Goal: Task Accomplishment & Management: Complete application form

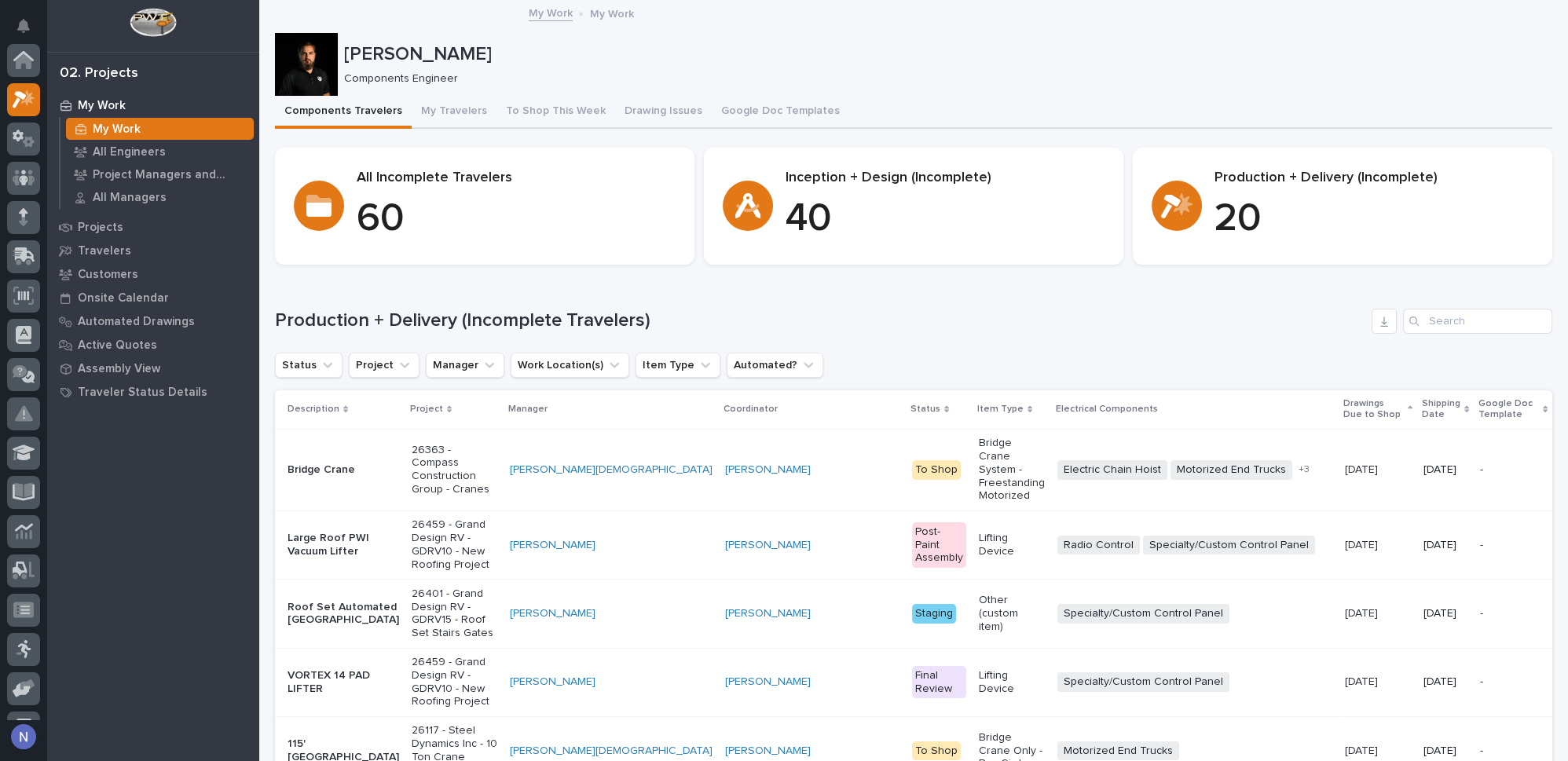
scroll to position [38, 0]
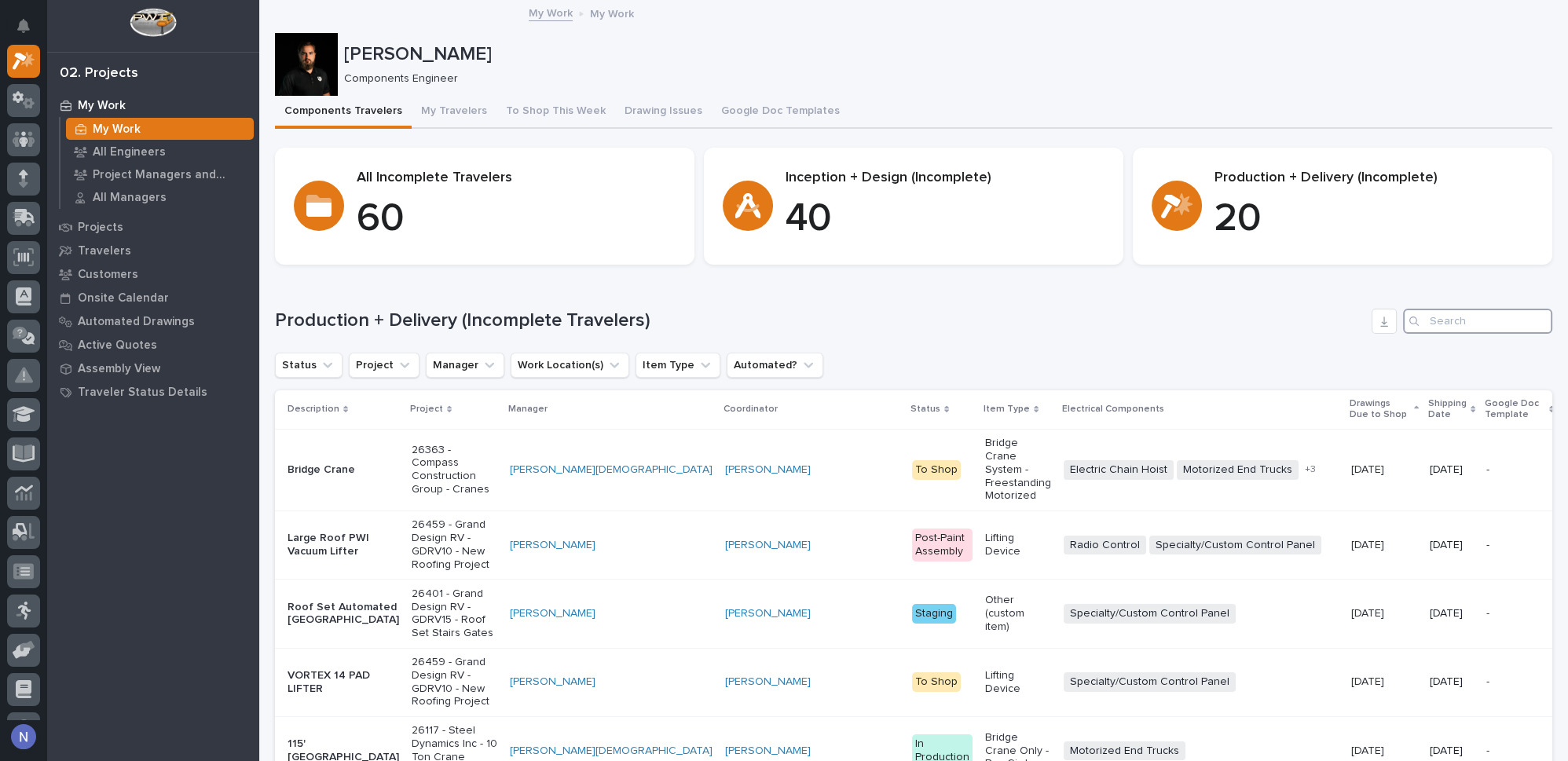
click at [1491, 322] on input "Search" at bounding box center [1478, 322] width 150 height 25
click at [1428, 406] on p "Shipping Date" at bounding box center [1447, 410] width 38 height 29
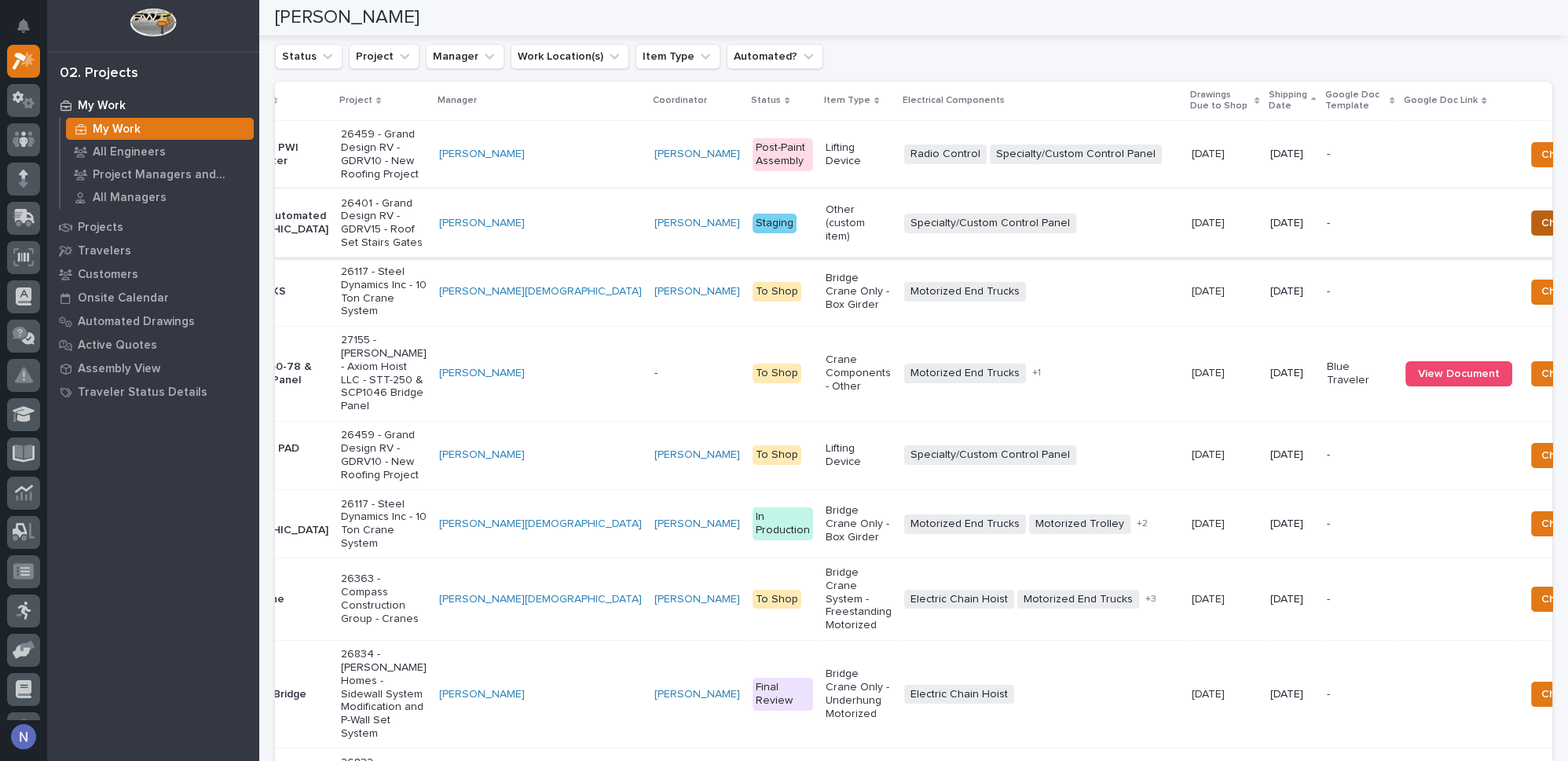
scroll to position [0, 143]
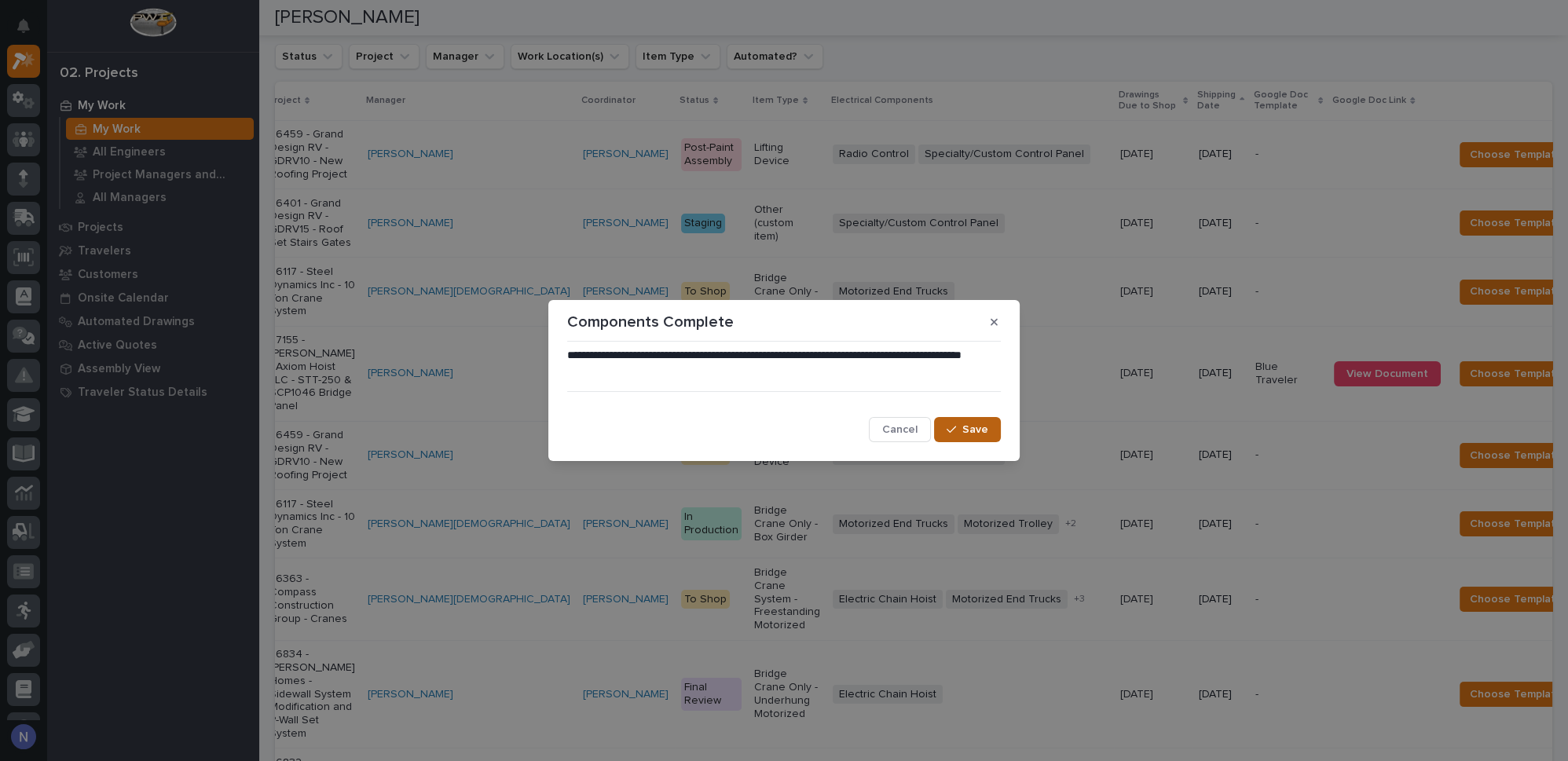
click at [973, 432] on span "Save" at bounding box center [975, 430] width 26 height 14
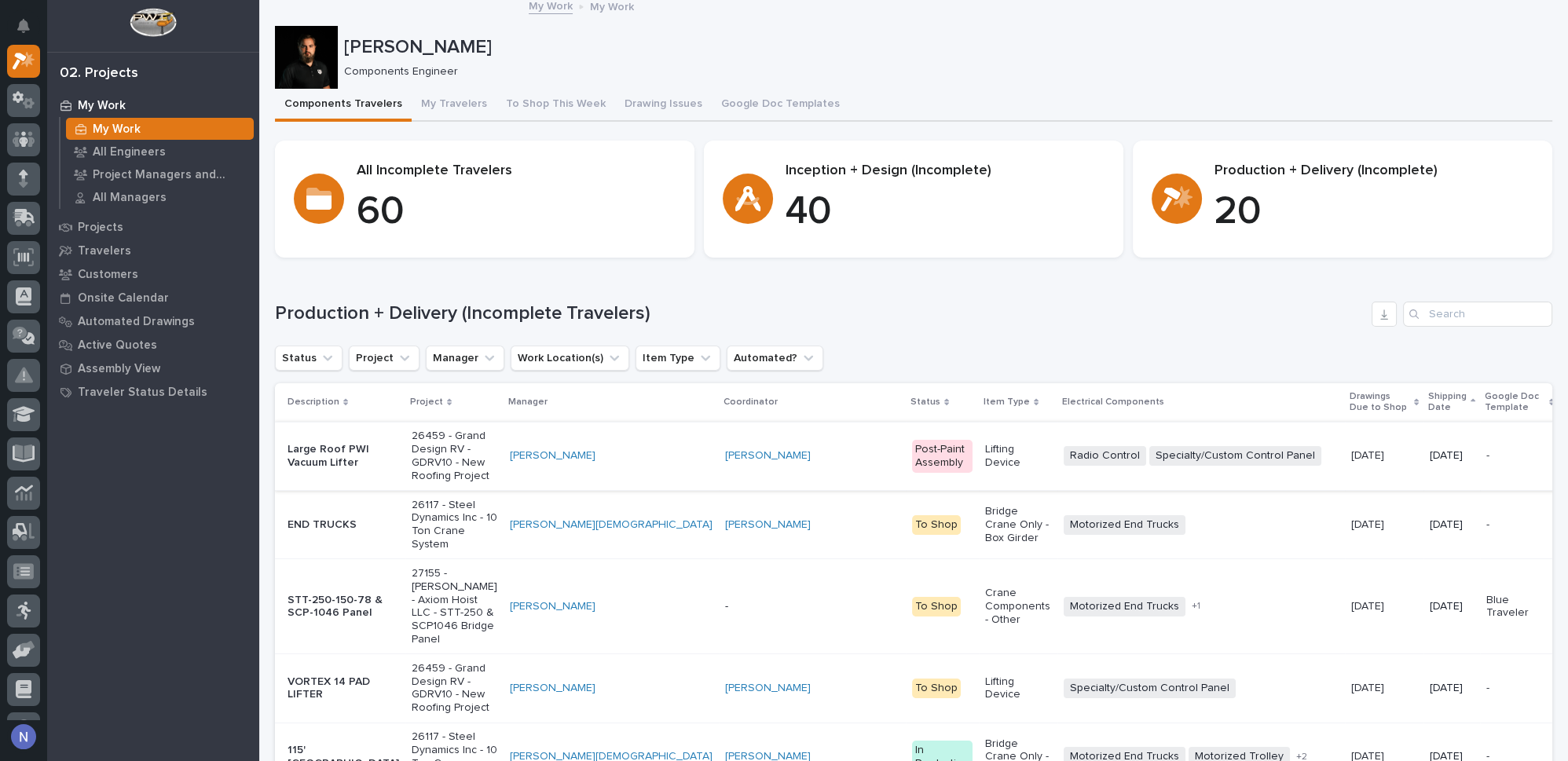
scroll to position [0, 0]
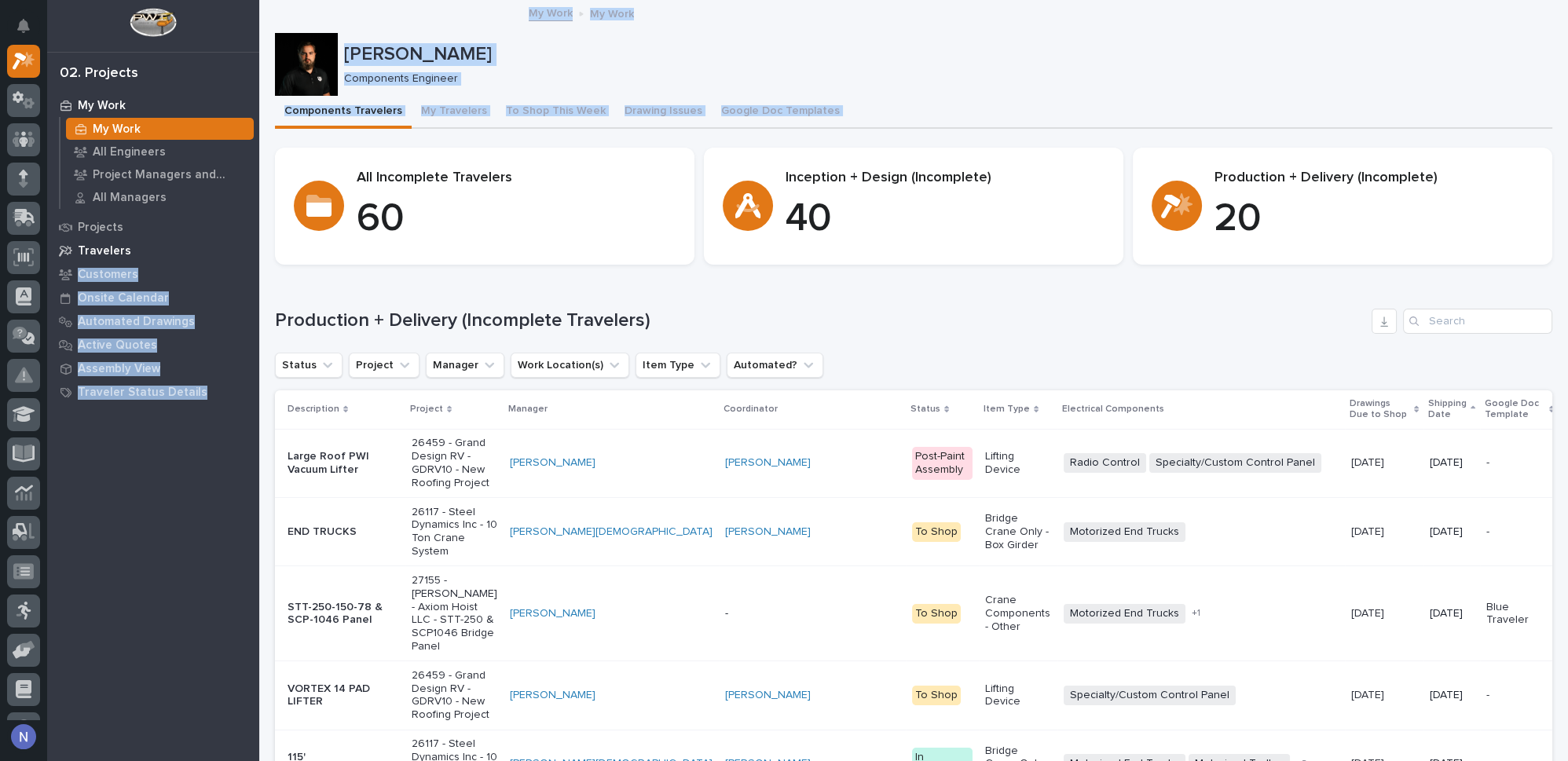
drag, startPoint x: 259, startPoint y: 253, endPoint x: 208, endPoint y: 255, distance: 51.0
click at [282, 268] on div "Loading... Saving… All Incomplete Travelers 60 Inception + Design (Incomplete) …" at bounding box center [914, 212] width 1278 height 129
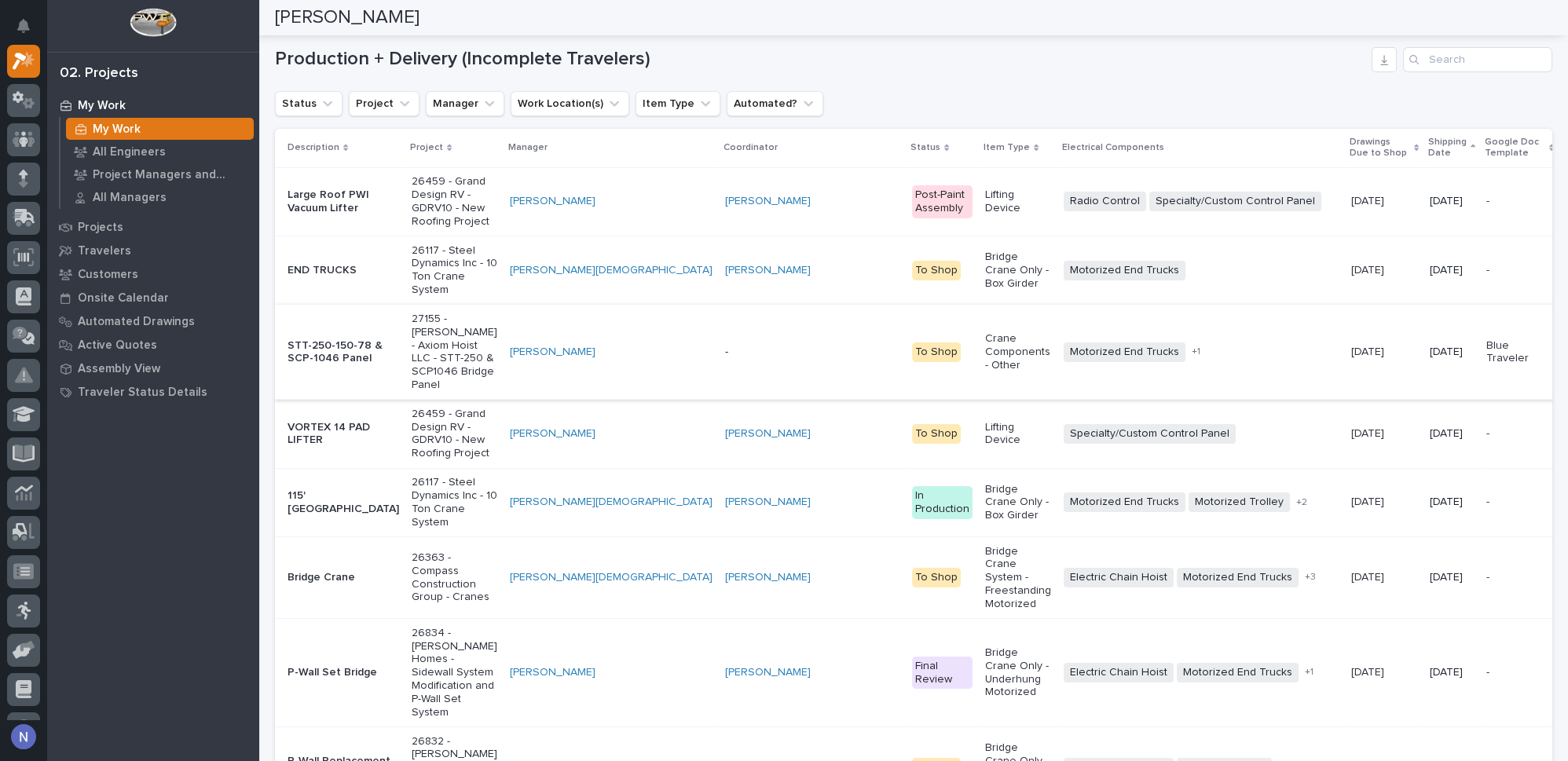
scroll to position [285, 0]
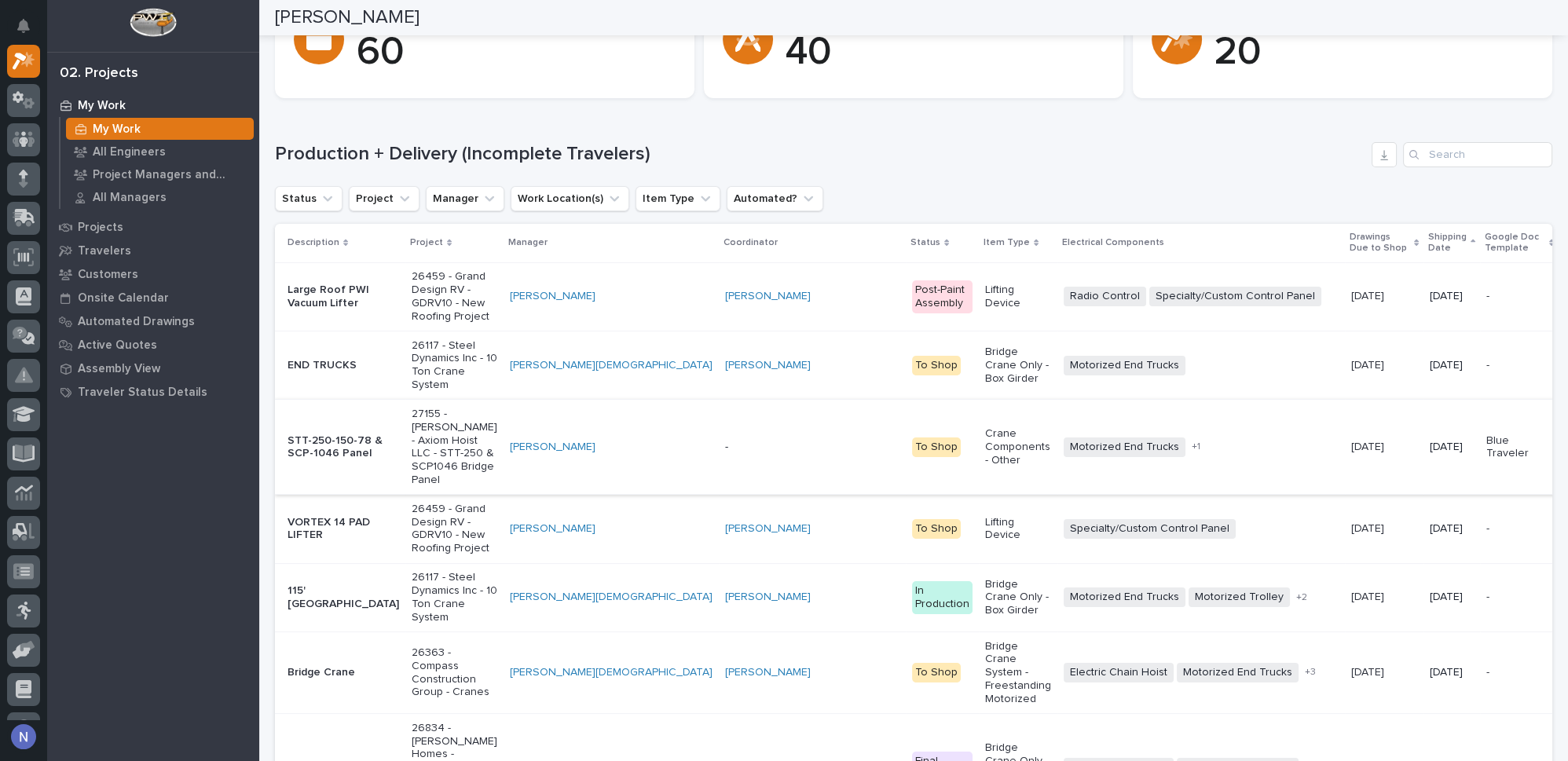
scroll to position [143, 0]
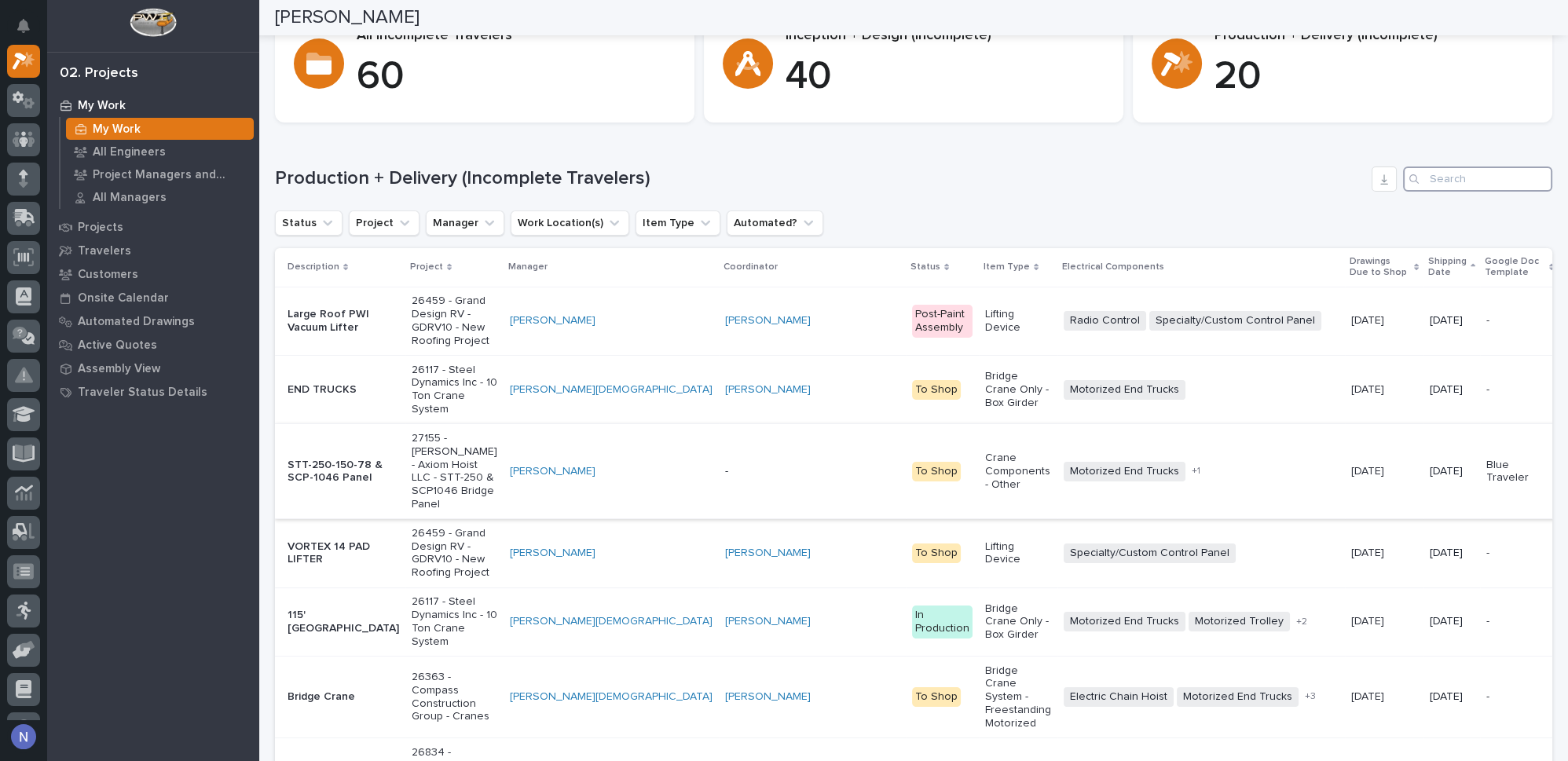
click at [1433, 176] on input "Search" at bounding box center [1478, 179] width 150 height 25
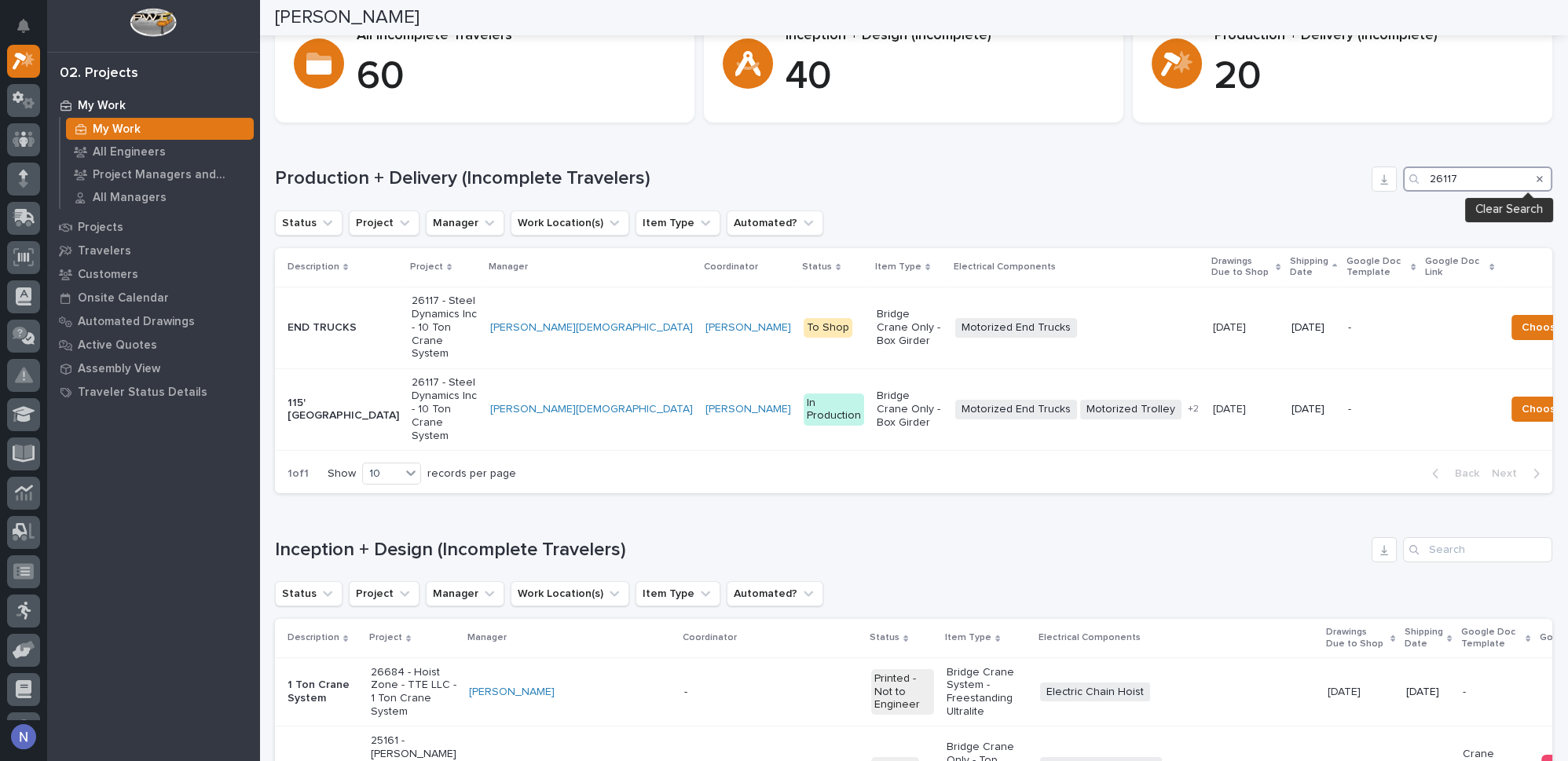
type input "26117"
click at [1537, 180] on icon "Search" at bounding box center [1539, 179] width 6 height 10
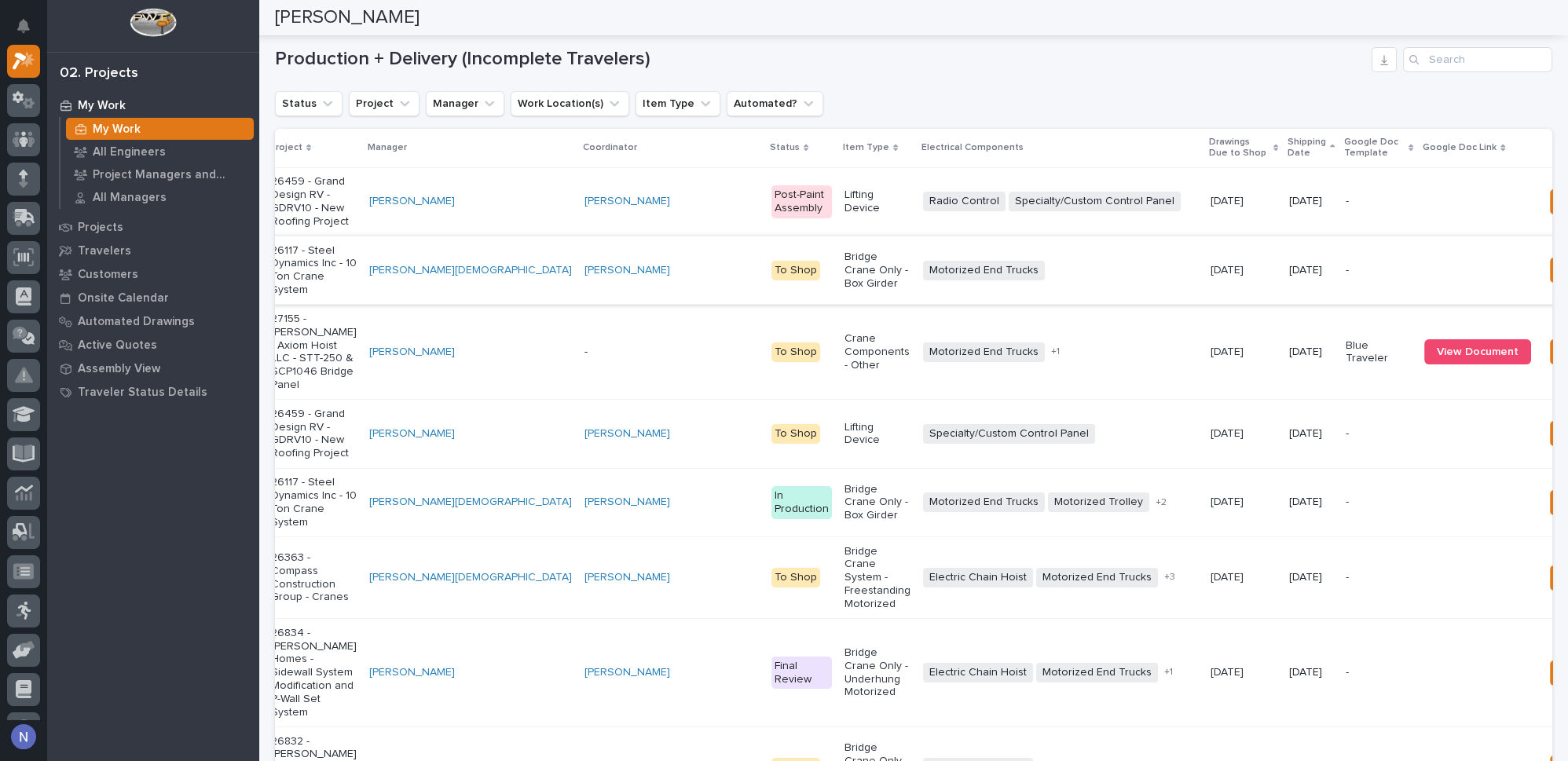
scroll to position [0, 192]
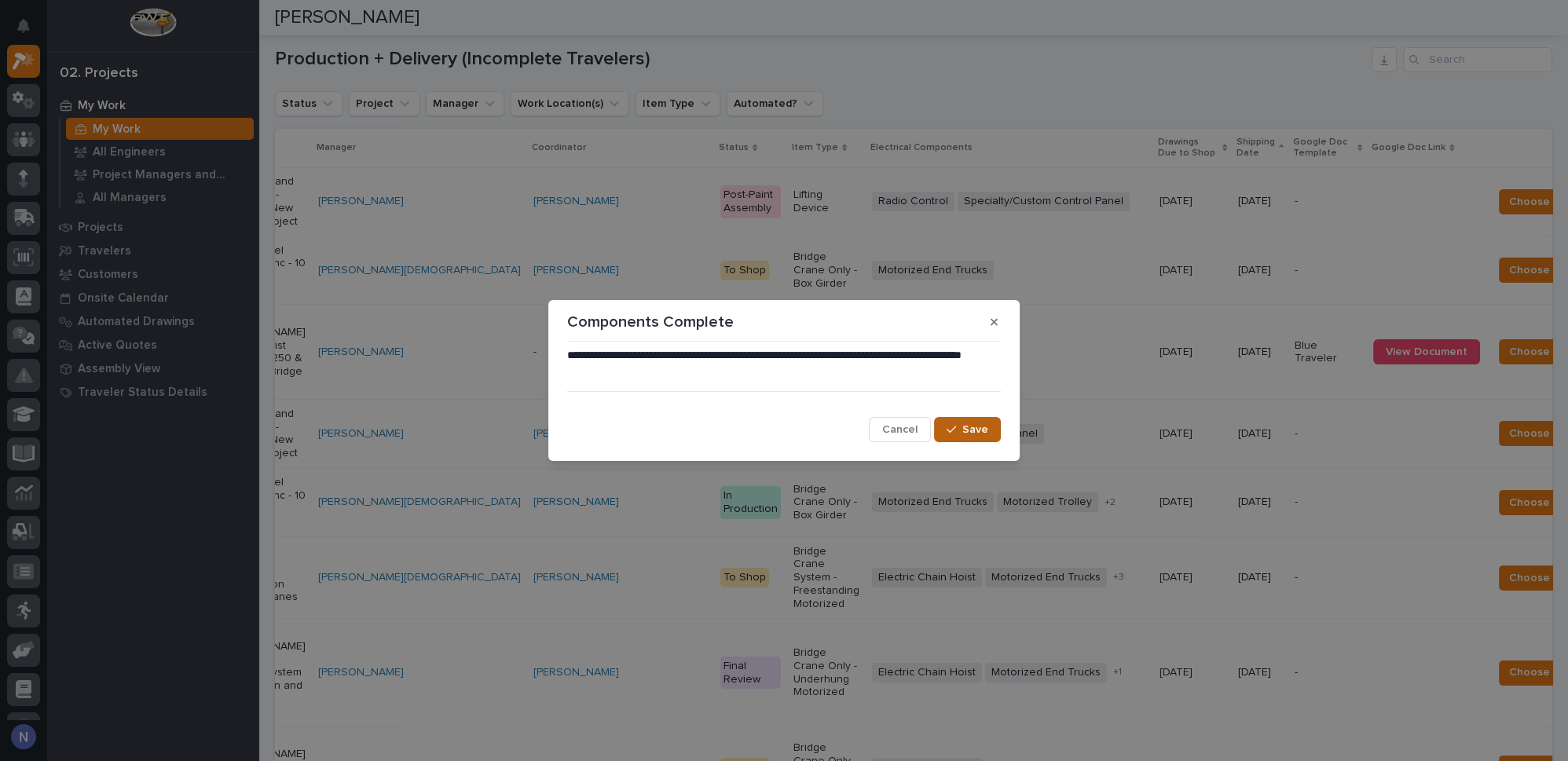
click at [964, 423] on span "Save" at bounding box center [975, 430] width 26 height 14
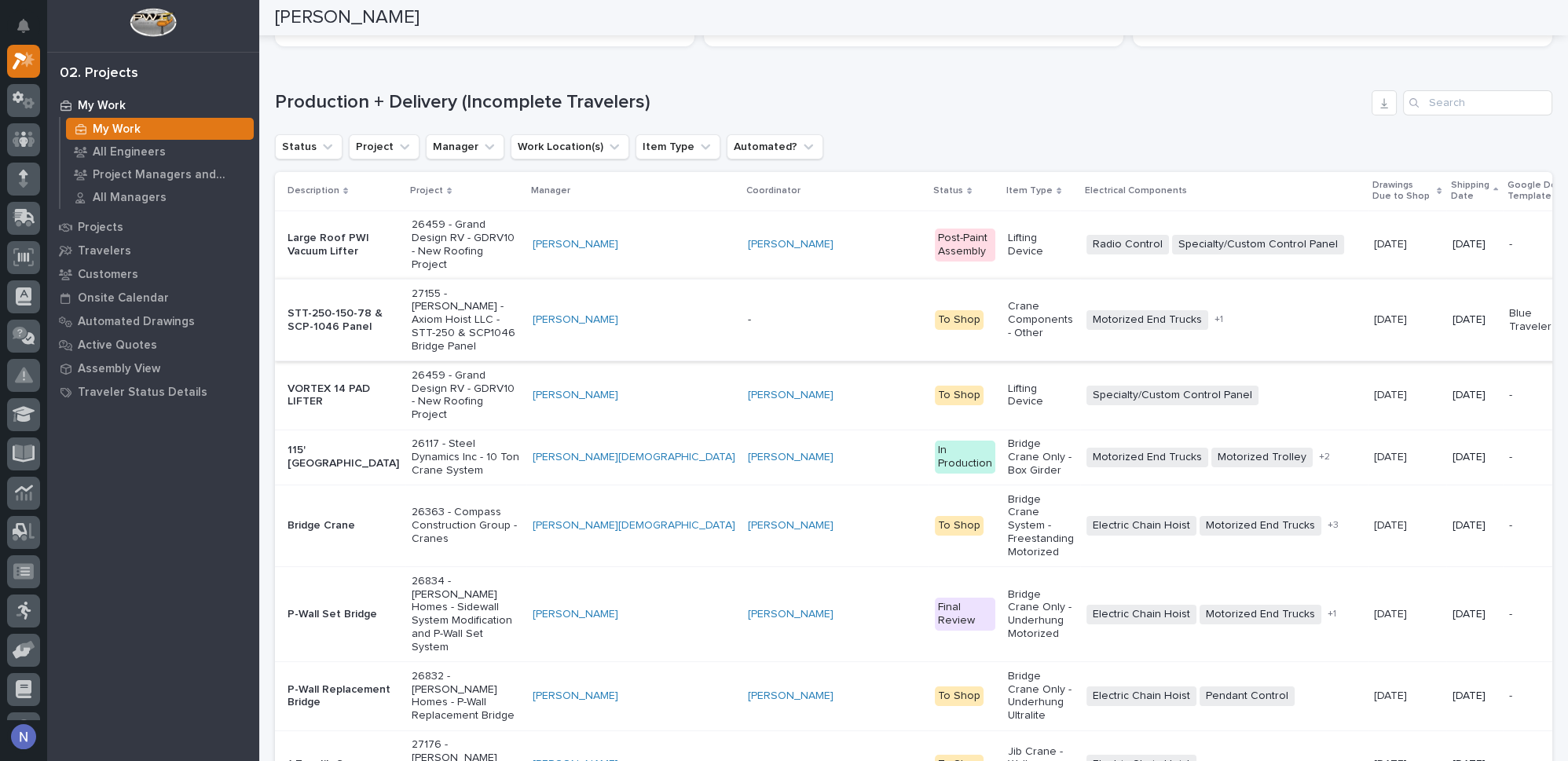
scroll to position [214, 0]
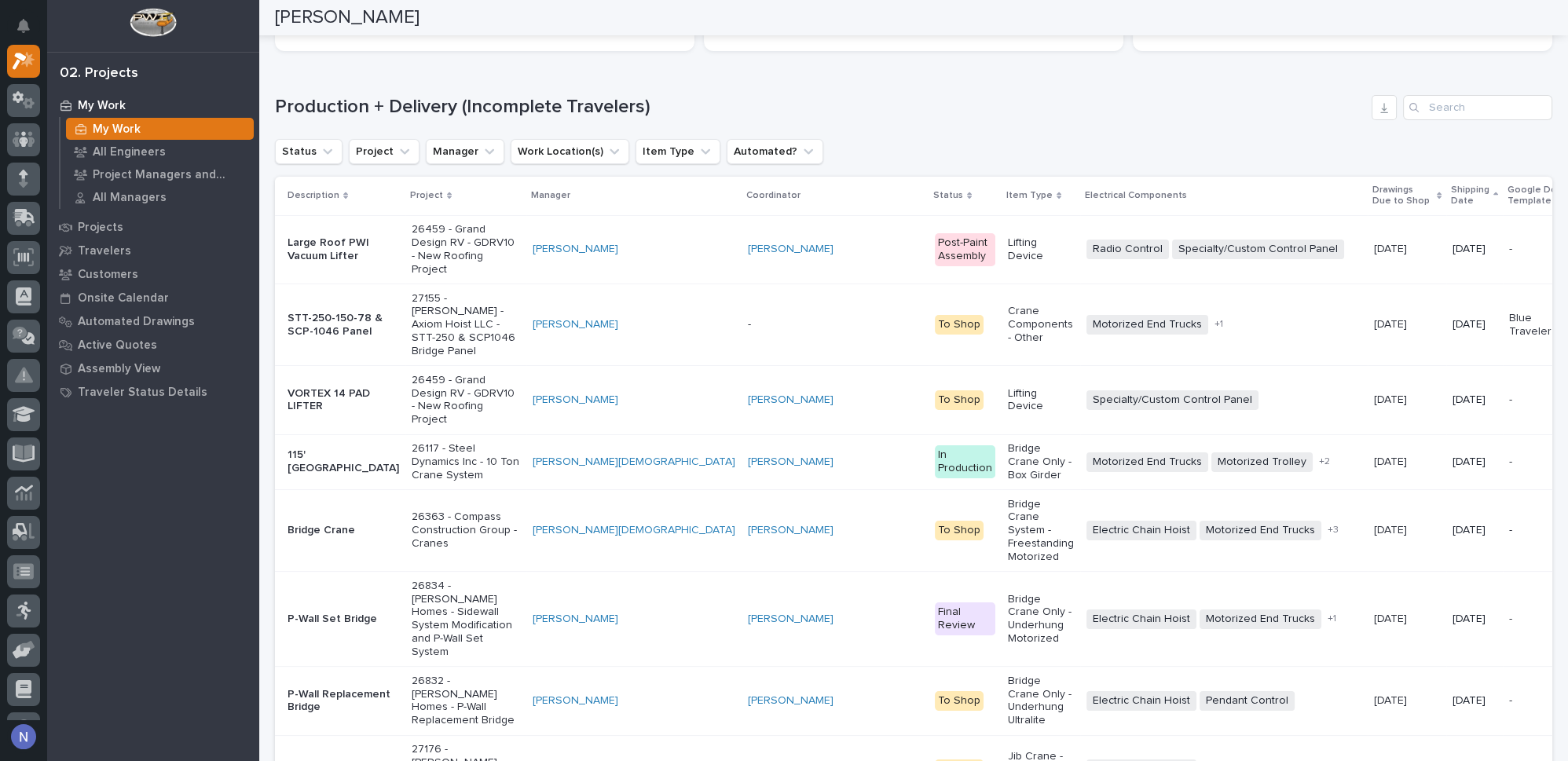
click at [350, 339] on p "STT-250-150-78 & SCP-1046 Panel" at bounding box center [343, 325] width 111 height 27
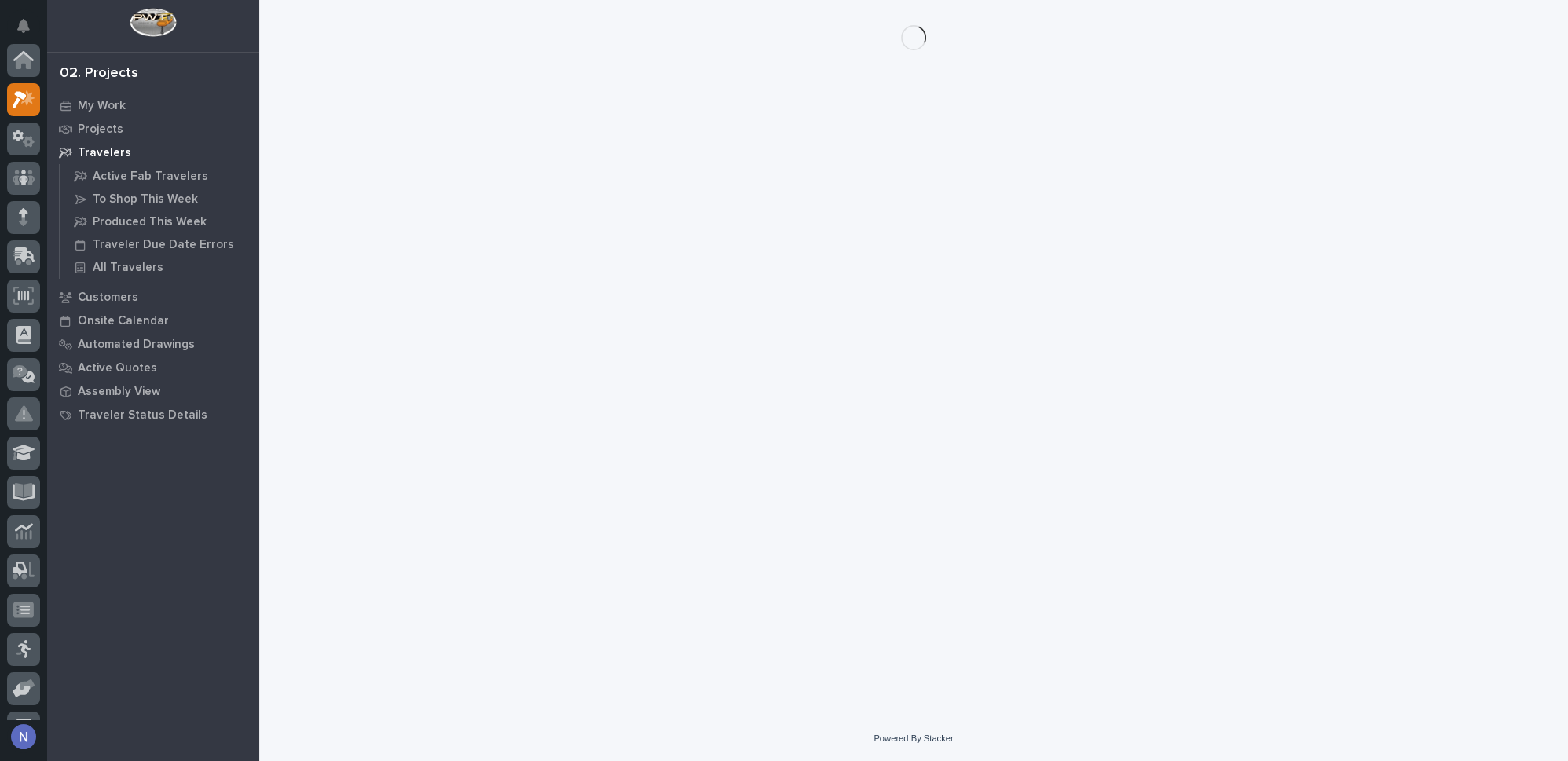
scroll to position [38, 0]
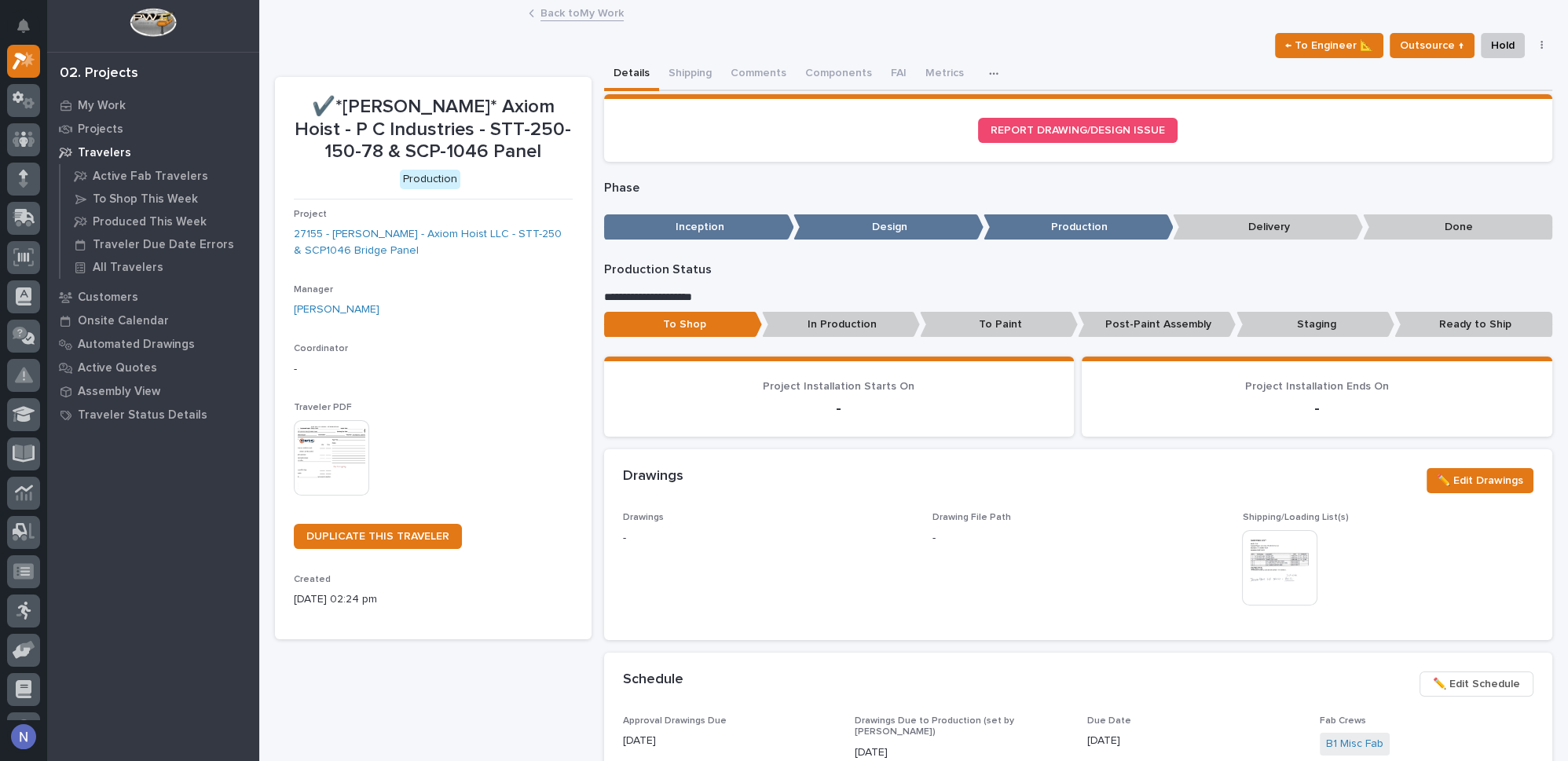
click at [555, 17] on link "Back to My Work" at bounding box center [582, 12] width 83 height 18
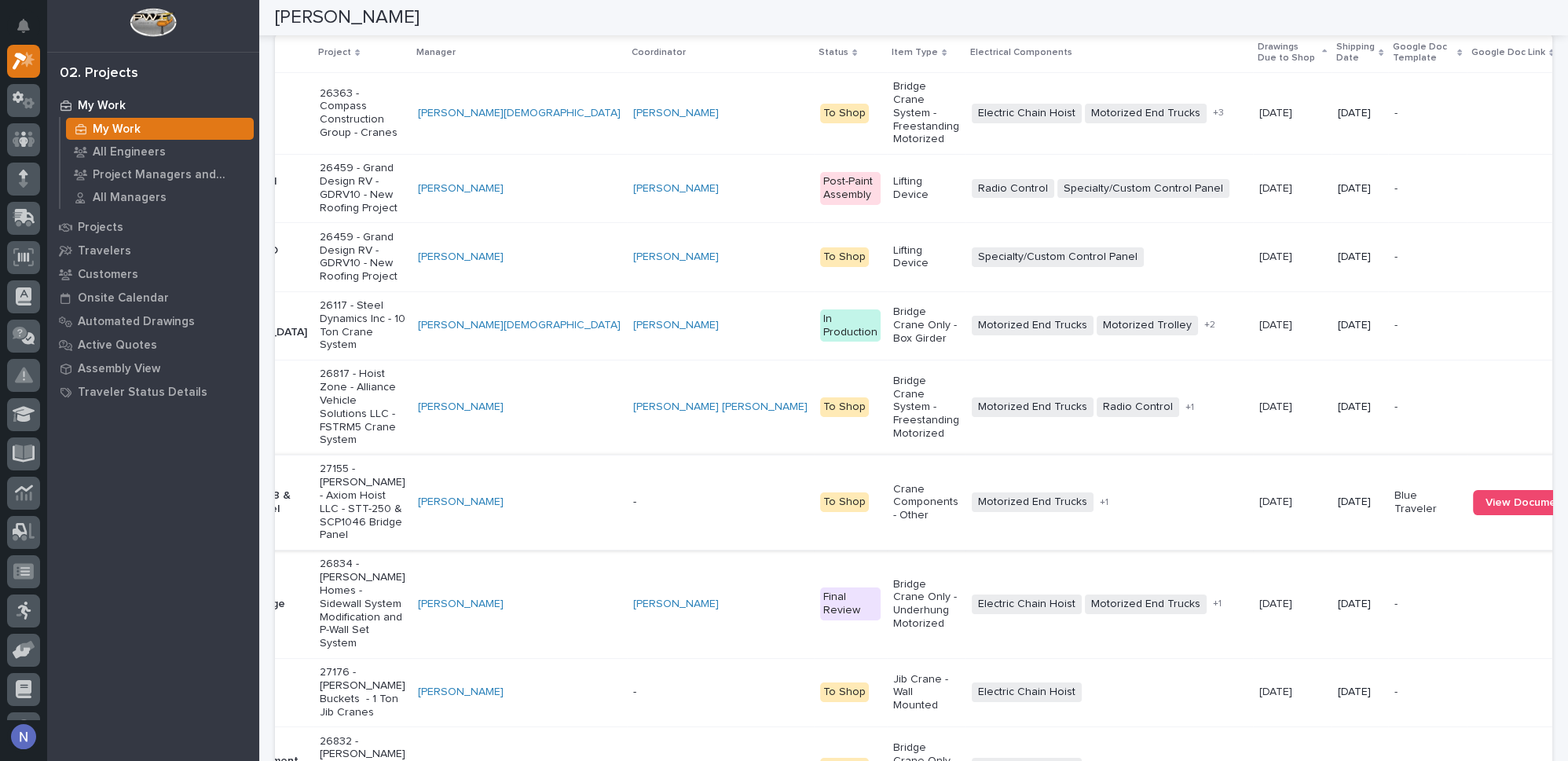
scroll to position [0, 143]
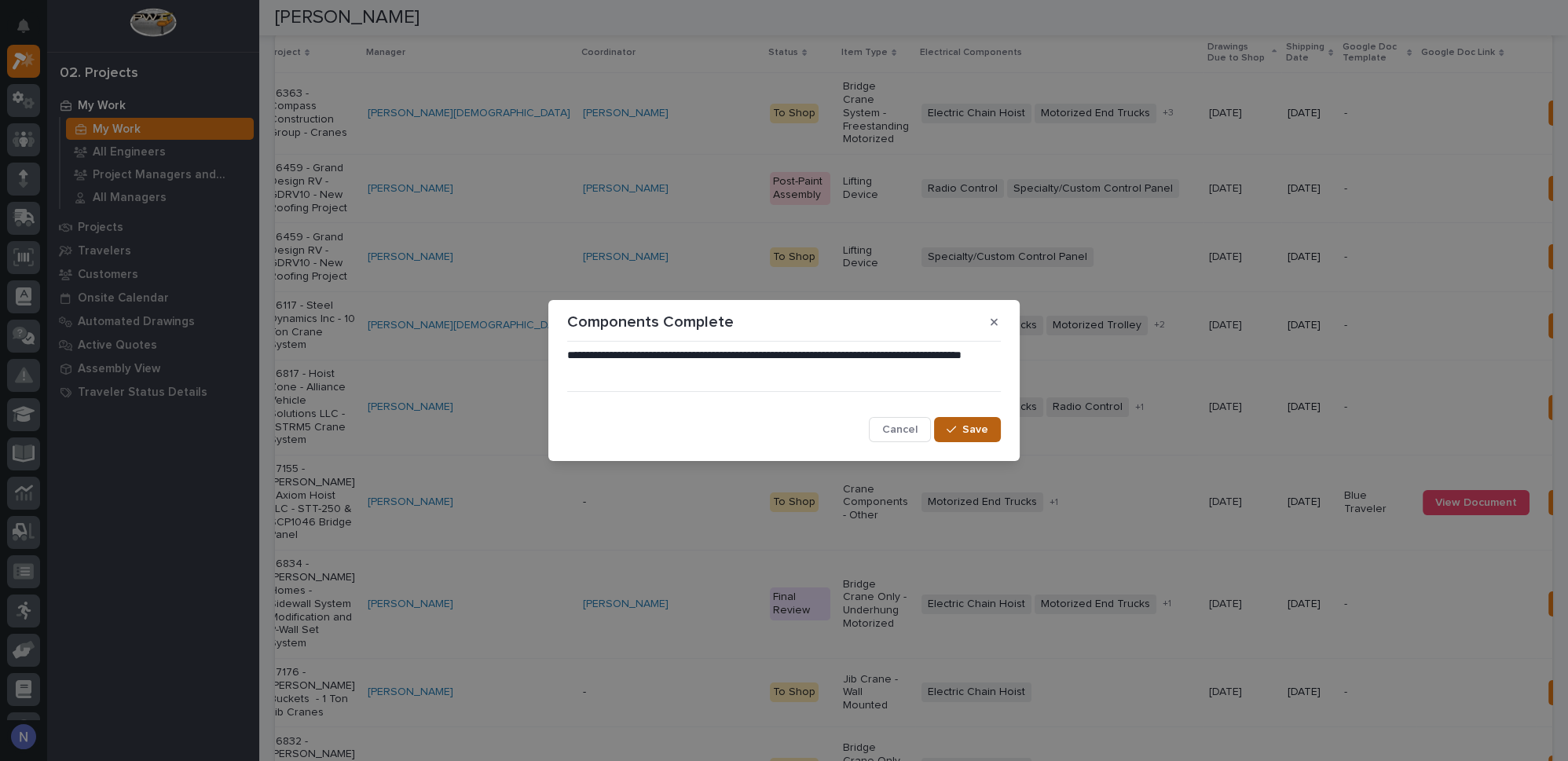
click at [960, 431] on div "button" at bounding box center [954, 430] width 16 height 11
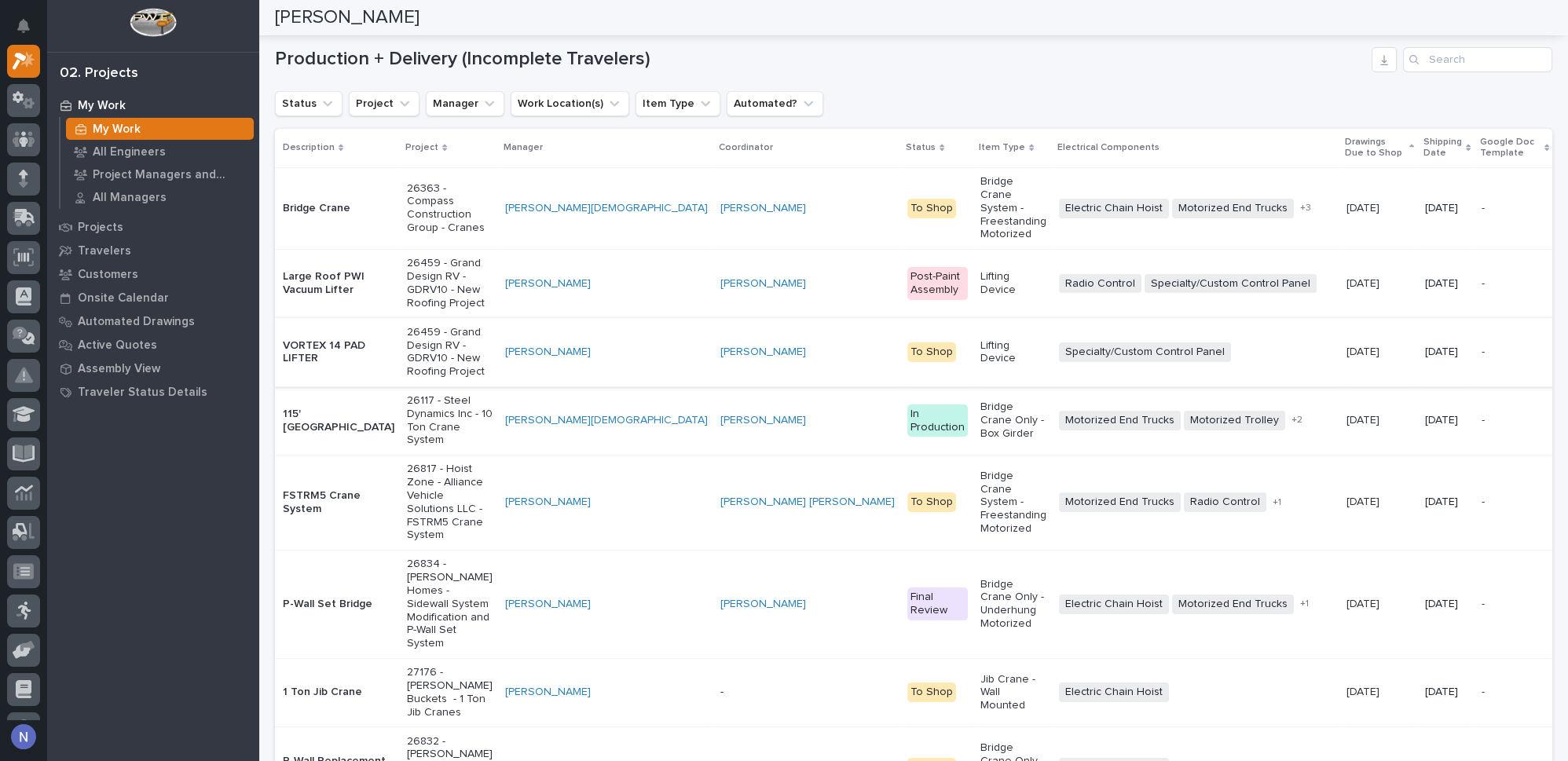
scroll to position [0, 0]
click at [1428, 142] on p "Shipping Date" at bounding box center [1447, 148] width 38 height 29
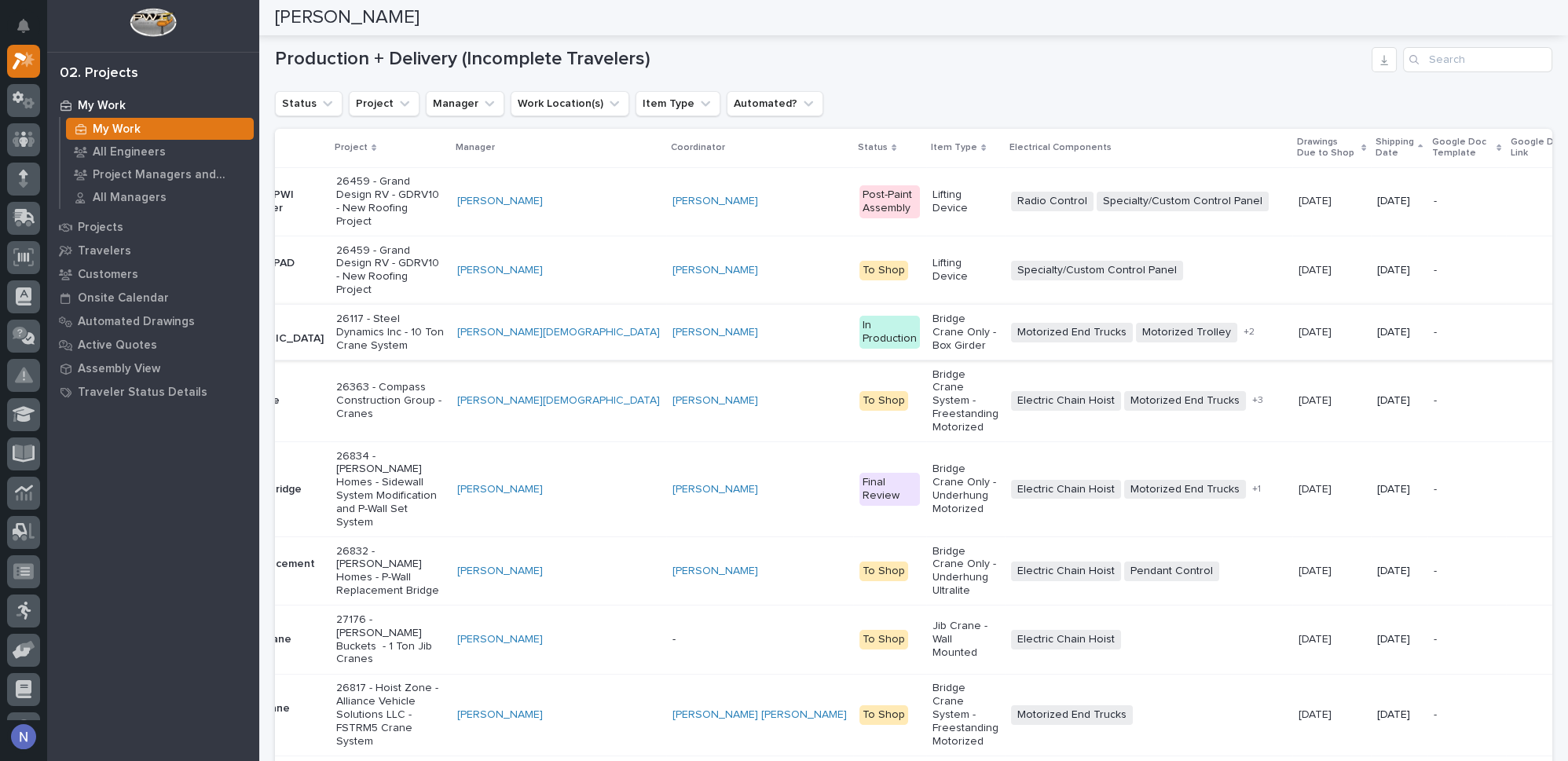
scroll to position [0, 143]
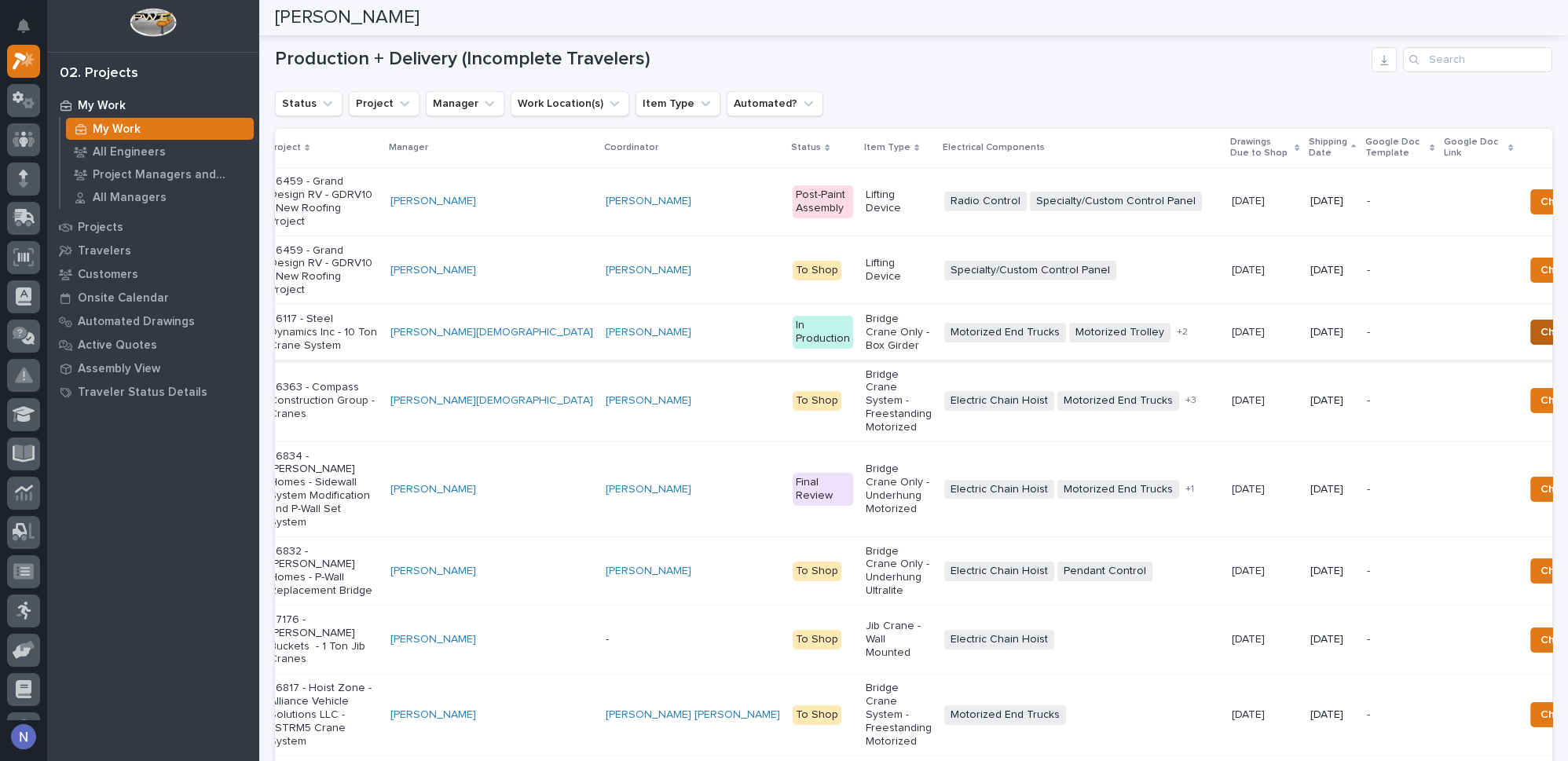
click at [1540, 342] on span "Choose Template" at bounding box center [1587, 331] width 93 height 19
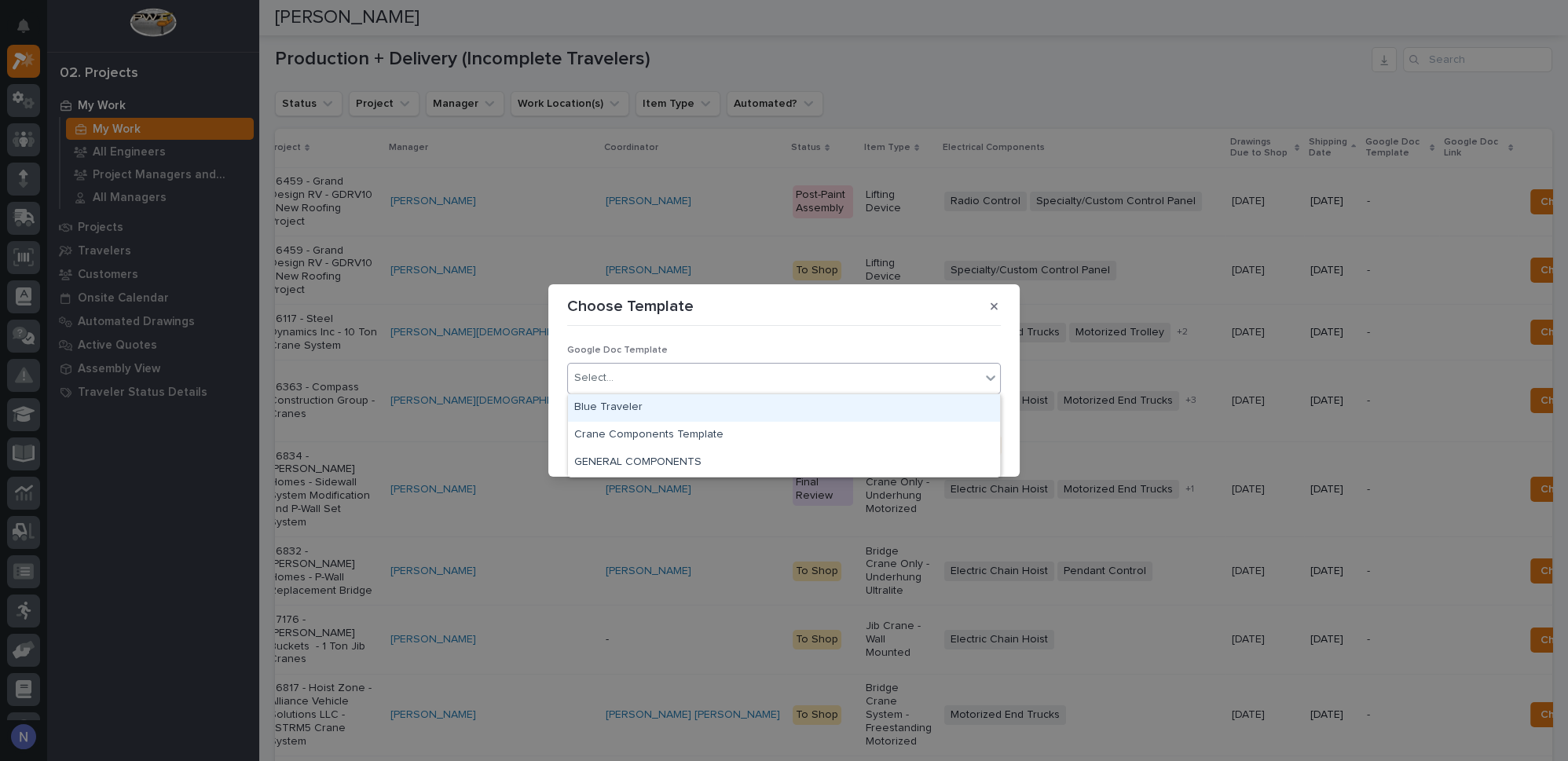
click at [685, 375] on div "Select..." at bounding box center [773, 378] width 412 height 26
click at [674, 413] on div "Blue Traveler" at bounding box center [783, 408] width 432 height 28
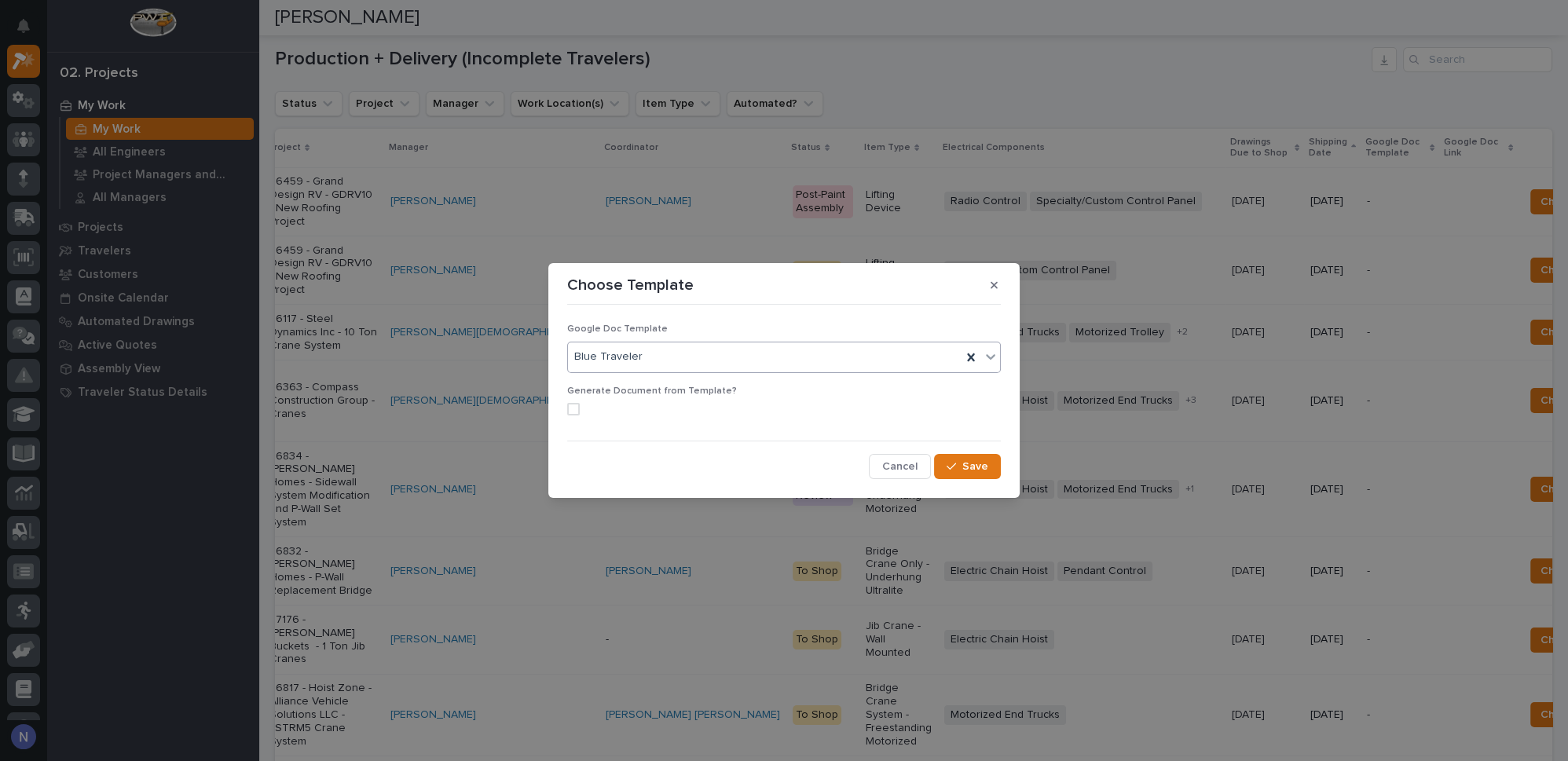
drag, startPoint x: 574, startPoint y: 410, endPoint x: 582, endPoint y: 411, distance: 8.1
click at [575, 410] on span at bounding box center [574, 409] width 12 height 12
click at [968, 472] on span "Save" at bounding box center [975, 467] width 26 height 14
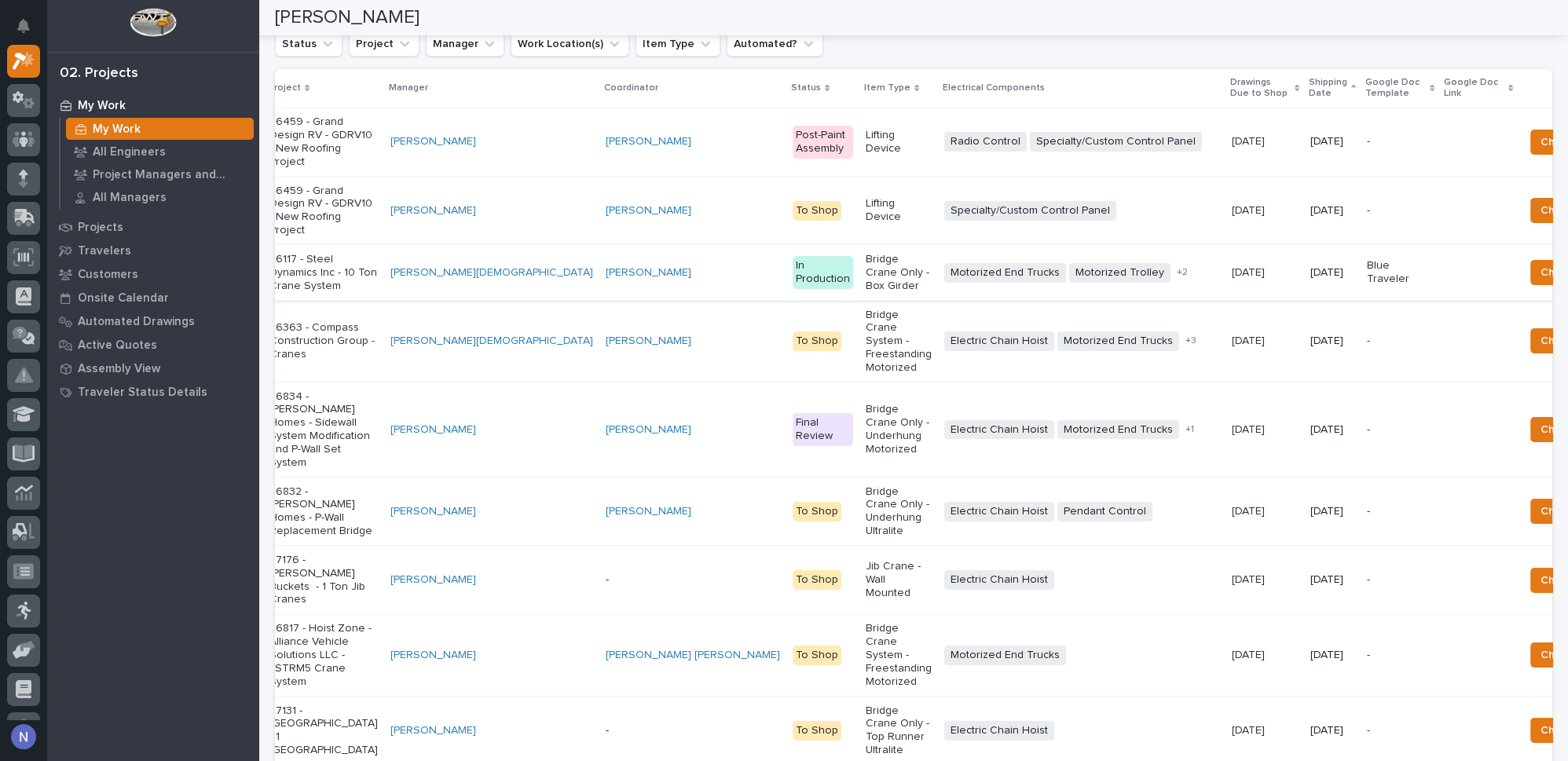
scroll to position [333, 0]
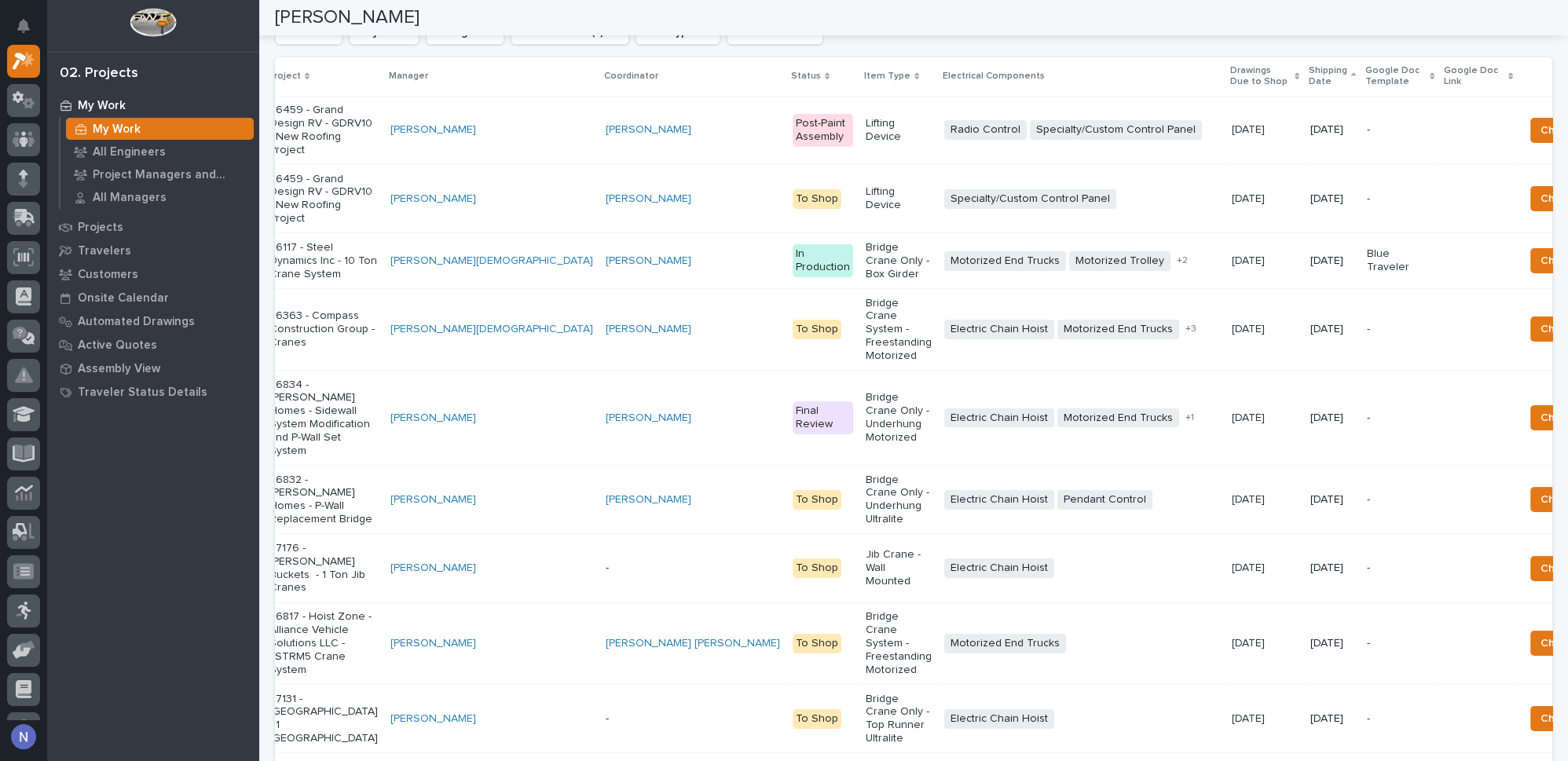
click at [938, 233] on td "Specialty/Custom Control Panel + 0" at bounding box center [1082, 198] width 288 height 69
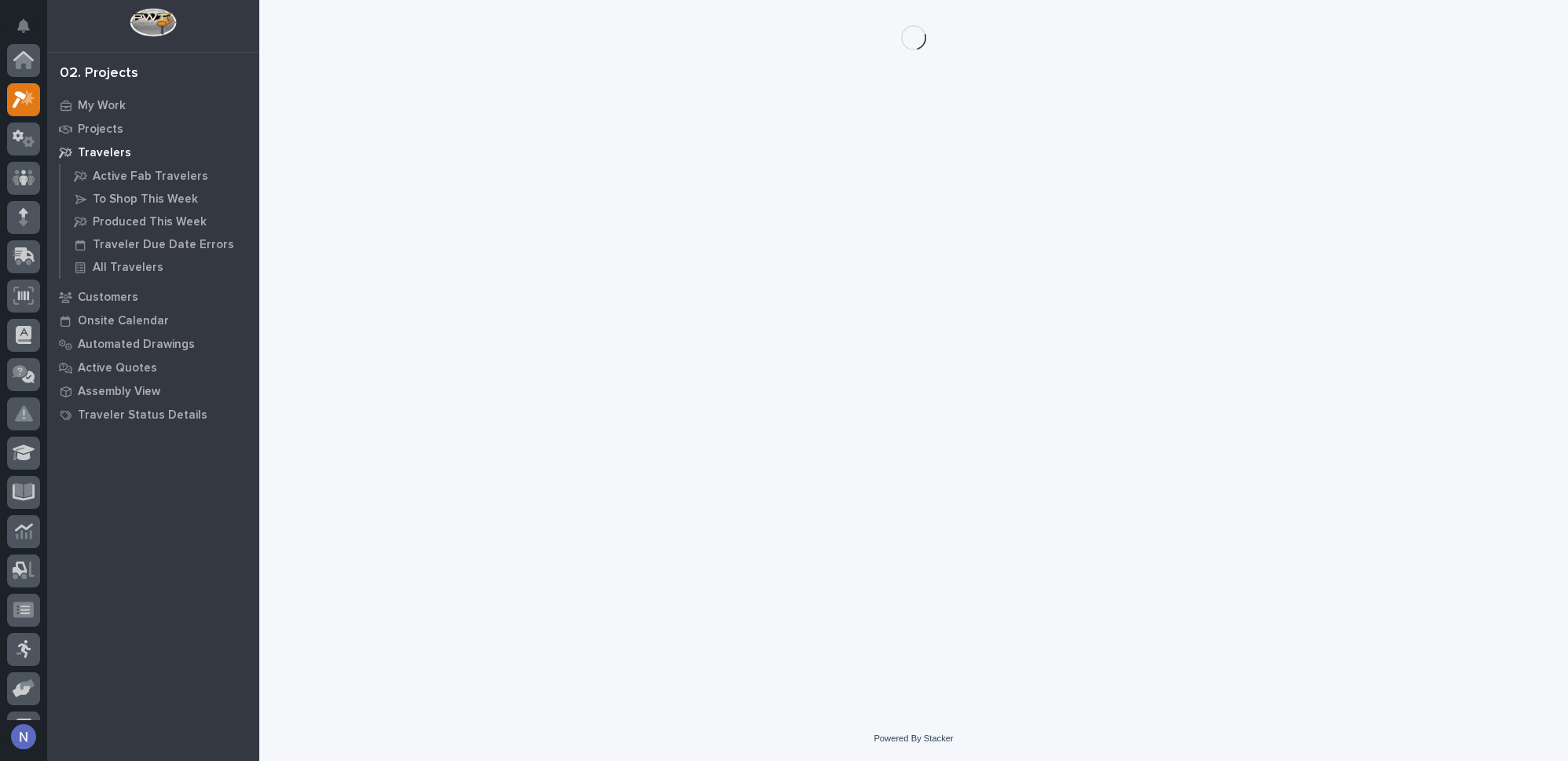
scroll to position [38, 0]
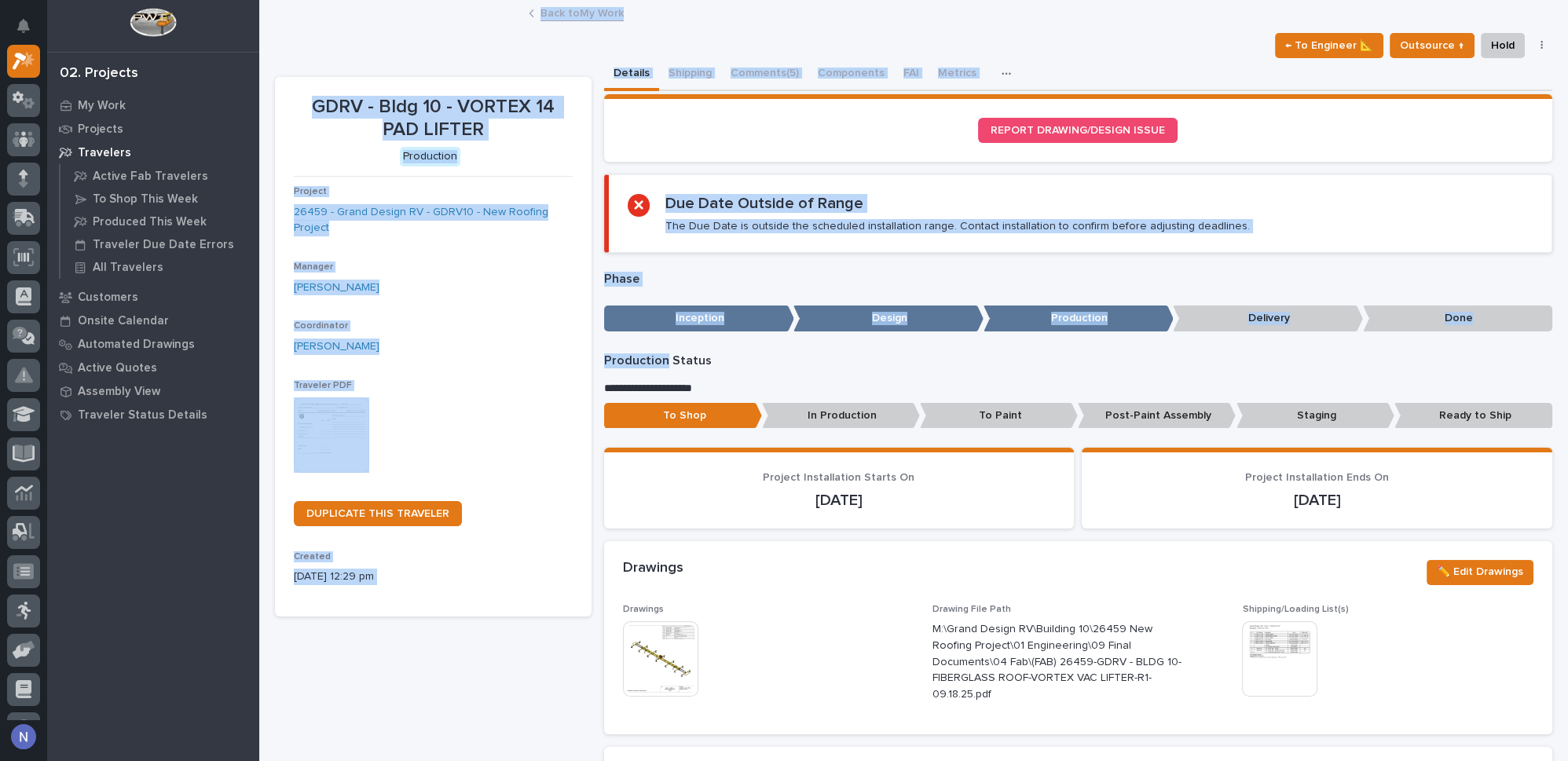
click at [477, 41] on div "← To Engineer 📐 Outsource ↑ Hold Cancel Change Traveler Type Regenerate PDF Gen…" at bounding box center [914, 45] width 1278 height 25
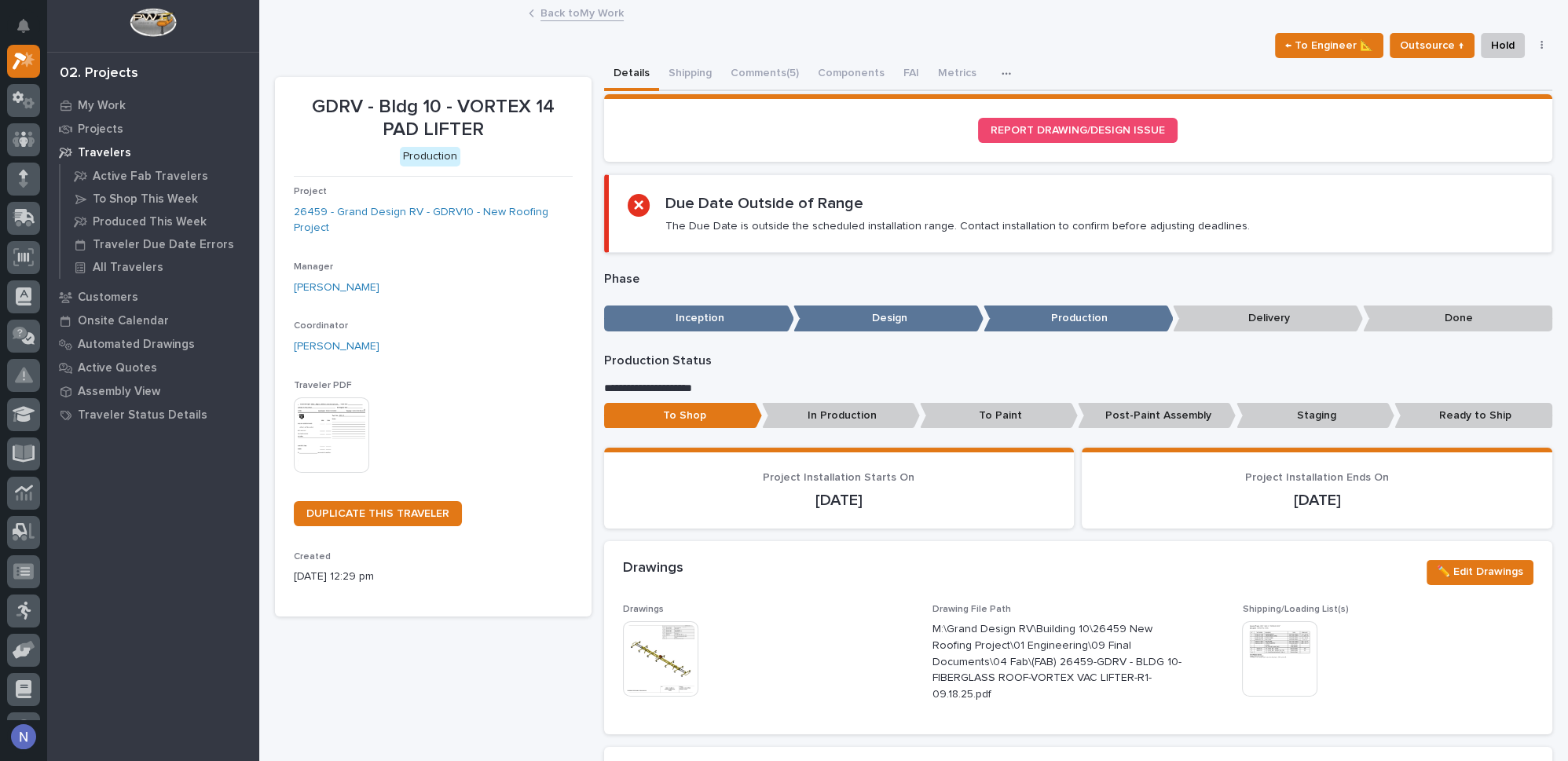
click at [528, 12] on icon at bounding box center [531, 13] width 5 height 8
click at [506, 42] on div "← To Engineer 📐 Outsource ↑ Hold Cancel Change Traveler Type Regenerate PDF Gen…" at bounding box center [914, 45] width 1278 height 25
click at [546, 11] on link "Back to My Work" at bounding box center [582, 12] width 83 height 18
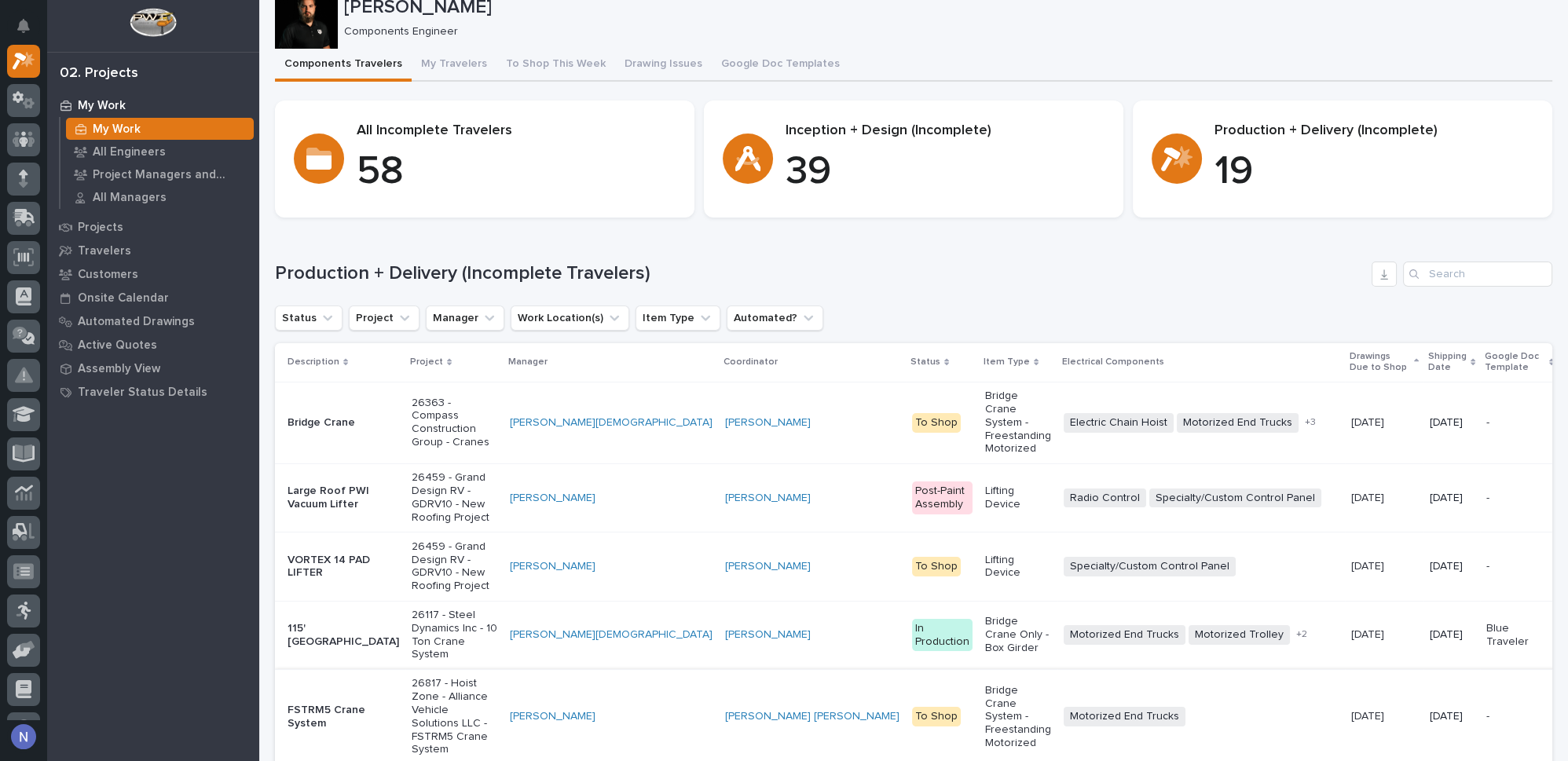
scroll to position [47, 0]
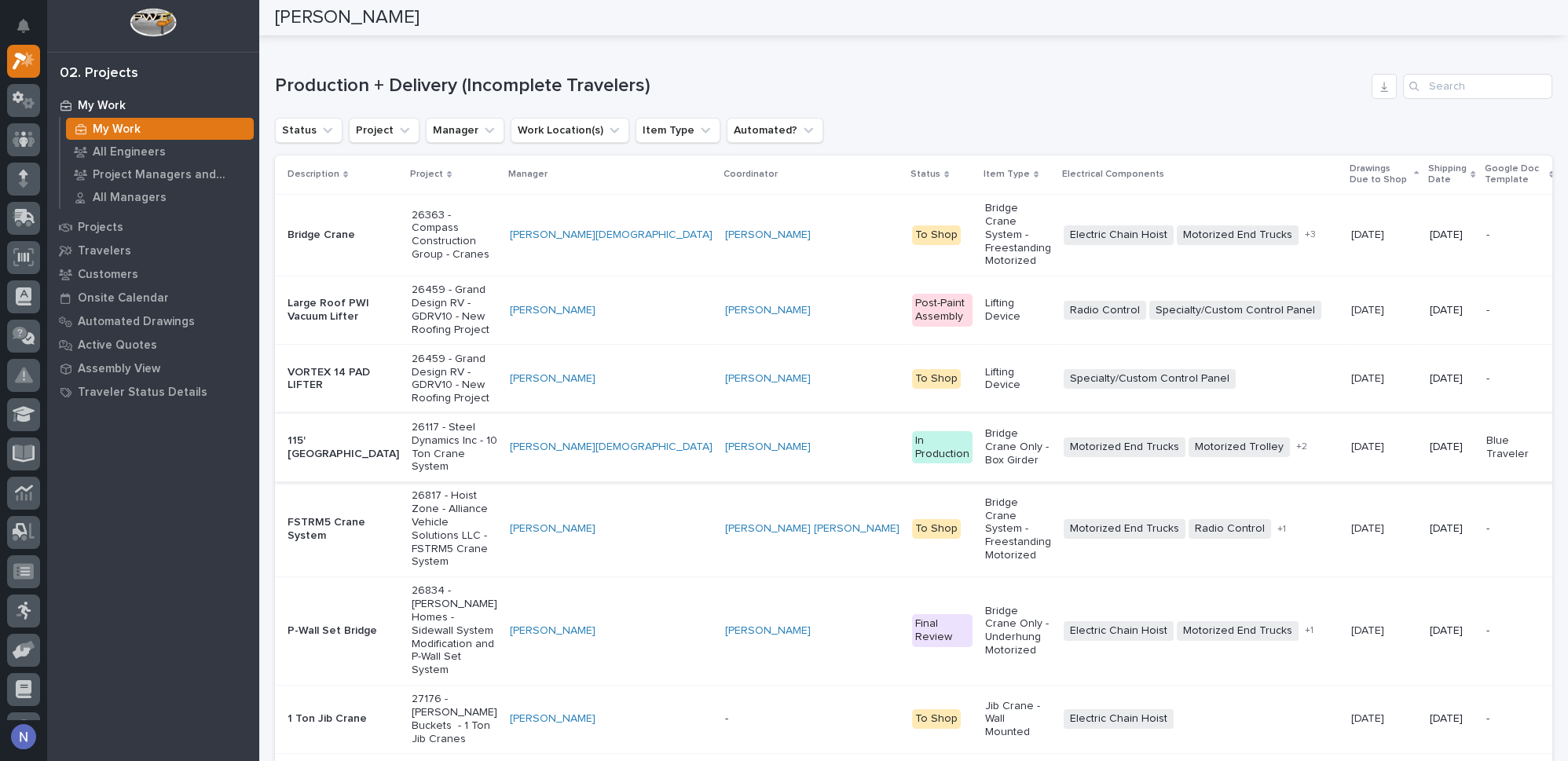
scroll to position [237, 0]
click at [1424, 479] on td "[DATE]" at bounding box center [1451, 445] width 56 height 69
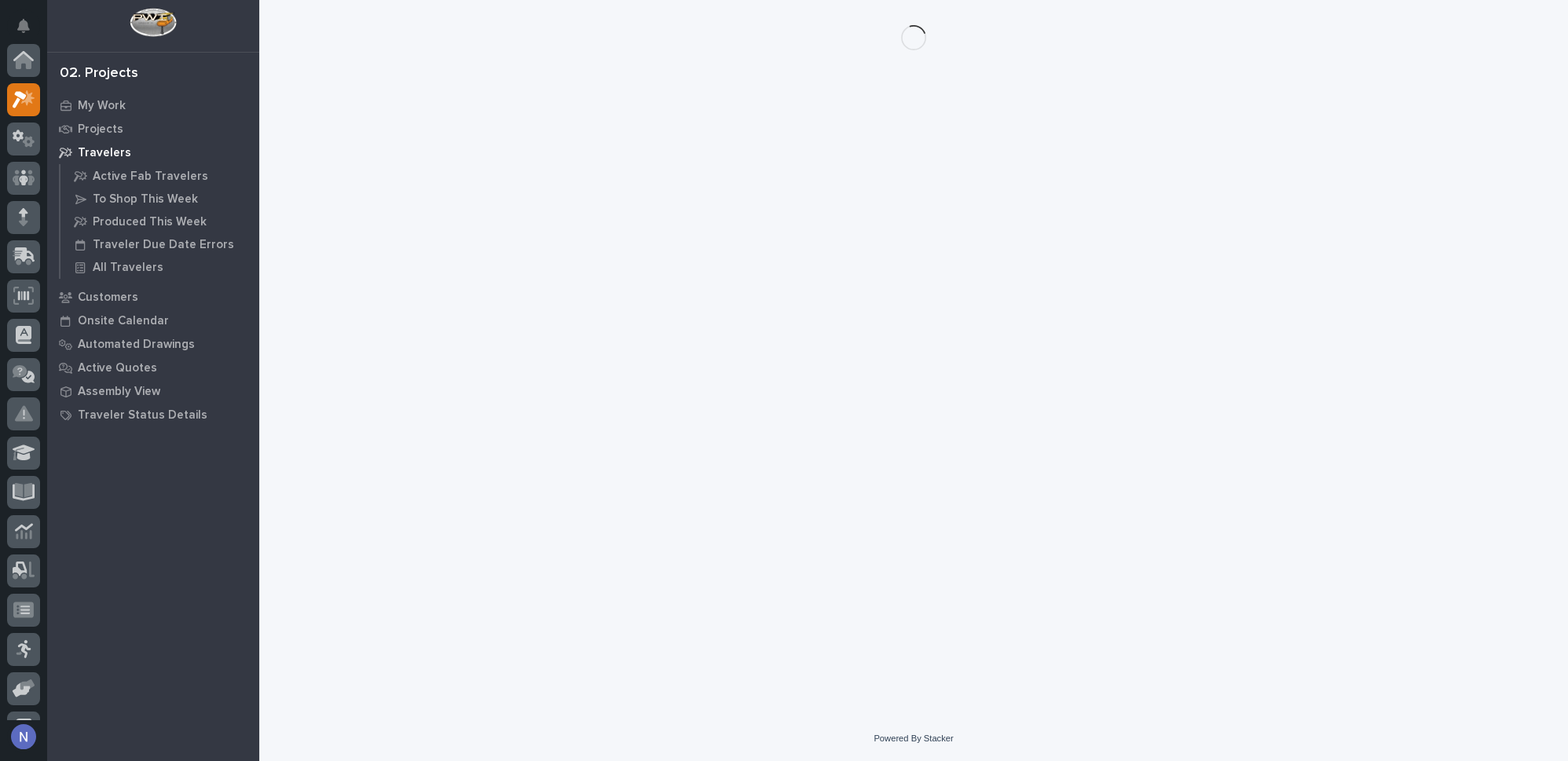
scroll to position [38, 0]
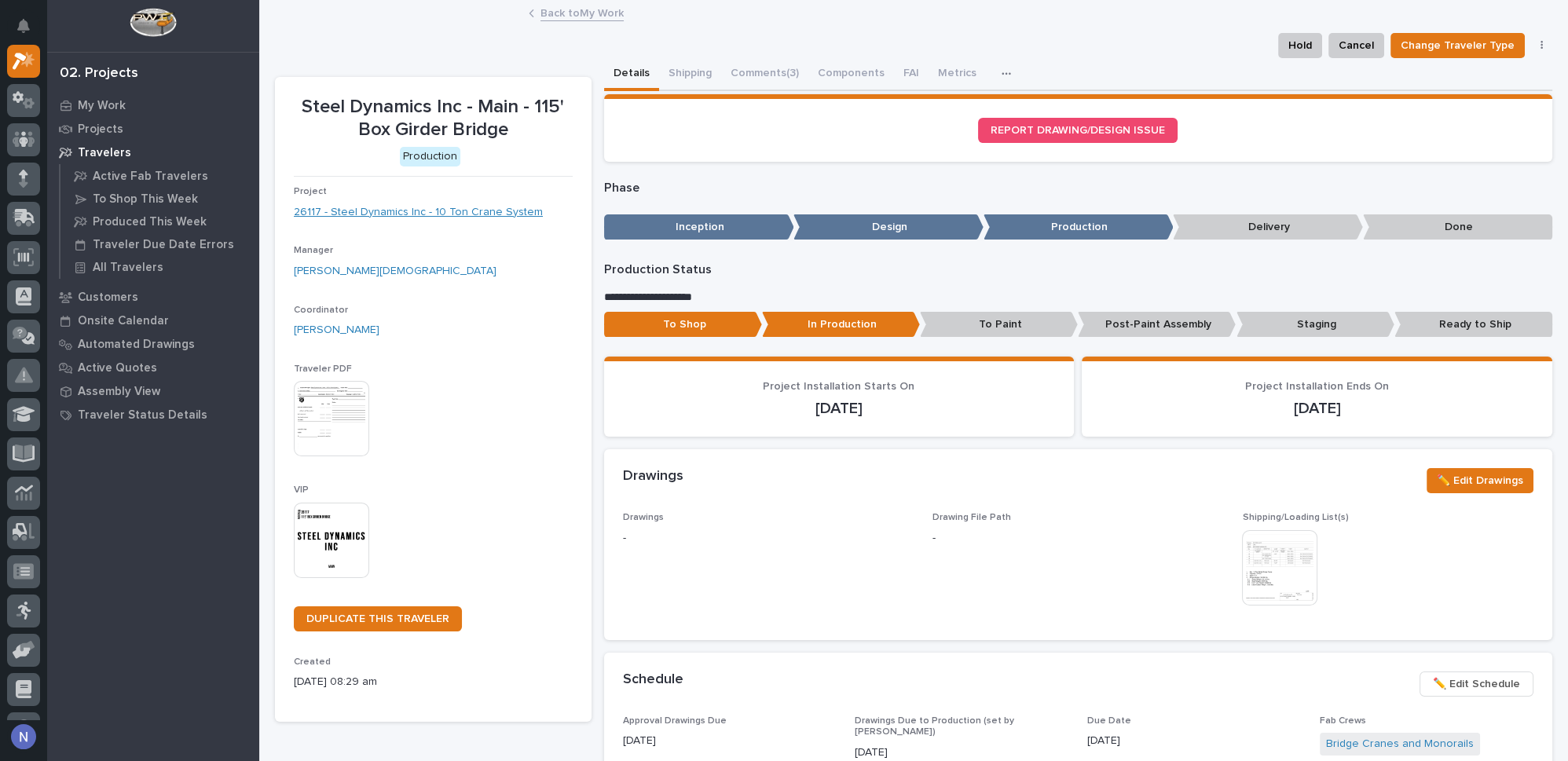
click at [457, 208] on link "26117 - Steel Dynamics Inc - 10 Ton Crane System" at bounding box center [419, 212] width 249 height 17
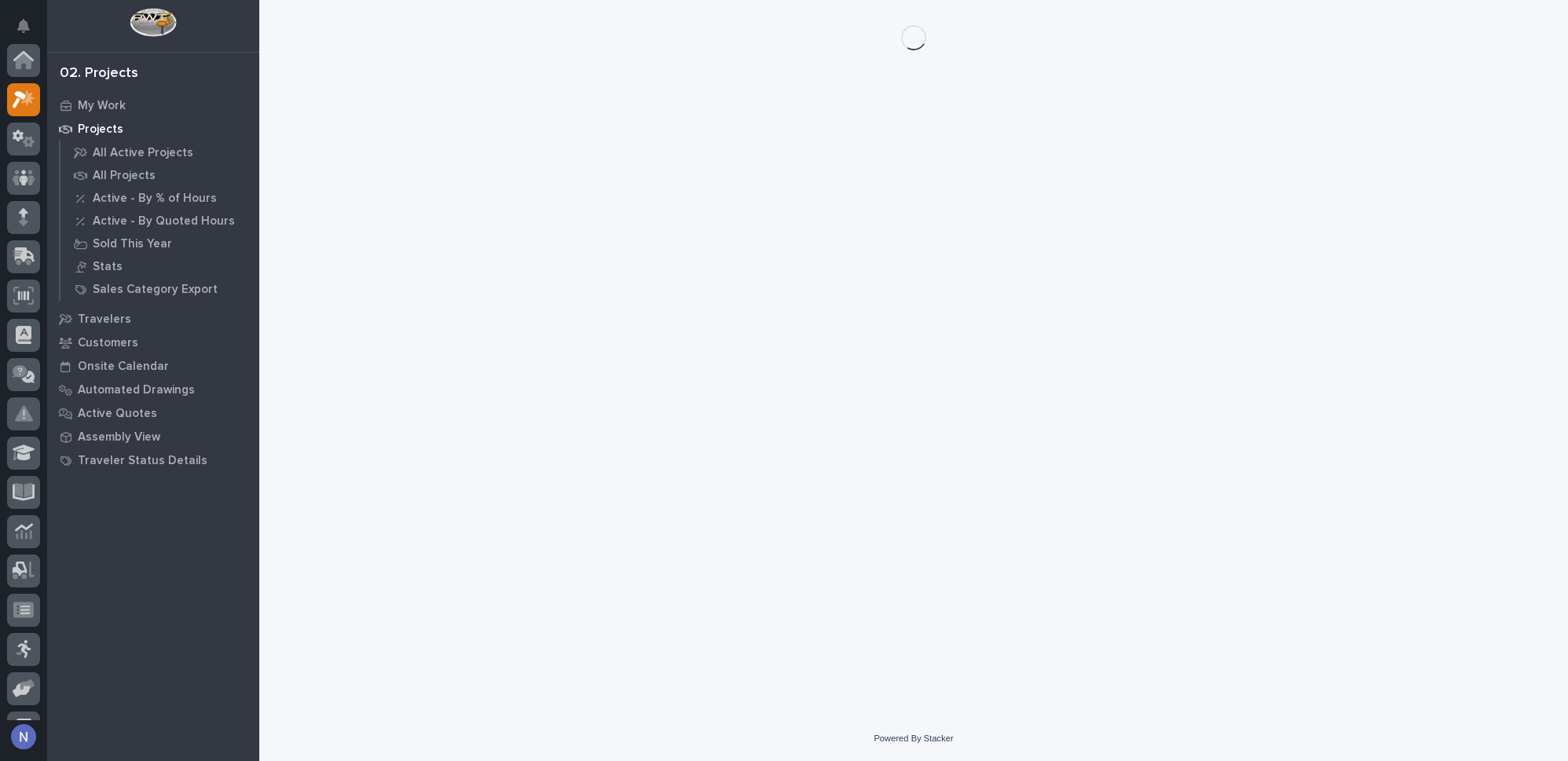
scroll to position [38, 0]
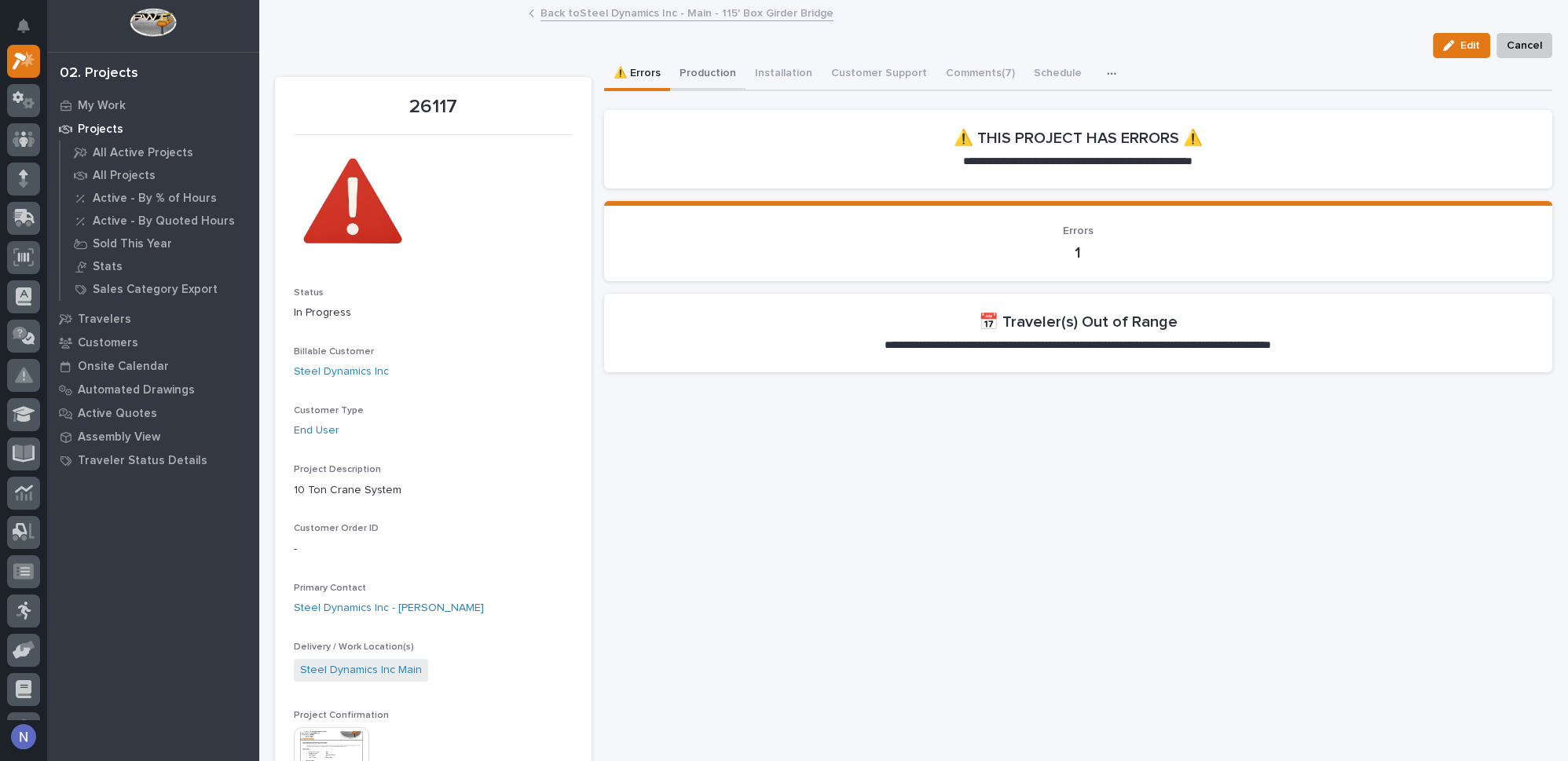
click at [694, 72] on button "Production" at bounding box center [707, 74] width 76 height 33
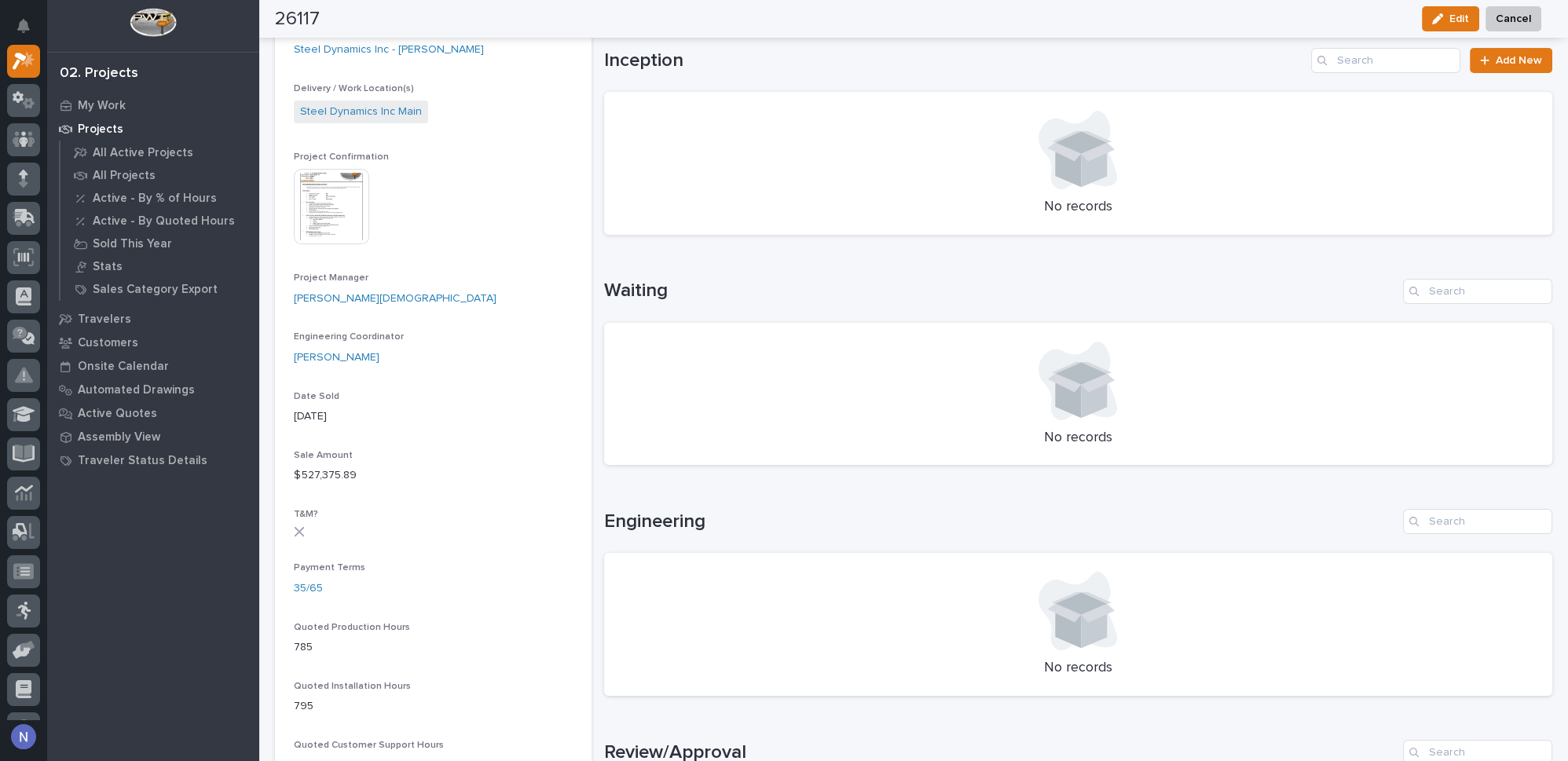
scroll to position [548, 0]
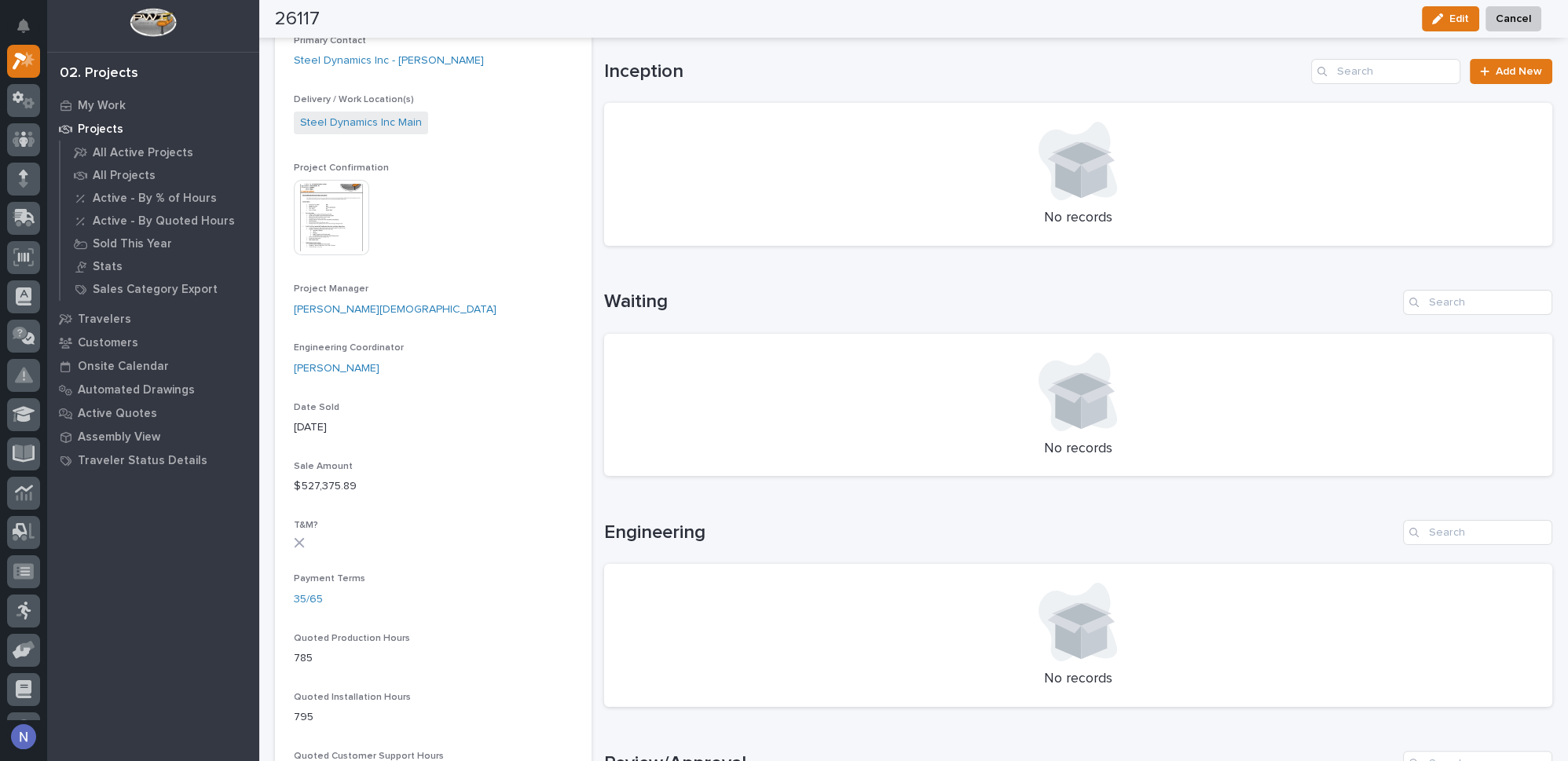
click at [334, 233] on img at bounding box center [331, 217] width 76 height 76
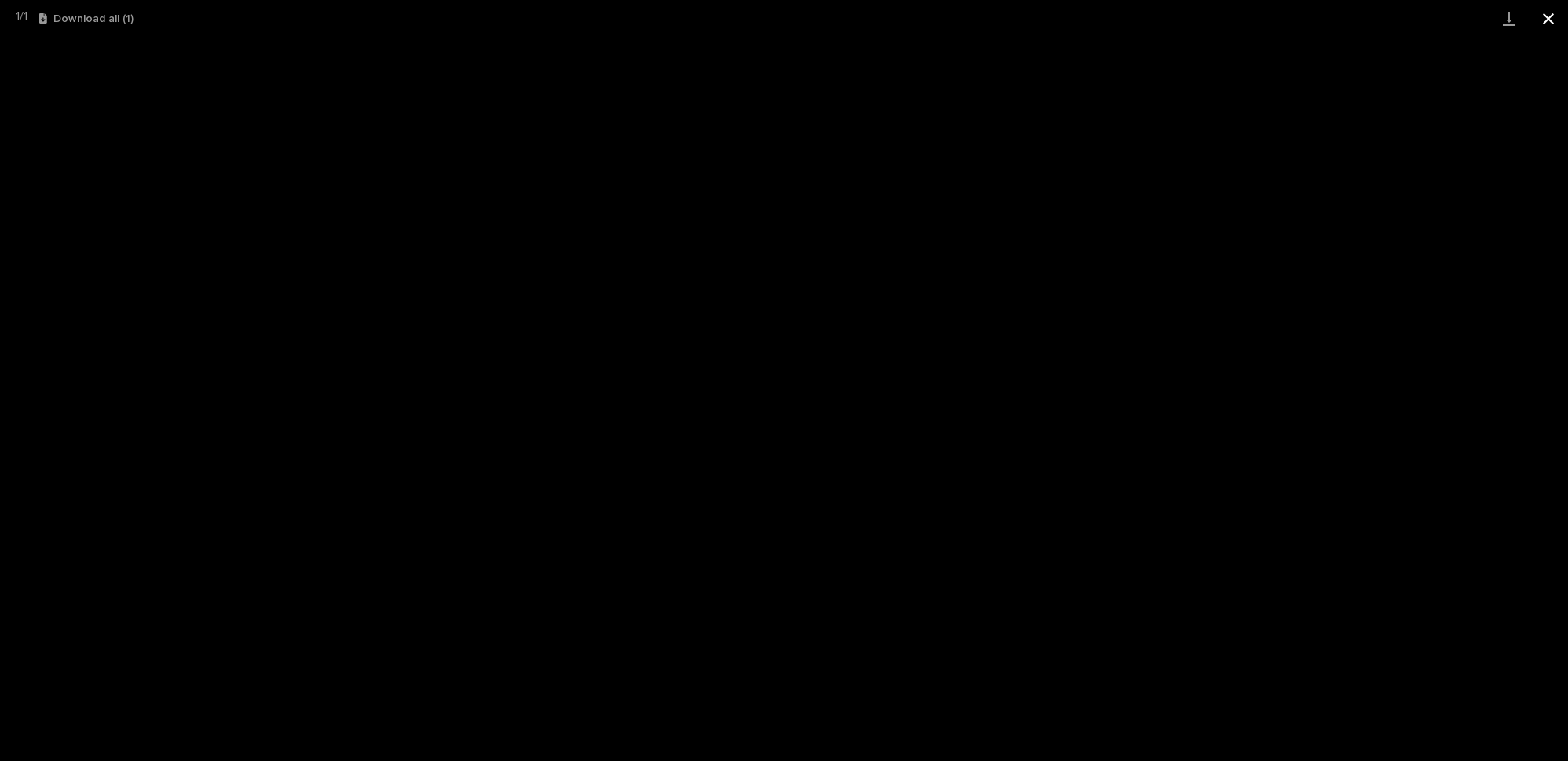
click at [1545, 21] on button "Close gallery" at bounding box center [1548, 18] width 39 height 37
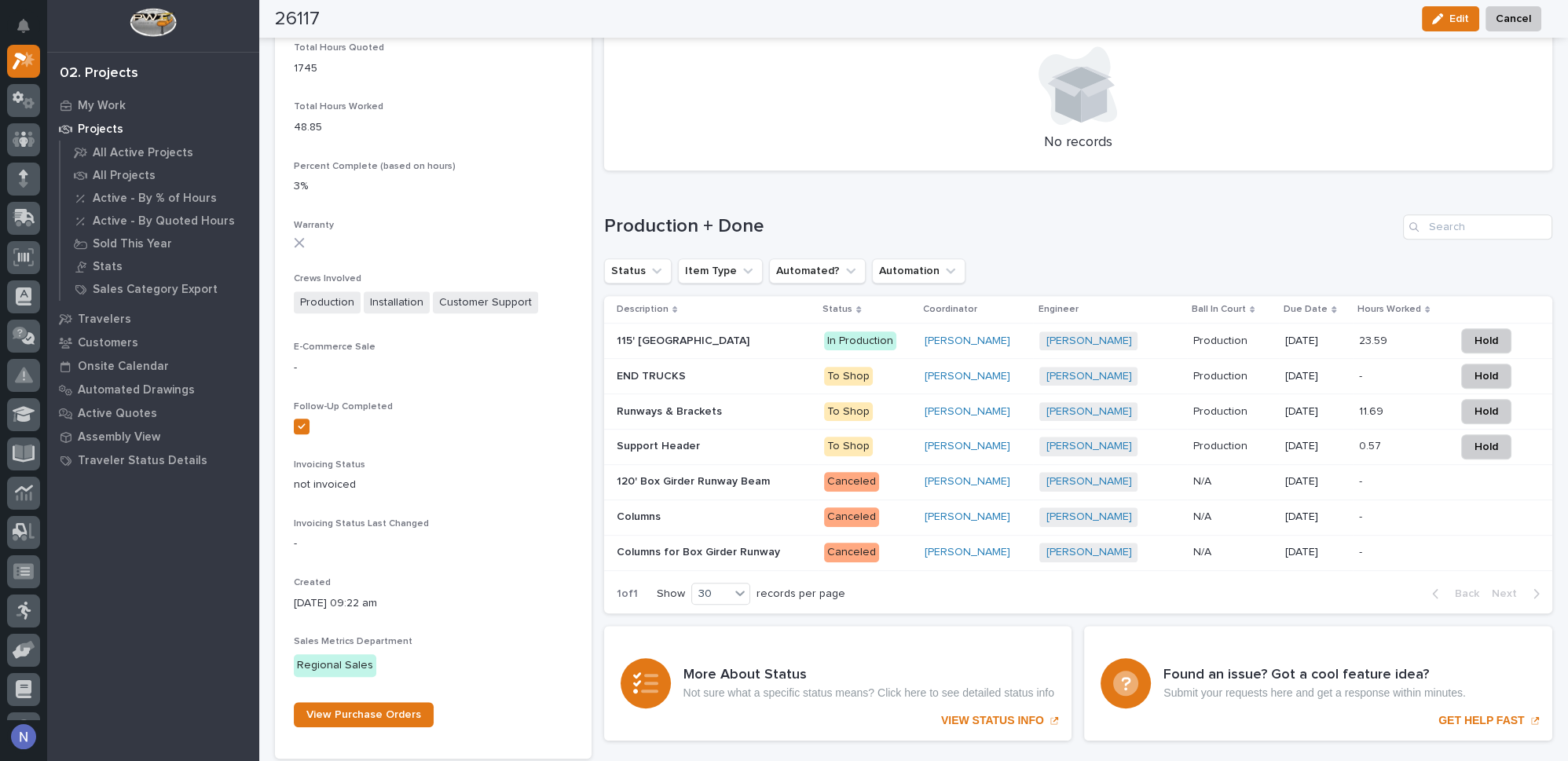
scroll to position [1333, 0]
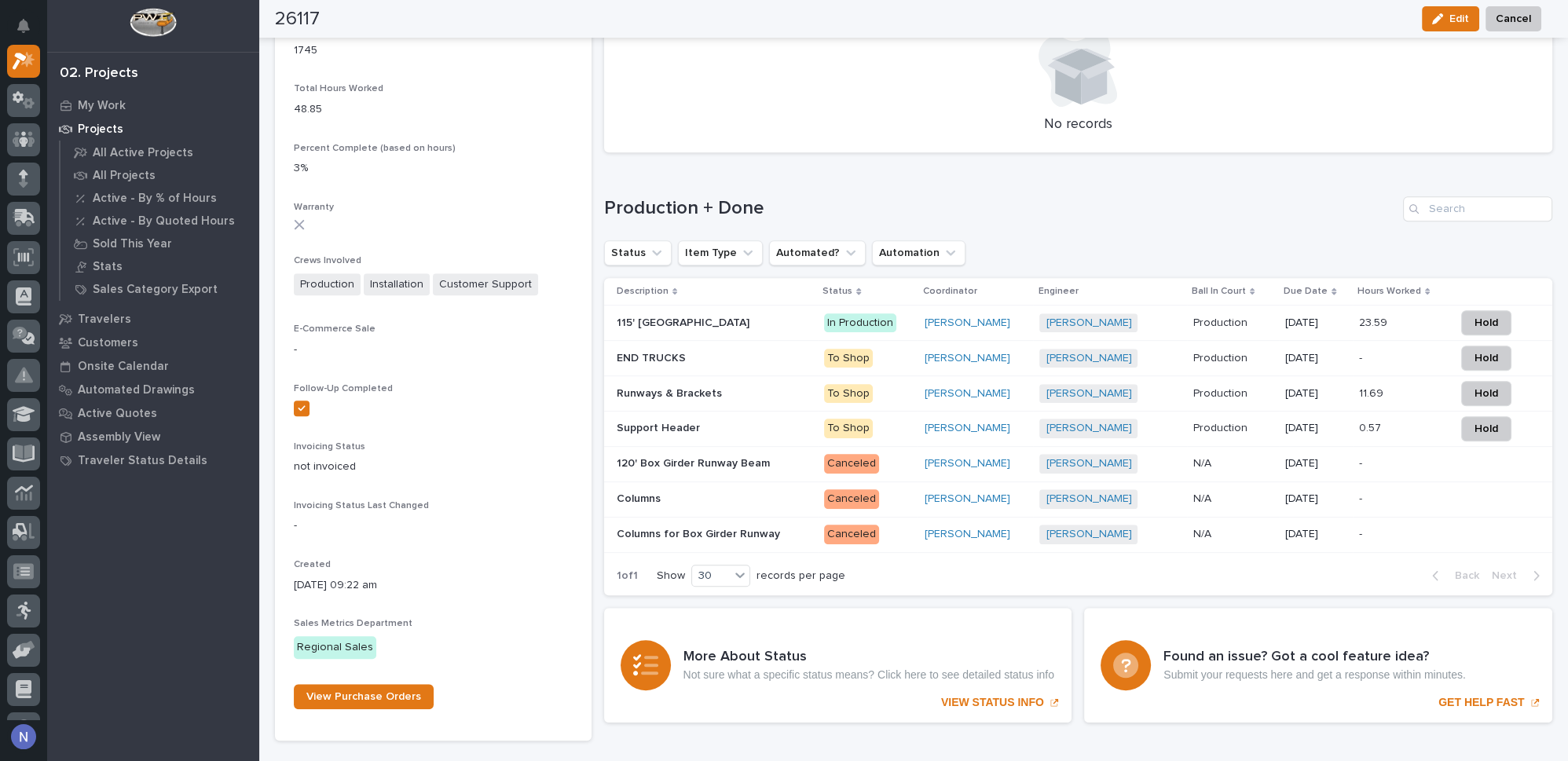
click at [490, 116] on p "48.85" at bounding box center [433, 110] width 279 height 17
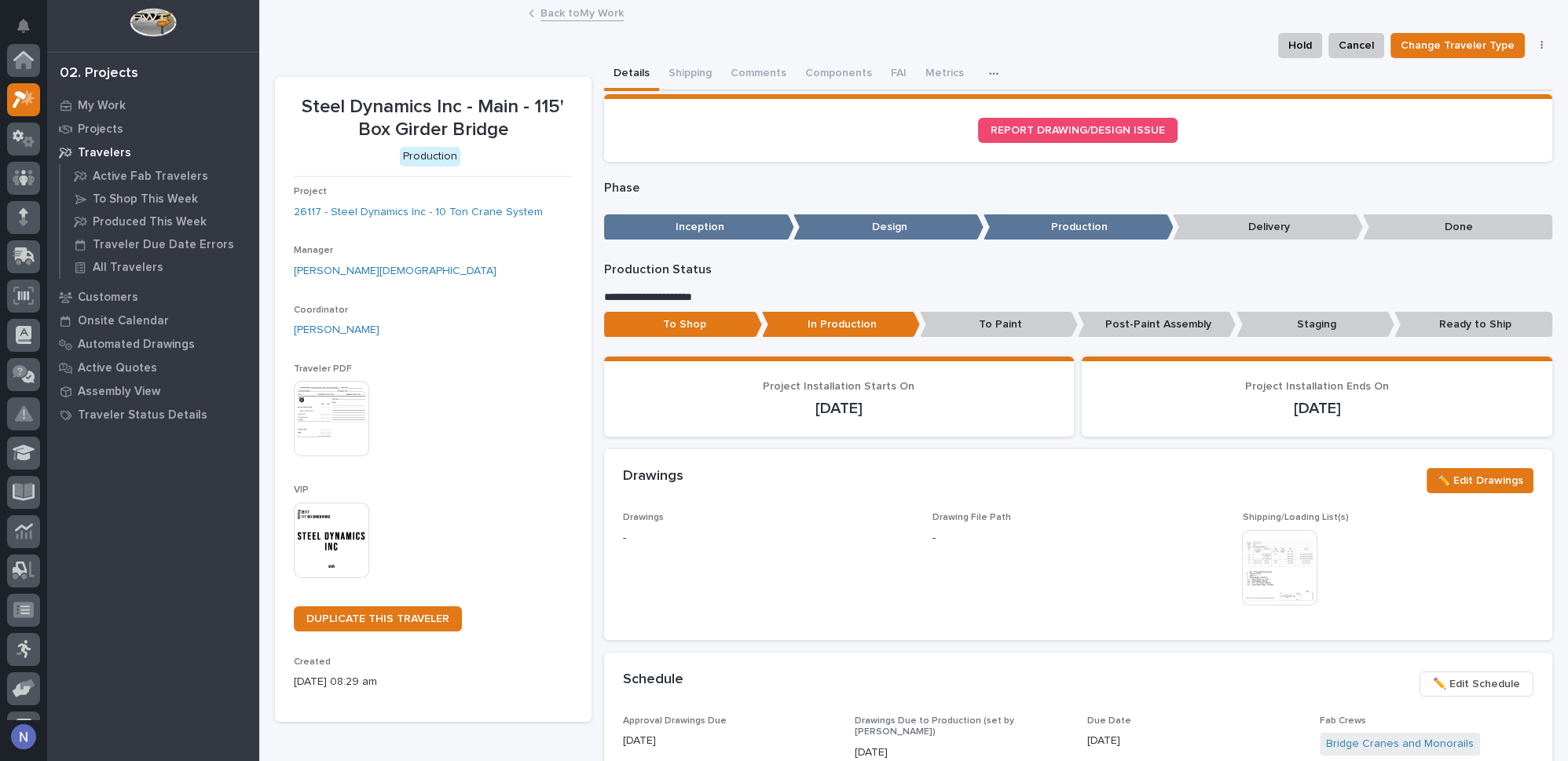
scroll to position [38, 0]
click at [404, 215] on link "26117 - Steel Dynamics Inc - 10 Ton Crane System" at bounding box center [419, 212] width 249 height 17
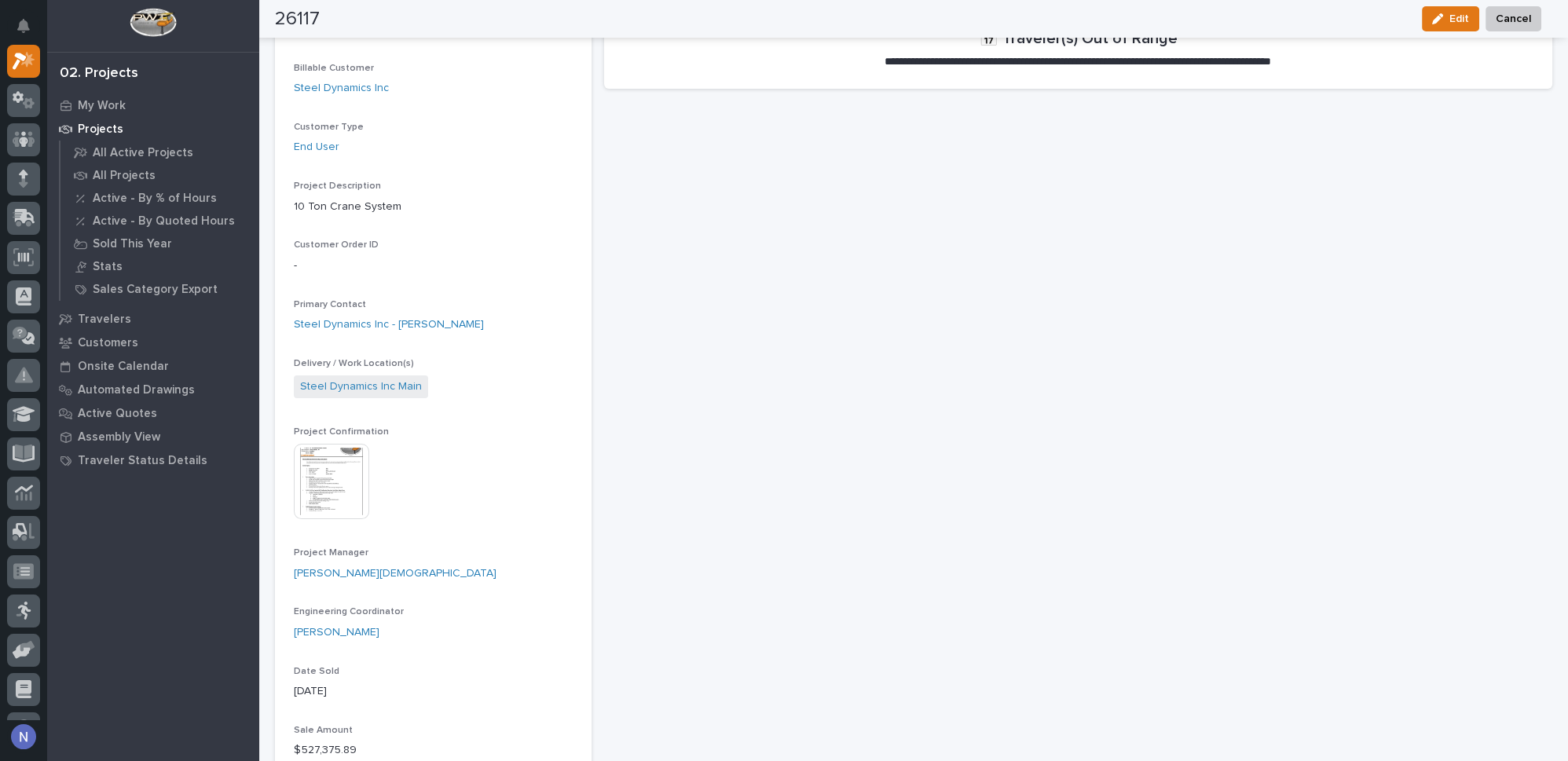
scroll to position [285, 0]
click at [335, 478] on img at bounding box center [331, 479] width 76 height 76
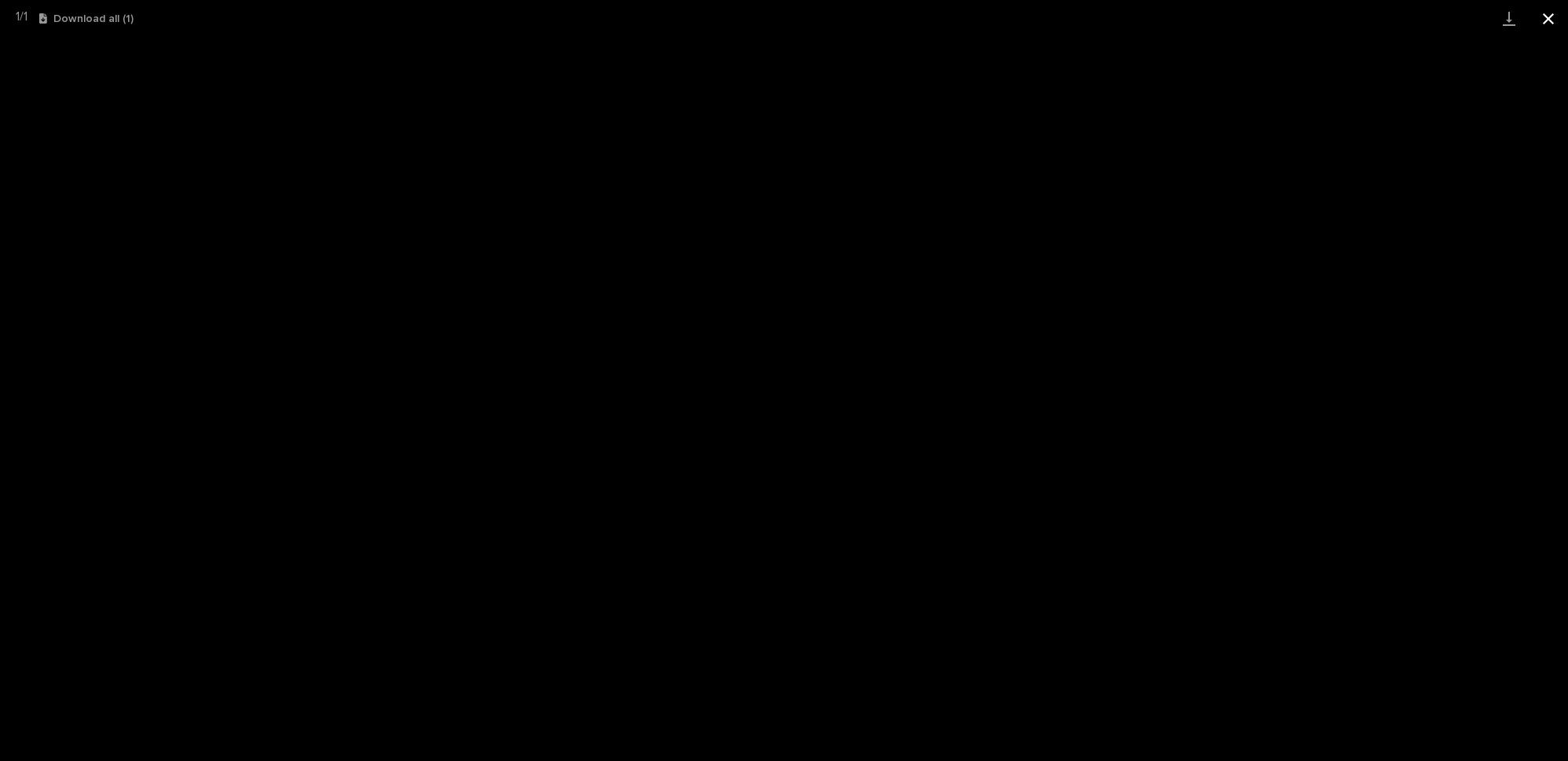
click at [1551, 20] on button "Close gallery" at bounding box center [1548, 18] width 39 height 37
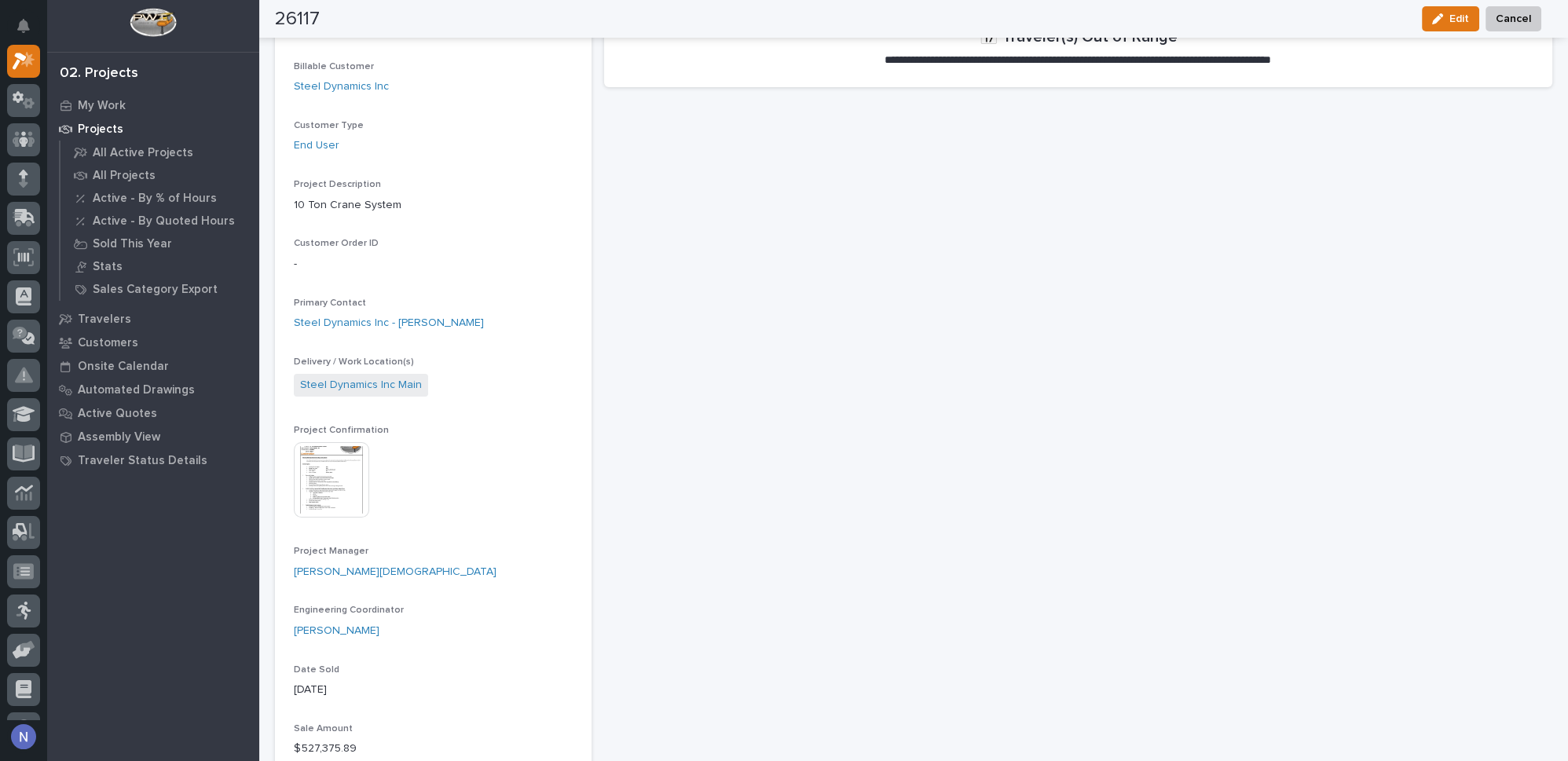
click at [343, 495] on img at bounding box center [331, 479] width 76 height 76
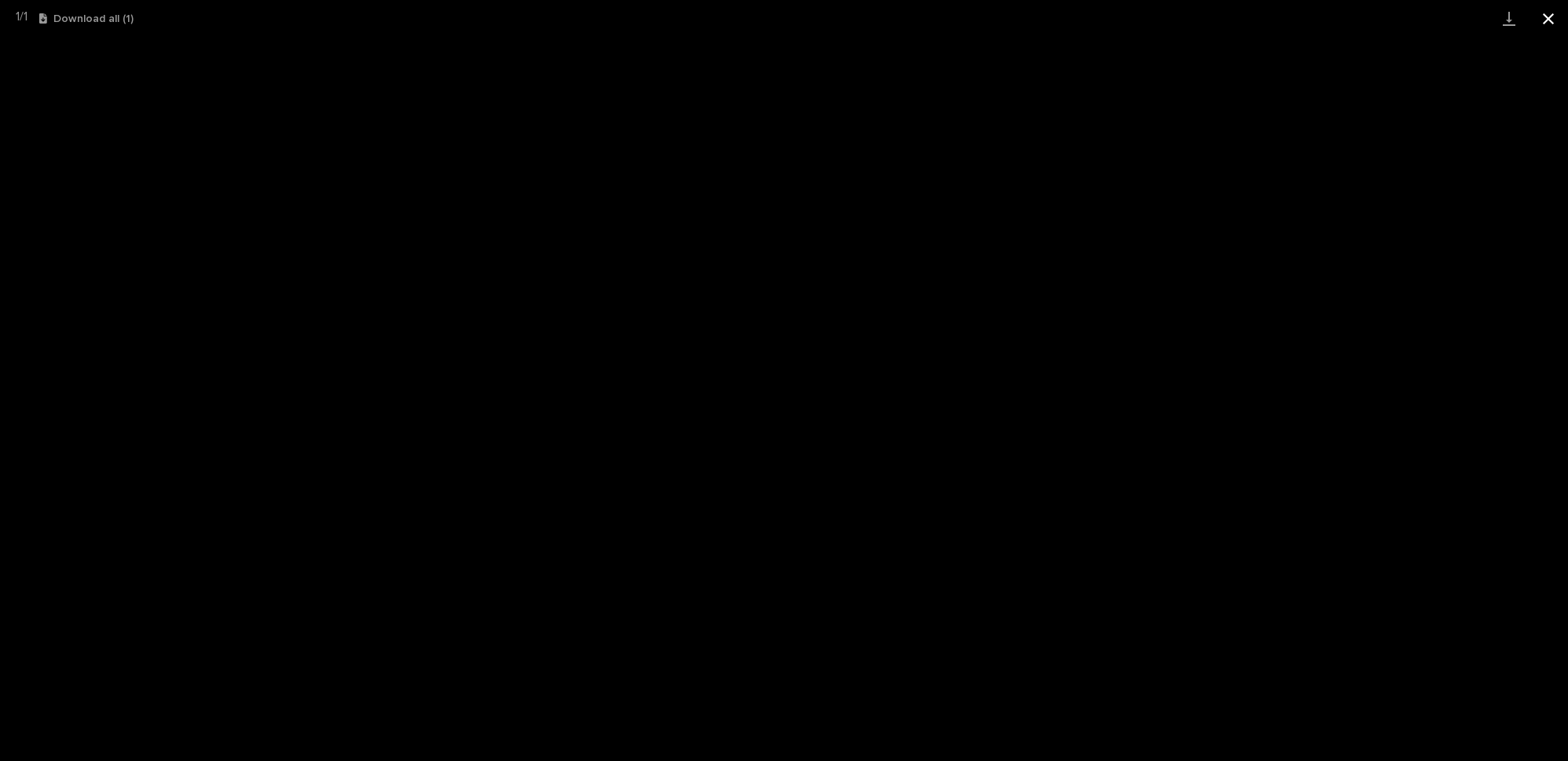
click at [1551, 14] on button "Close gallery" at bounding box center [1548, 18] width 39 height 37
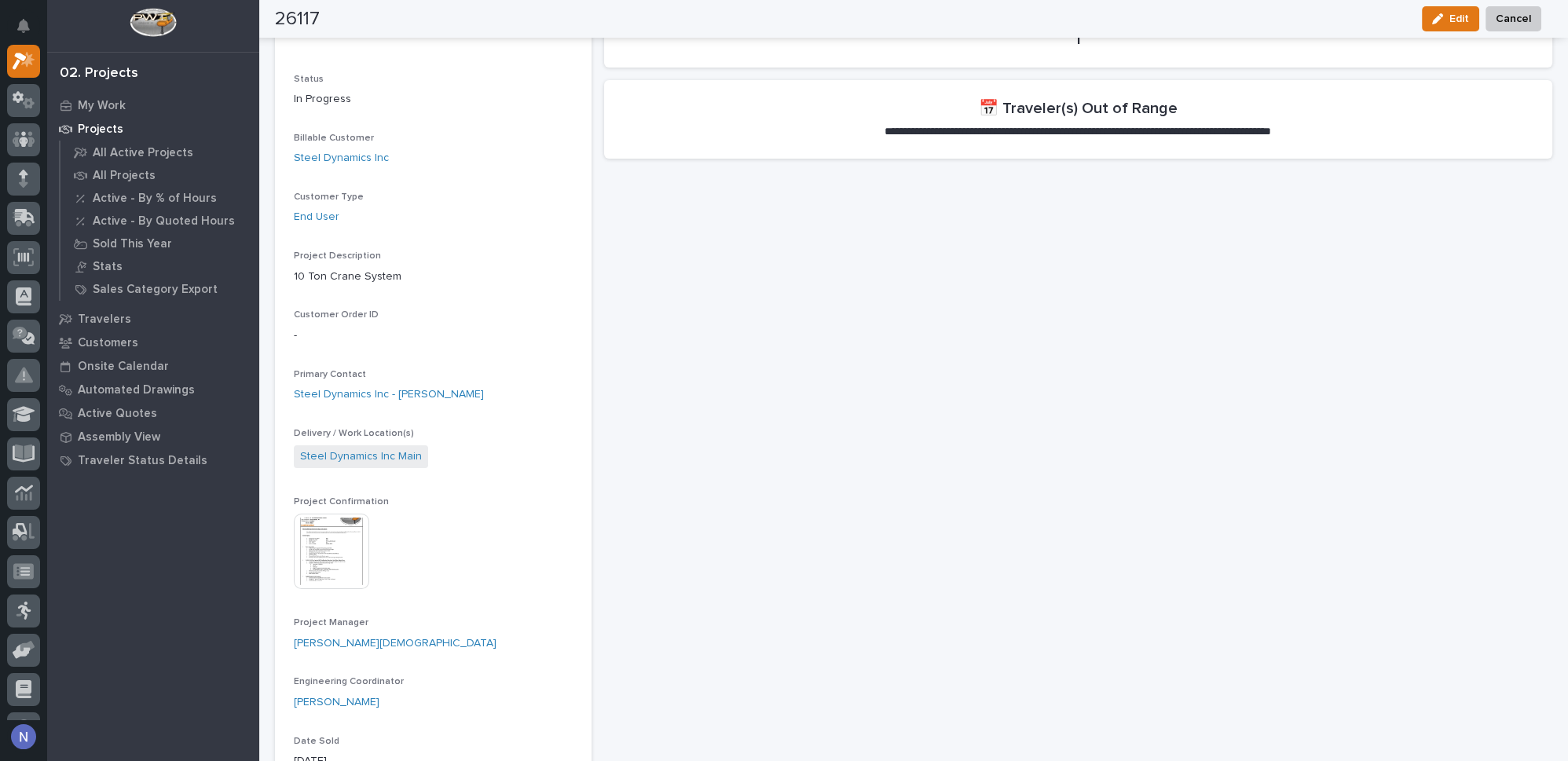
scroll to position [214, 0]
click at [324, 544] on img at bounding box center [331, 552] width 76 height 76
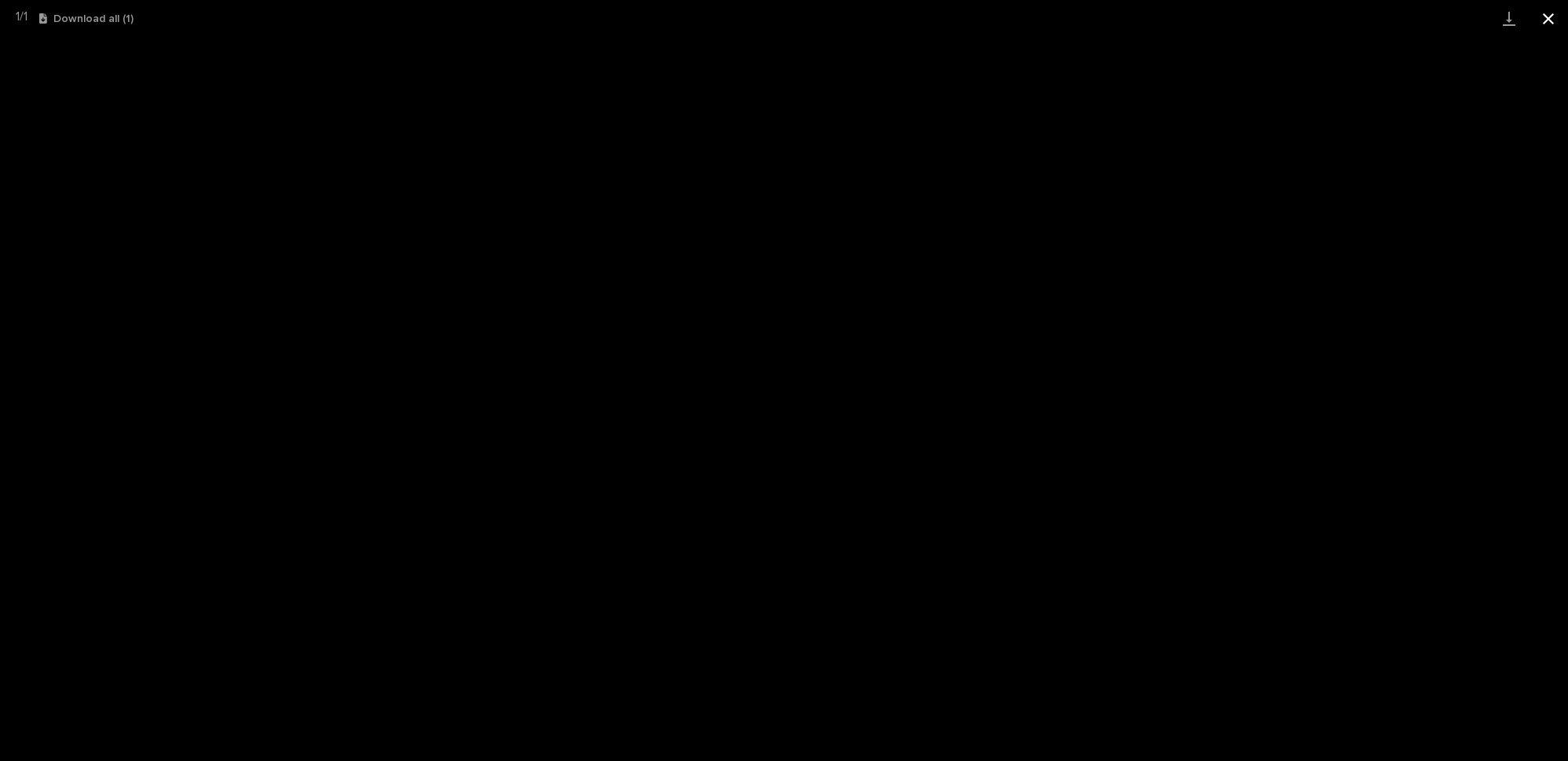
click at [1551, 17] on button "Close gallery" at bounding box center [1548, 18] width 39 height 37
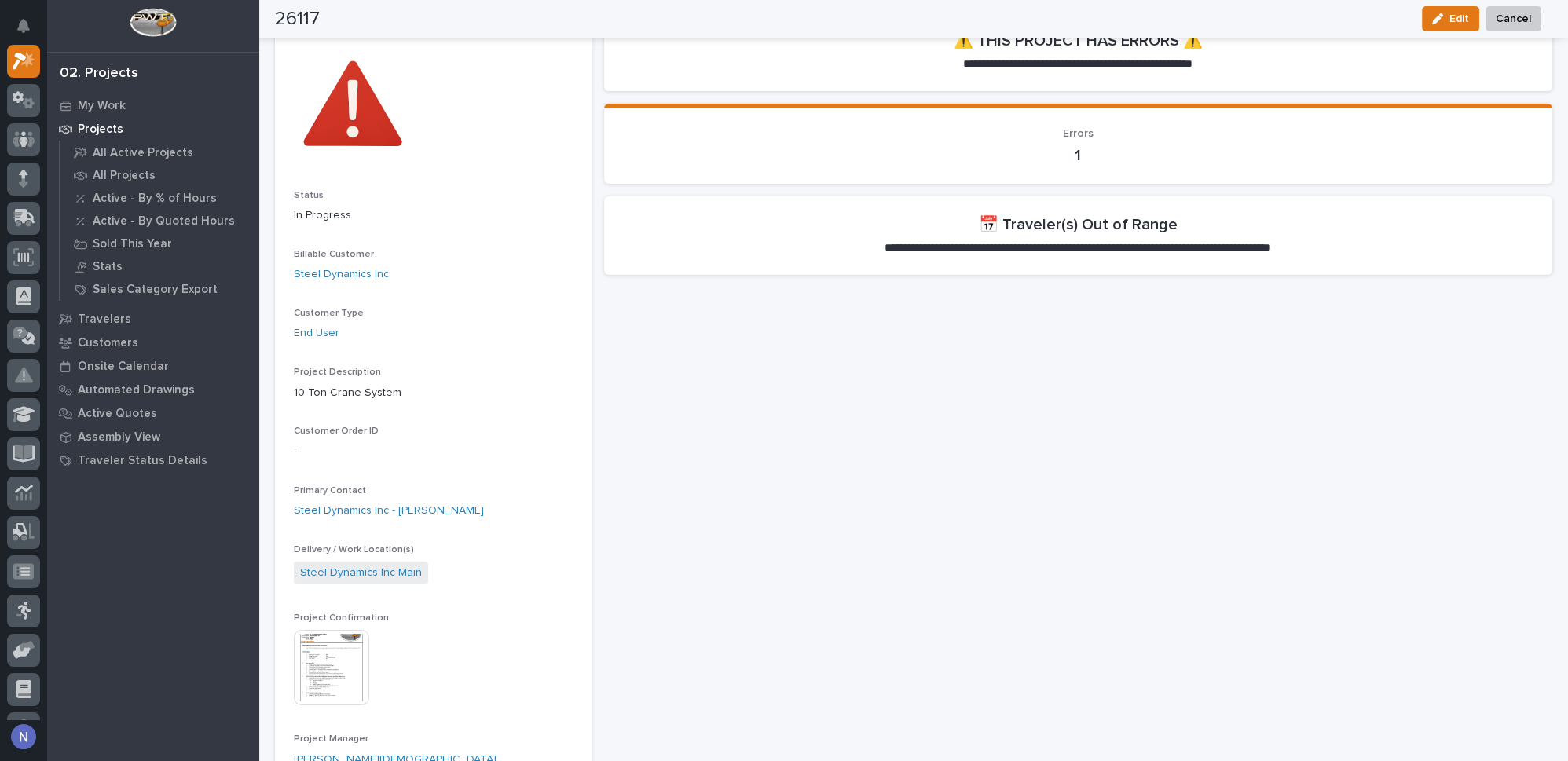
scroll to position [95, 0]
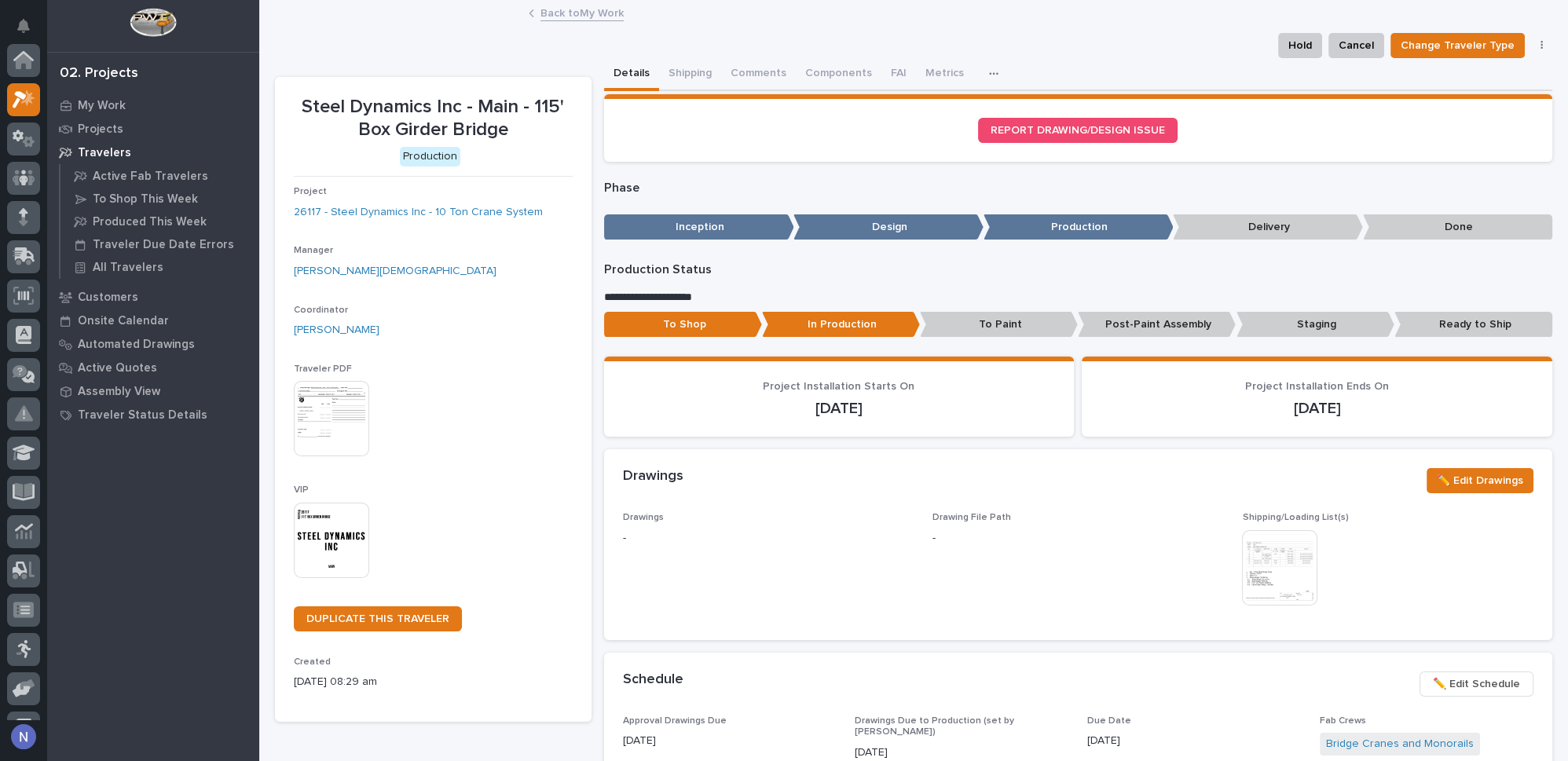
scroll to position [38, 0]
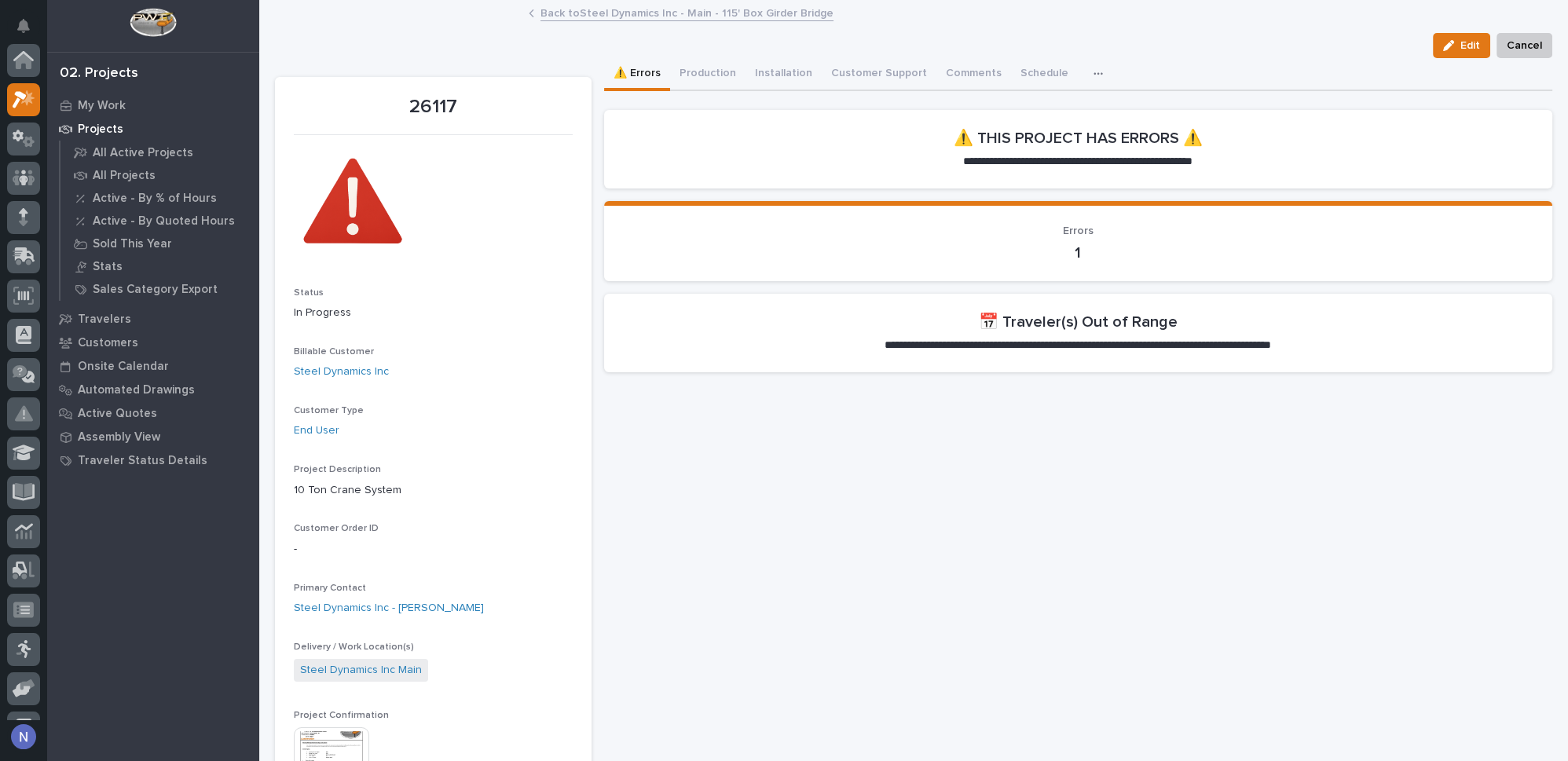
scroll to position [38, 0]
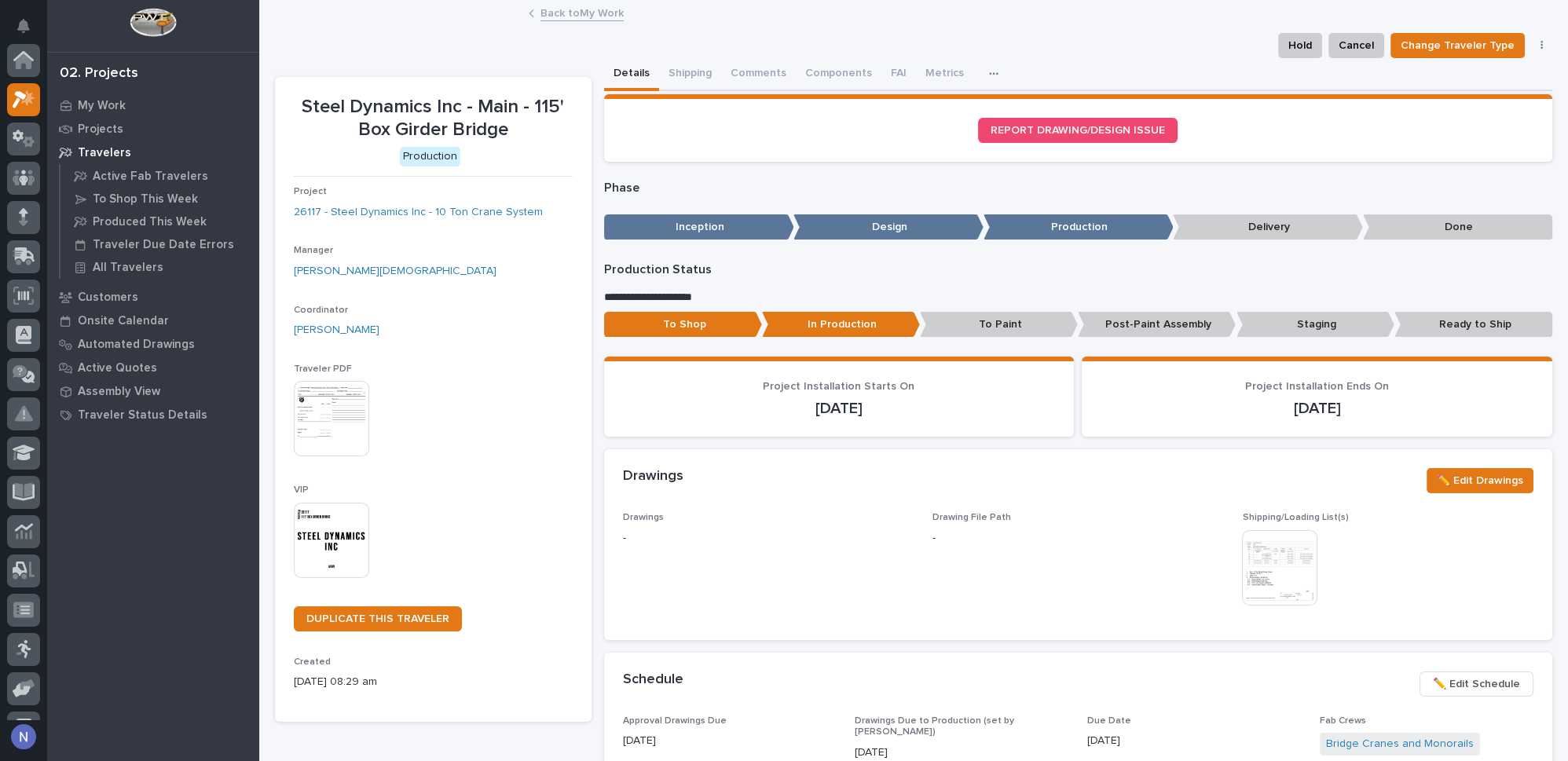
scroll to position [38, 0]
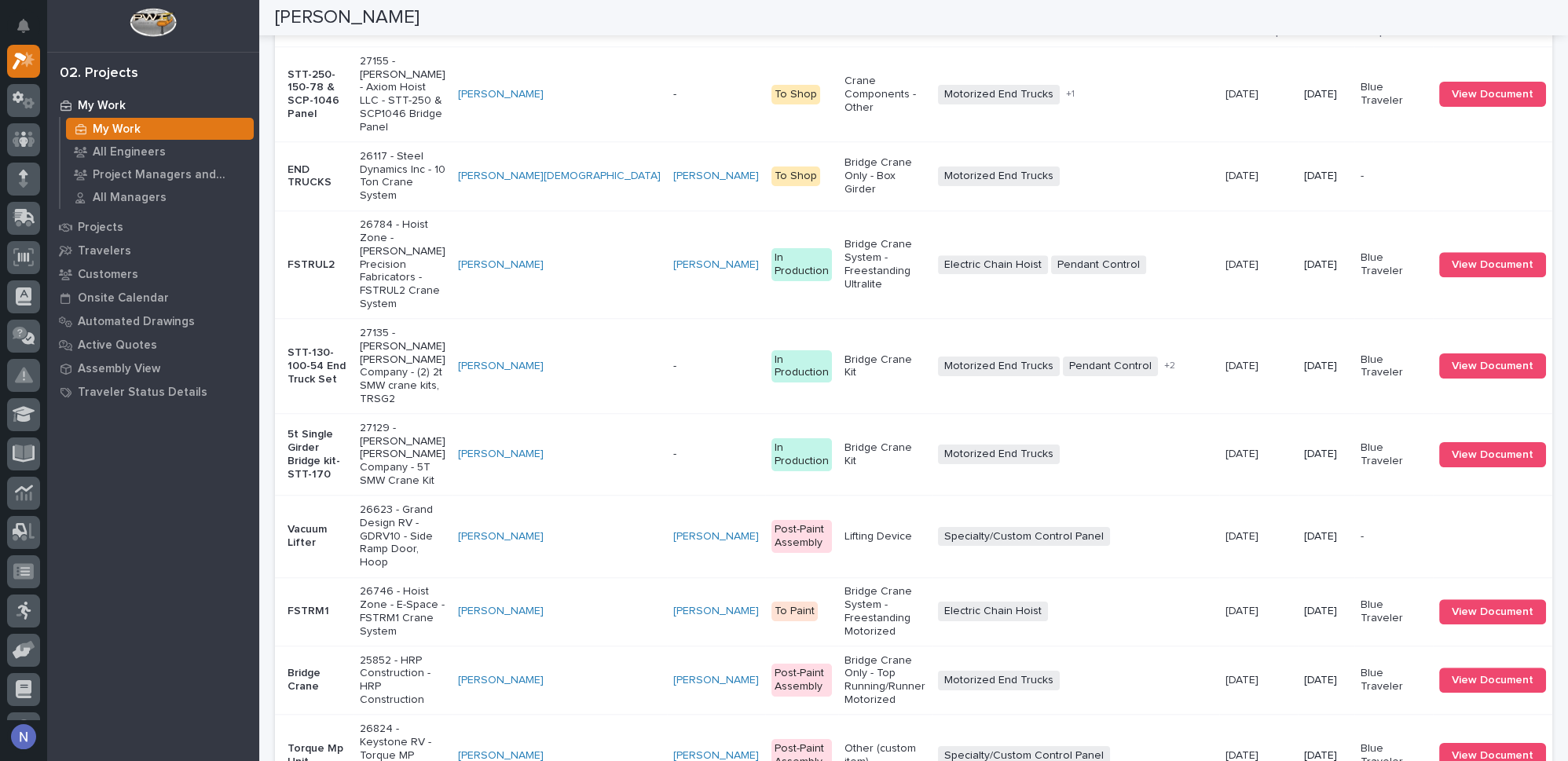
scroll to position [2357, 0]
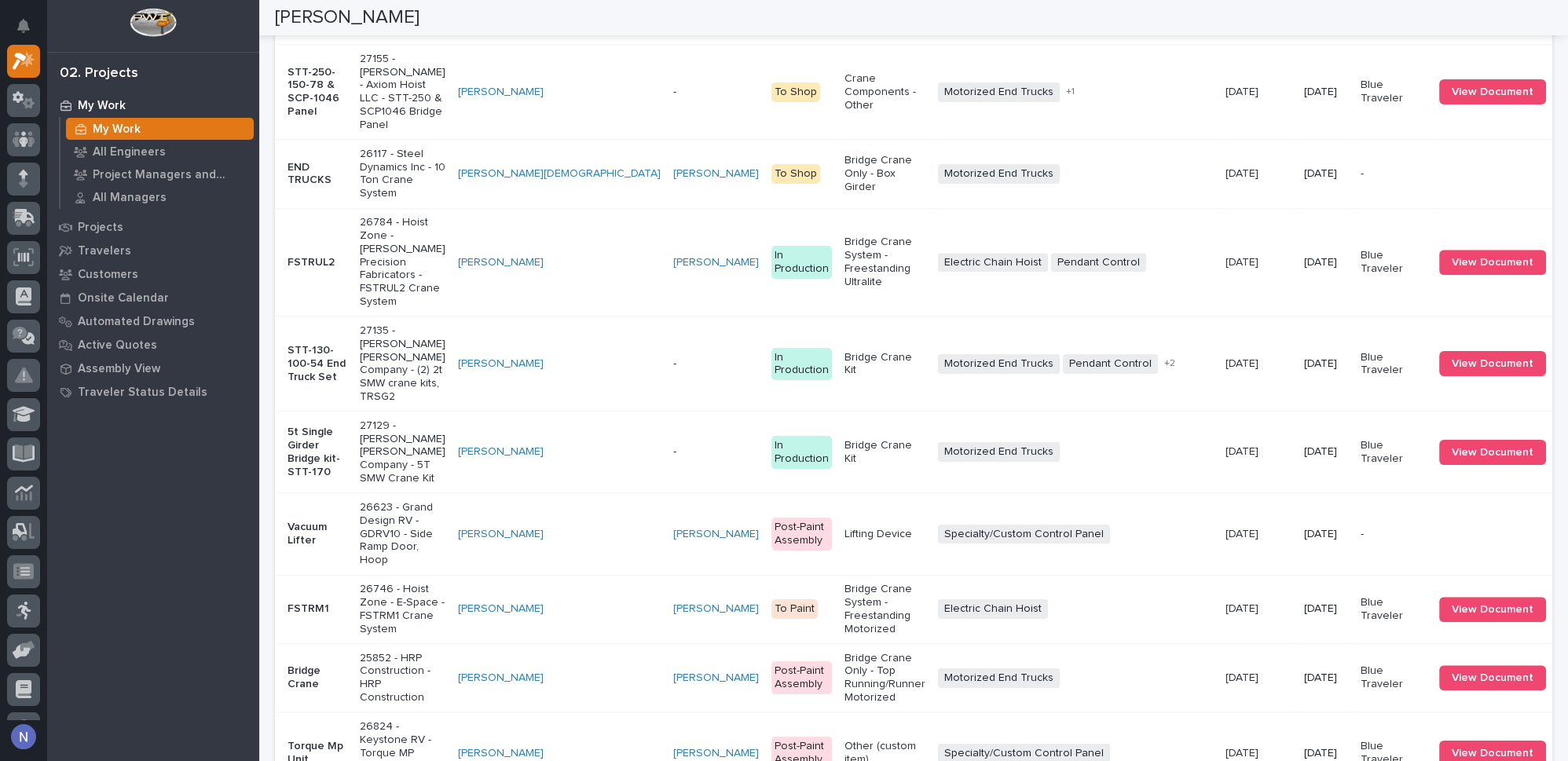
click at [765, 209] on td "To Shop" at bounding box center [802, 174] width 73 height 69
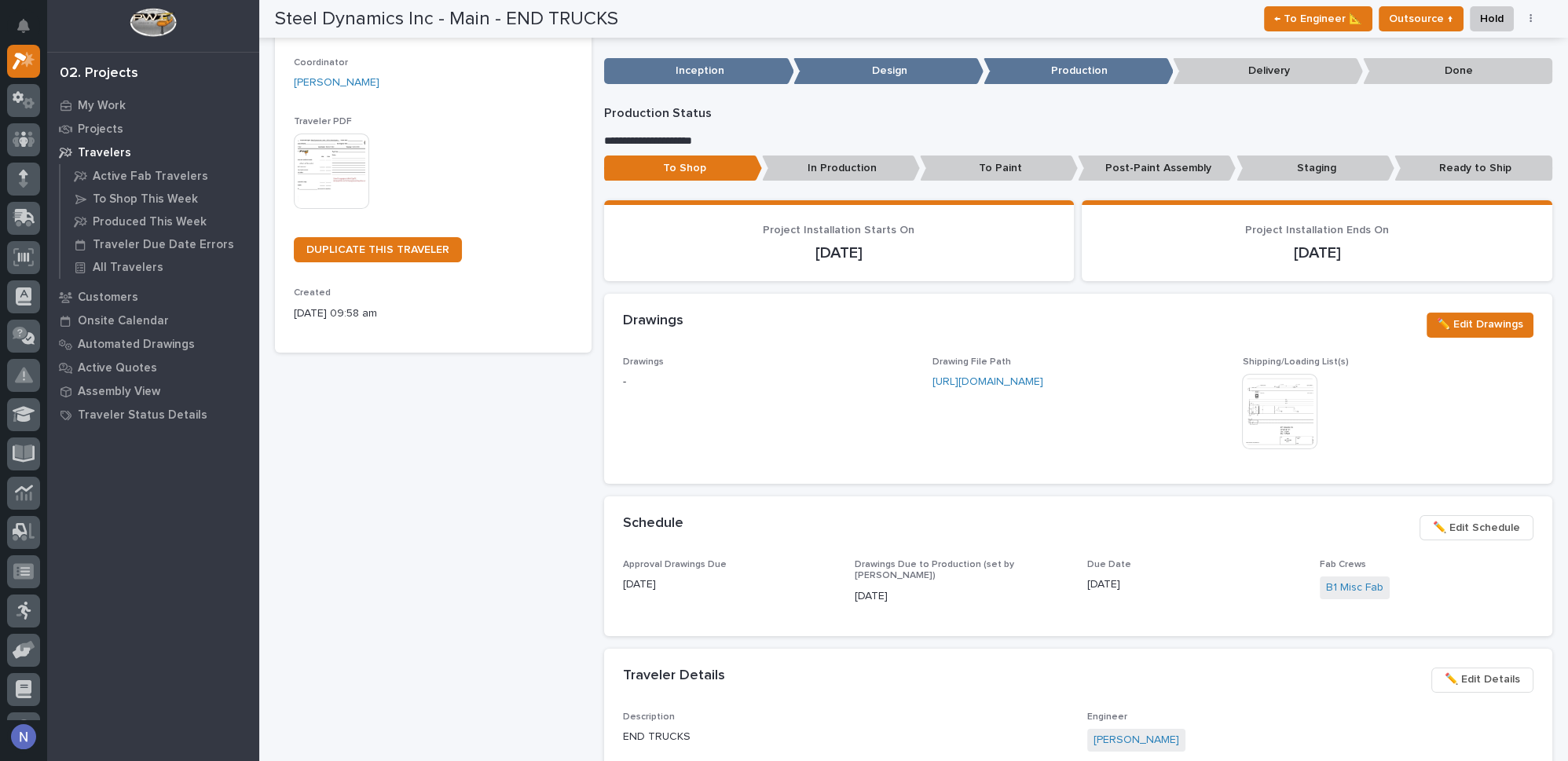
scroll to position [242, 0]
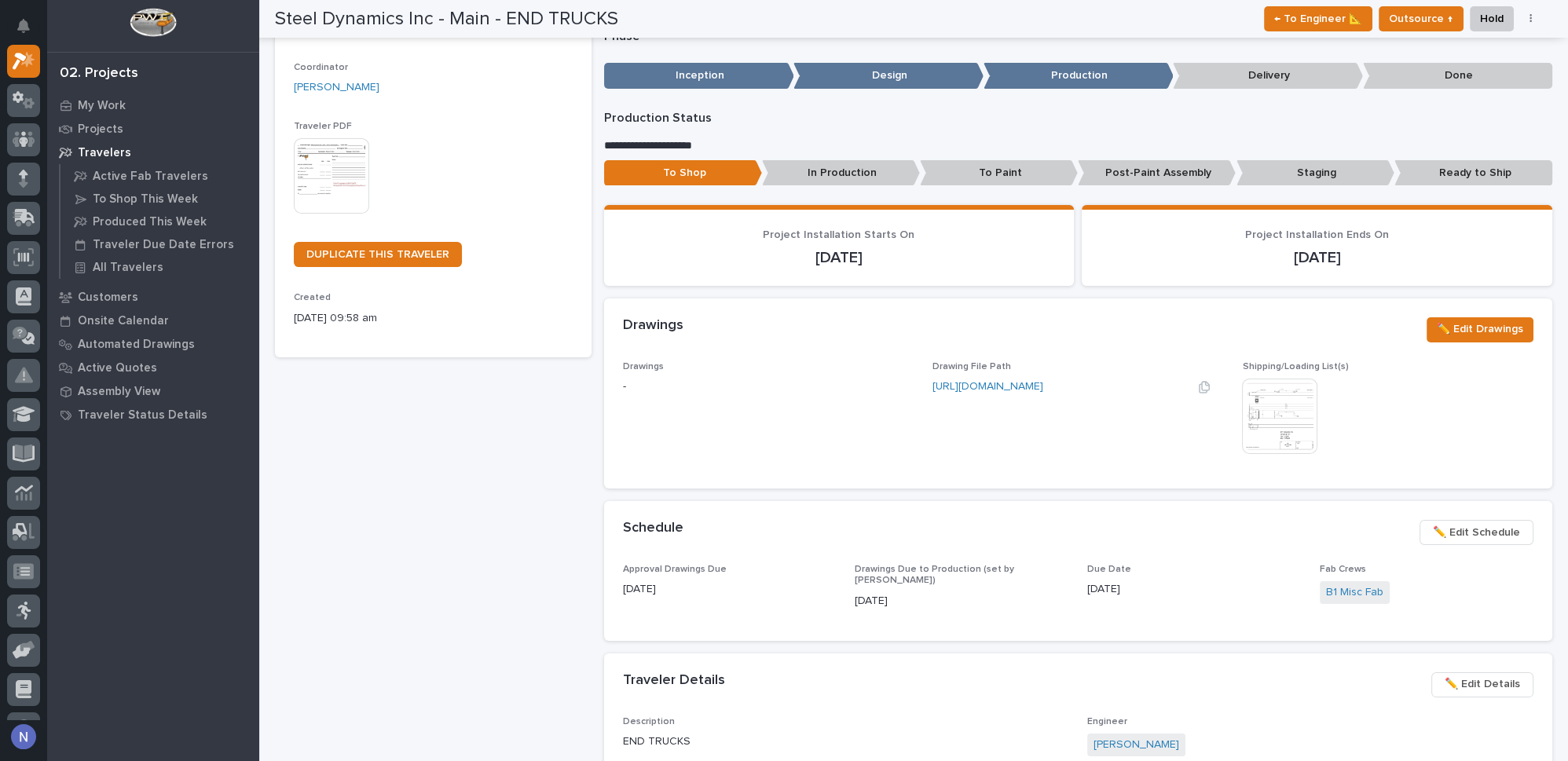
click at [990, 392] on link "https://drive.google.com/file/d/19yaAR-d4vCqOphZM39_K4-BDYDwNzjSb/view?usp=driv…" at bounding box center [988, 387] width 110 height 11
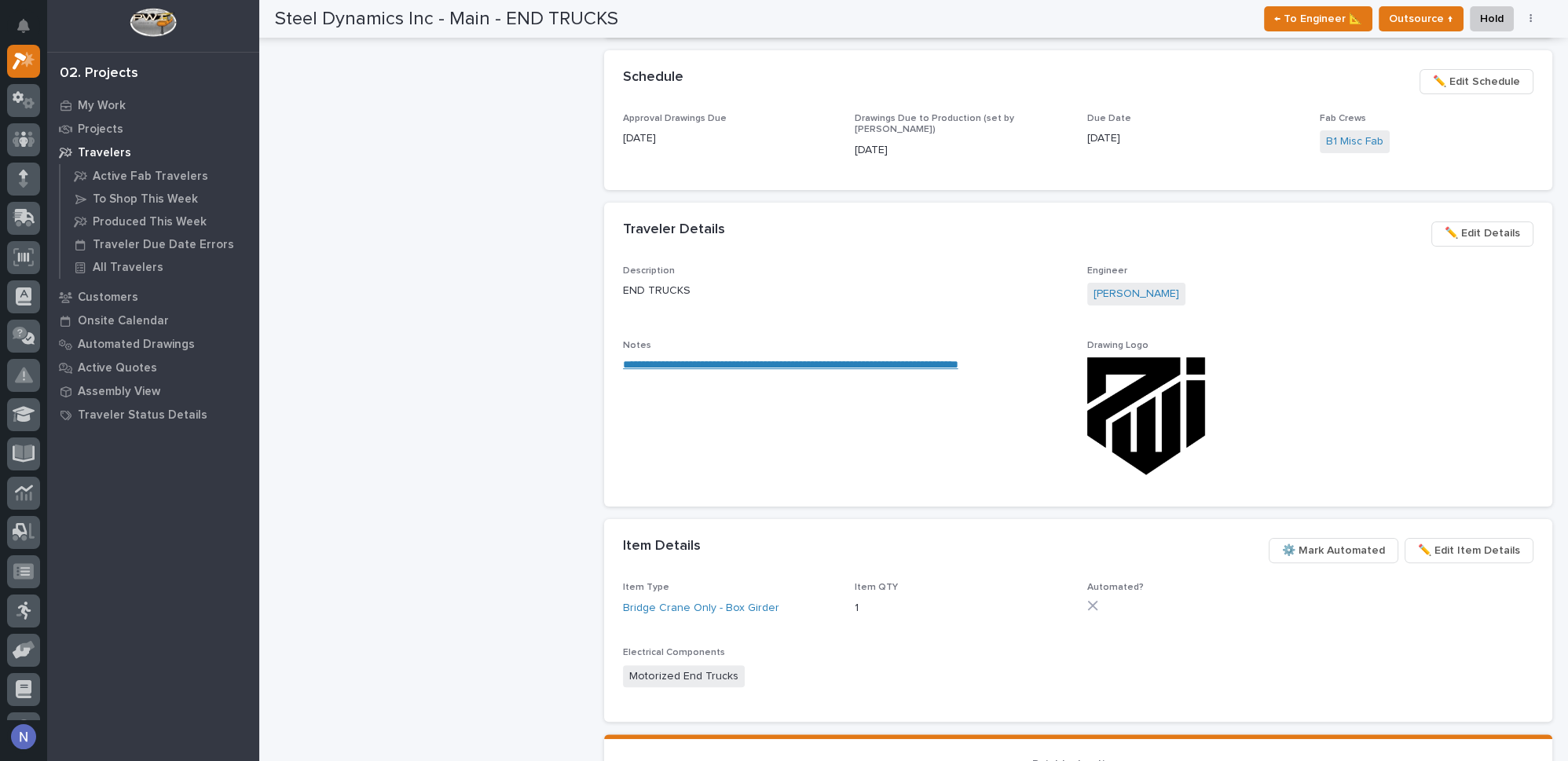
scroll to position [694, 0]
click at [959, 360] on link "**********" at bounding box center [790, 364] width 335 height 11
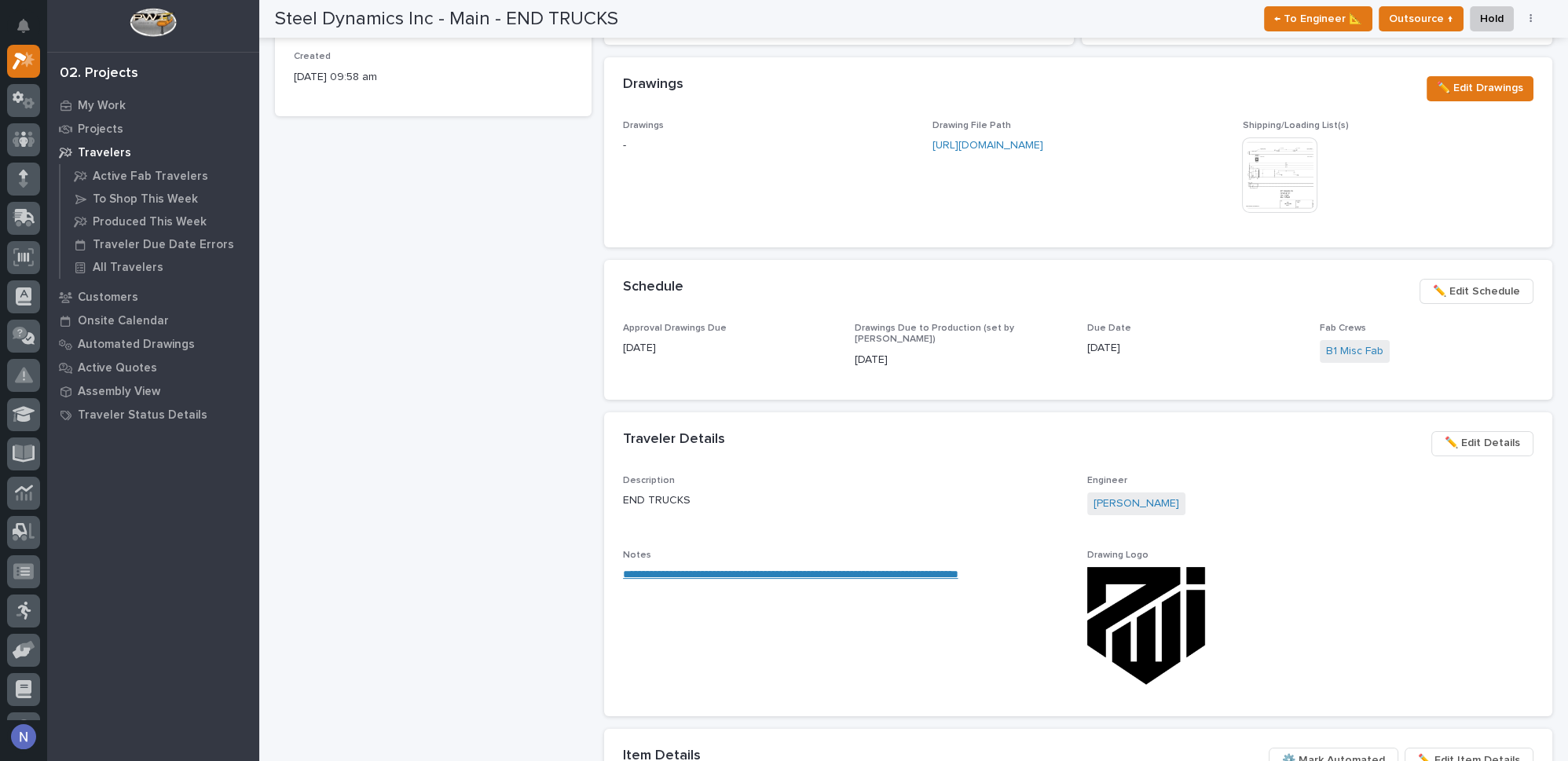
scroll to position [433, 0]
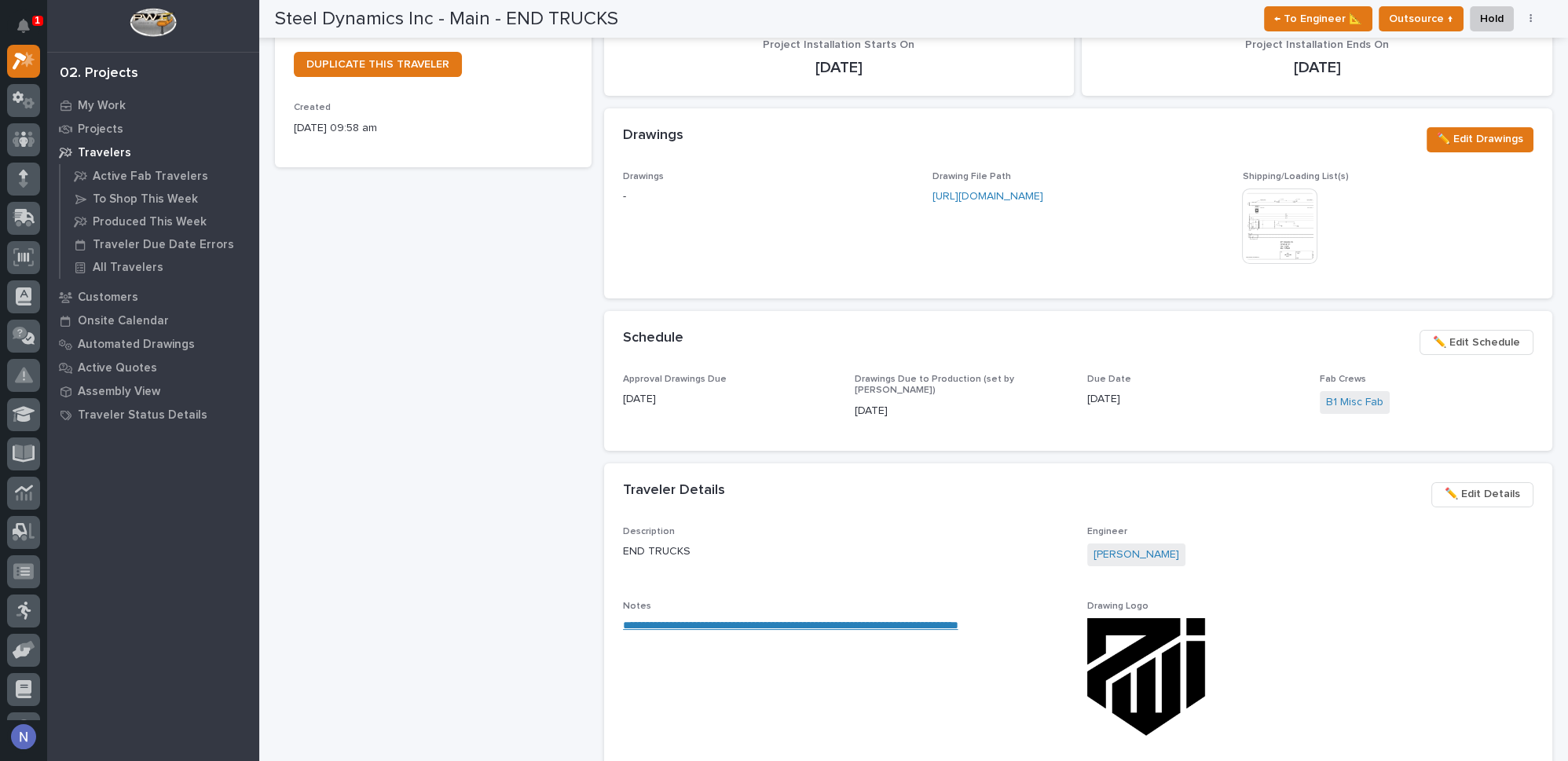
click at [554, 82] on div "DUPLICATE THIS TRAVELER" at bounding box center [433, 70] width 279 height 37
click at [22, 22] on icon "Notifications" at bounding box center [23, 26] width 12 height 14
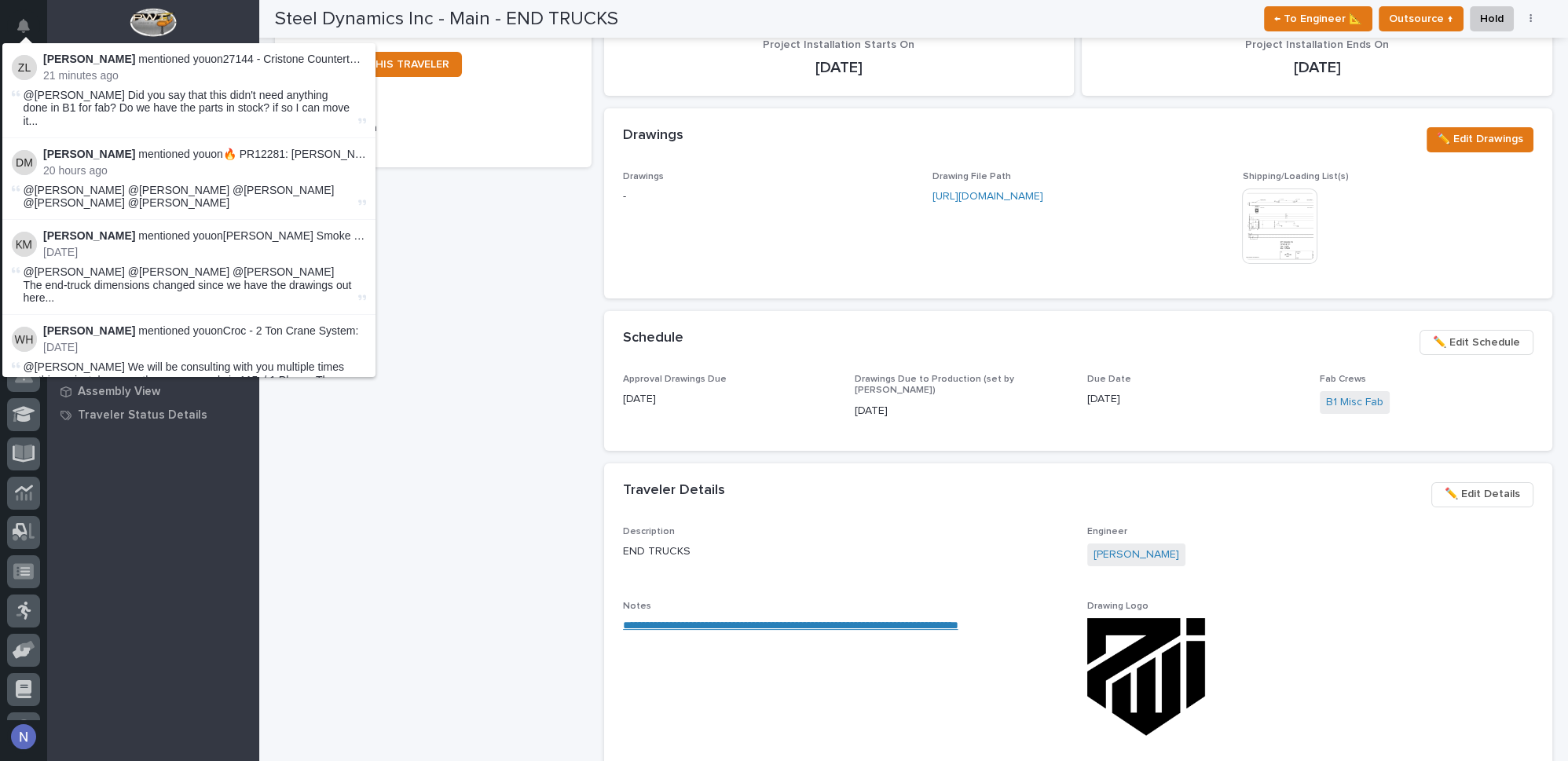
click at [22, 22] on icon "Notifications" at bounding box center [23, 26] width 12 height 14
click at [527, 231] on div "Steel Dynamics Inc - Main - END TRUCKS Production Project 26117 - Steel Dynamic…" at bounding box center [433, 489] width 316 height 1690
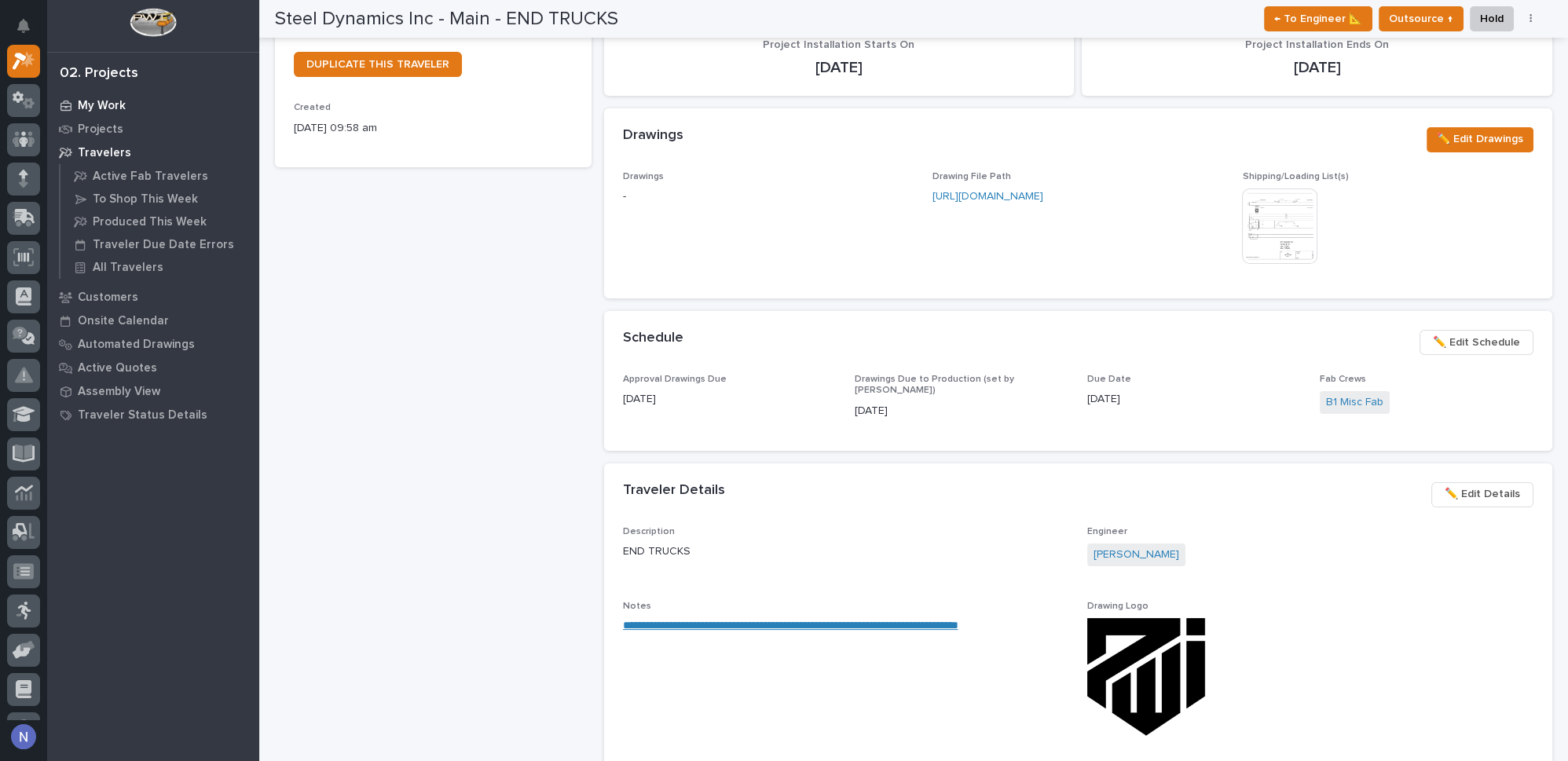
click at [115, 96] on div "My Work" at bounding box center [152, 105] width 204 height 22
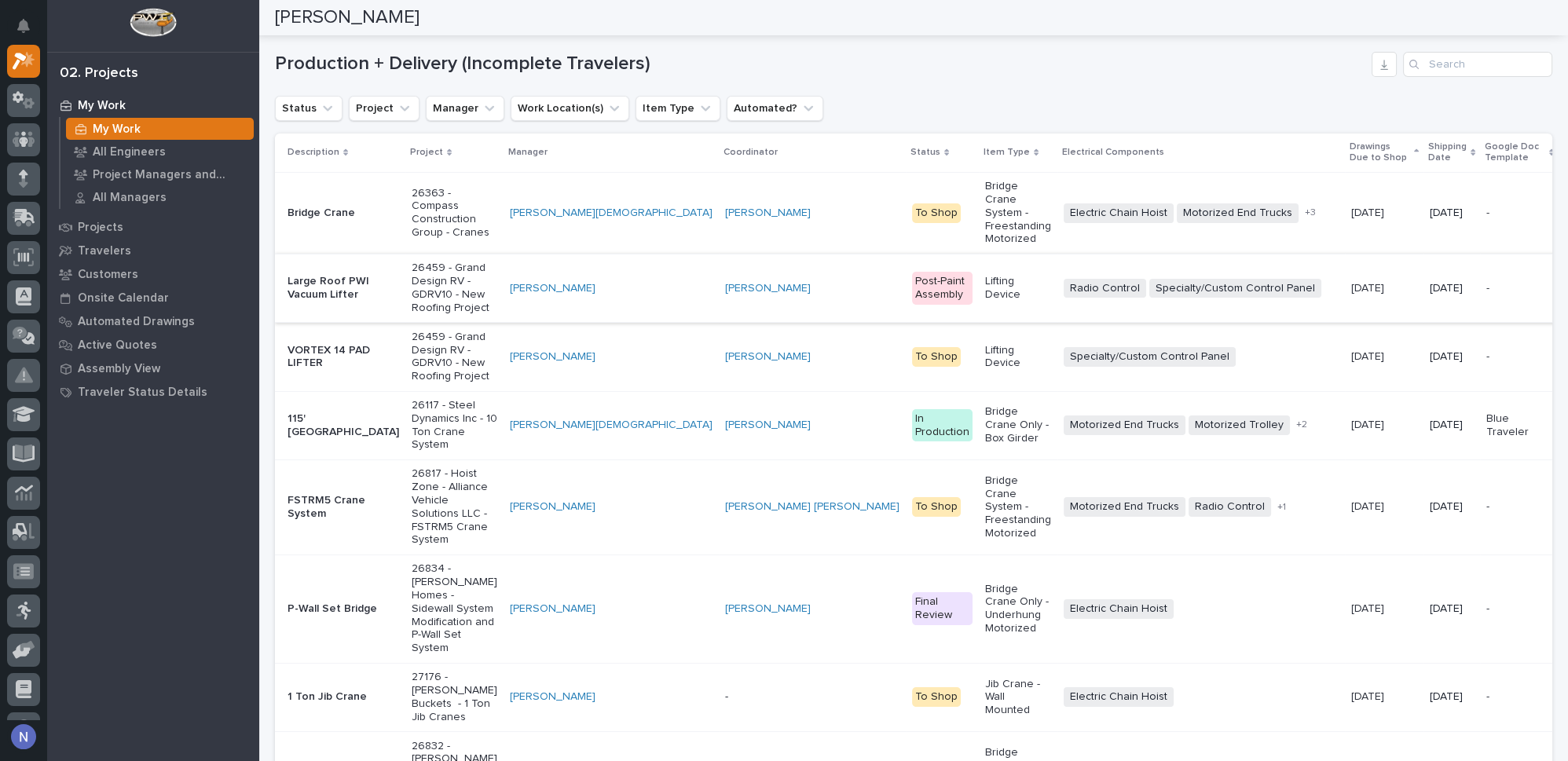
scroll to position [262, 0]
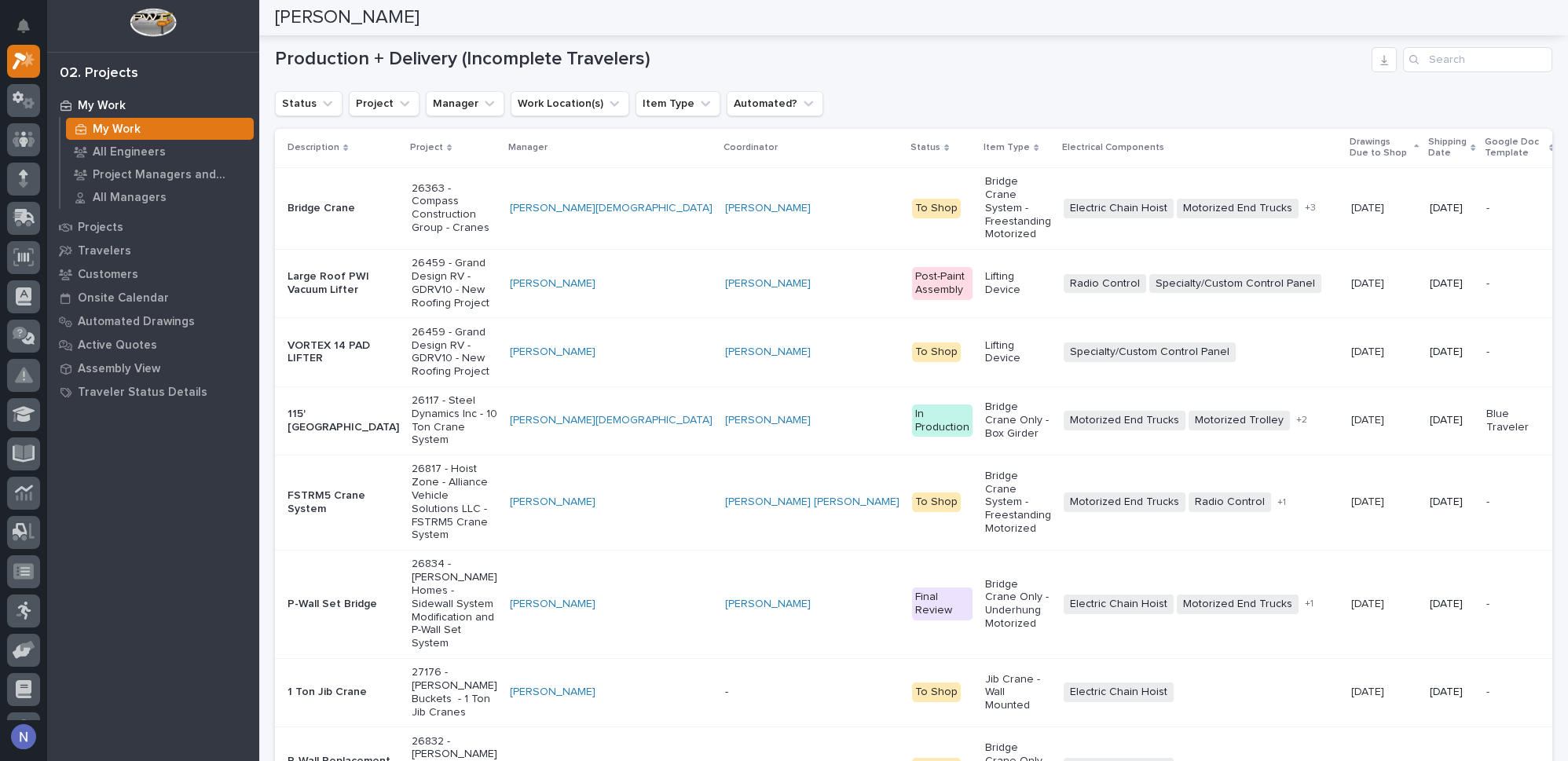
click at [725, 434] on div "[PERSON_NAME]" at bounding box center [813, 421] width 175 height 26
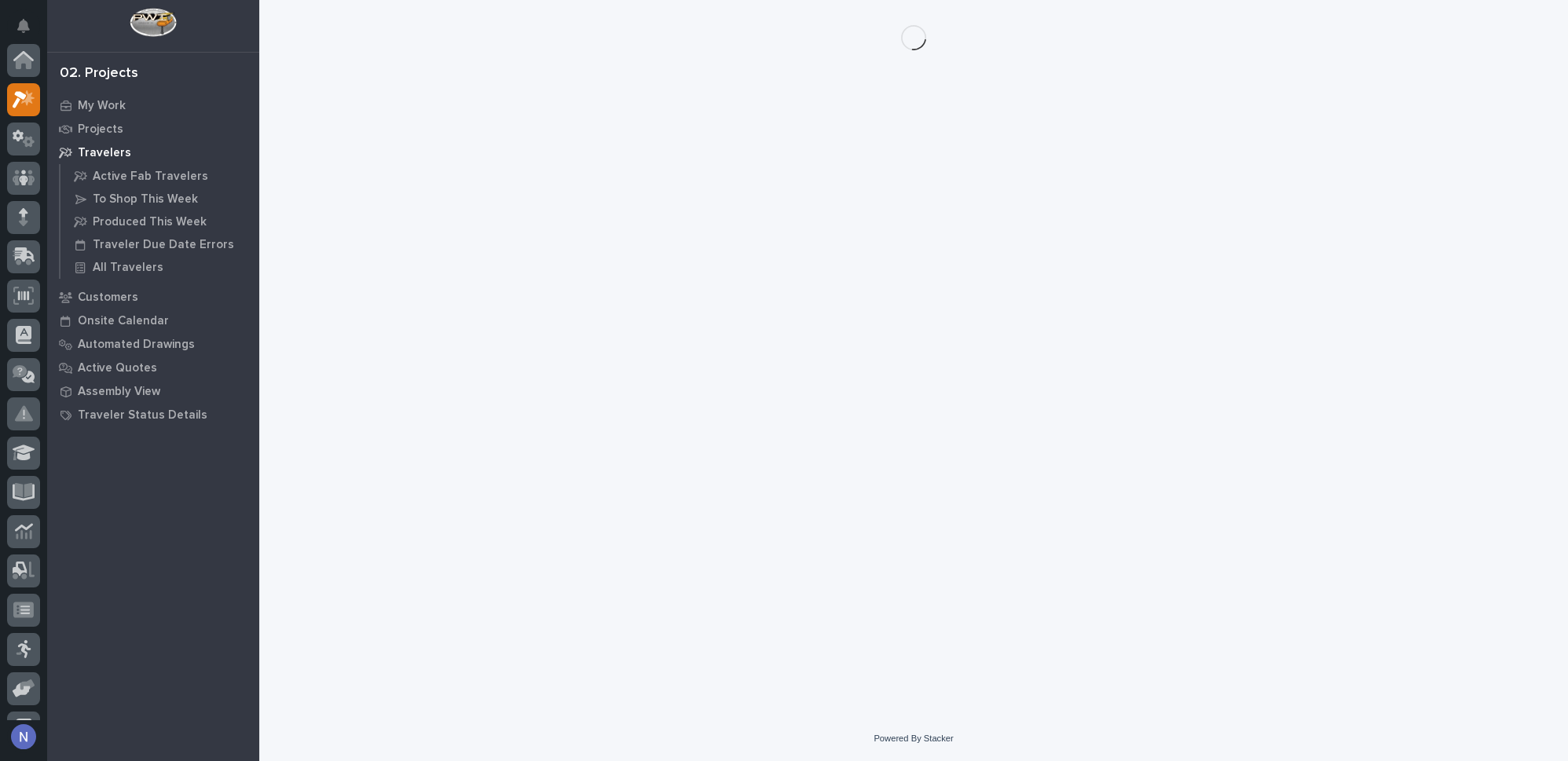
scroll to position [38, 0]
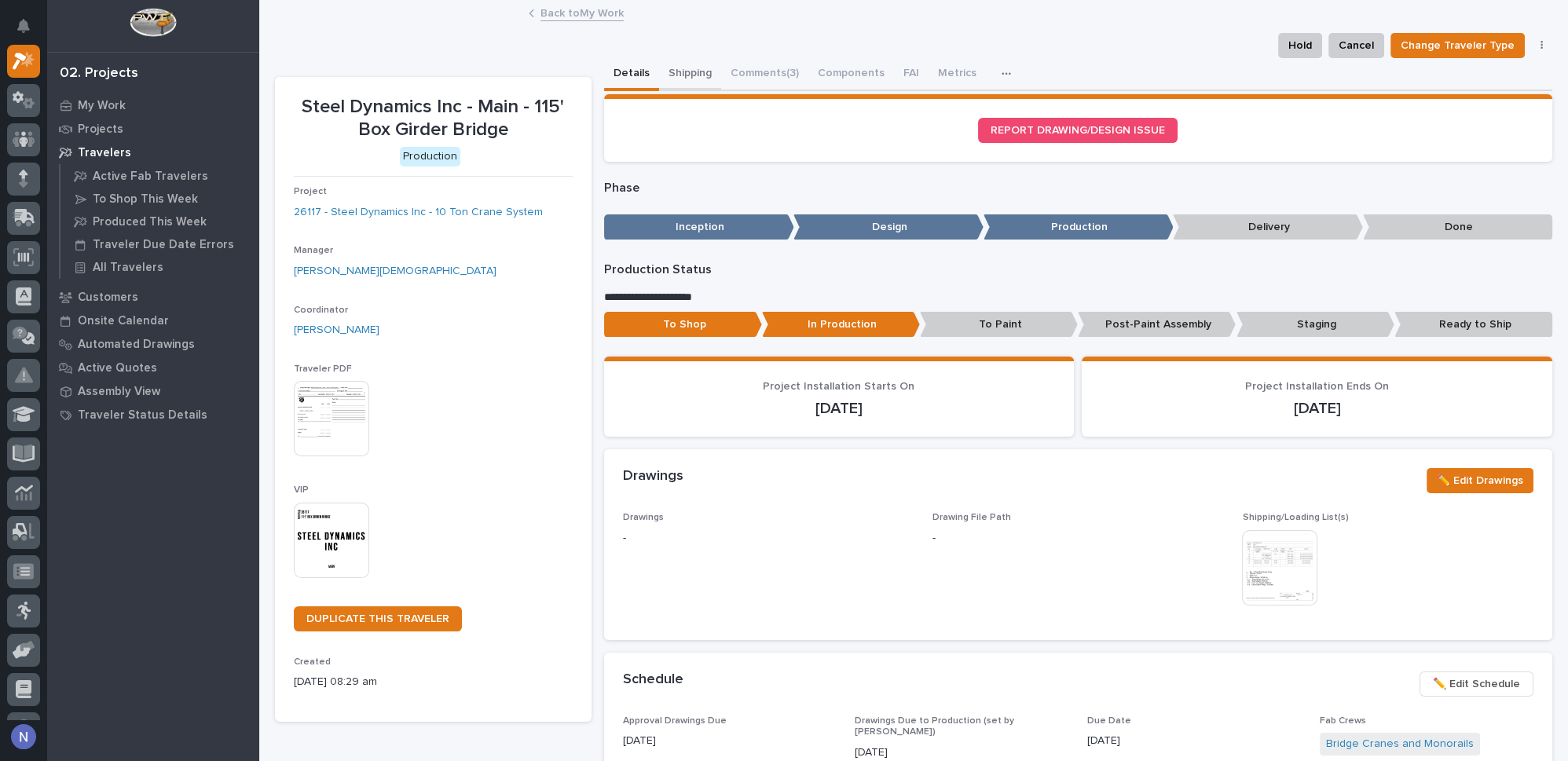
click at [675, 64] on button "Shipping" at bounding box center [690, 74] width 62 height 33
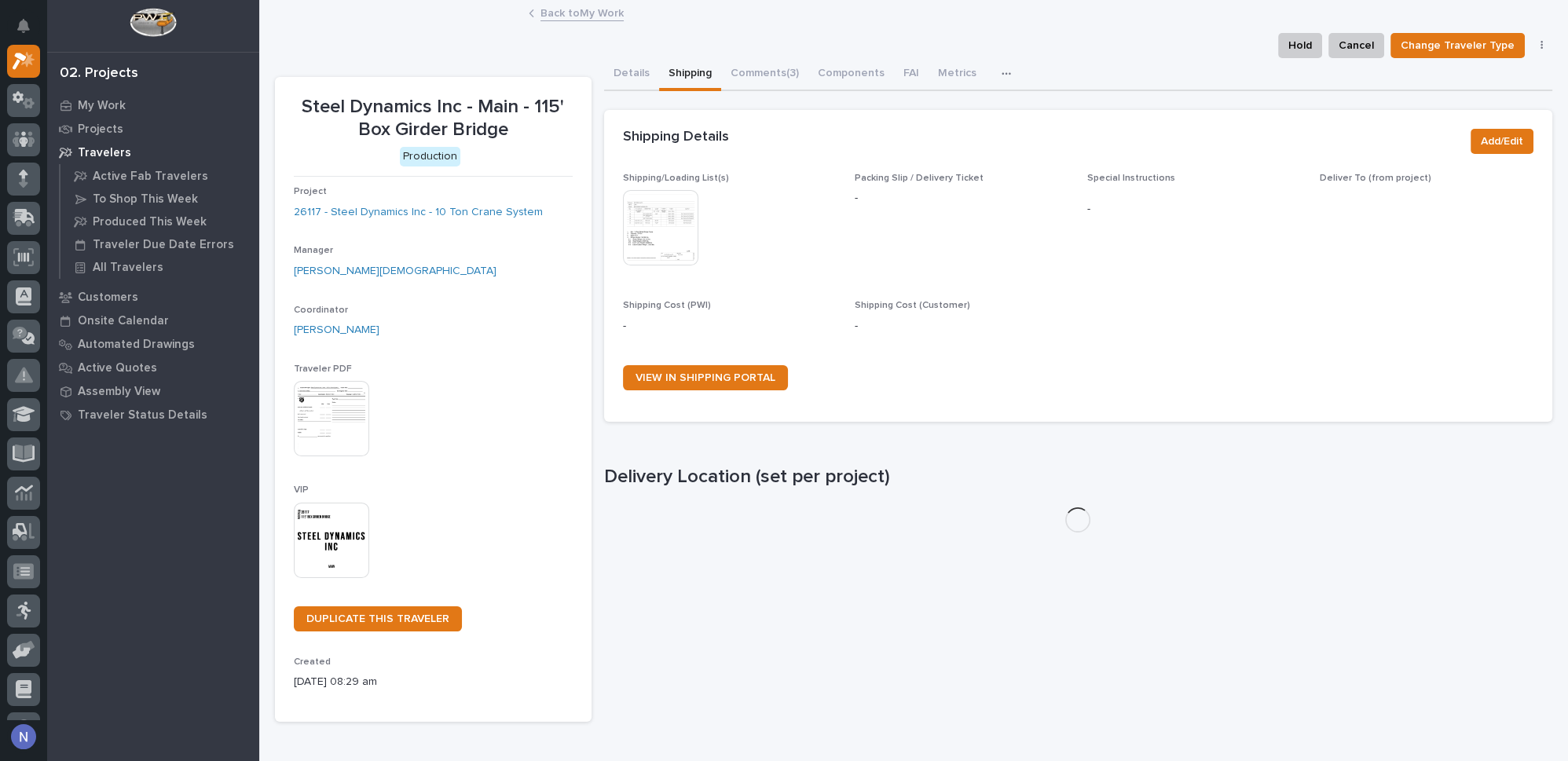
click at [676, 223] on img at bounding box center [660, 227] width 76 height 76
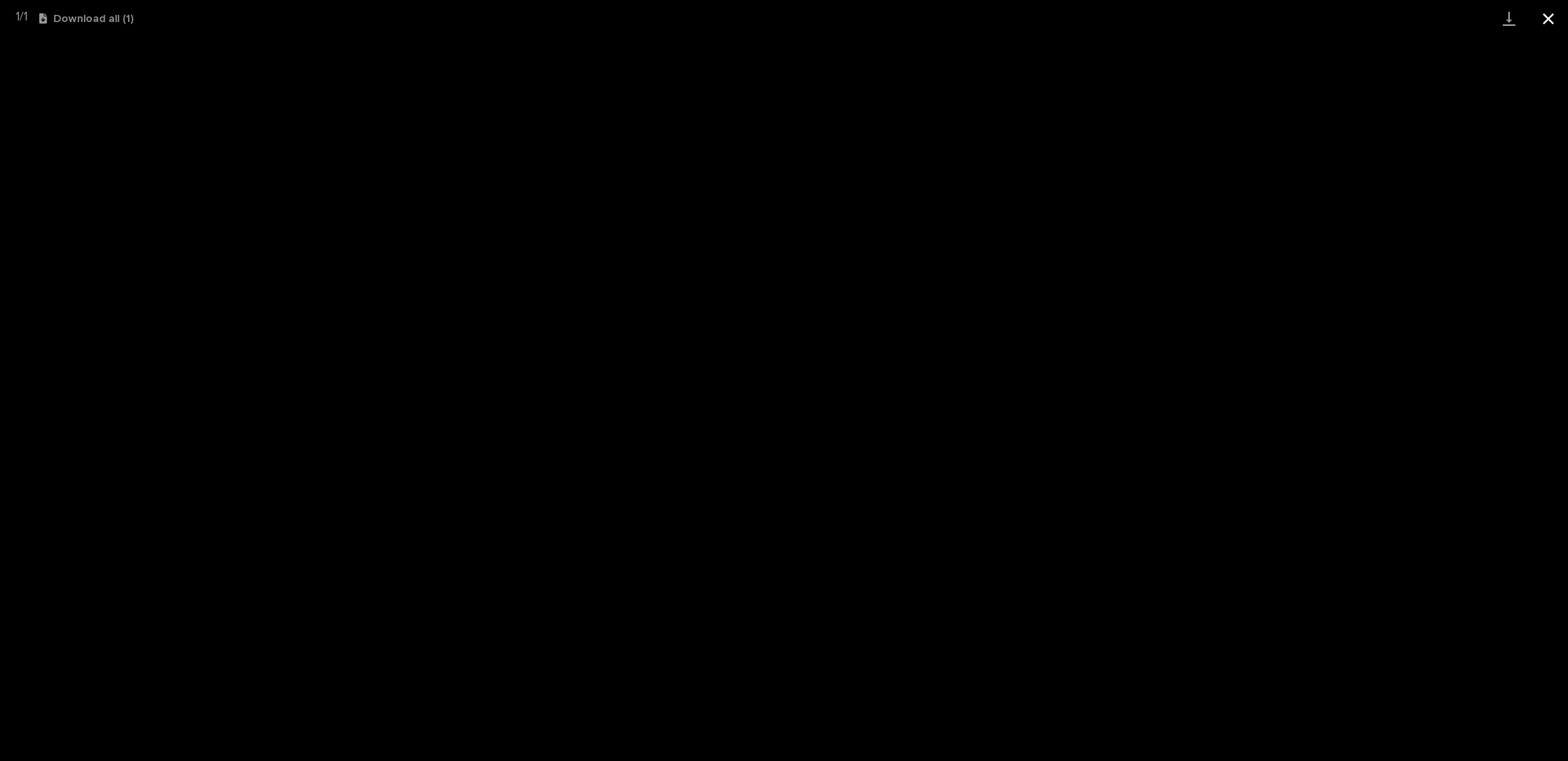
click at [1551, 13] on button "Close gallery" at bounding box center [1548, 18] width 39 height 37
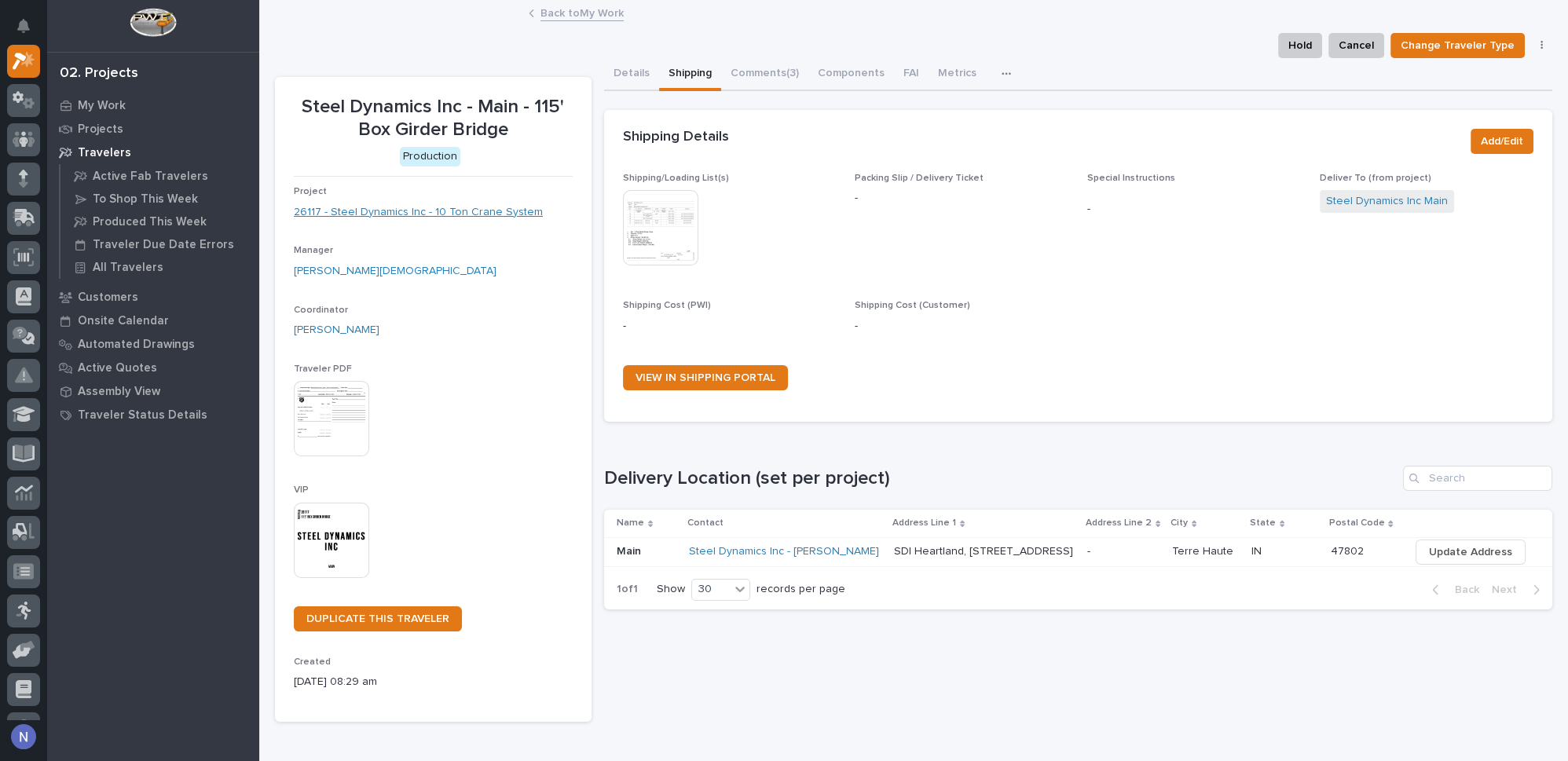
click at [513, 215] on link "26117 - Steel Dynamics Inc - 10 Ton Crane System" at bounding box center [419, 212] width 249 height 17
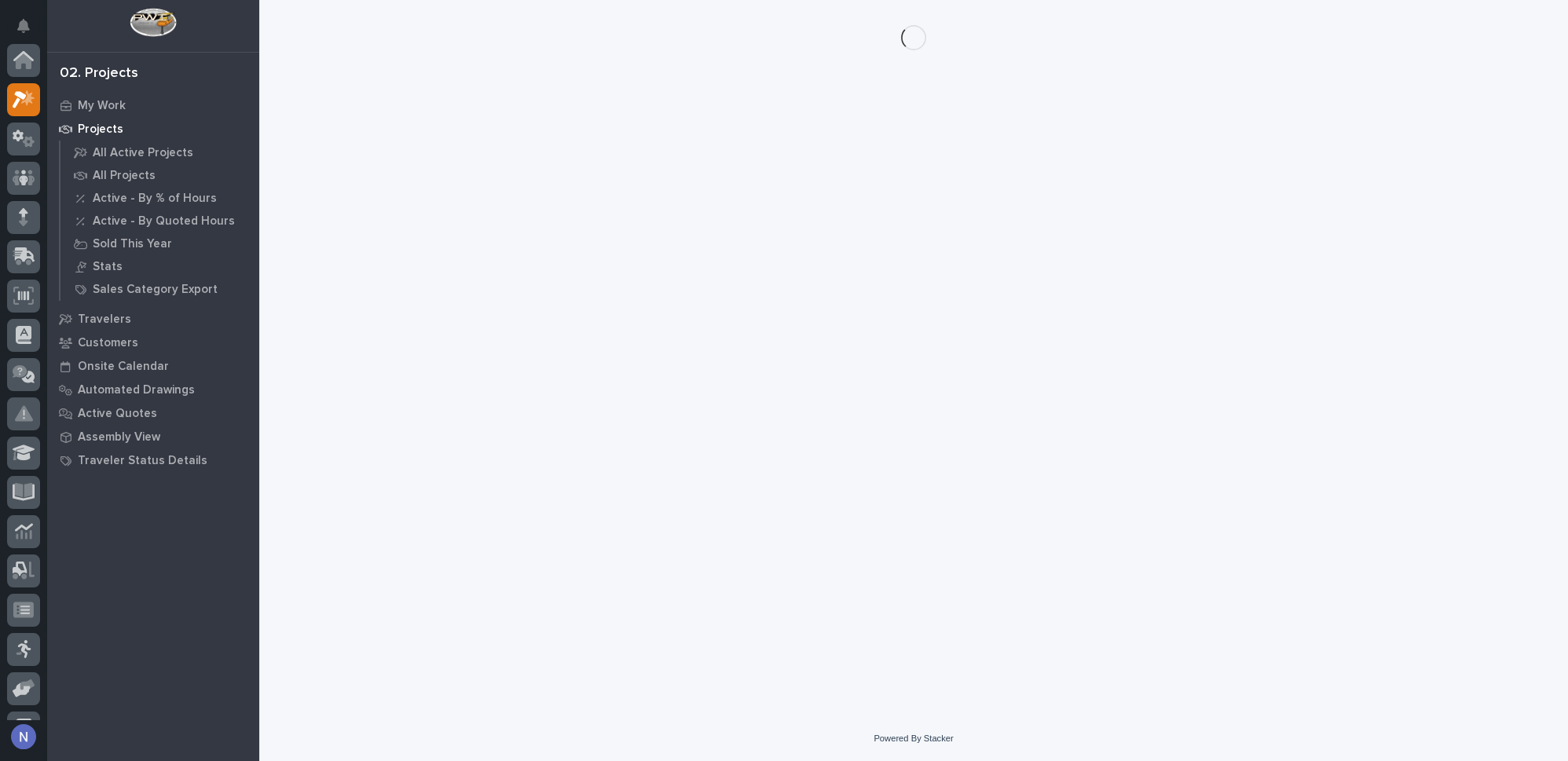
scroll to position [38, 0]
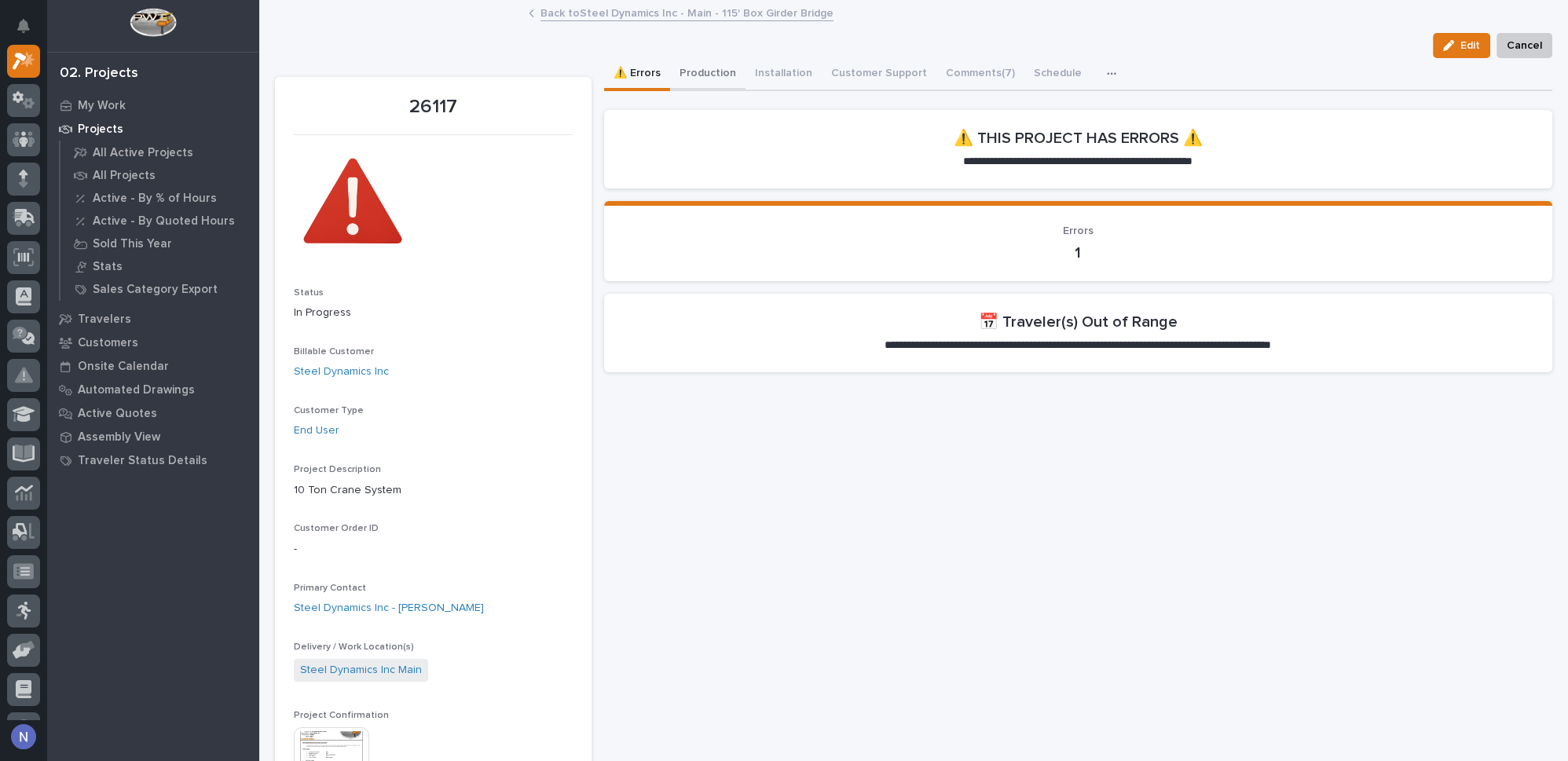
click at [709, 67] on button "Production" at bounding box center [707, 74] width 76 height 33
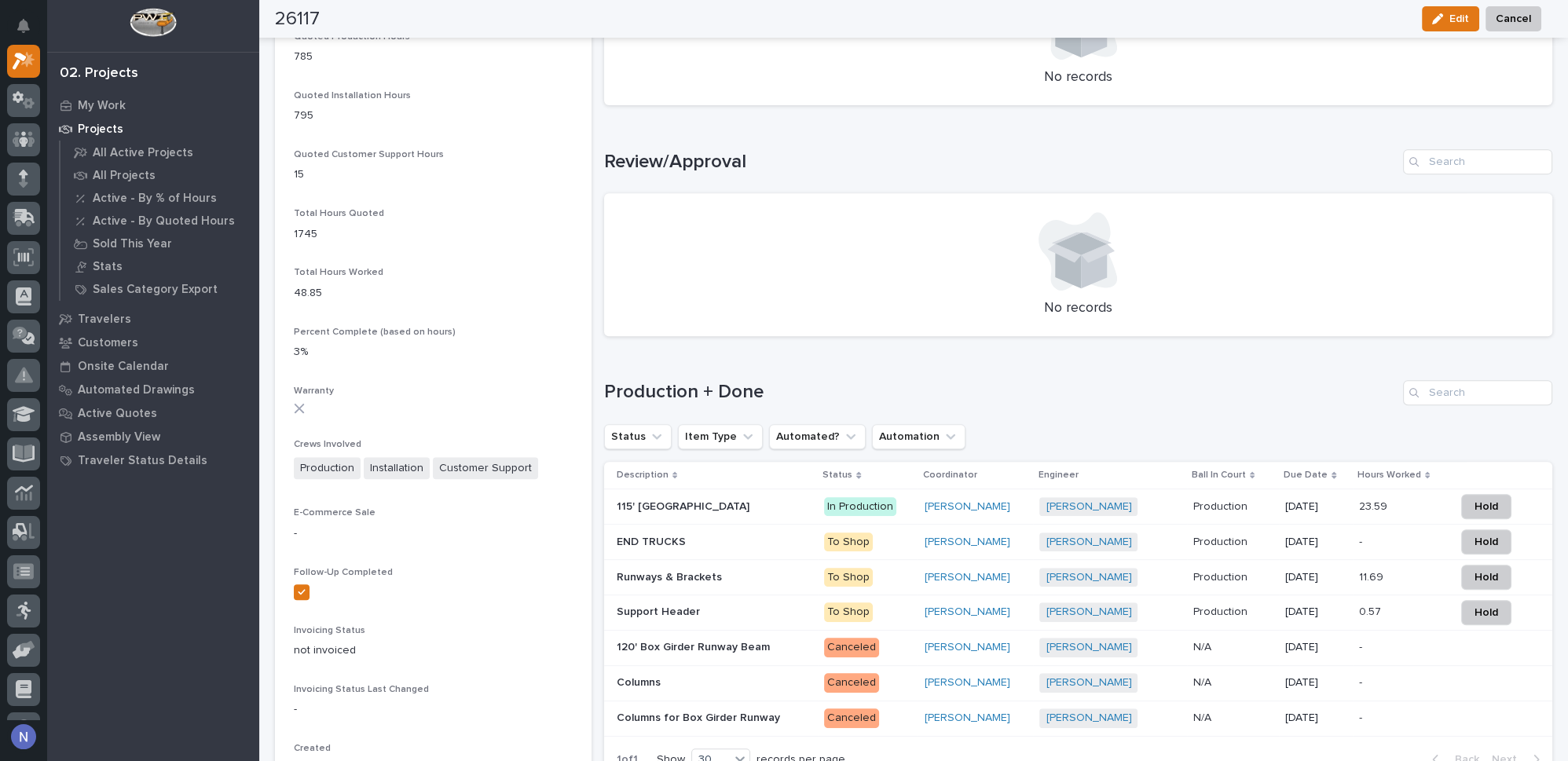
scroll to position [1285, 0]
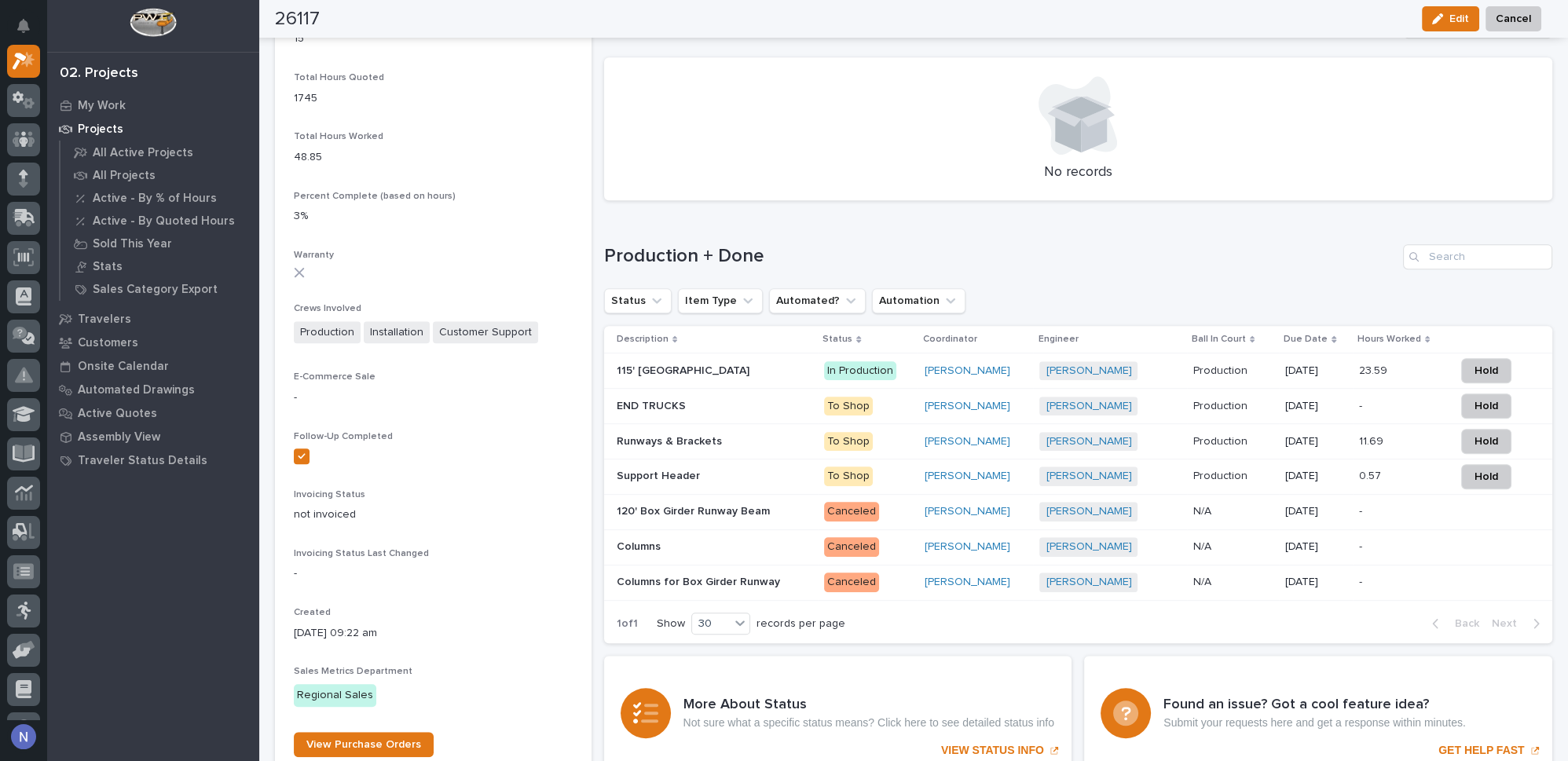
click at [699, 400] on p at bounding box center [715, 406] width 196 height 13
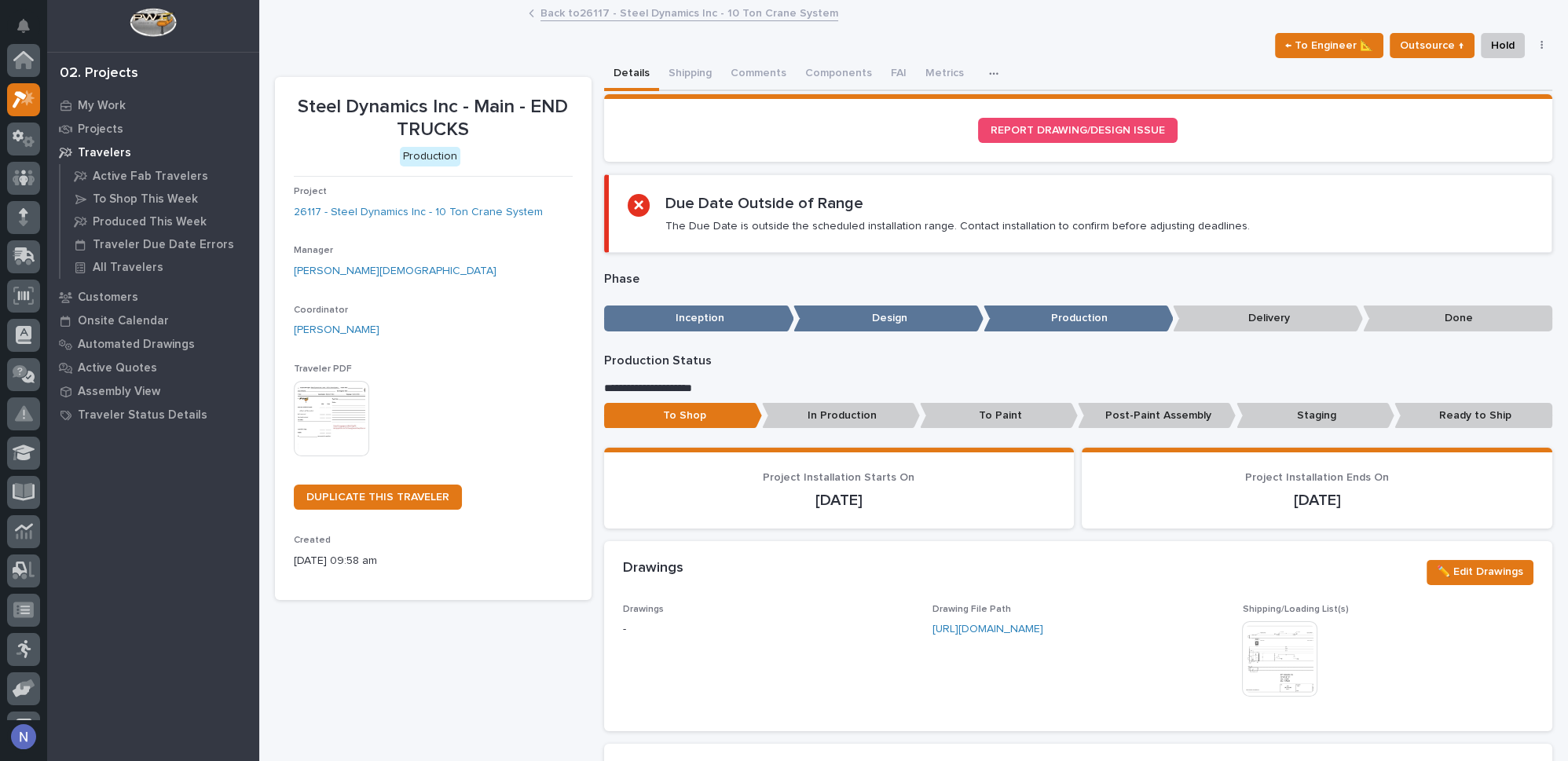
scroll to position [38, 0]
click at [689, 71] on button "Shipping" at bounding box center [690, 74] width 62 height 33
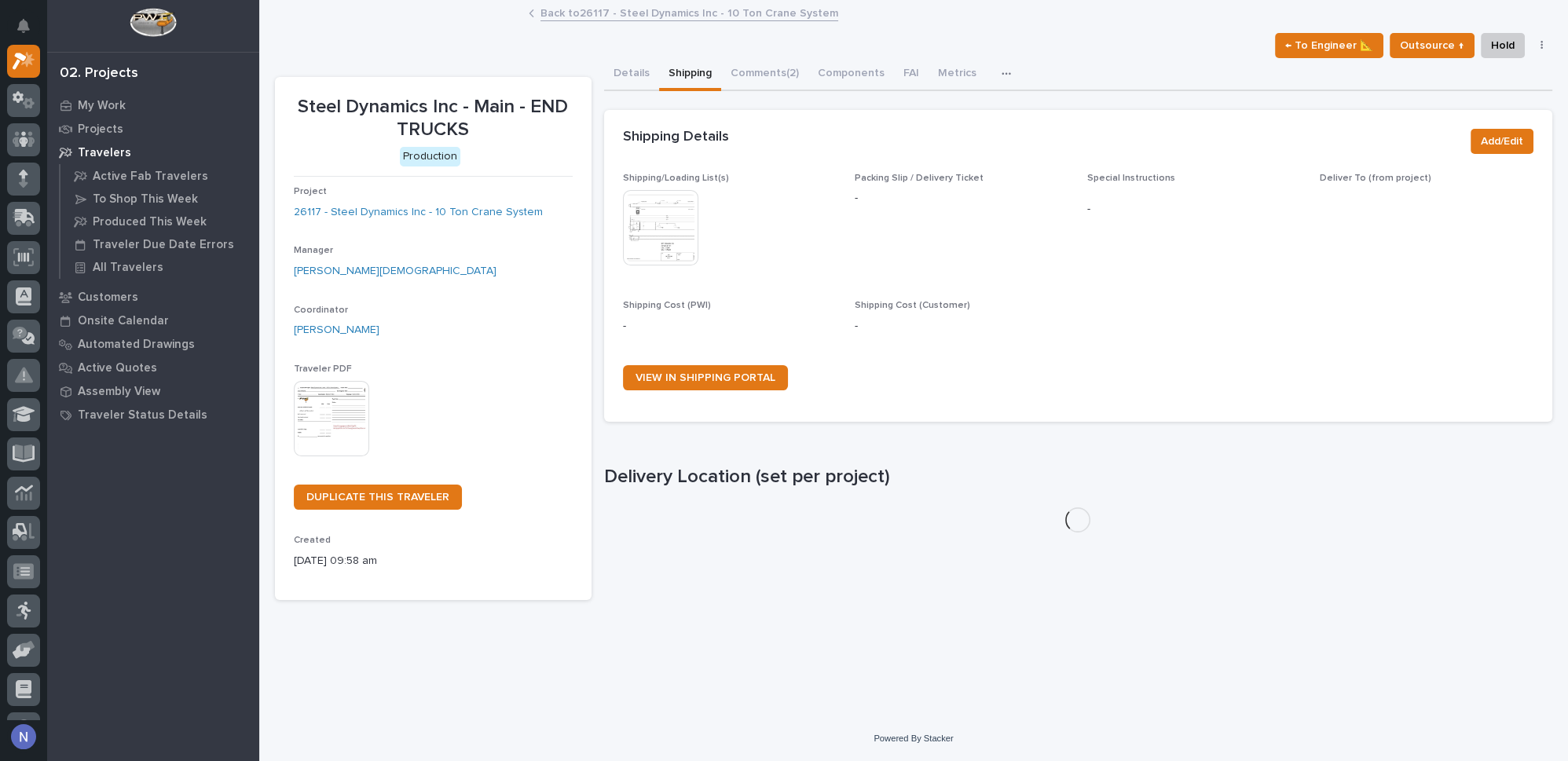
click at [649, 239] on img at bounding box center [660, 227] width 76 height 76
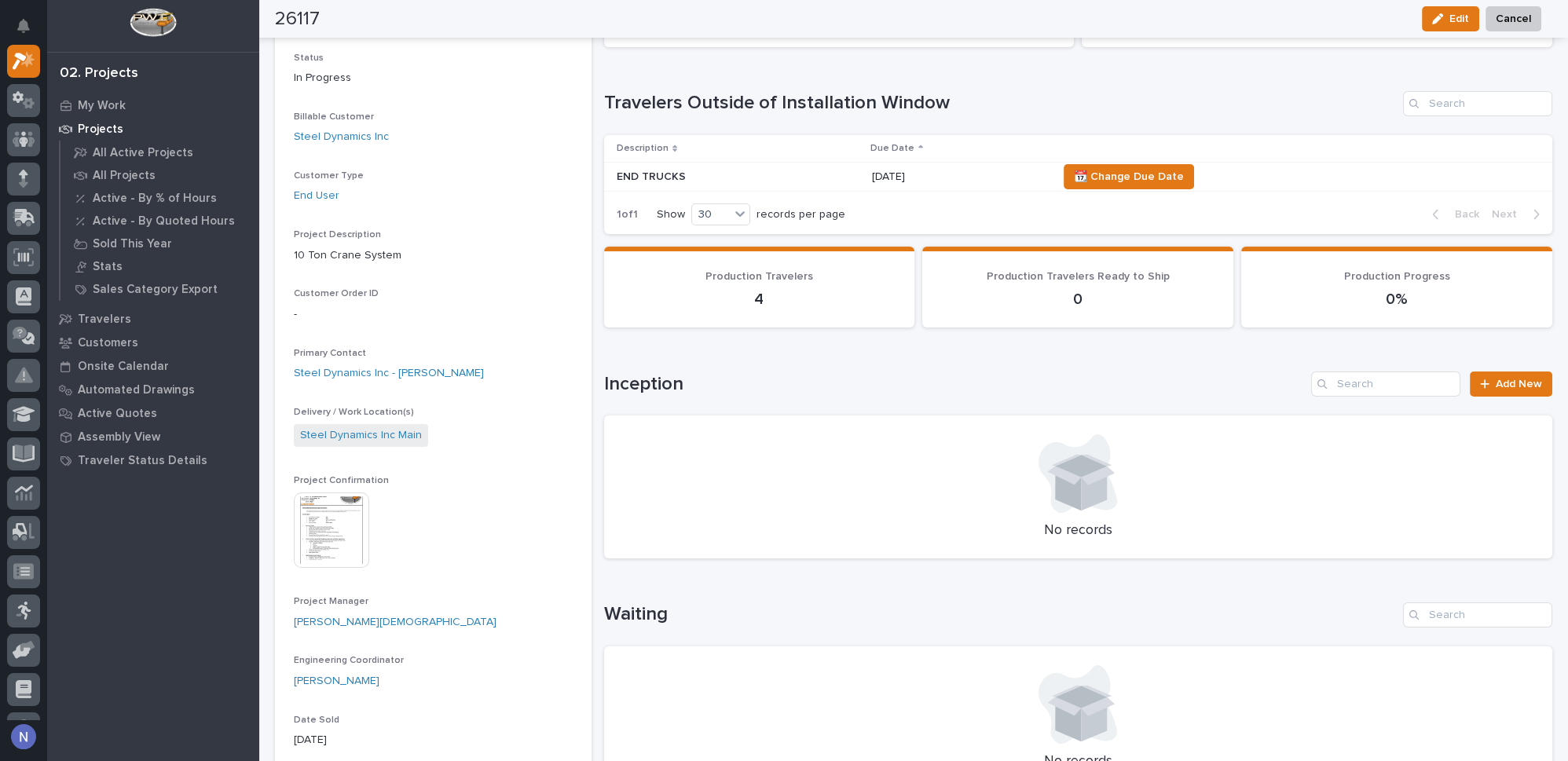
scroll to position [237, 0]
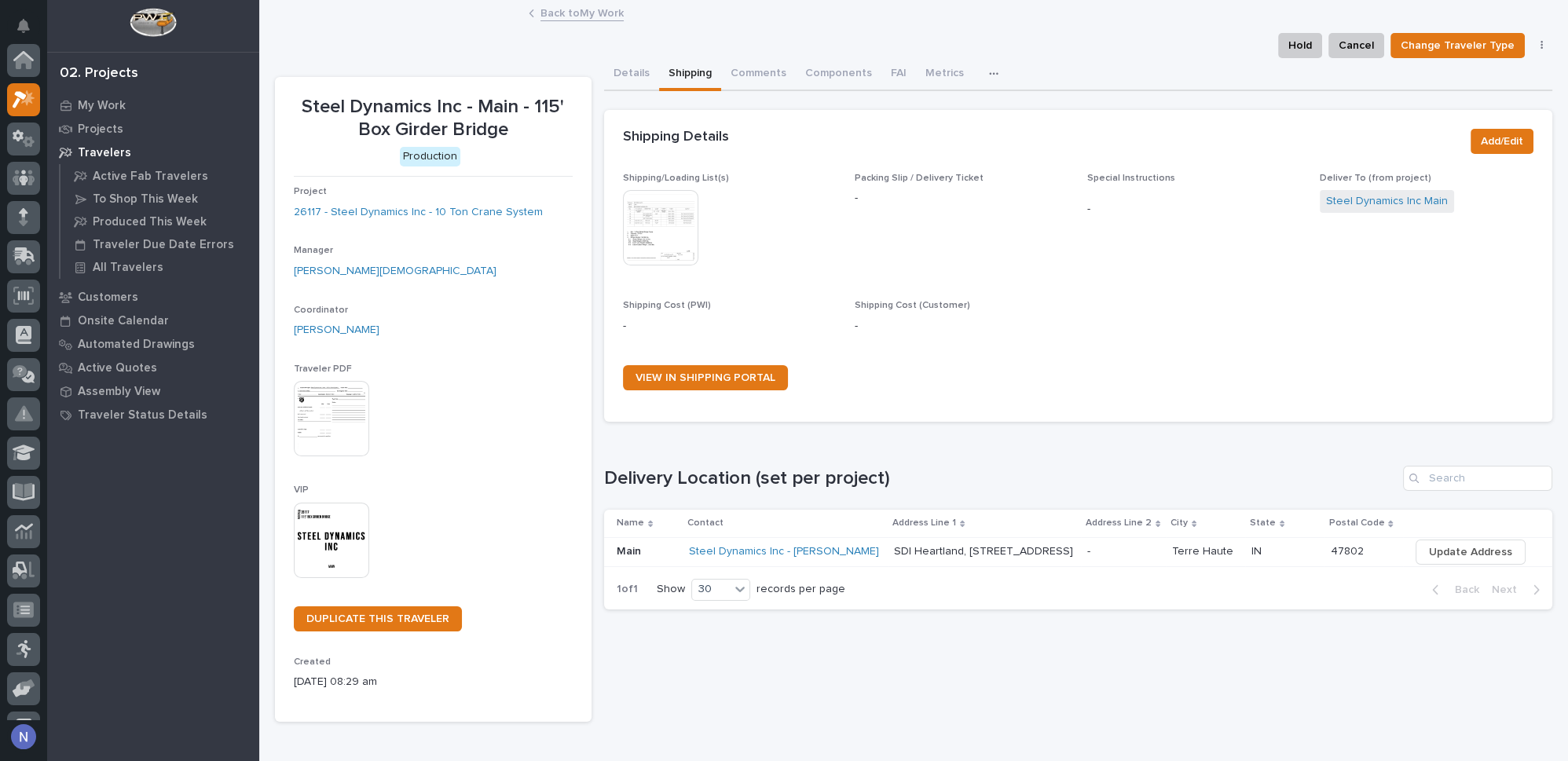
scroll to position [38, 0]
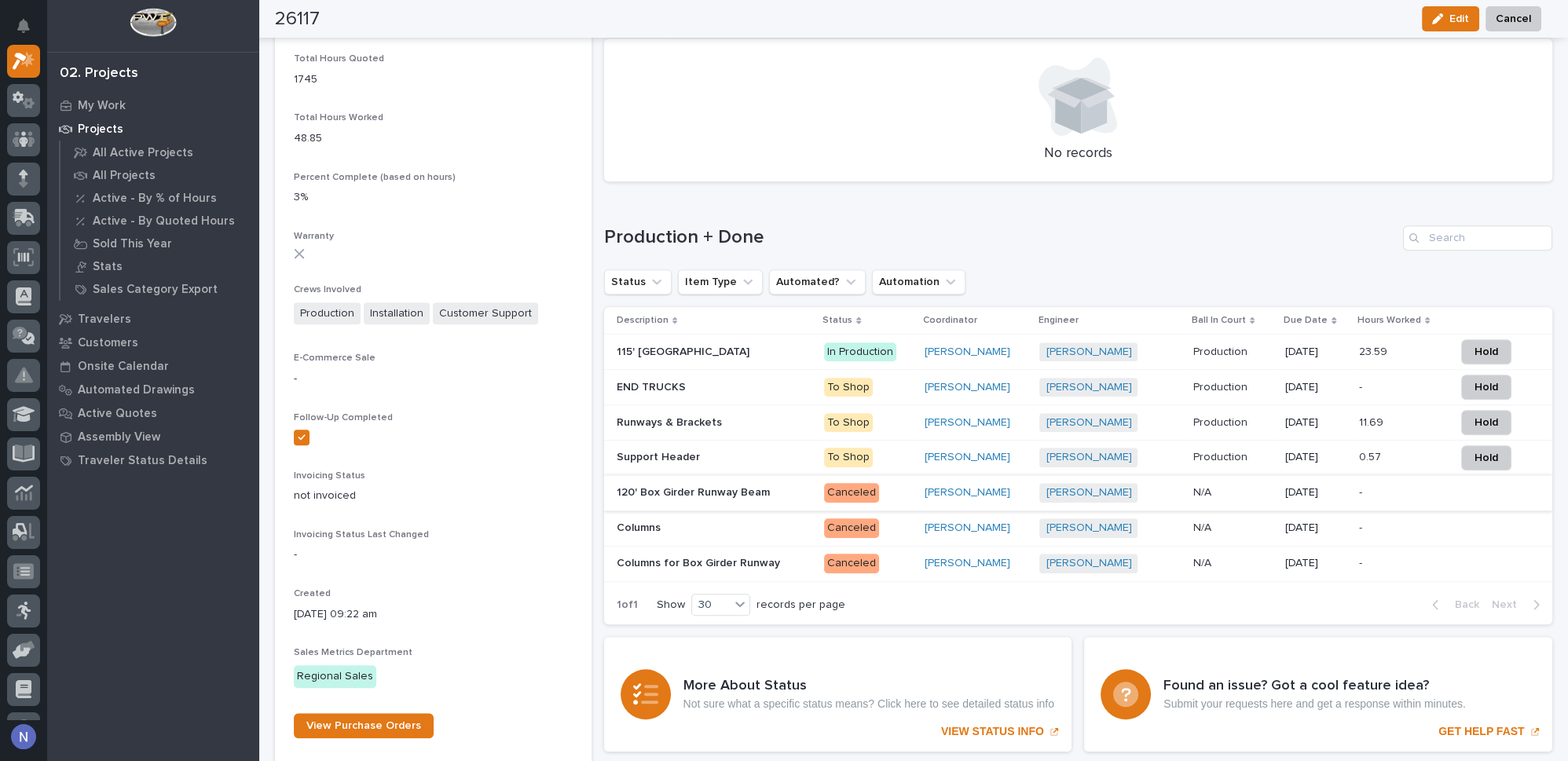
scroll to position [1333, 0]
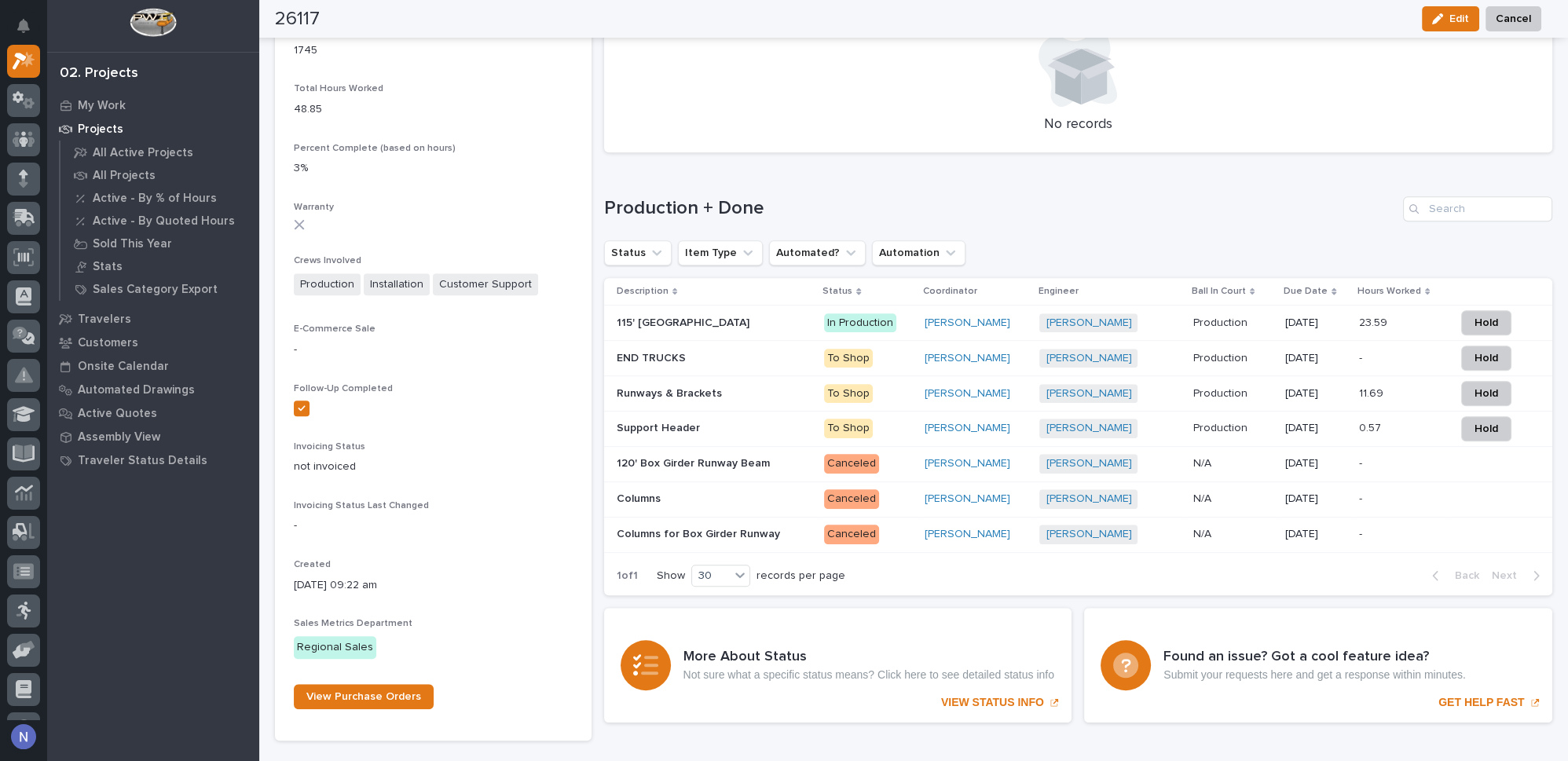
click at [758, 389] on p at bounding box center [715, 394] width 196 height 13
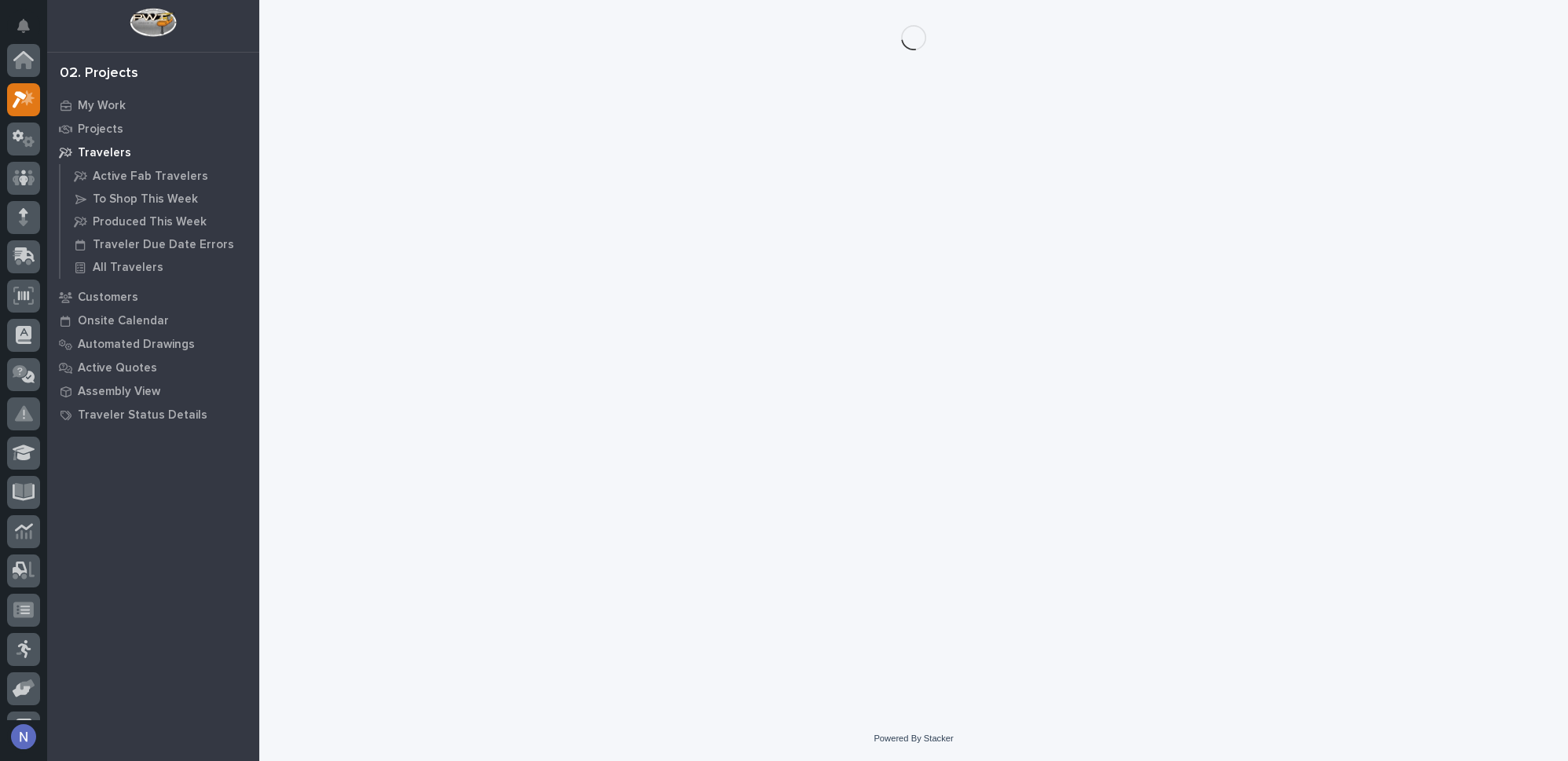
scroll to position [38, 0]
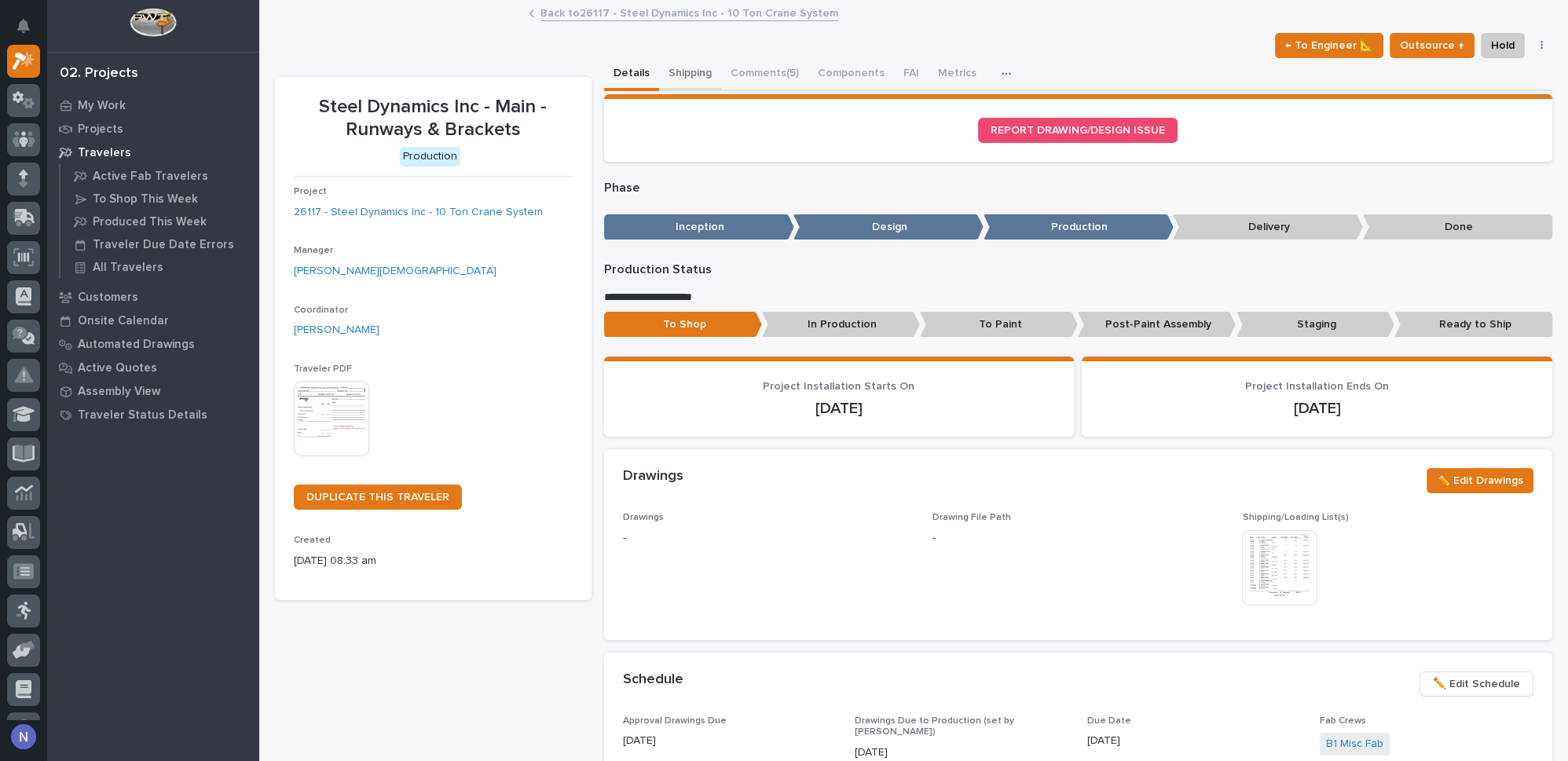
click at [674, 70] on button "Shipping" at bounding box center [690, 74] width 62 height 33
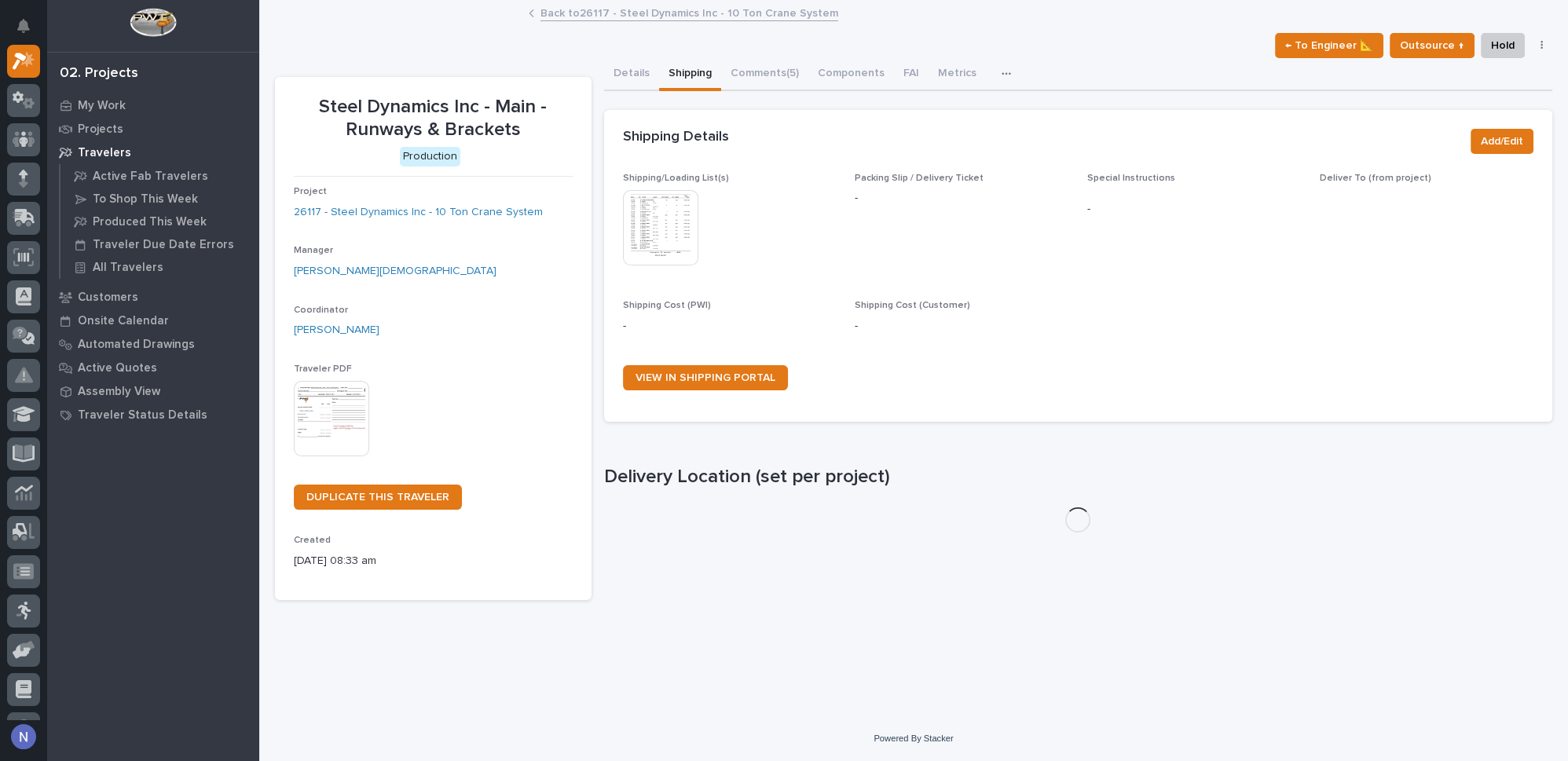
click at [680, 226] on img at bounding box center [660, 227] width 76 height 76
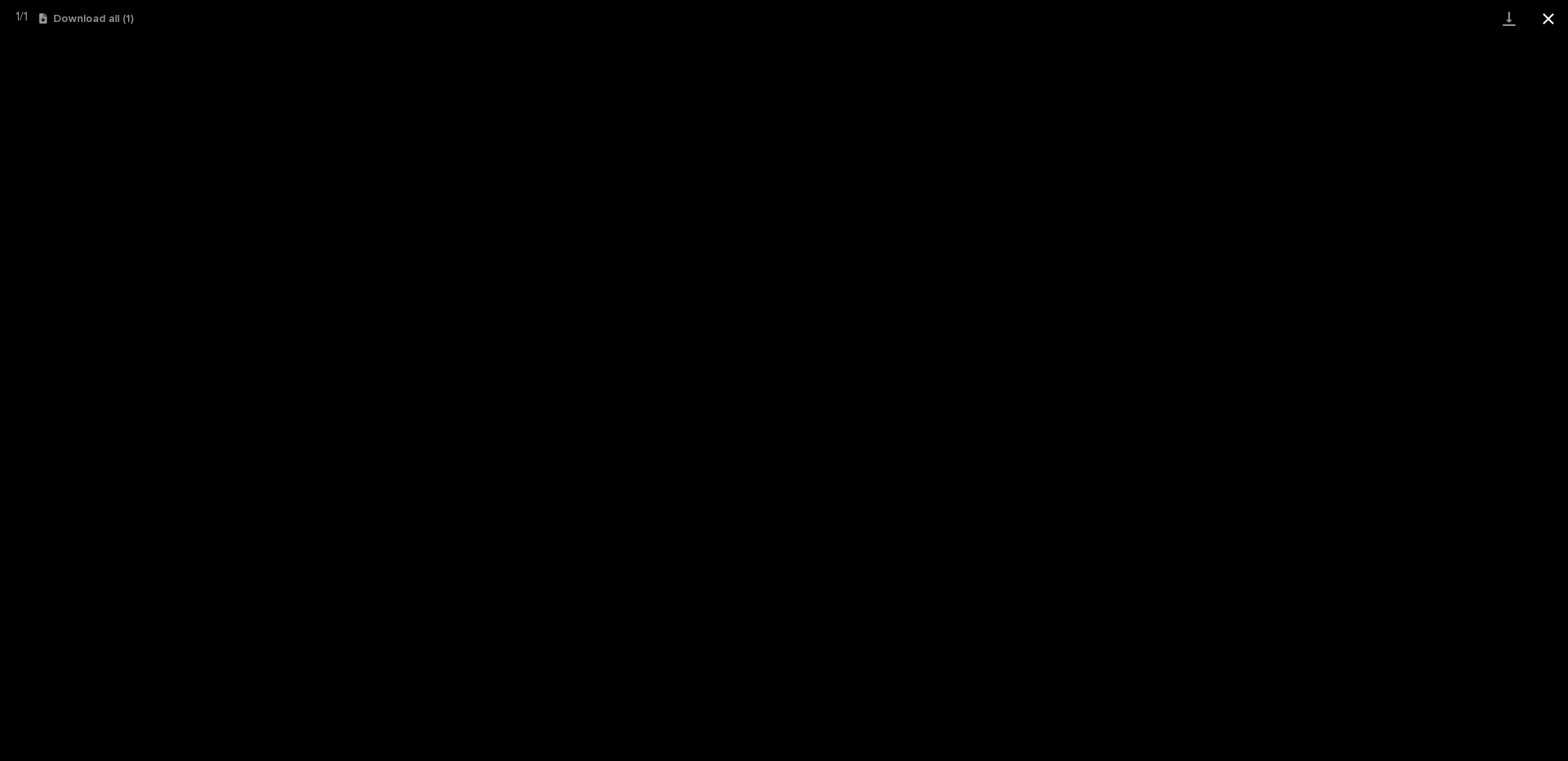
click at [1544, 10] on button "Close gallery" at bounding box center [1548, 18] width 39 height 37
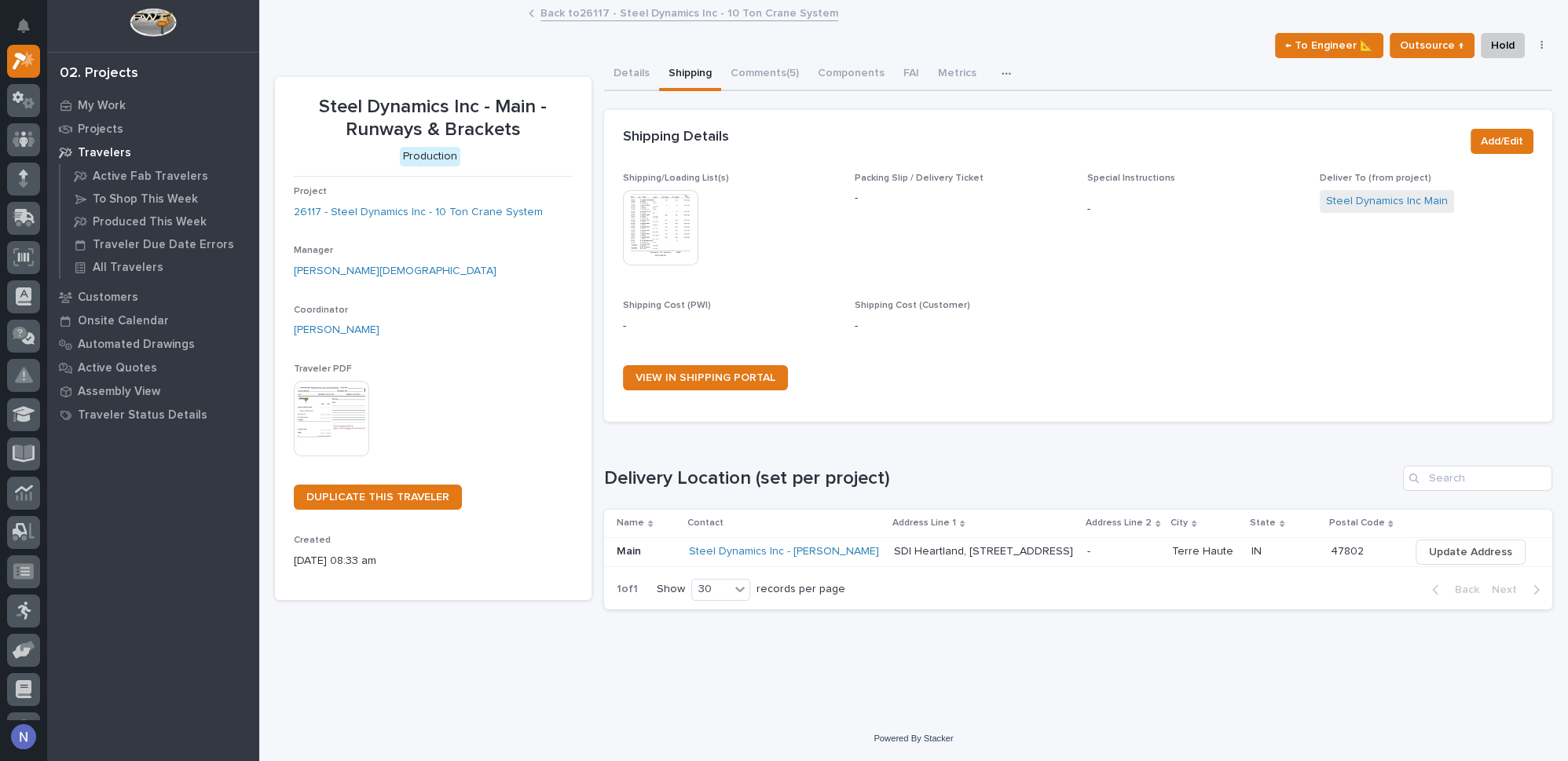
click at [654, 12] on link "Back to 26117 - Steel Dynamics Inc - 10 Ton Crane System" at bounding box center [690, 12] width 298 height 18
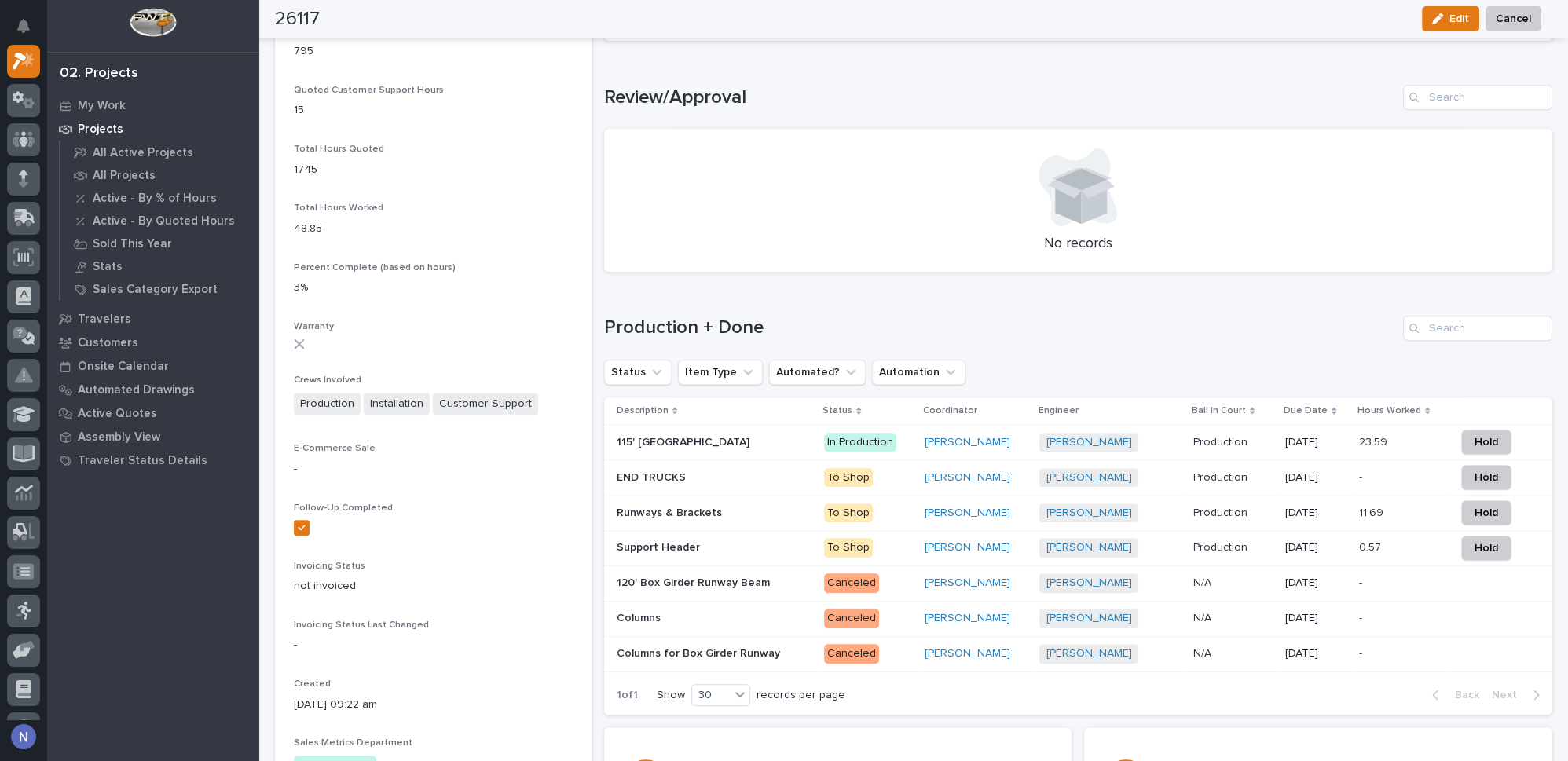
scroll to position [1405, 0]
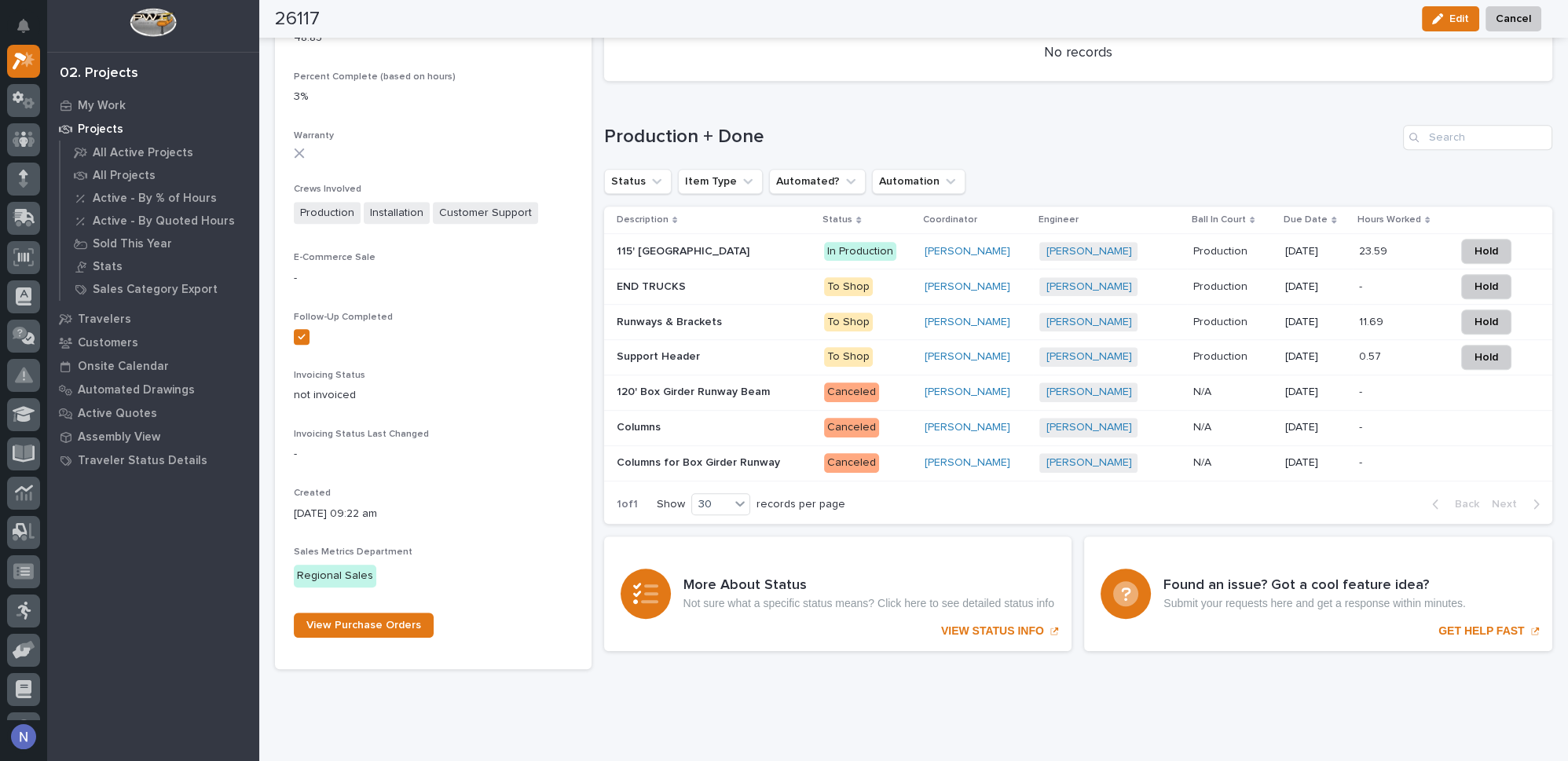
click at [755, 257] on div "115' Box Girder Bridge 115' Box Girder Bridge" at bounding box center [715, 251] width 196 height 26
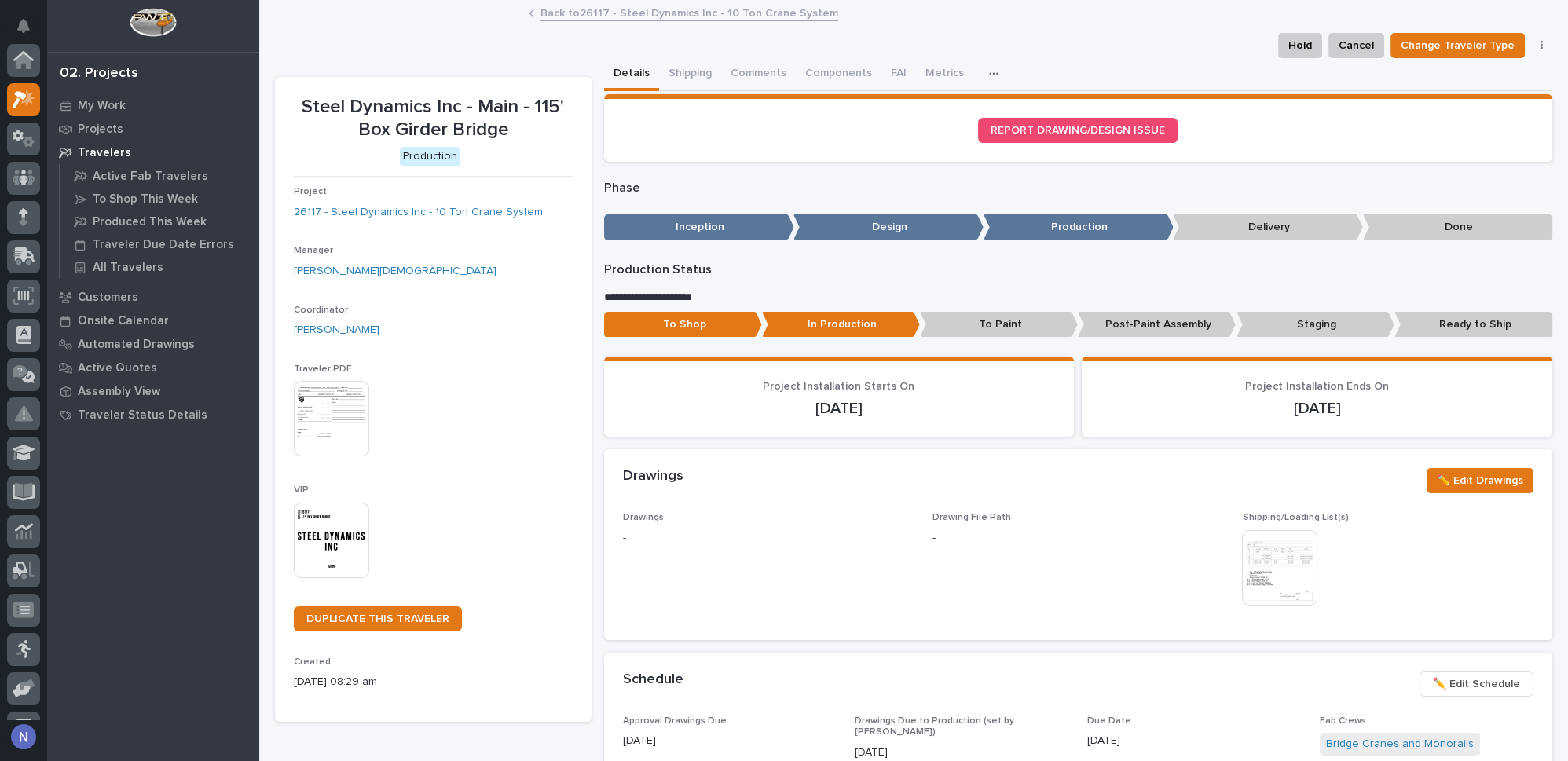
scroll to position [38, 0]
click at [684, 70] on button "Shipping" at bounding box center [690, 74] width 62 height 33
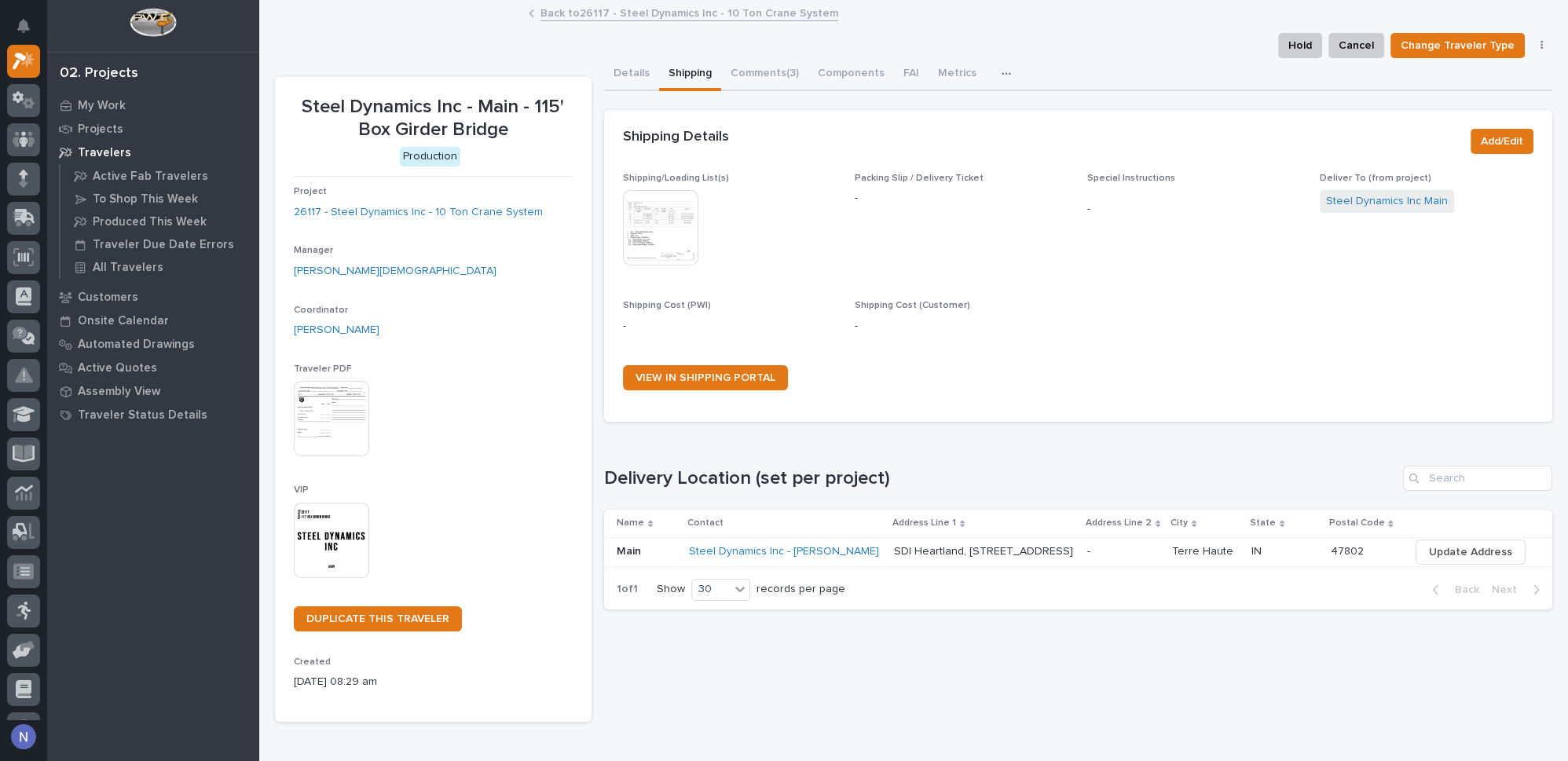
click at [681, 233] on img at bounding box center [660, 227] width 76 height 76
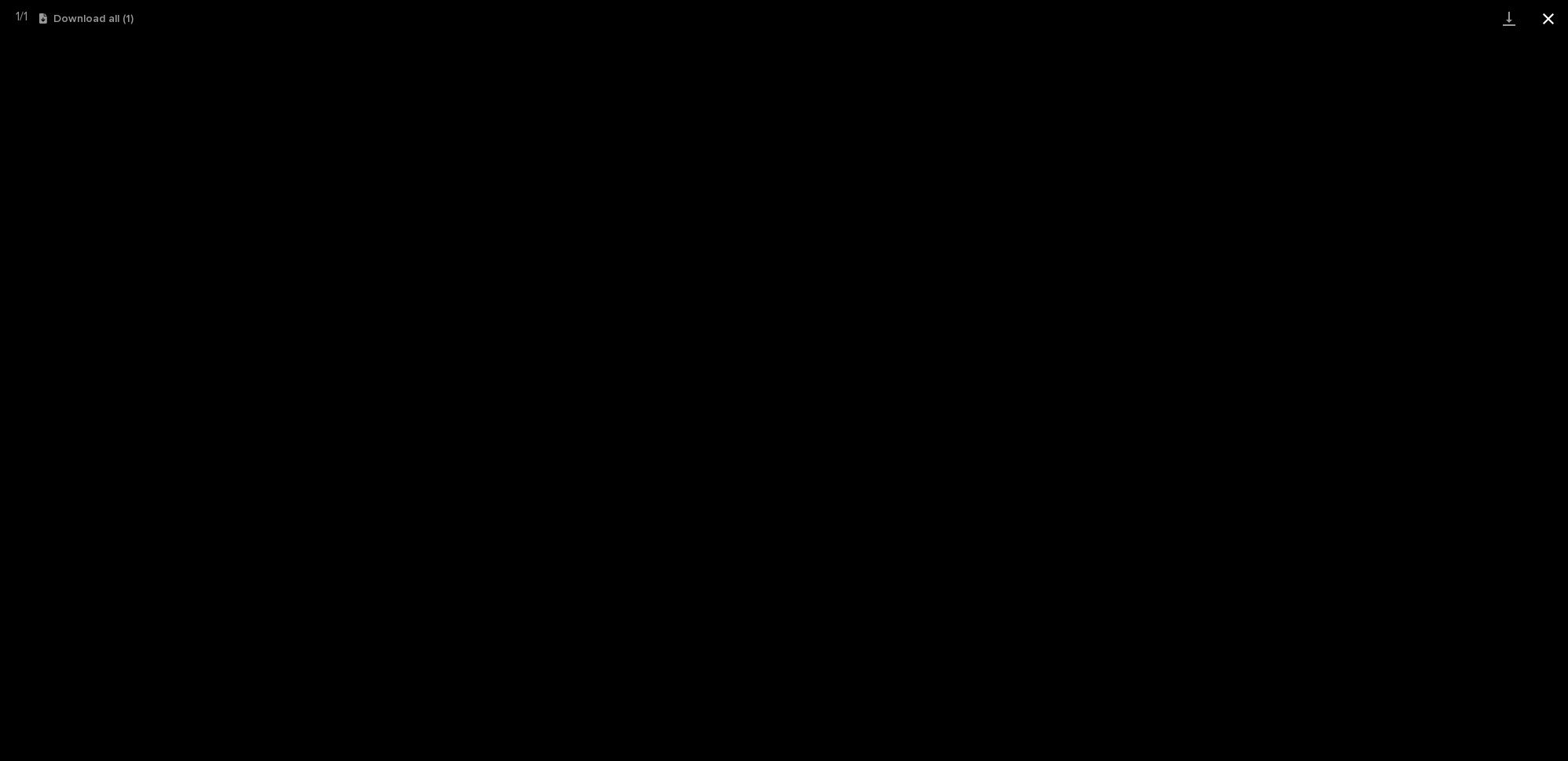
click at [1544, 21] on button "Close gallery" at bounding box center [1548, 18] width 39 height 37
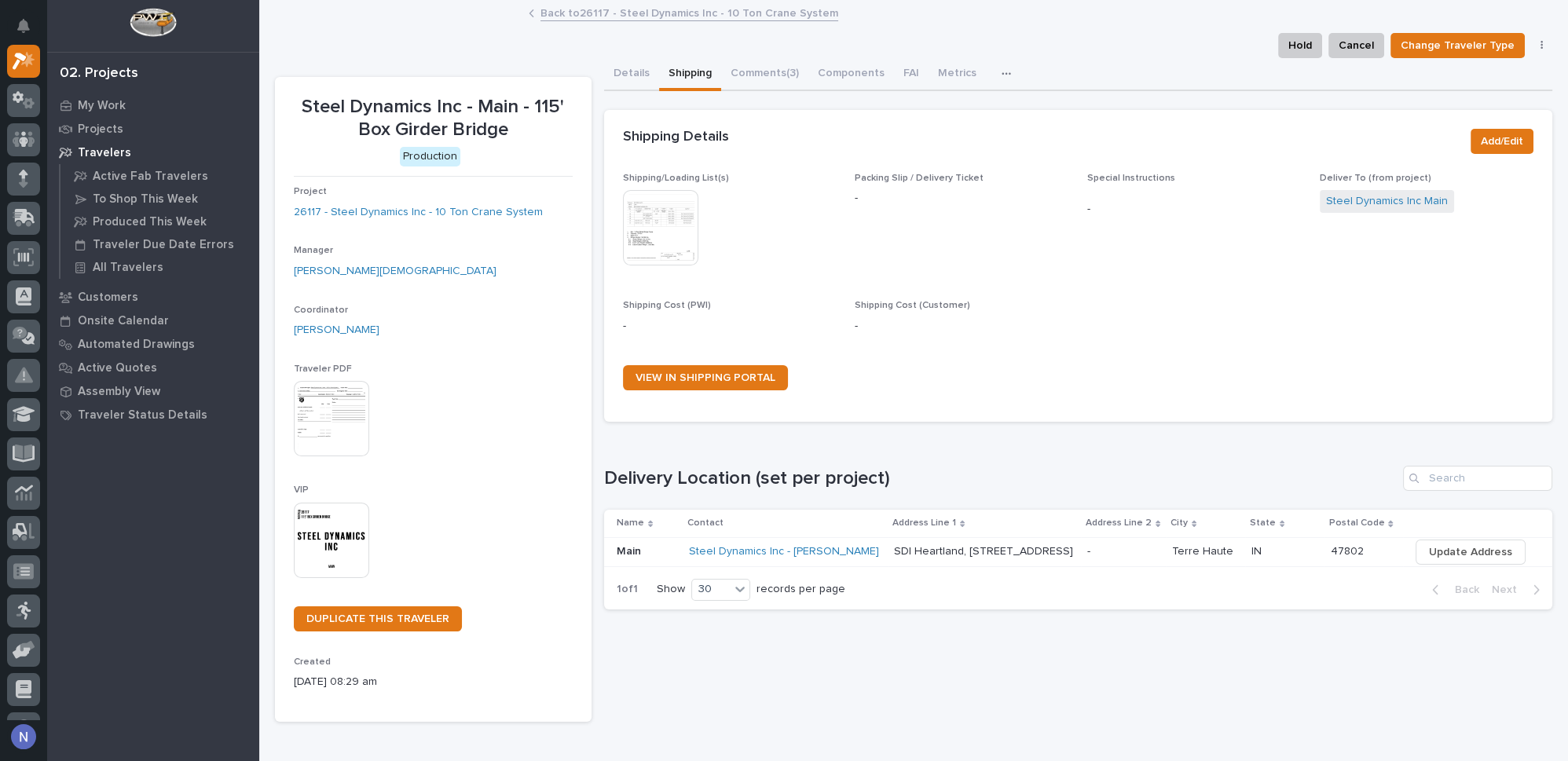
click at [623, 17] on link "Back to 26117 - Steel Dynamics Inc - 10 Ton Crane System" at bounding box center [690, 12] width 298 height 18
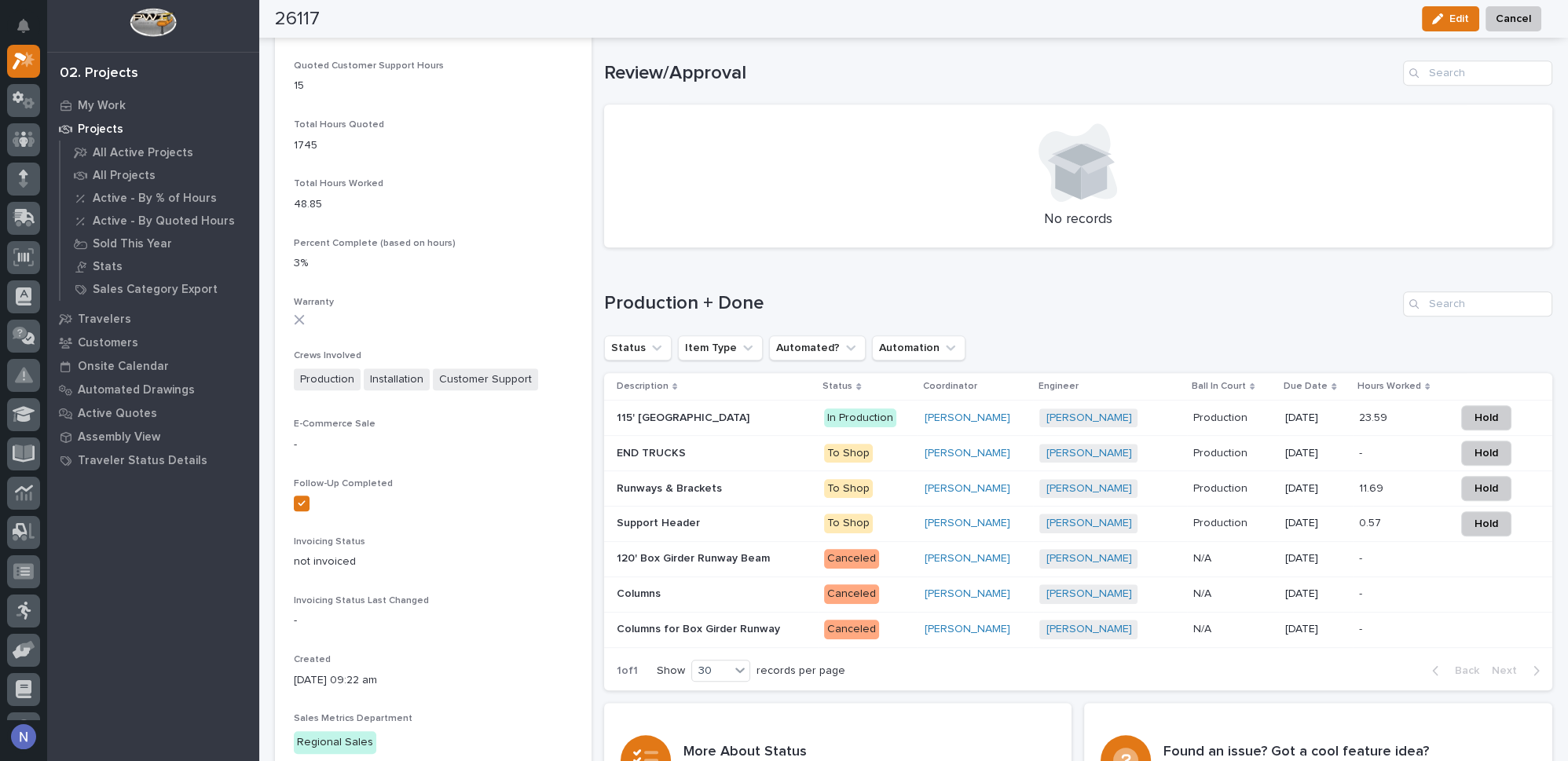
scroll to position [1333, 0]
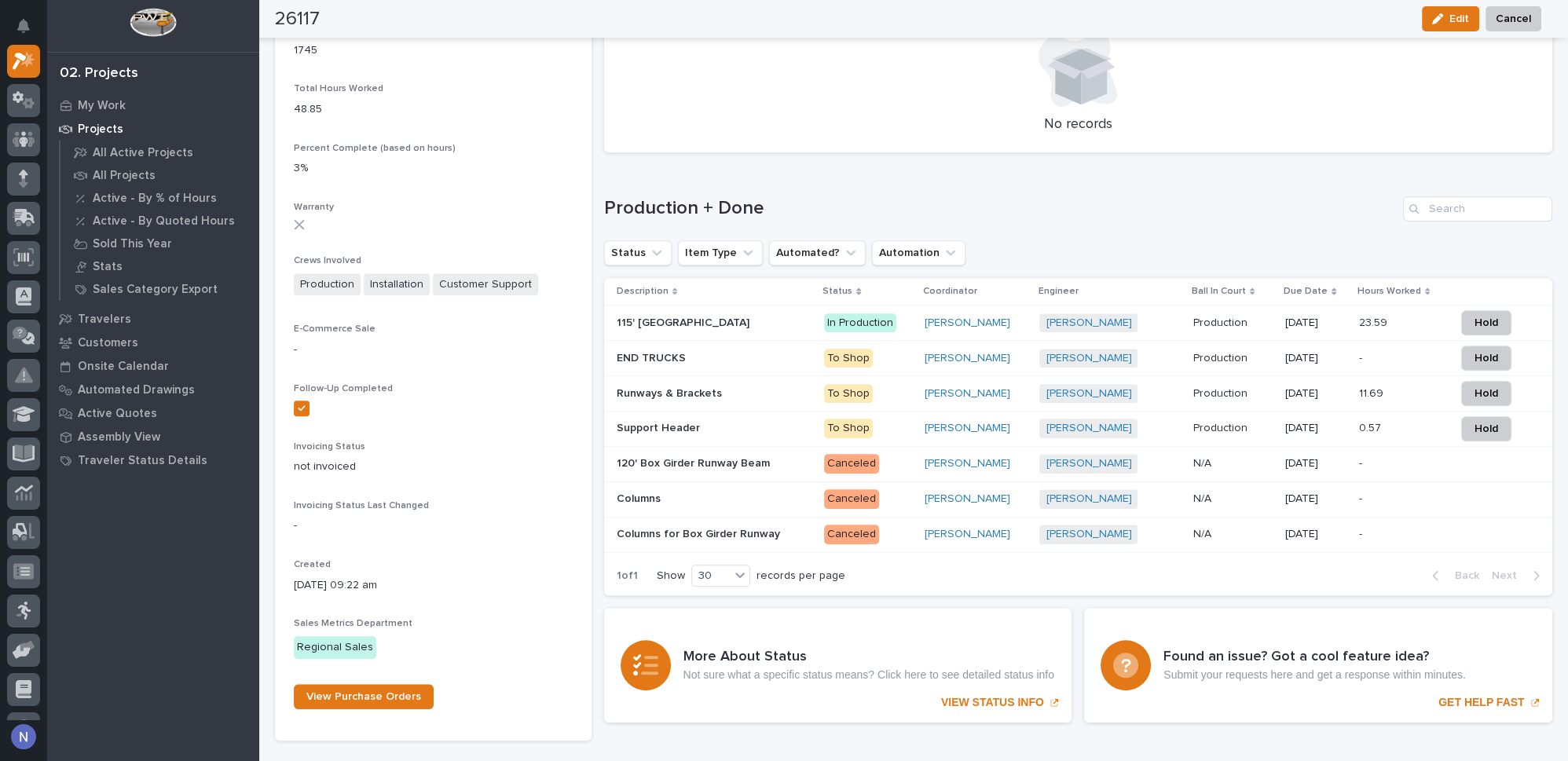
click at [742, 389] on p at bounding box center [715, 394] width 196 height 13
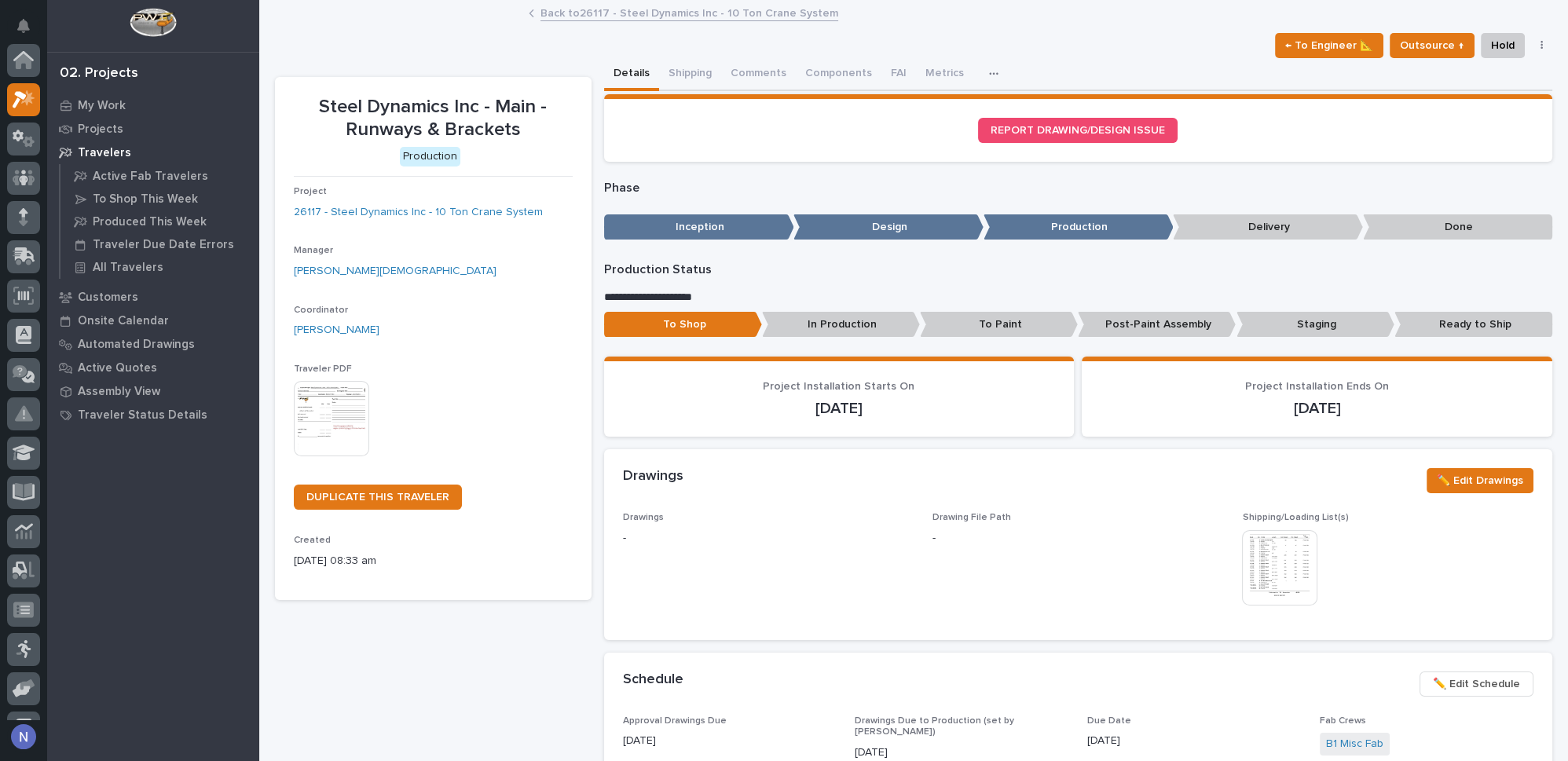
scroll to position [38, 0]
click at [695, 70] on button "Shipping" at bounding box center [690, 74] width 62 height 33
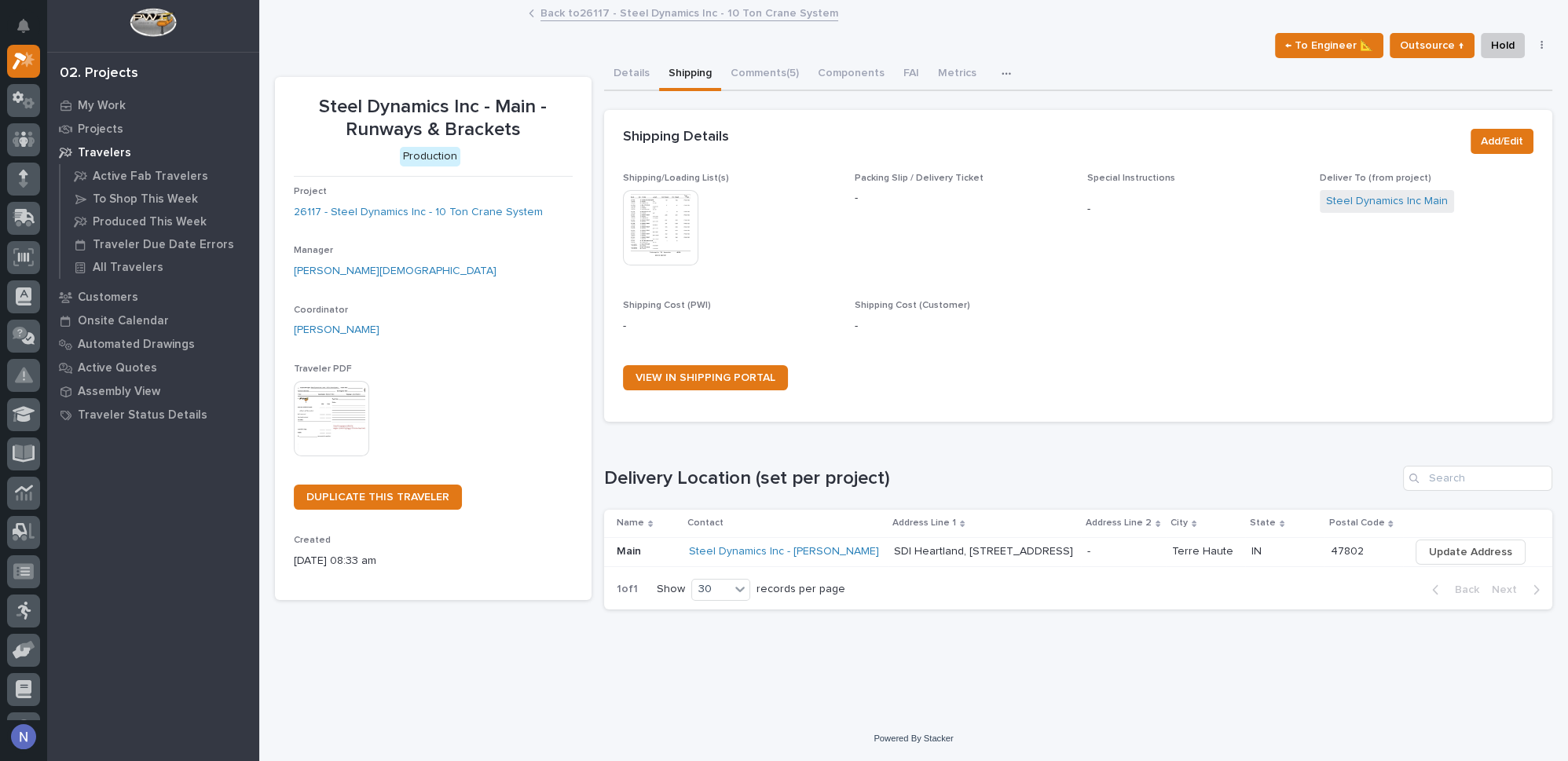
click at [667, 211] on img at bounding box center [660, 227] width 76 height 76
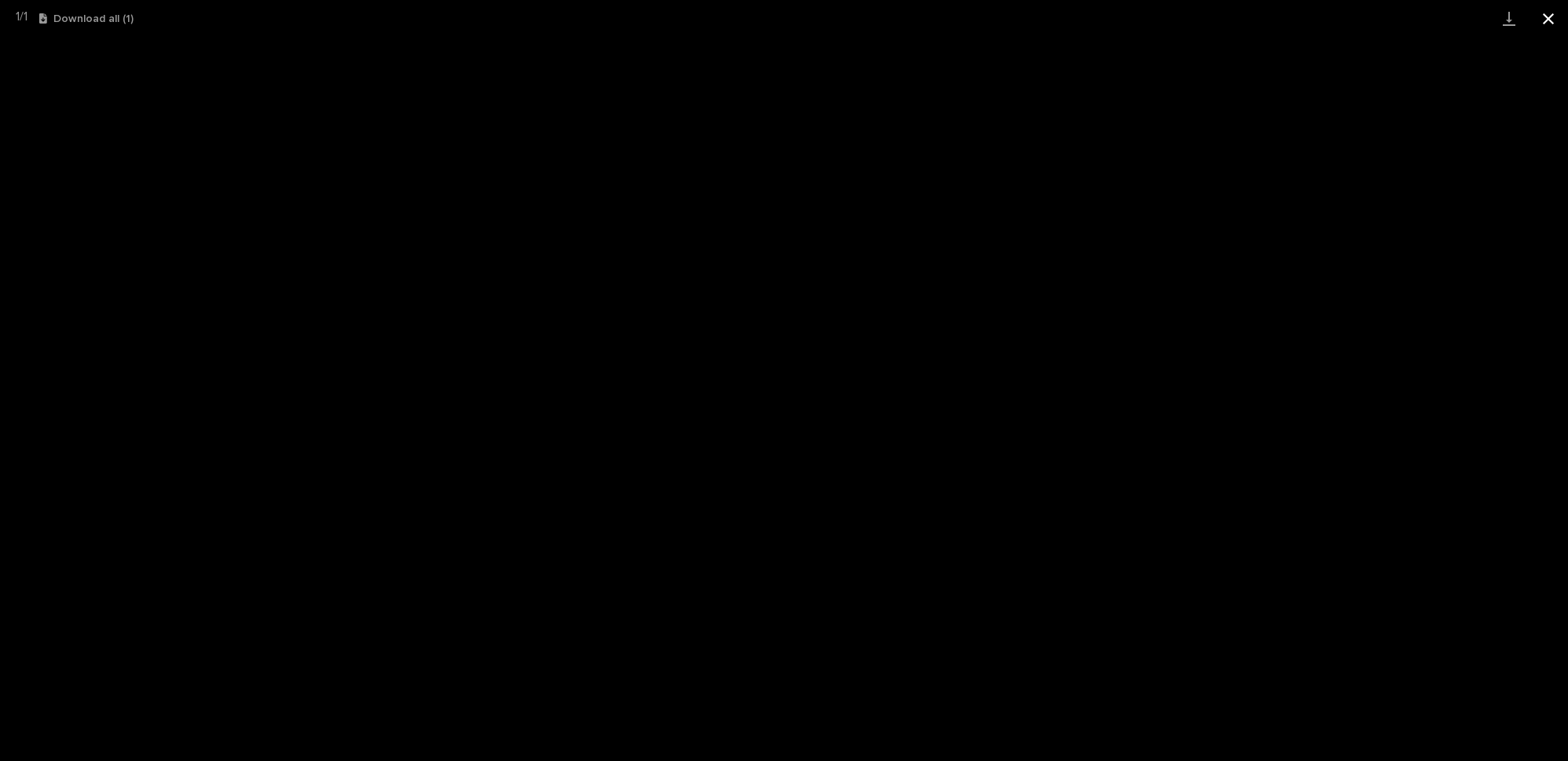
click at [1546, 17] on button "Close gallery" at bounding box center [1548, 18] width 39 height 37
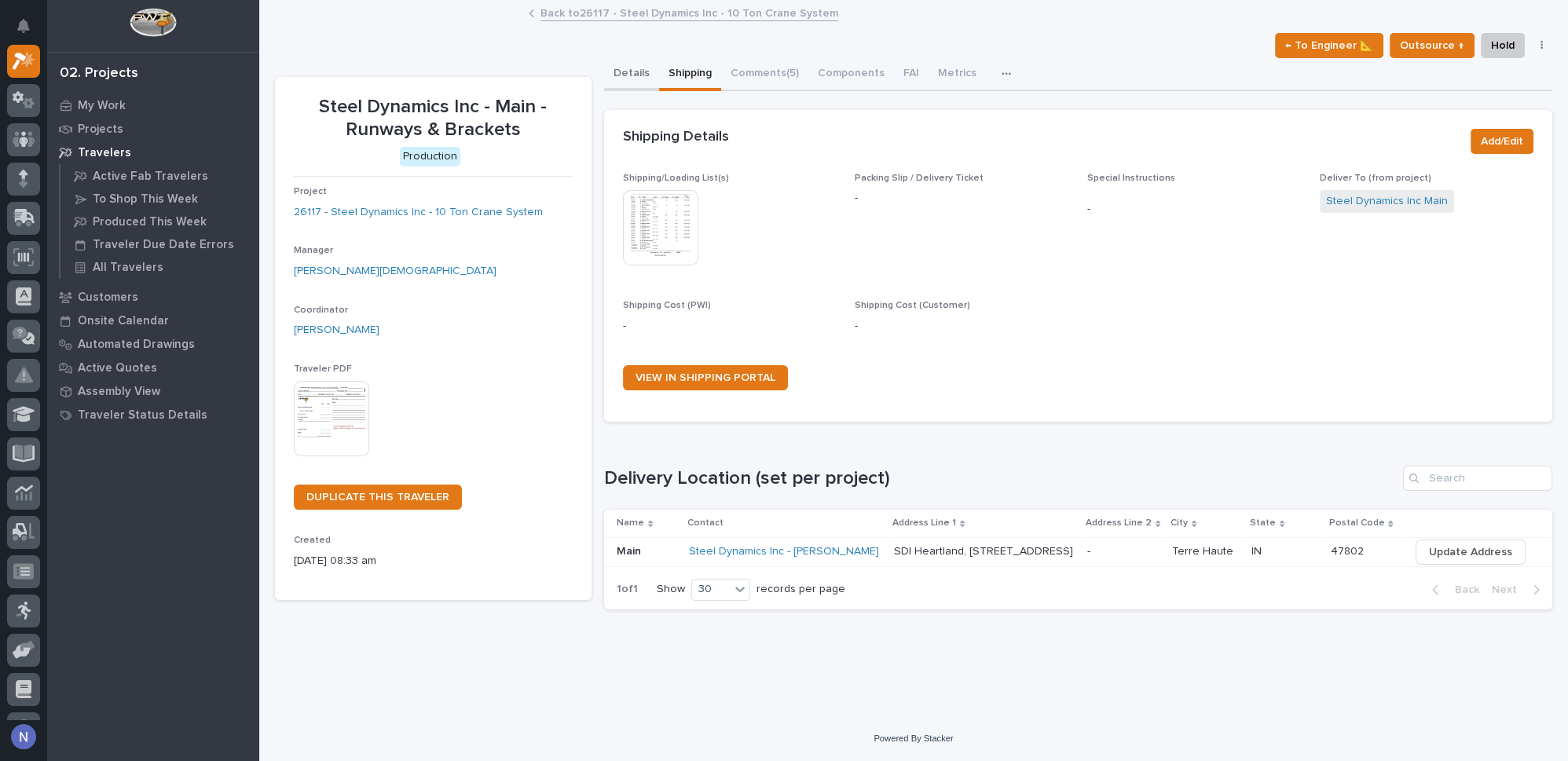
click at [619, 63] on button "Details" at bounding box center [632, 74] width 55 height 33
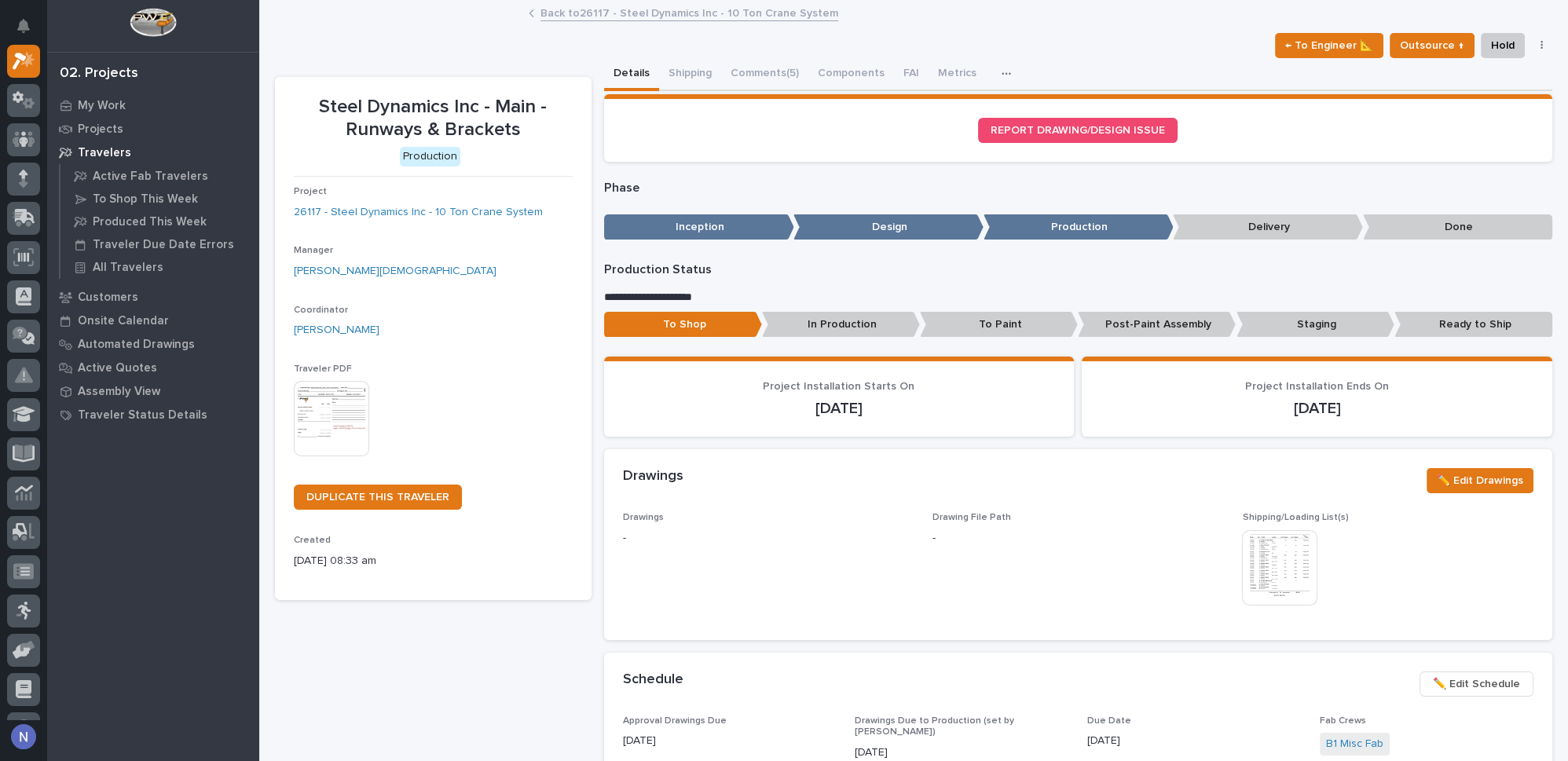
click at [663, 17] on link "Back to 26117 - Steel Dynamics Inc - 10 Ton Crane System" at bounding box center [690, 12] width 298 height 18
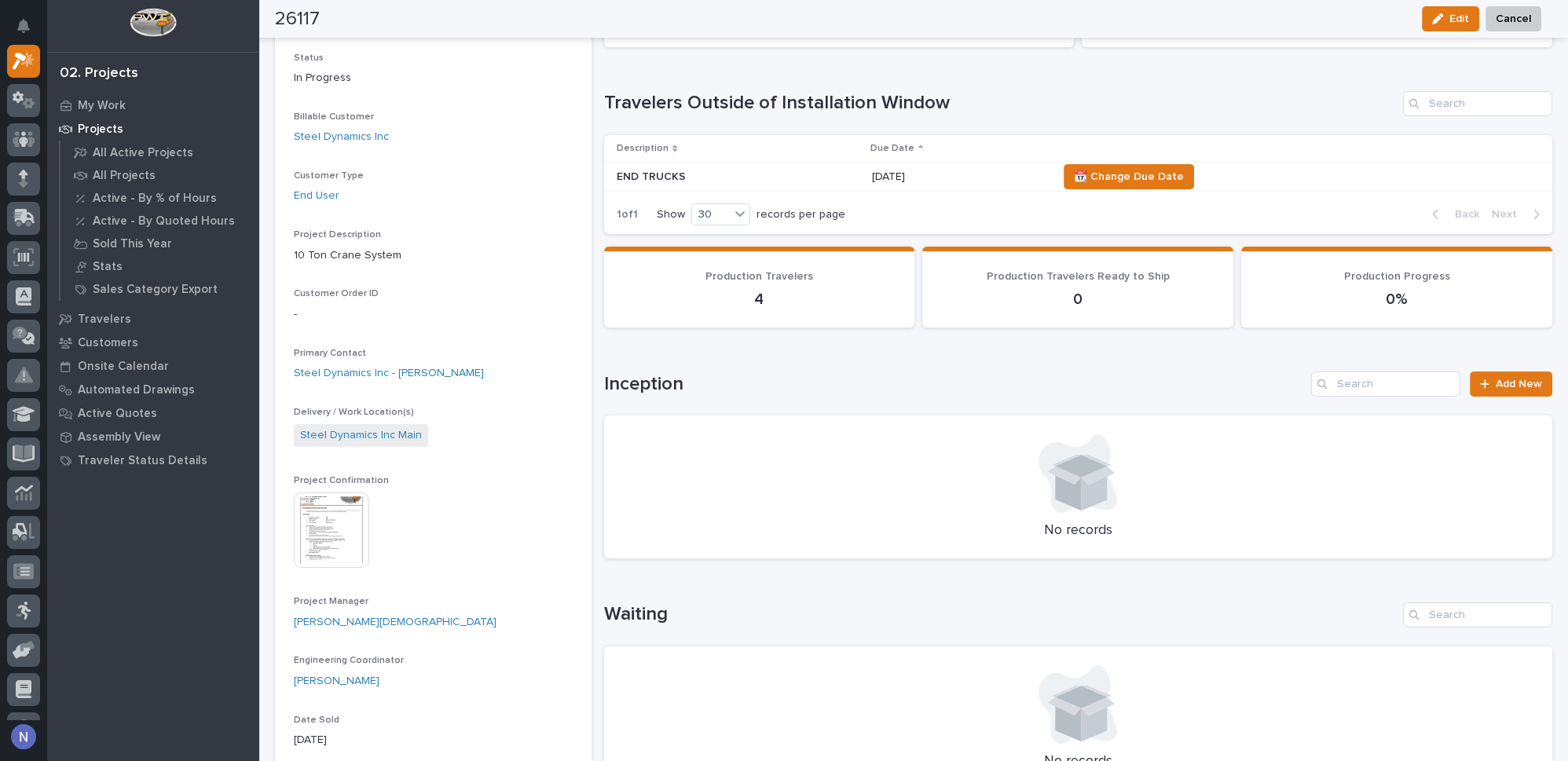
scroll to position [237, 0]
click at [709, 175] on p "END TRUCKS" at bounding box center [738, 175] width 243 height 13
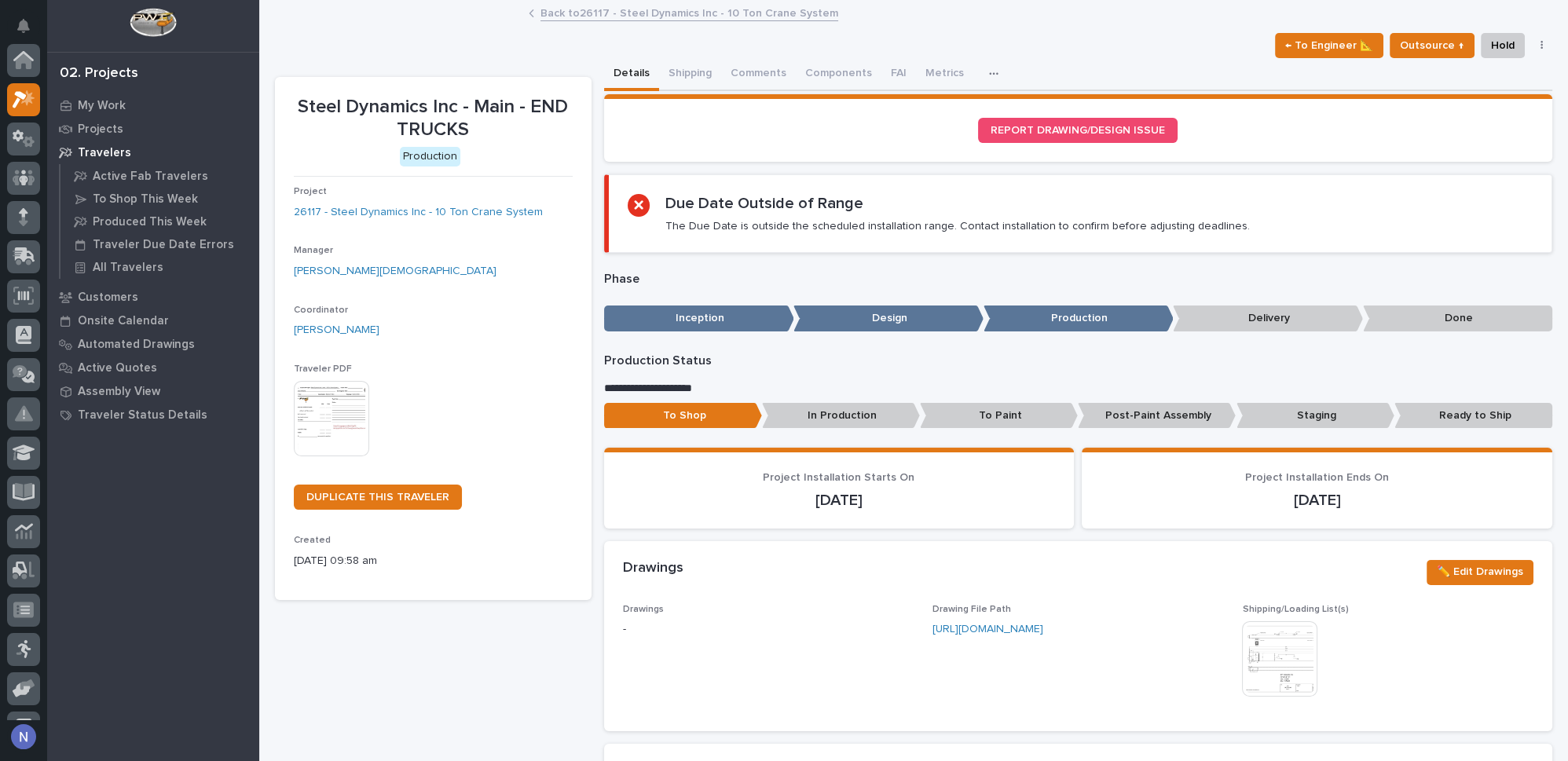
scroll to position [38, 0]
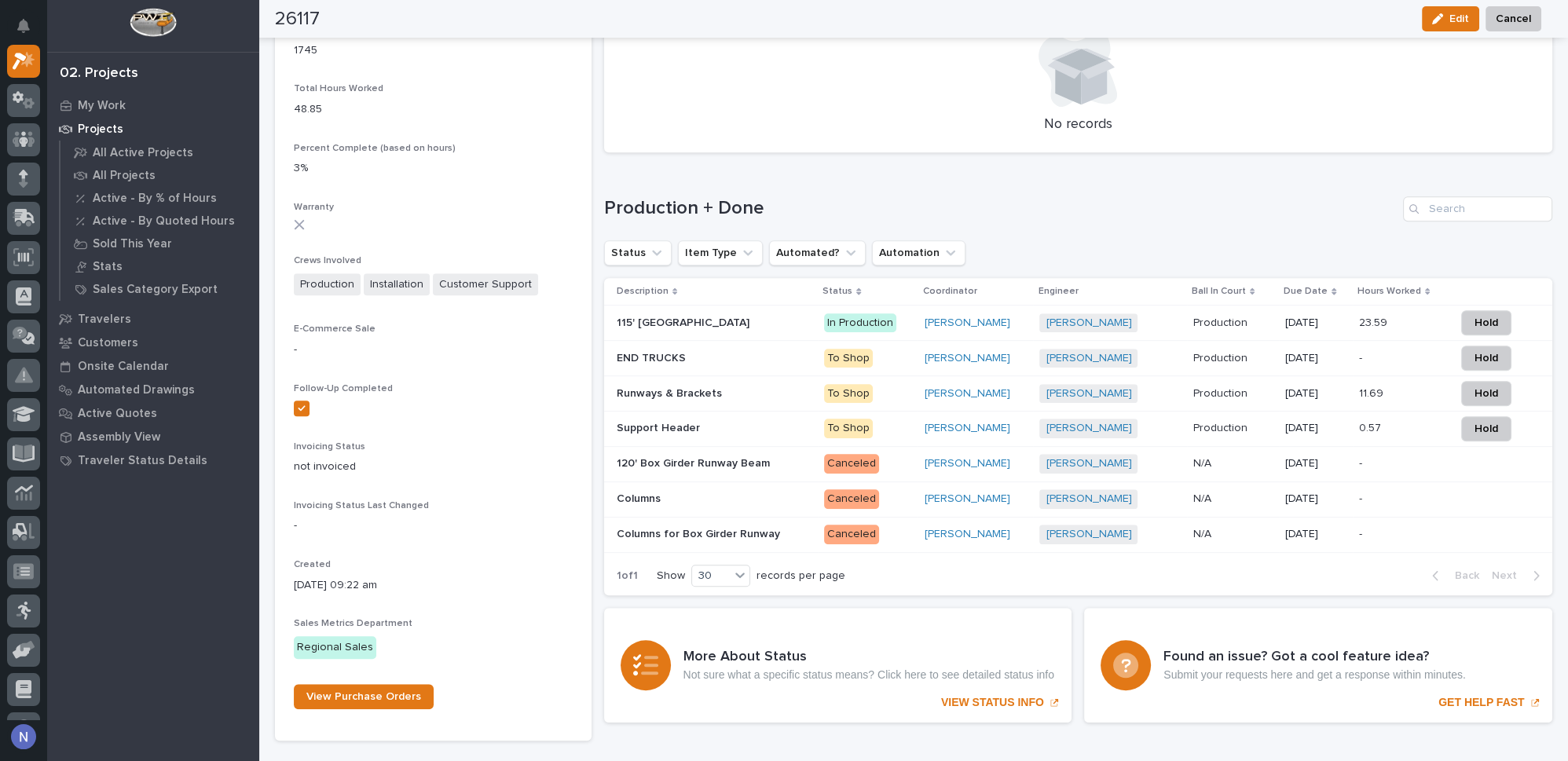
scroll to position [1428, 0]
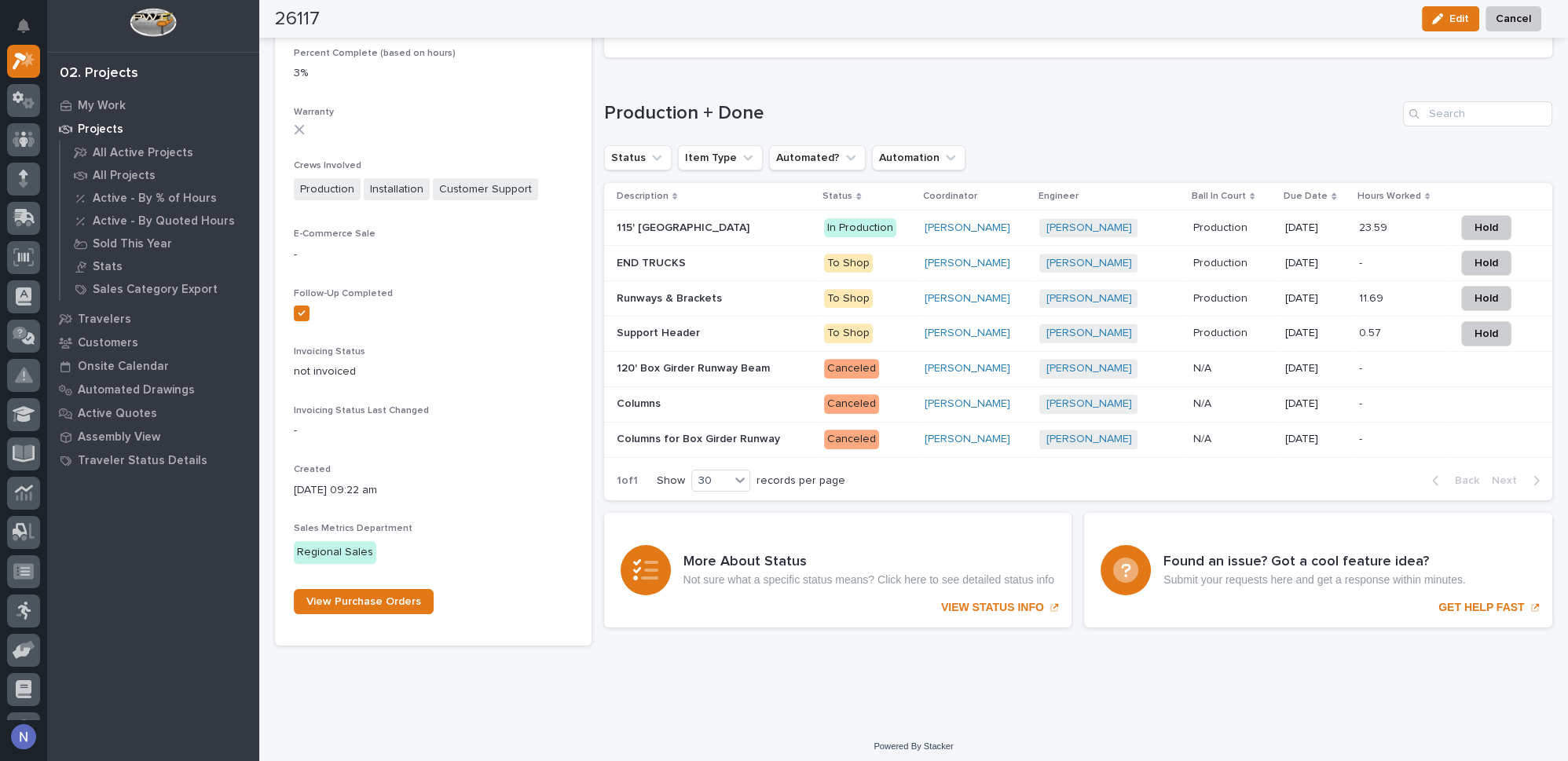
click at [747, 292] on p at bounding box center [715, 299] width 196 height 13
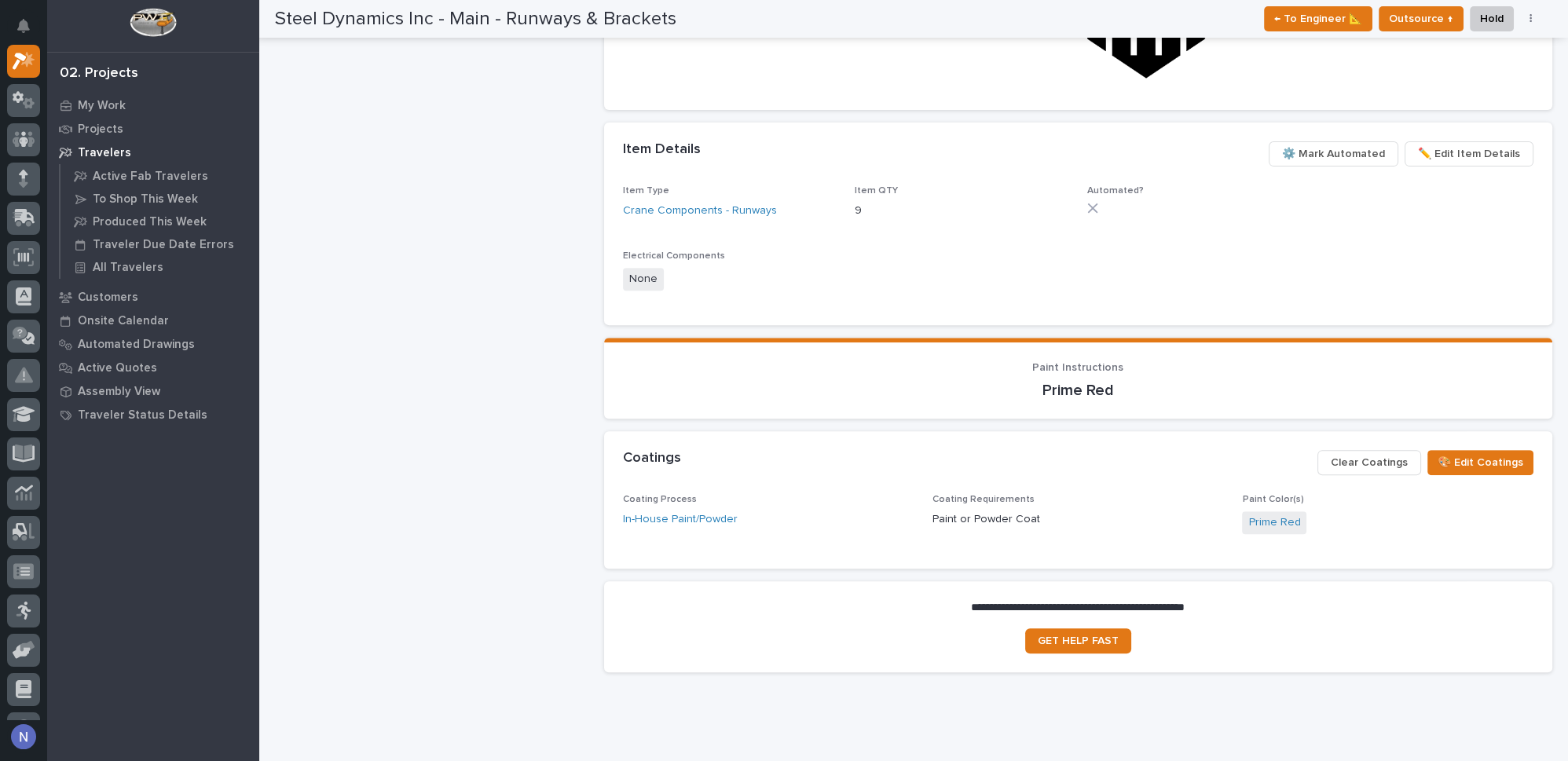
scroll to position [1042, 0]
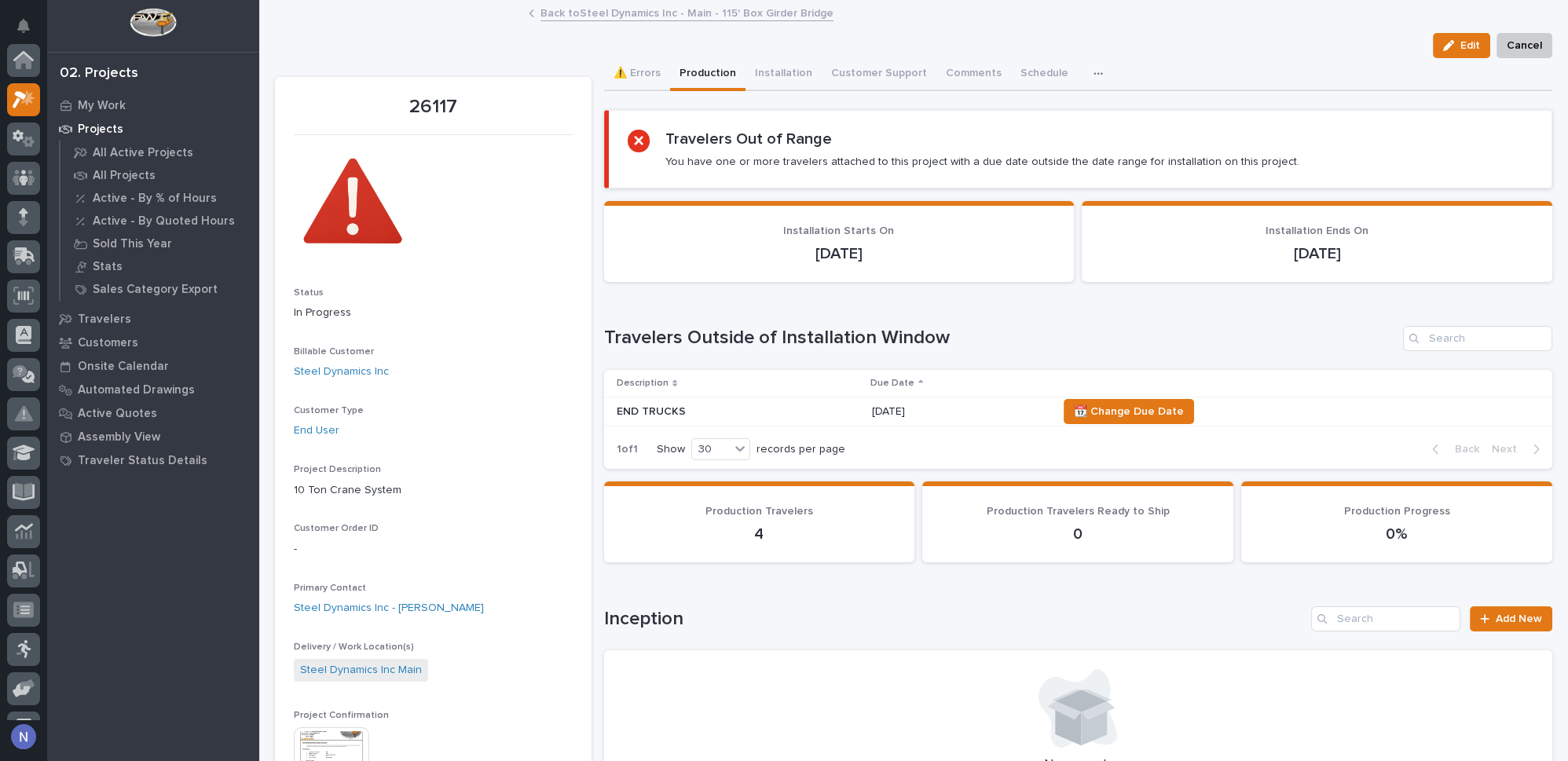
scroll to position [38, 0]
click at [674, 17] on link "Back to Steel Dynamics Inc - Main - 115' Box Girder Bridge" at bounding box center [687, 12] width 293 height 18
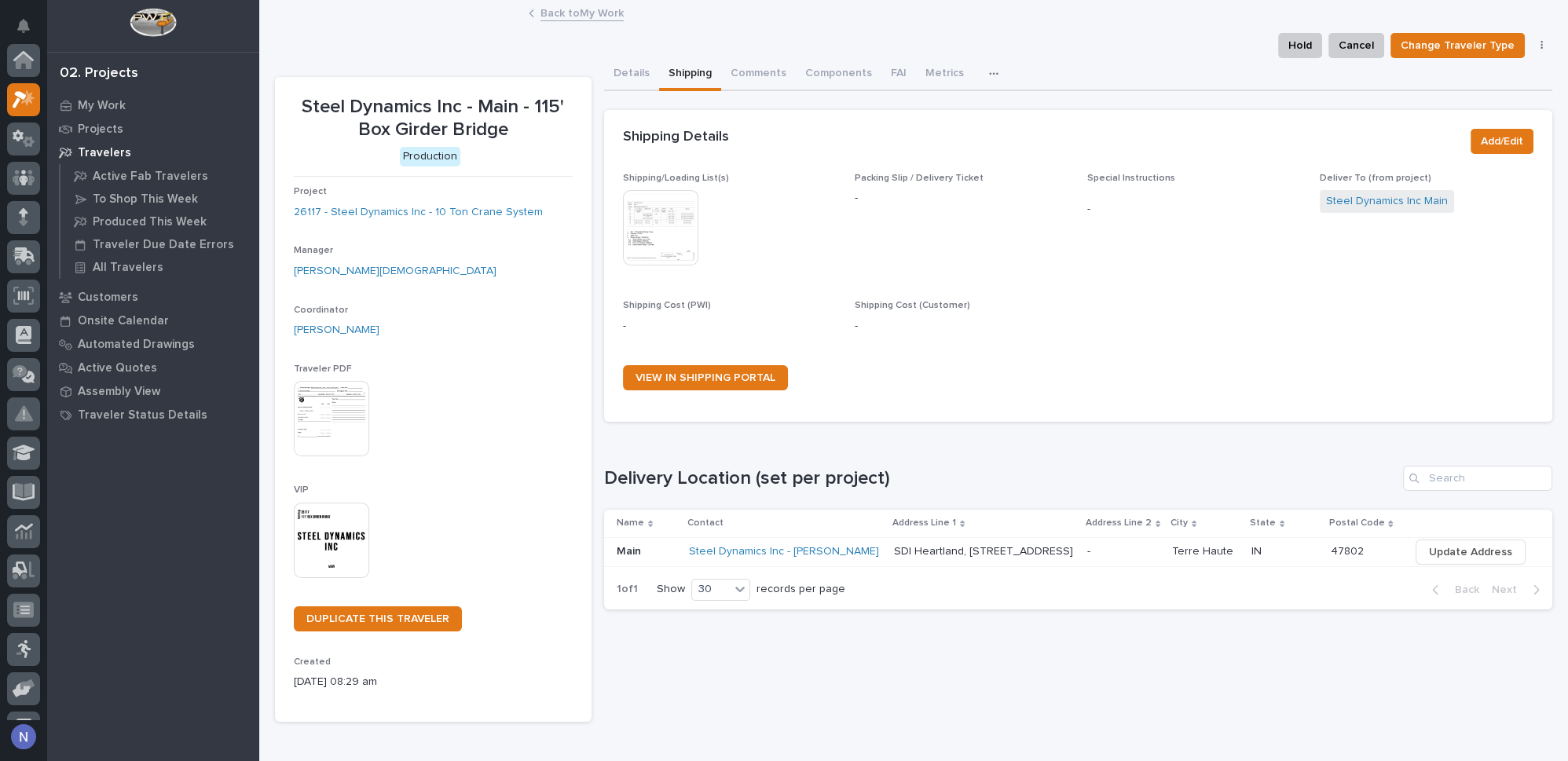
scroll to position [38, 0]
click at [601, 19] on link "Back to My Work" at bounding box center [582, 12] width 83 height 18
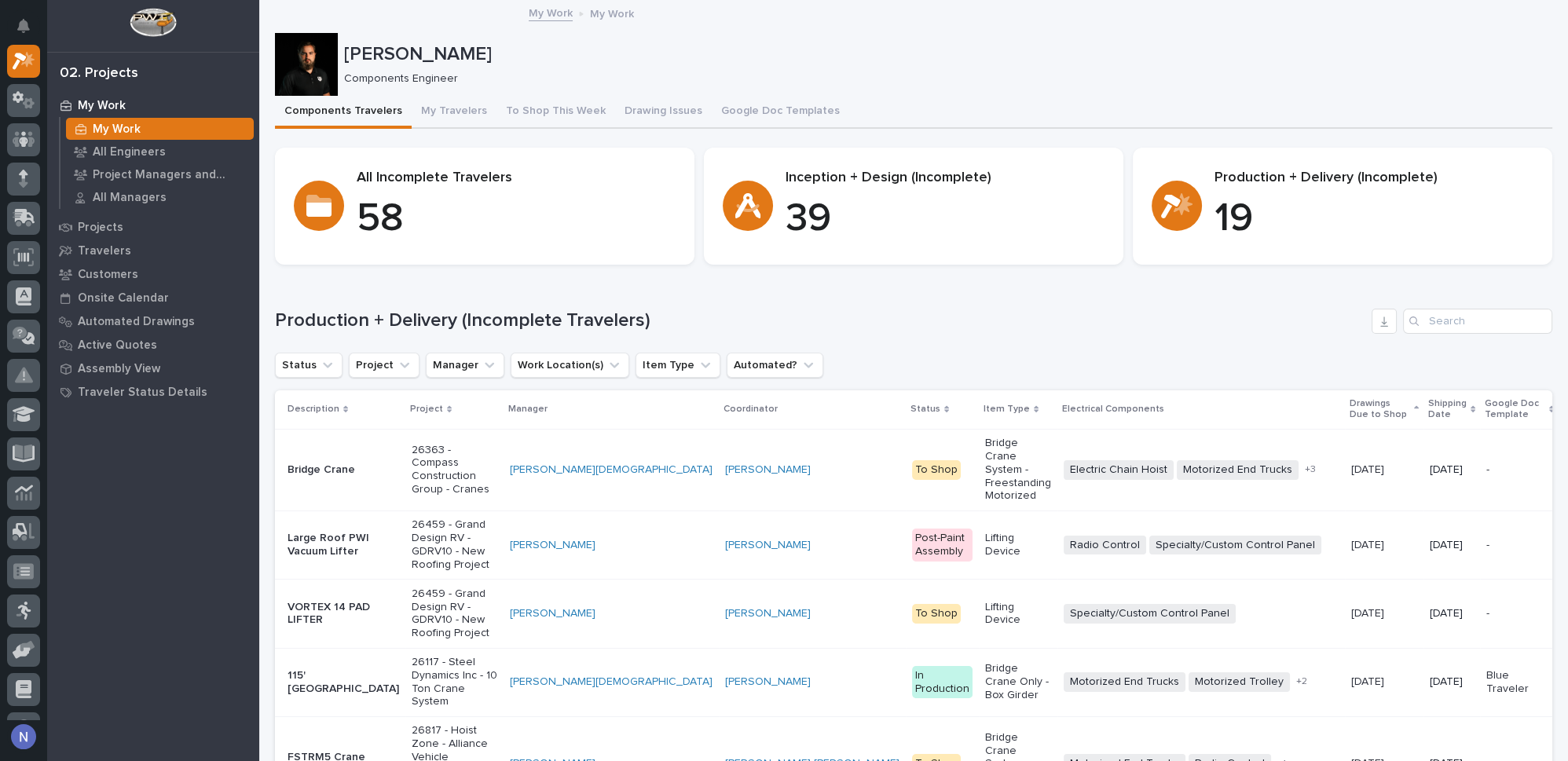
click at [1424, 405] on th "Shipping Date" at bounding box center [1451, 409] width 56 height 38
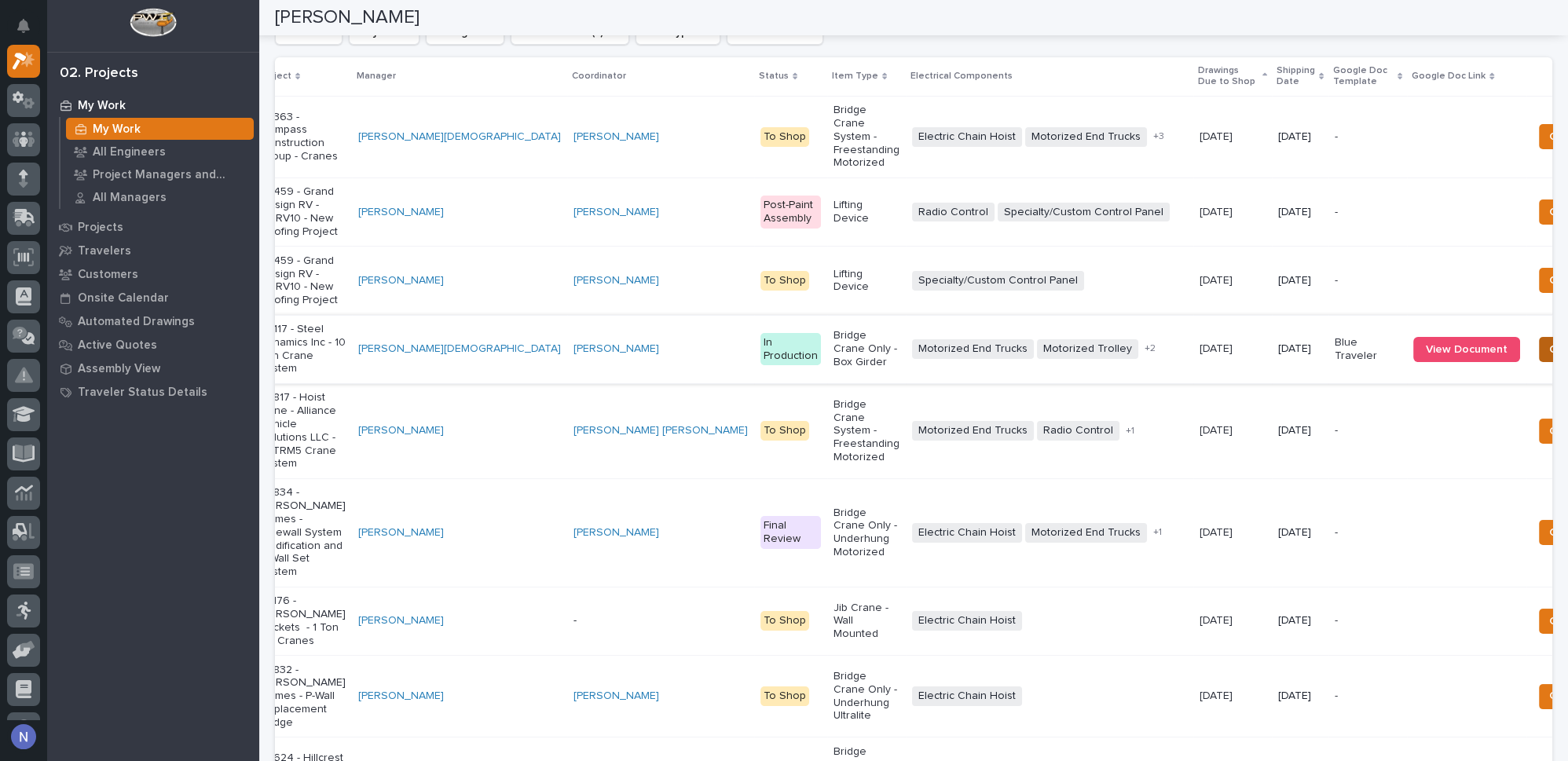
scroll to position [0, 192]
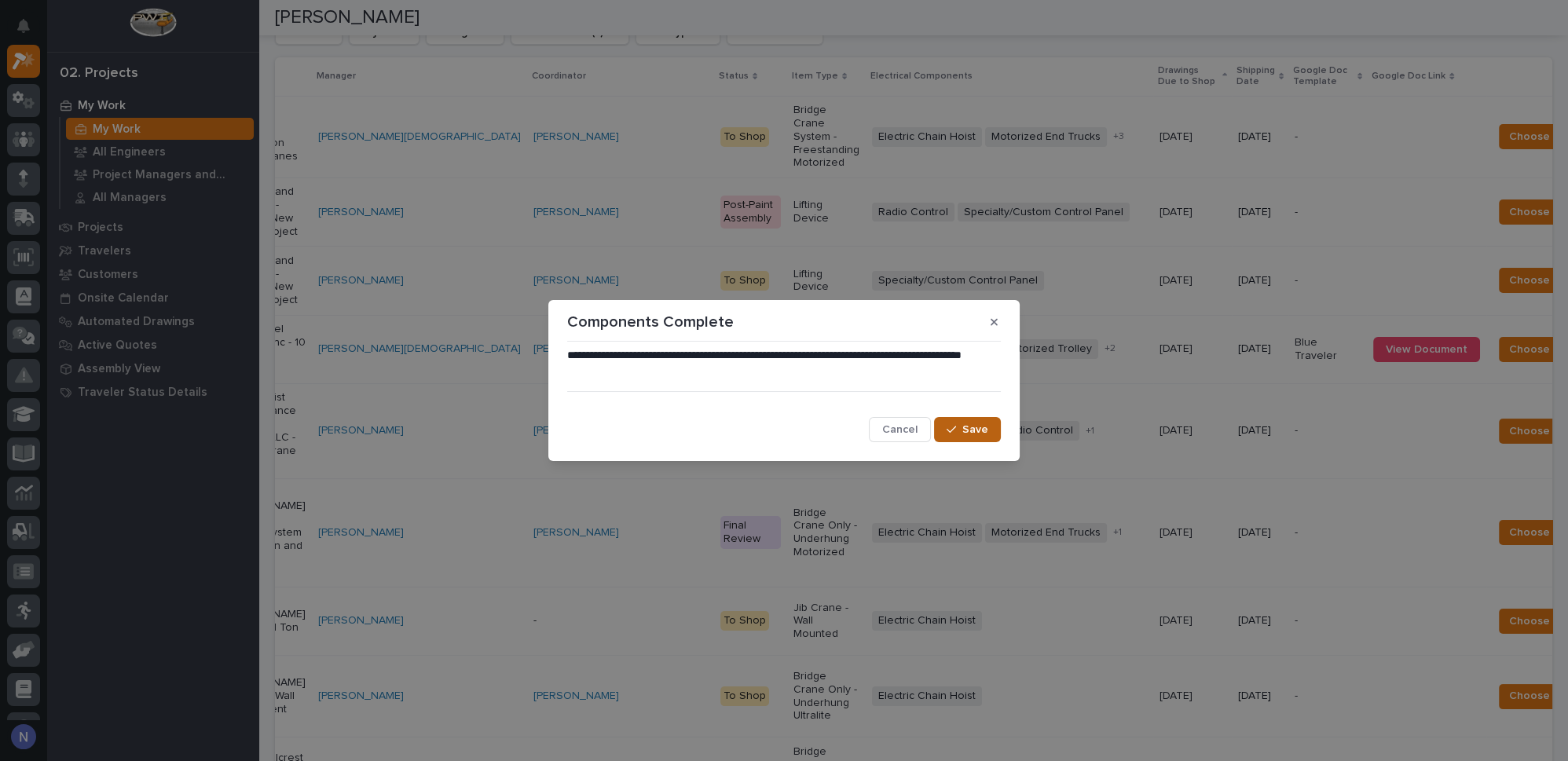
click at [976, 436] on span "Save" at bounding box center [975, 430] width 26 height 14
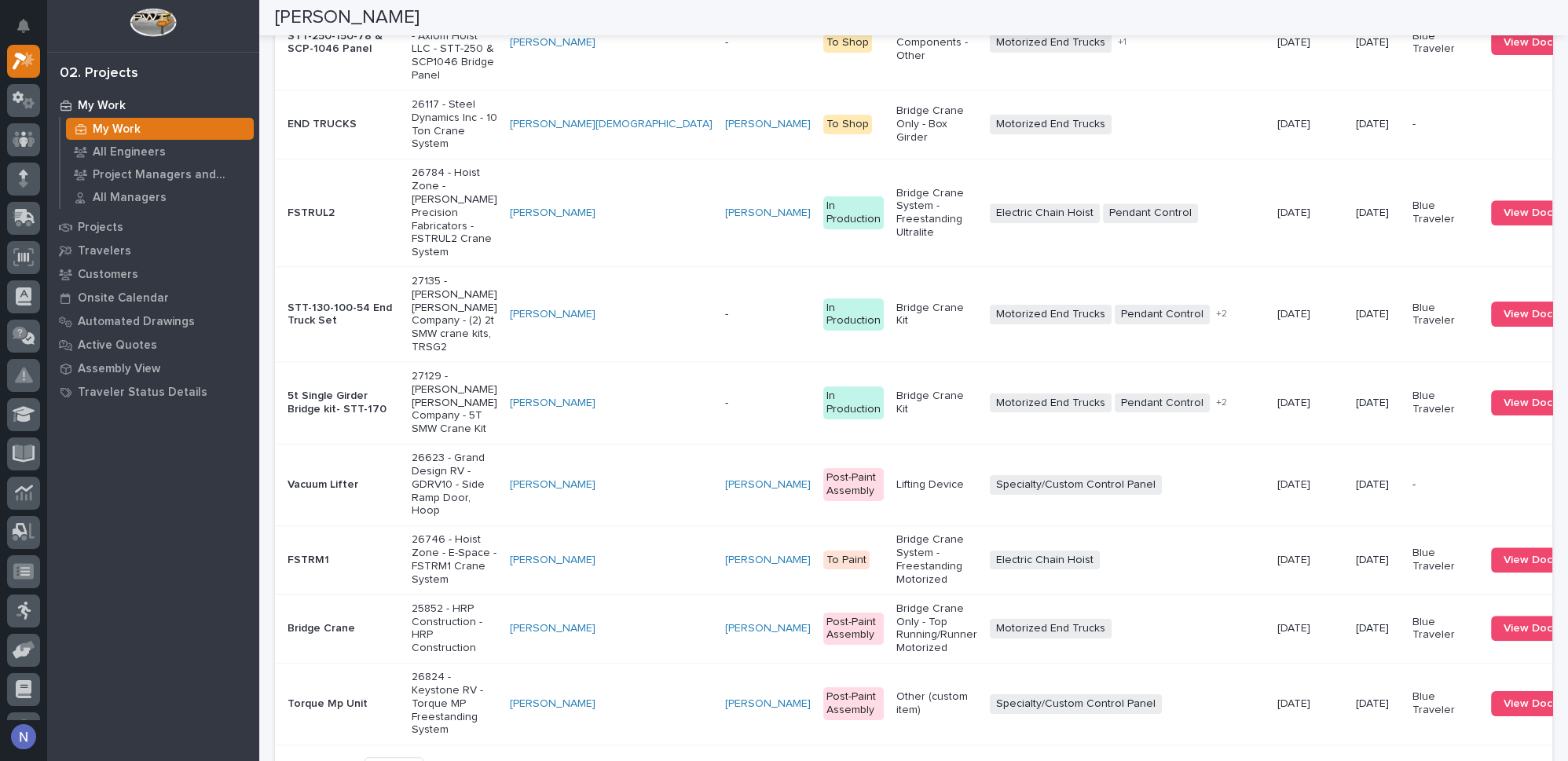
scroll to position [2475, 0]
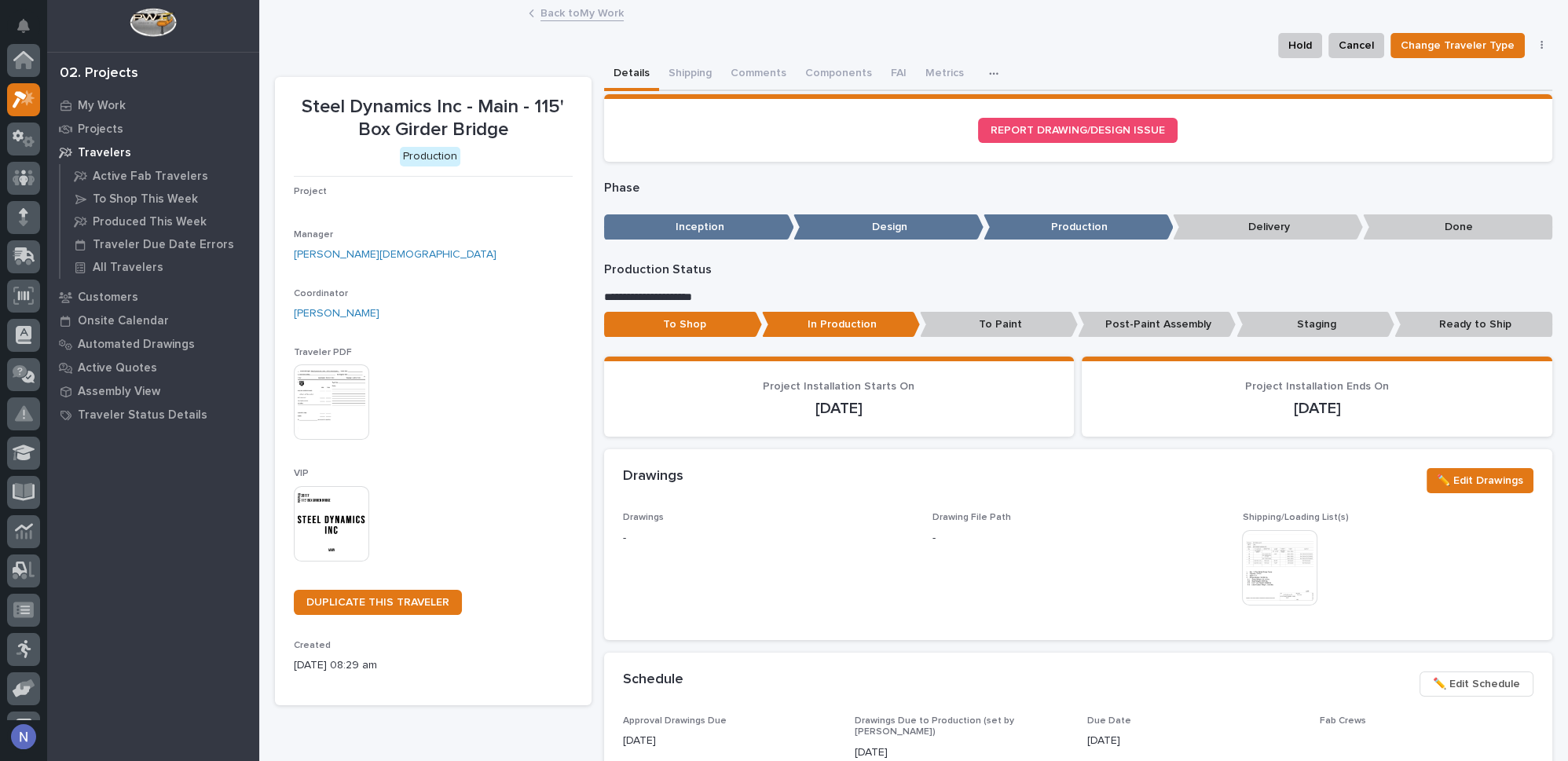
scroll to position [38, 0]
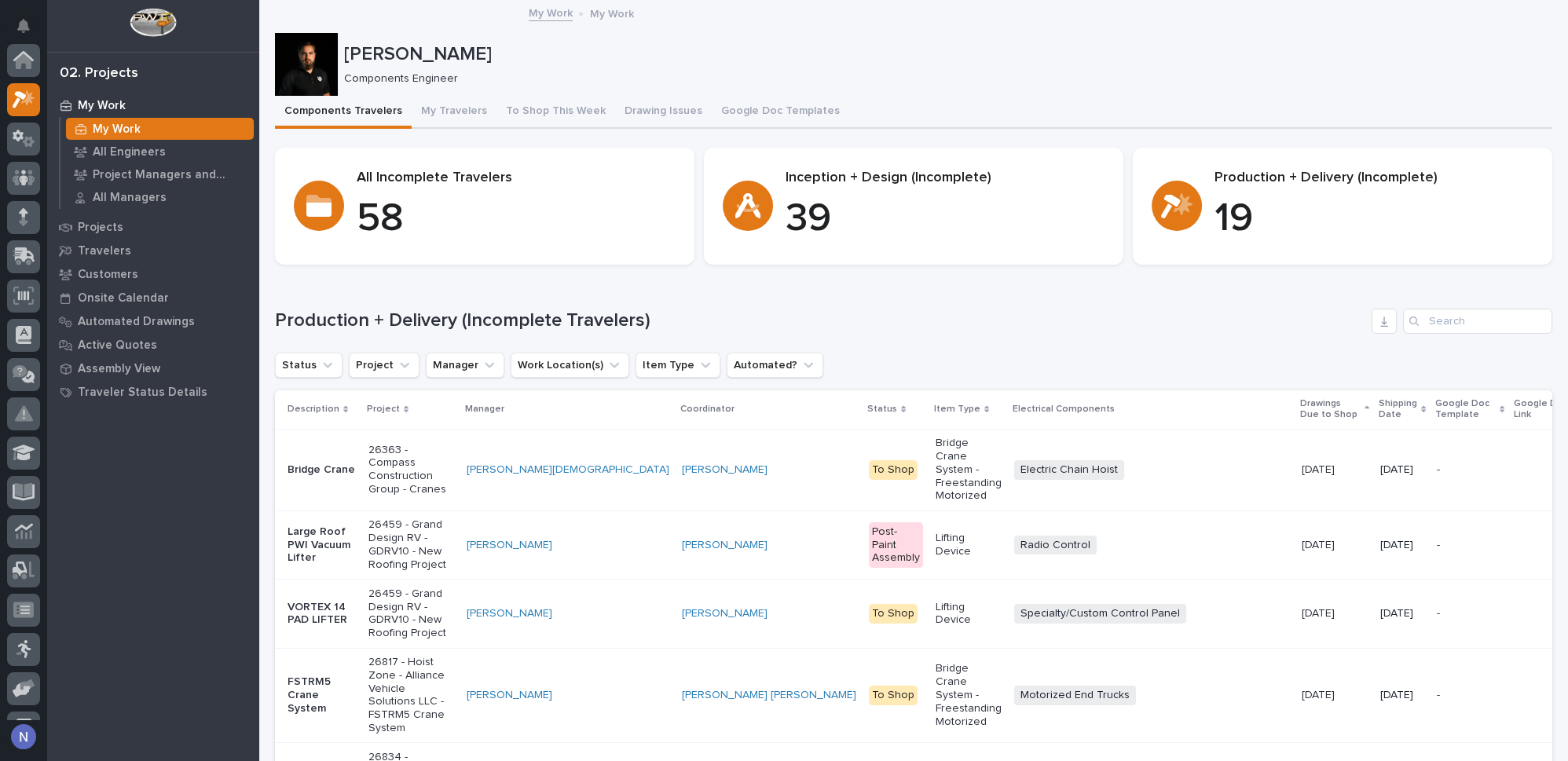
scroll to position [38, 0]
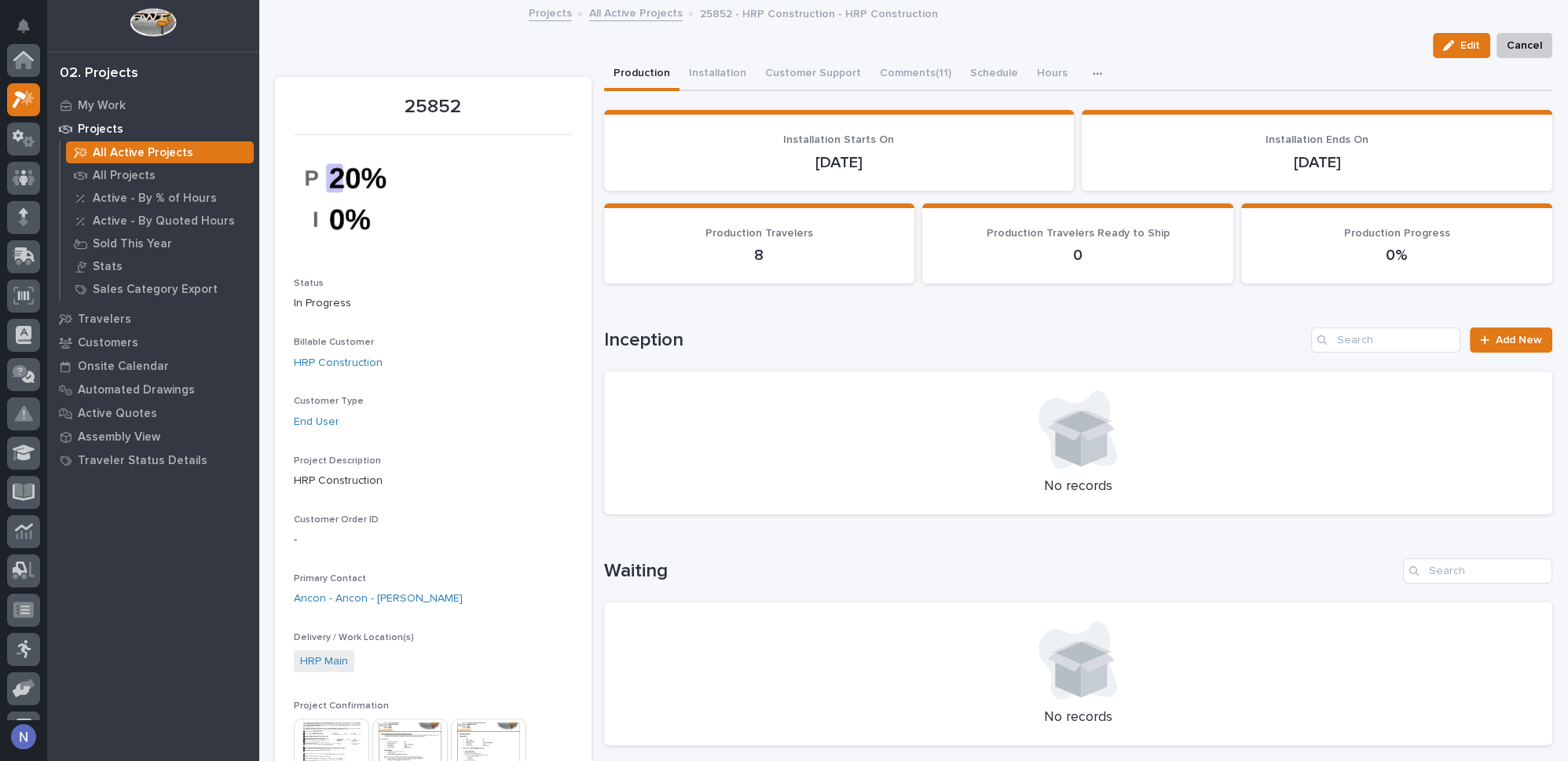
scroll to position [38, 0]
click at [28, 96] on icon at bounding box center [24, 100] width 23 height 18
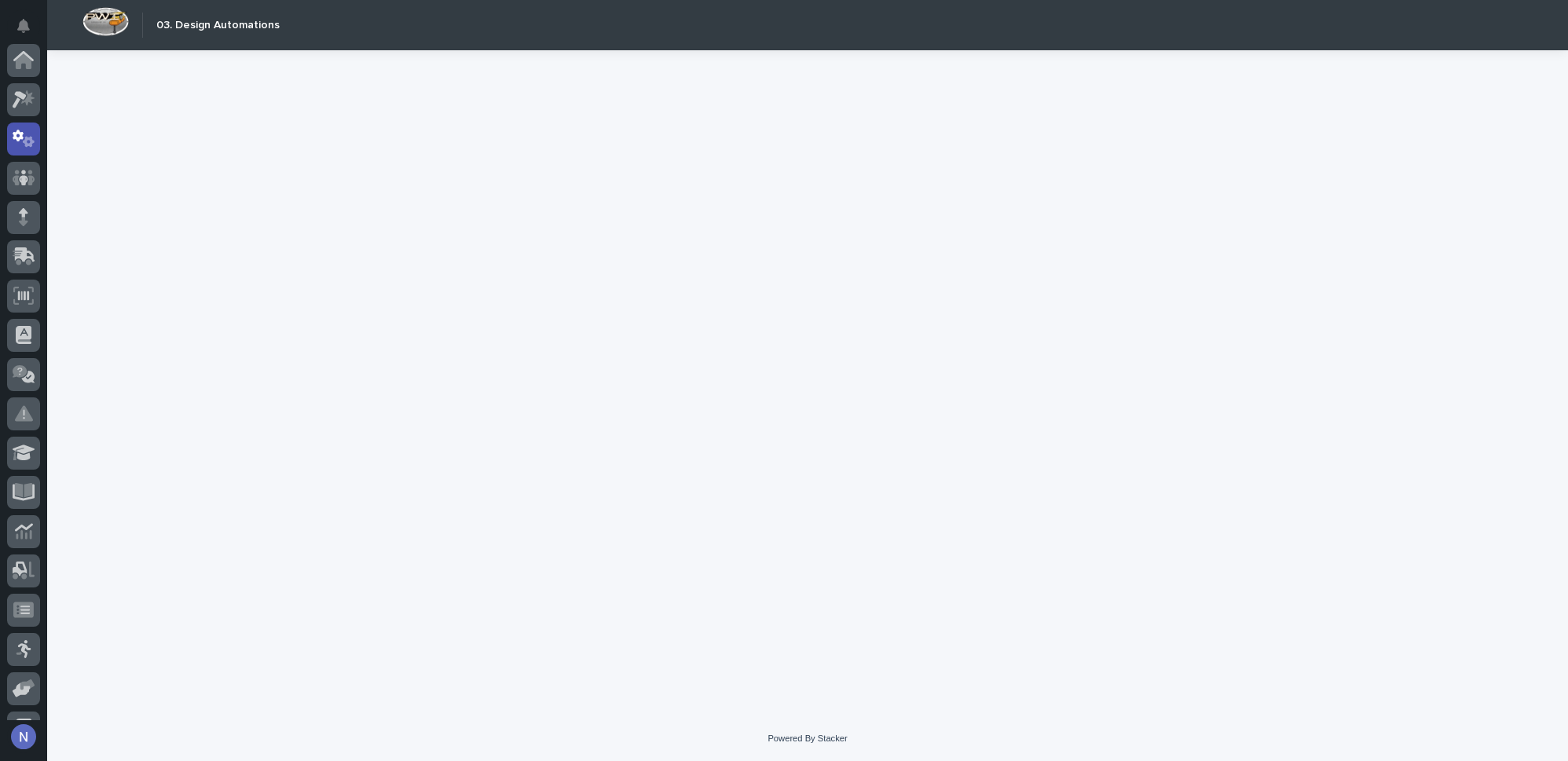
scroll to position [78, 0]
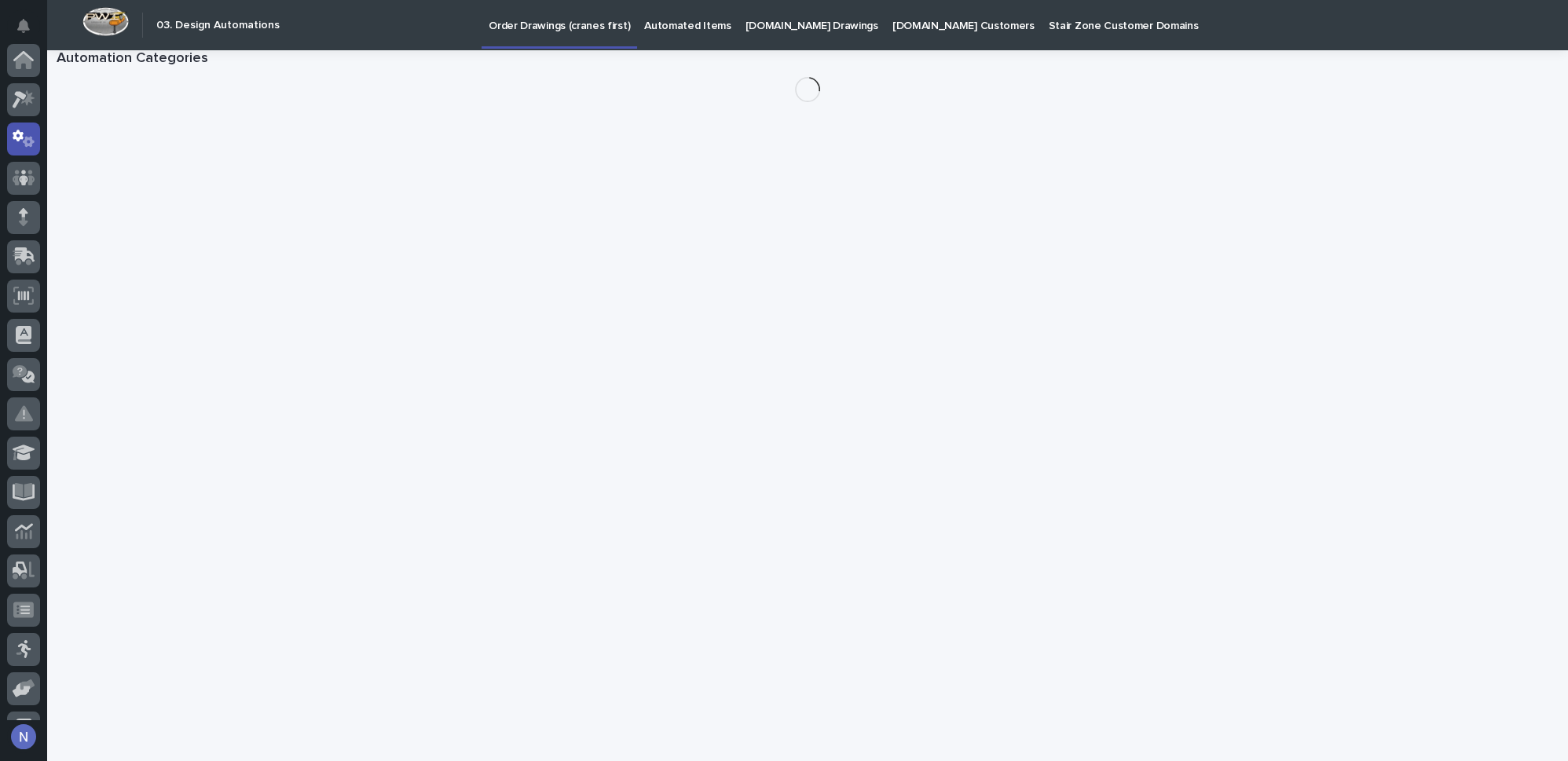
scroll to position [78, 0]
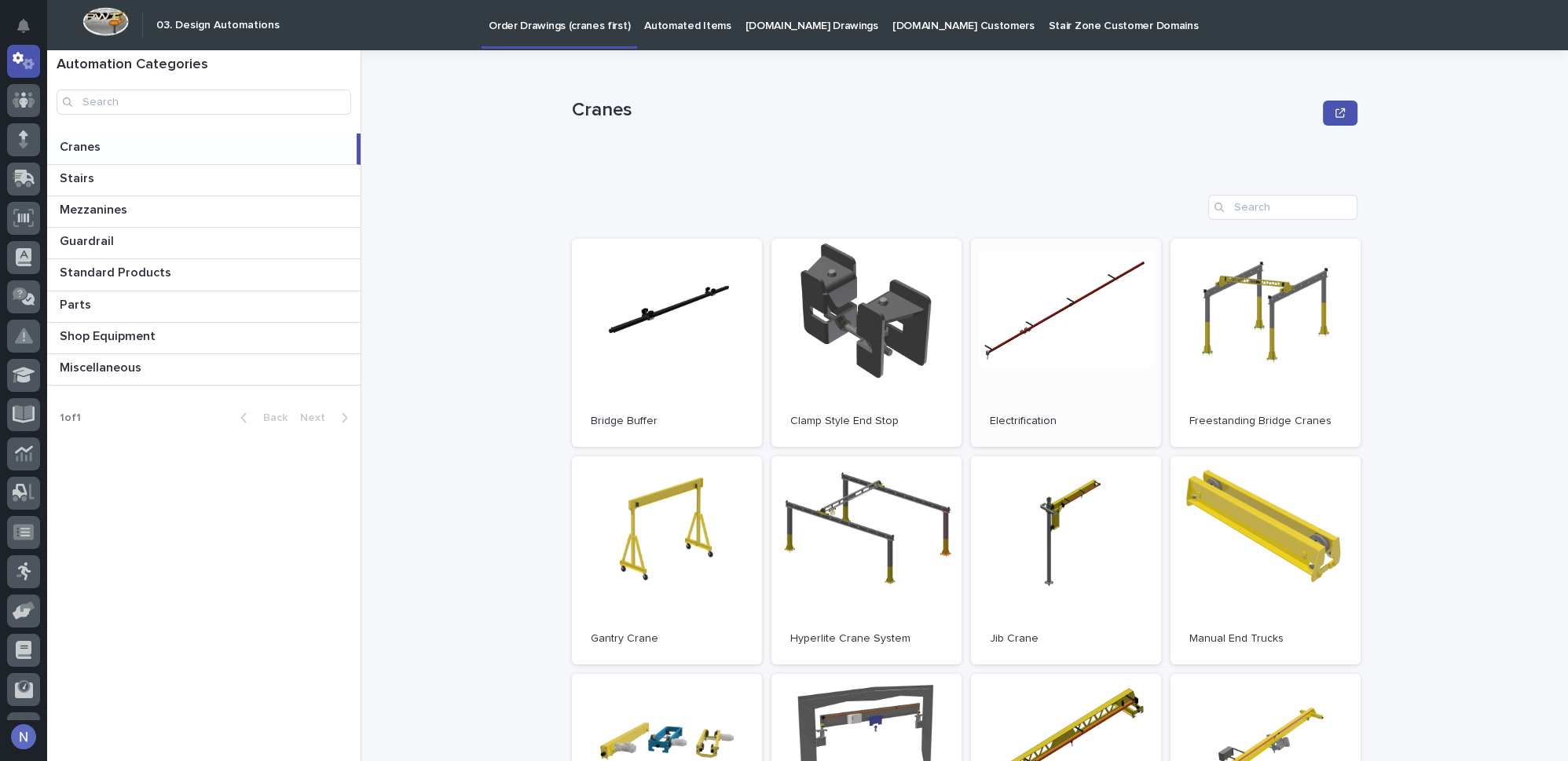
click at [1072, 358] on link "Open" at bounding box center [1066, 343] width 190 height 209
click at [19, 146] on icon at bounding box center [23, 139] width 10 height 18
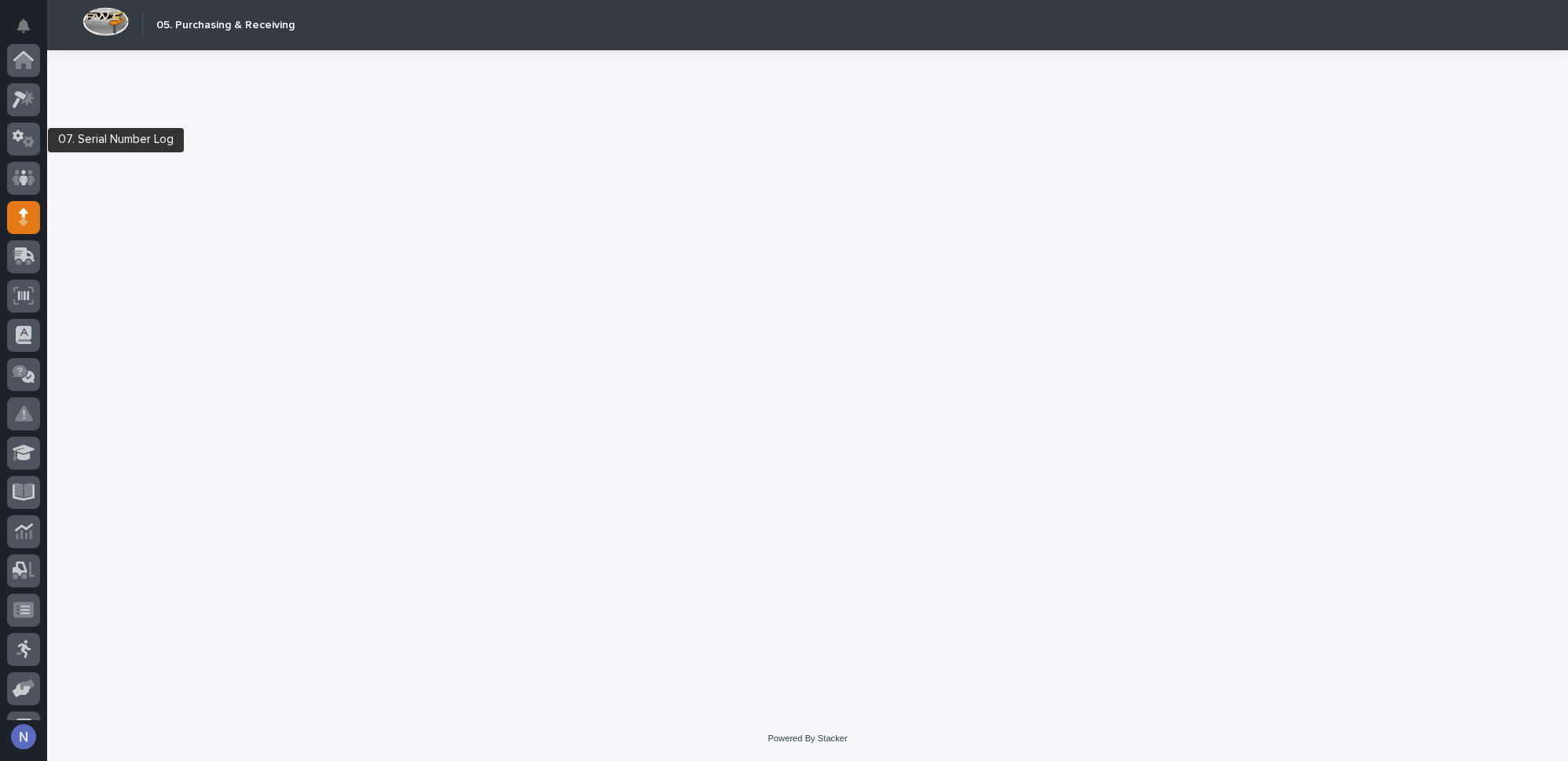
scroll to position [157, 0]
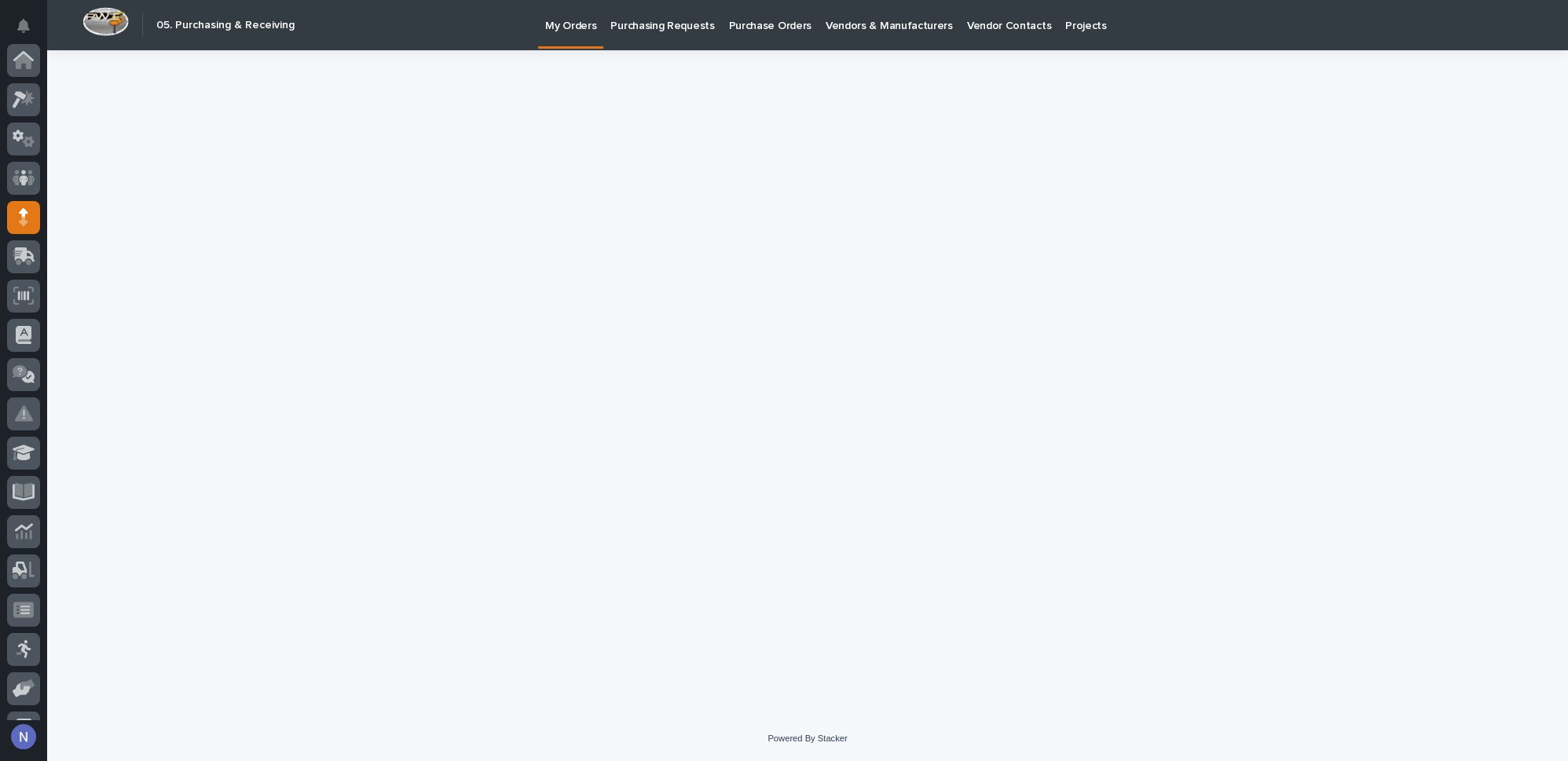
scroll to position [157, 0]
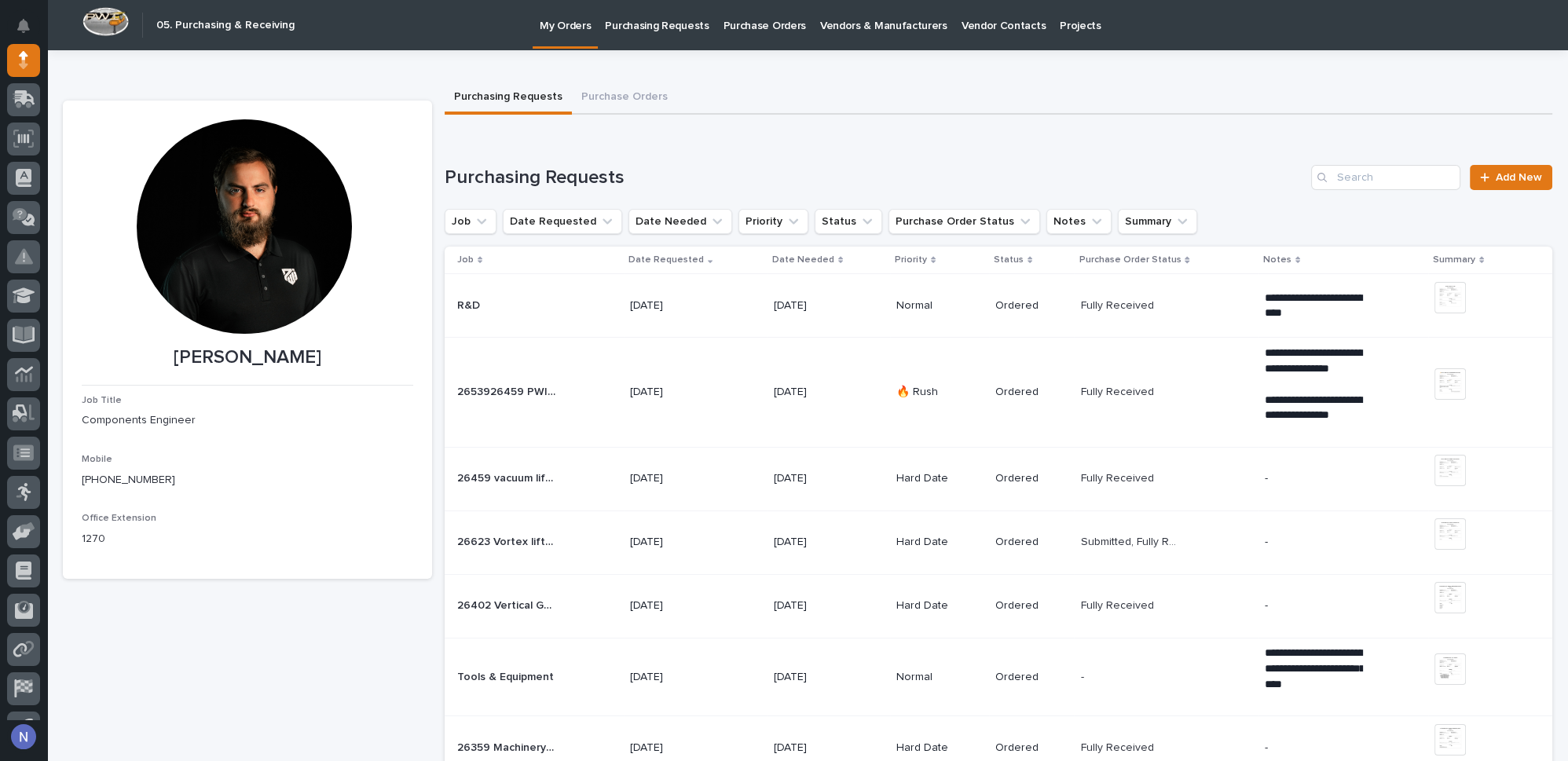
click at [640, 25] on p "Purchasing Requests" at bounding box center [657, 16] width 103 height 33
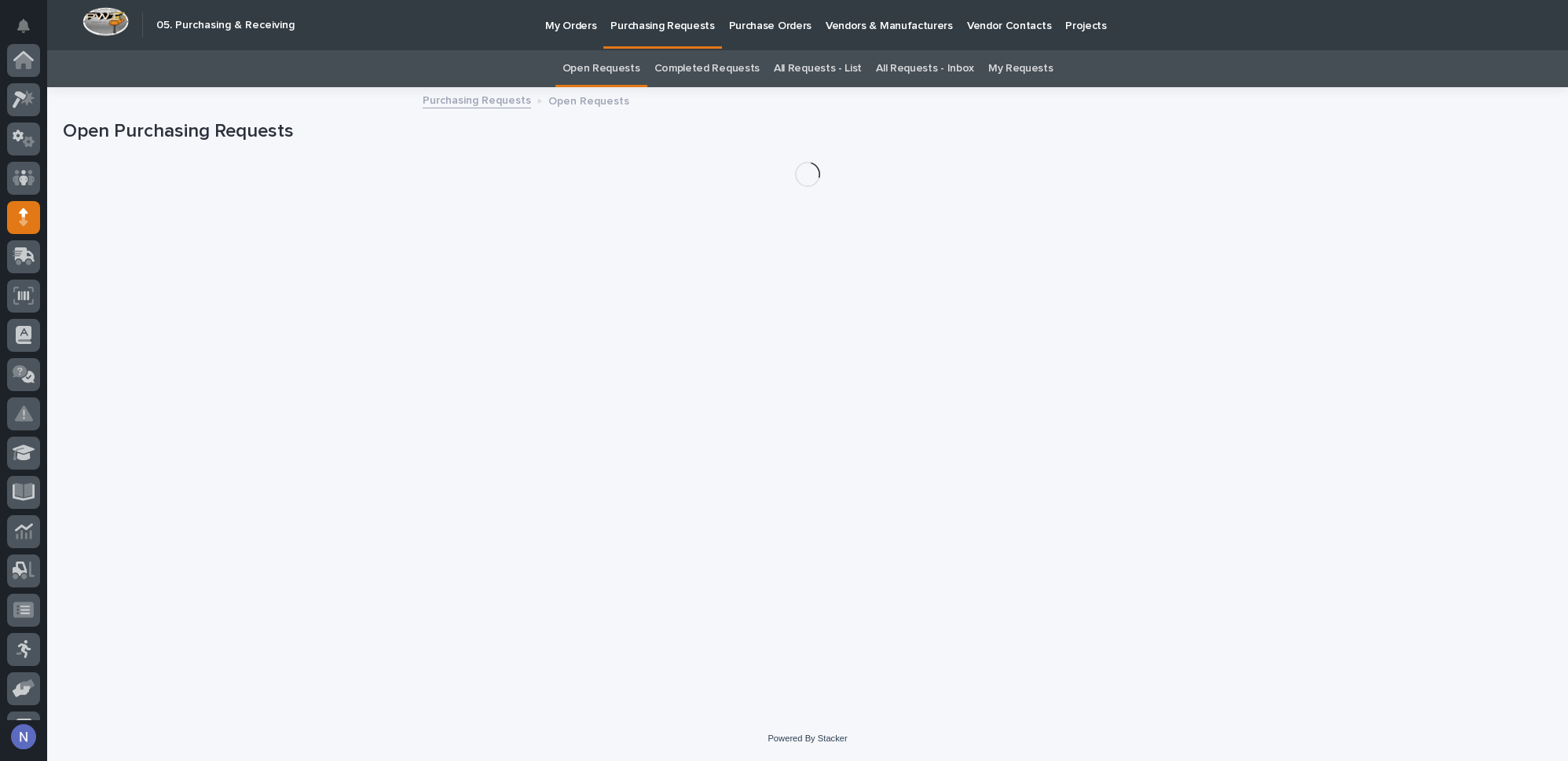
scroll to position [157, 0]
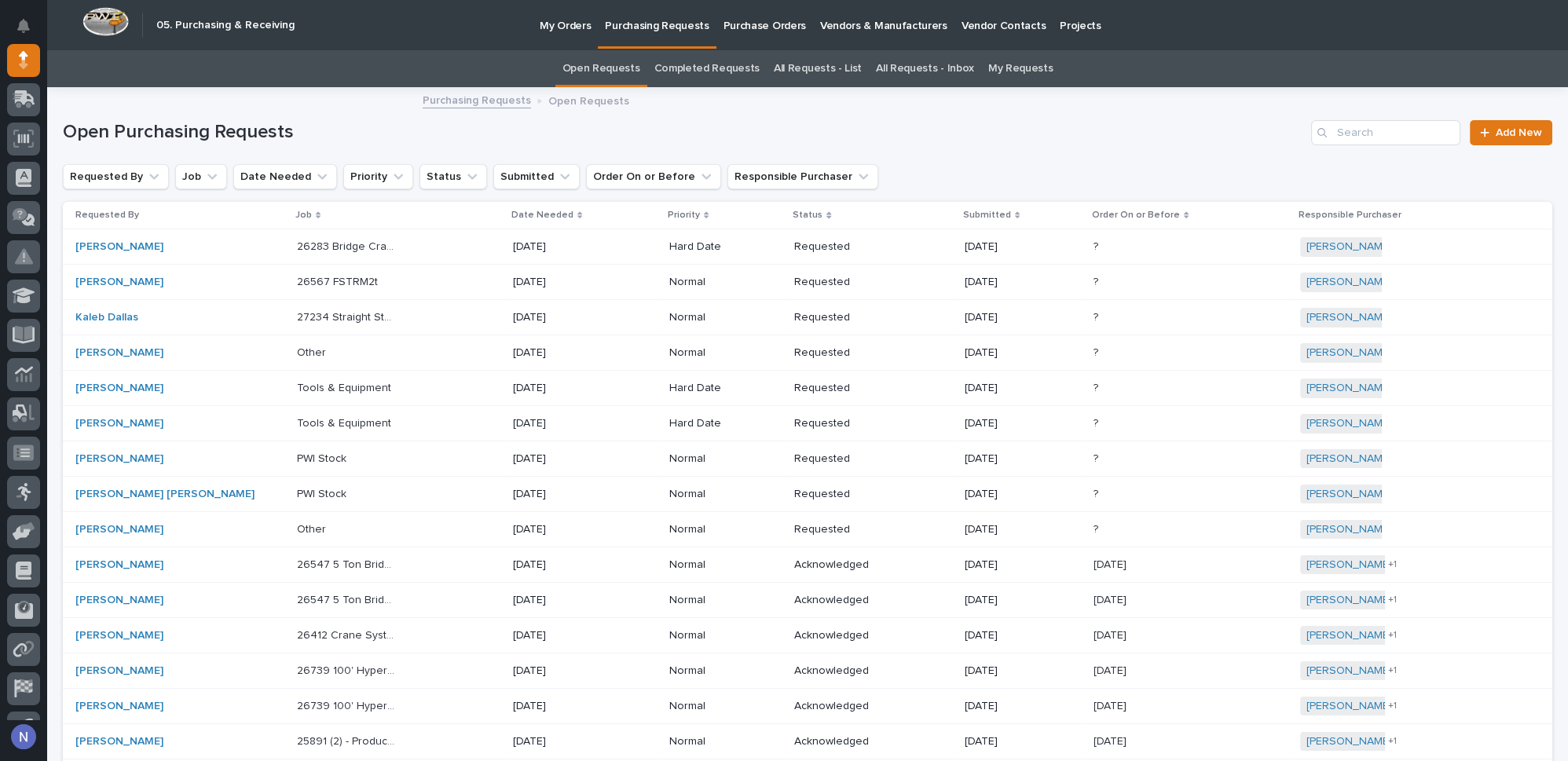
click at [813, 70] on link "All Requests - List" at bounding box center [817, 68] width 88 height 37
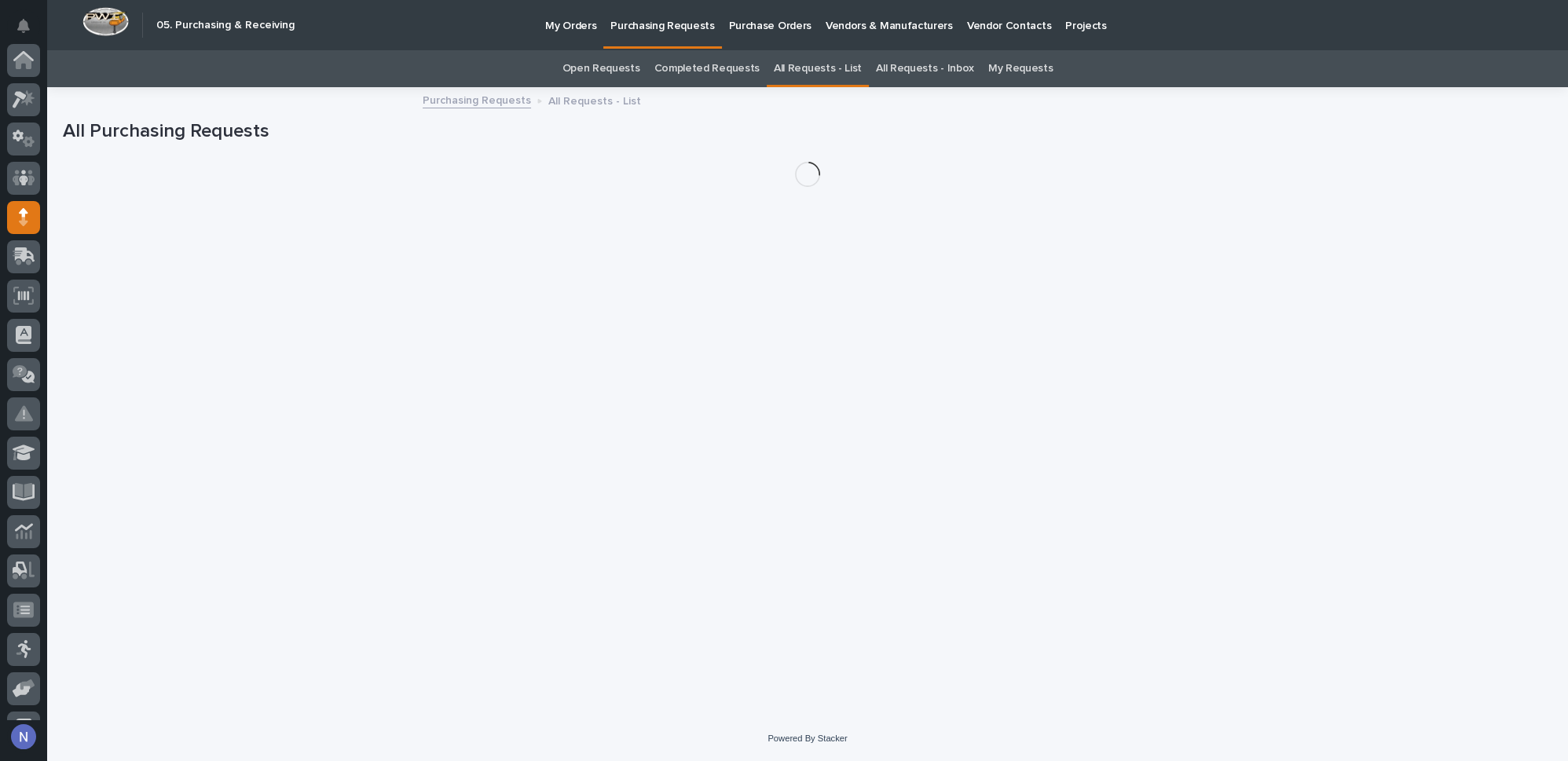
scroll to position [157, 0]
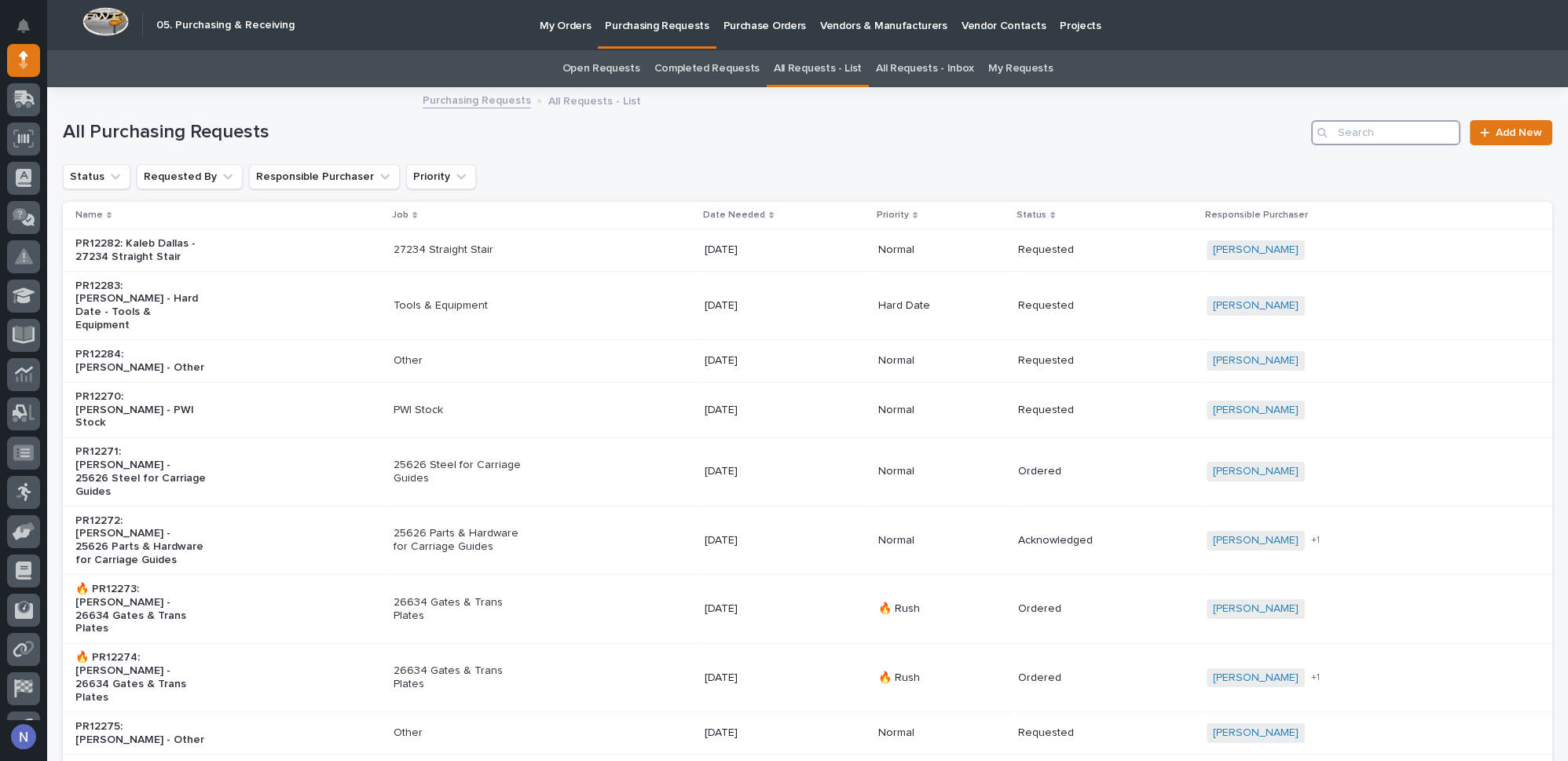
click at [1410, 132] on input "Search" at bounding box center [1386, 133] width 150 height 25
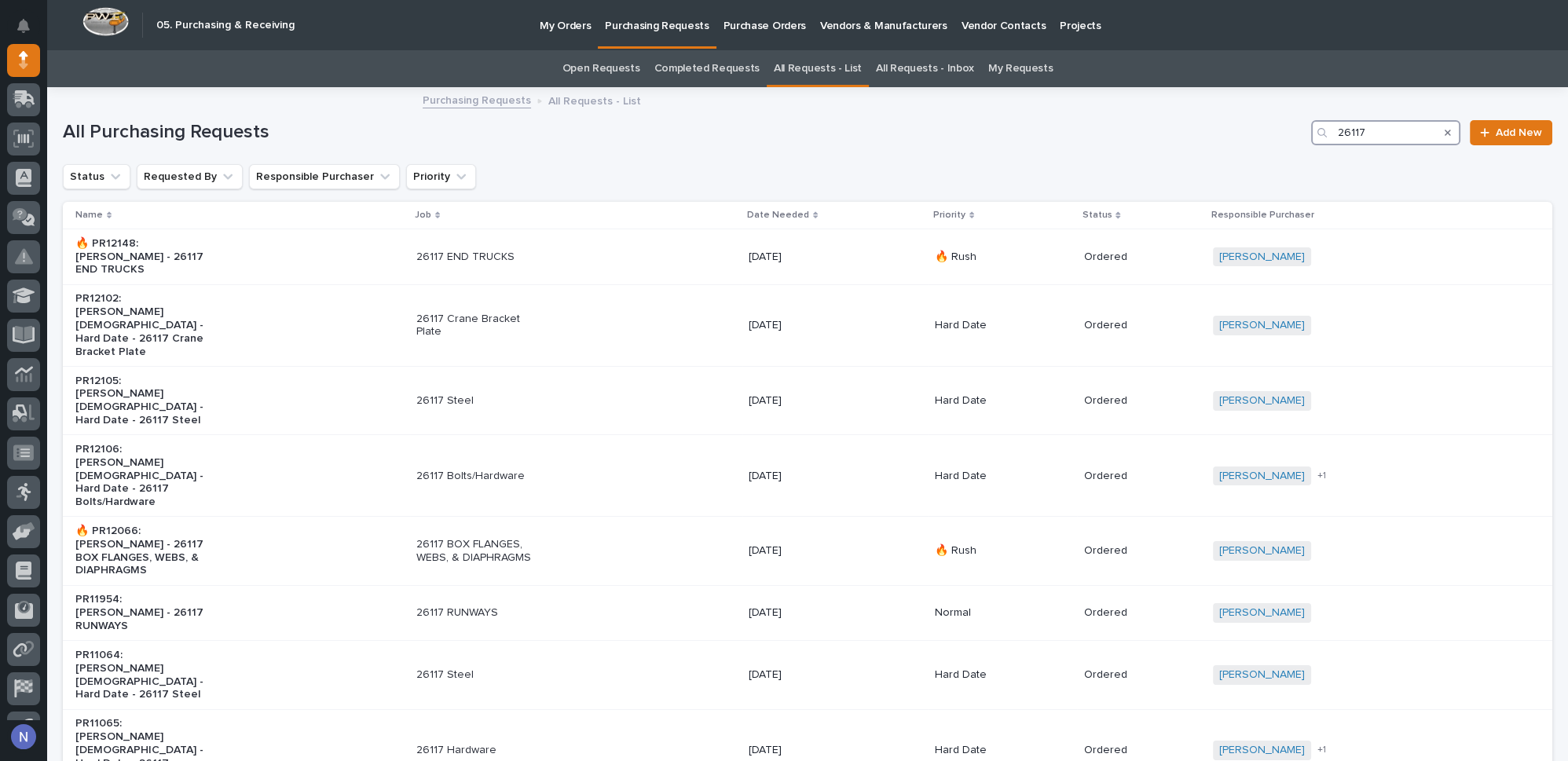
type input "26117"
click at [551, 24] on p "My Orders" at bounding box center [565, 16] width 51 height 33
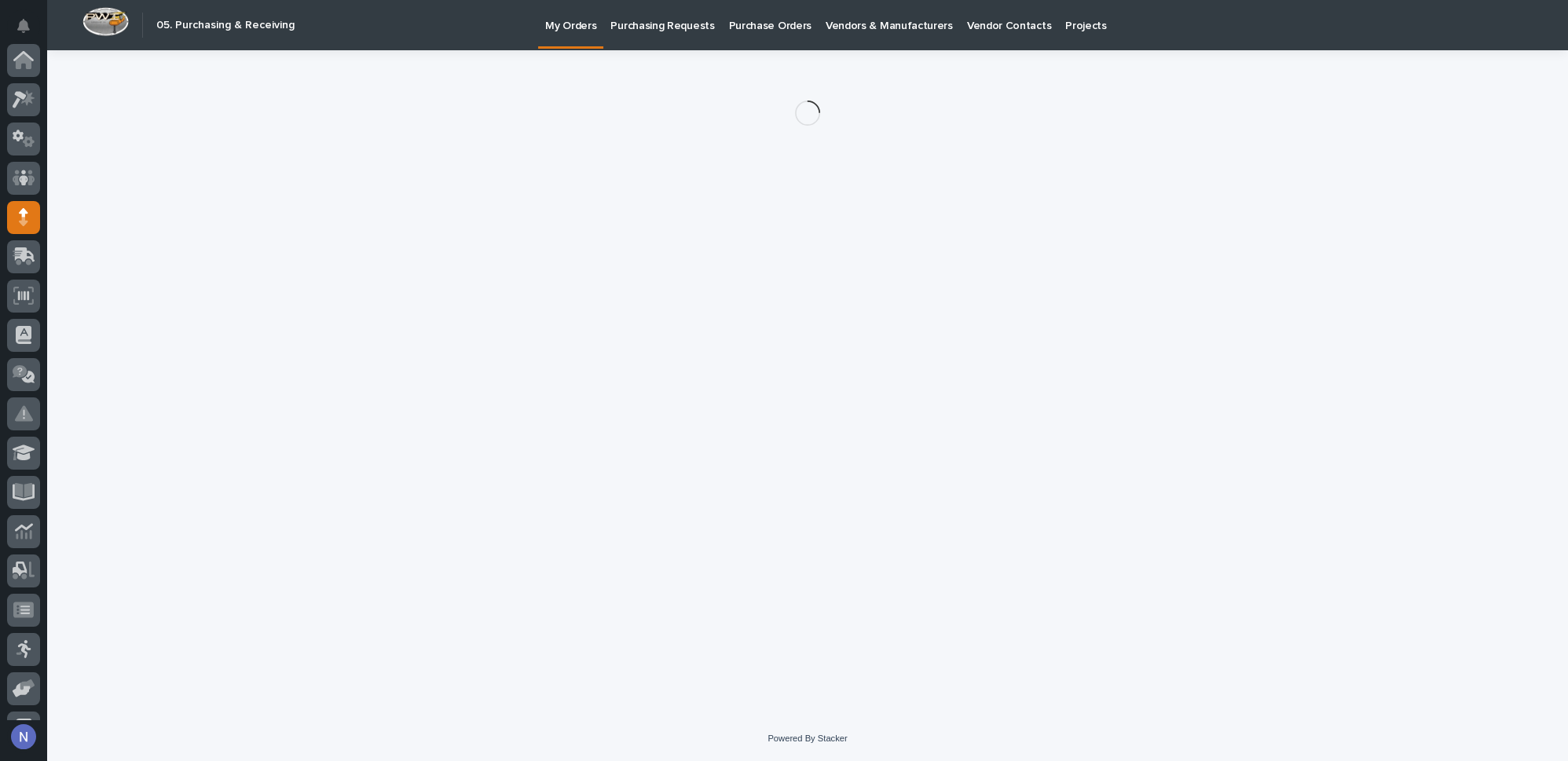
scroll to position [157, 0]
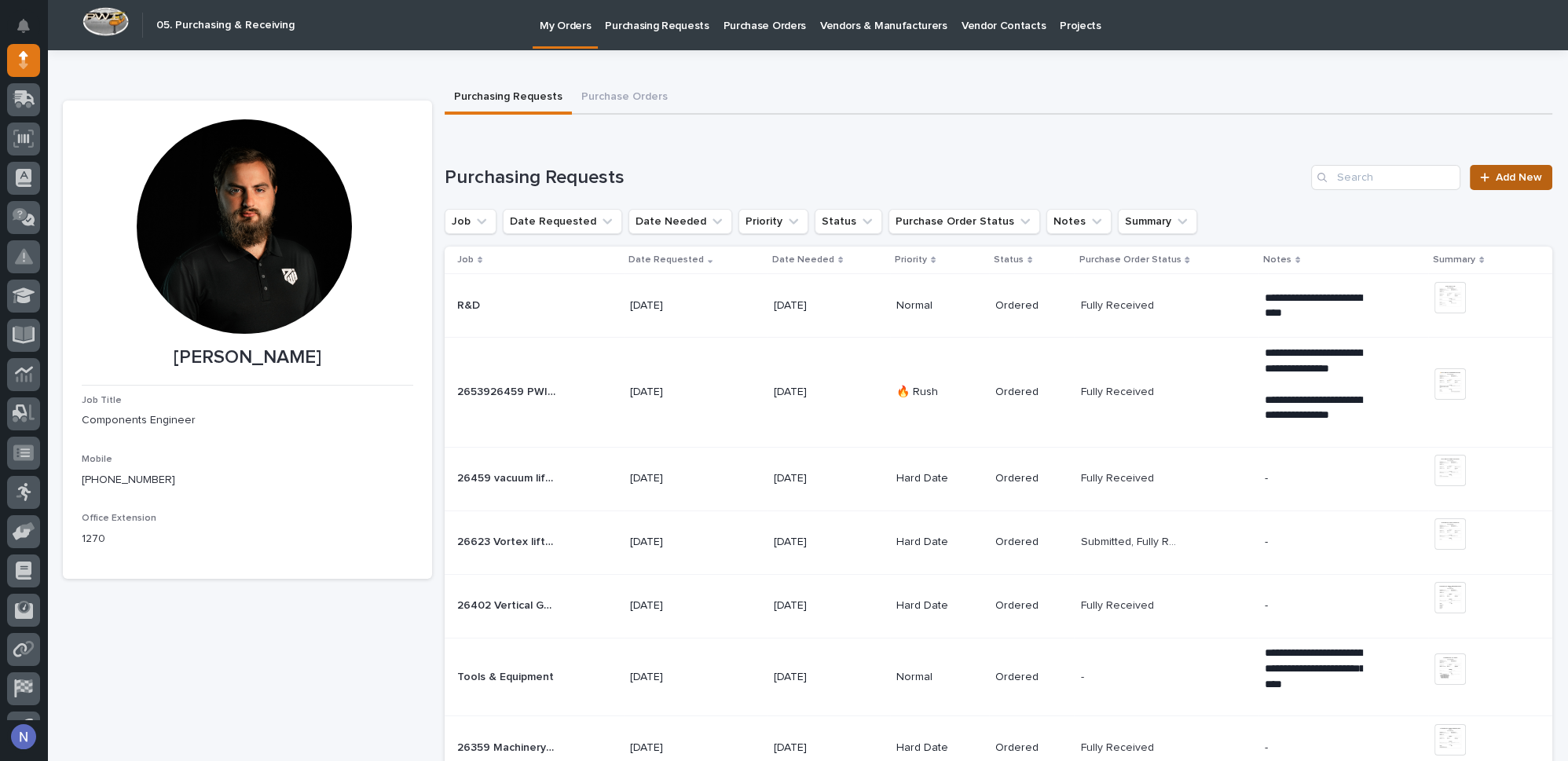
click at [1509, 182] on span "Add New" at bounding box center [1519, 177] width 46 height 11
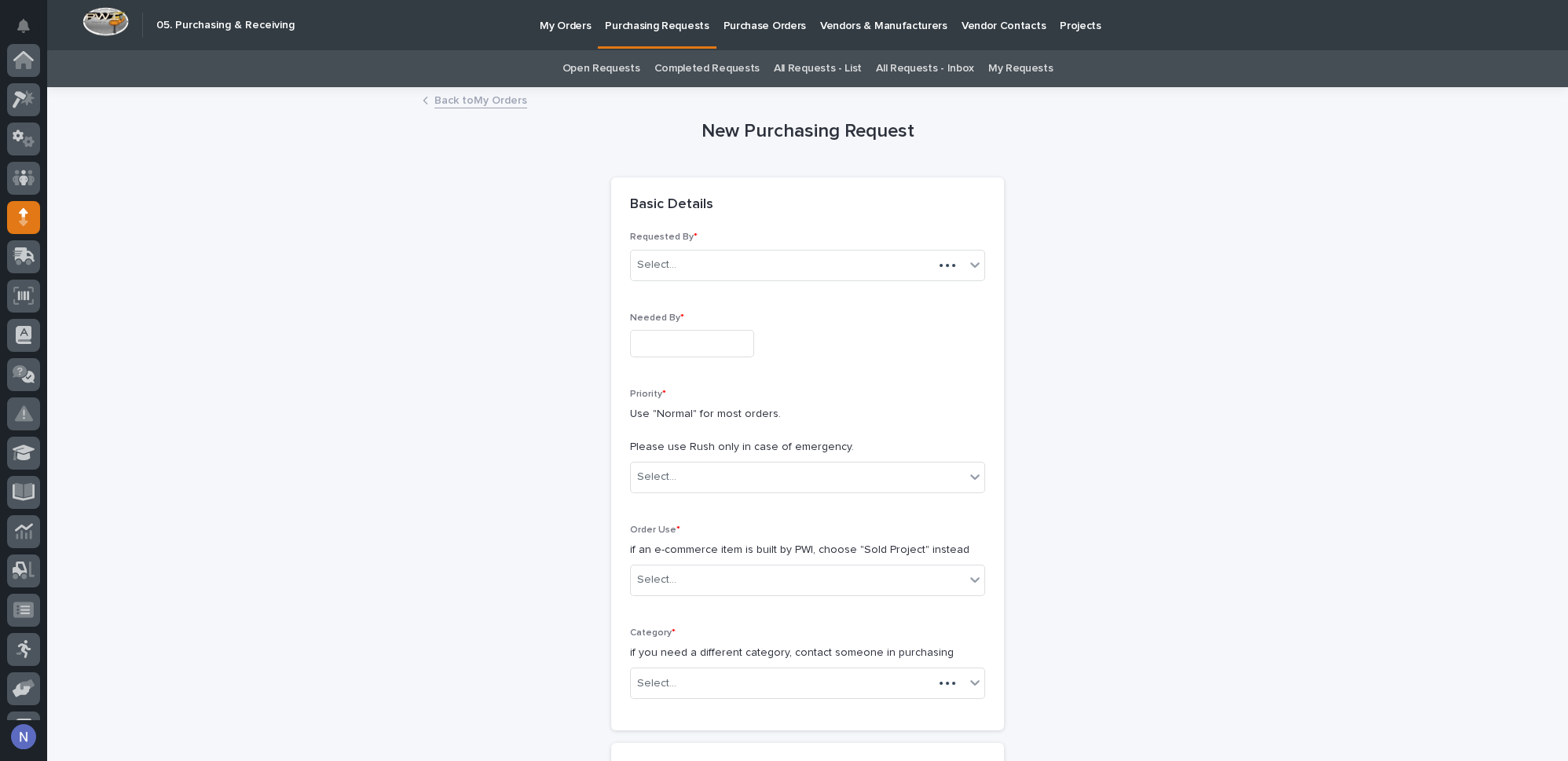
scroll to position [157, 0]
click at [693, 342] on input "text" at bounding box center [691, 343] width 124 height 28
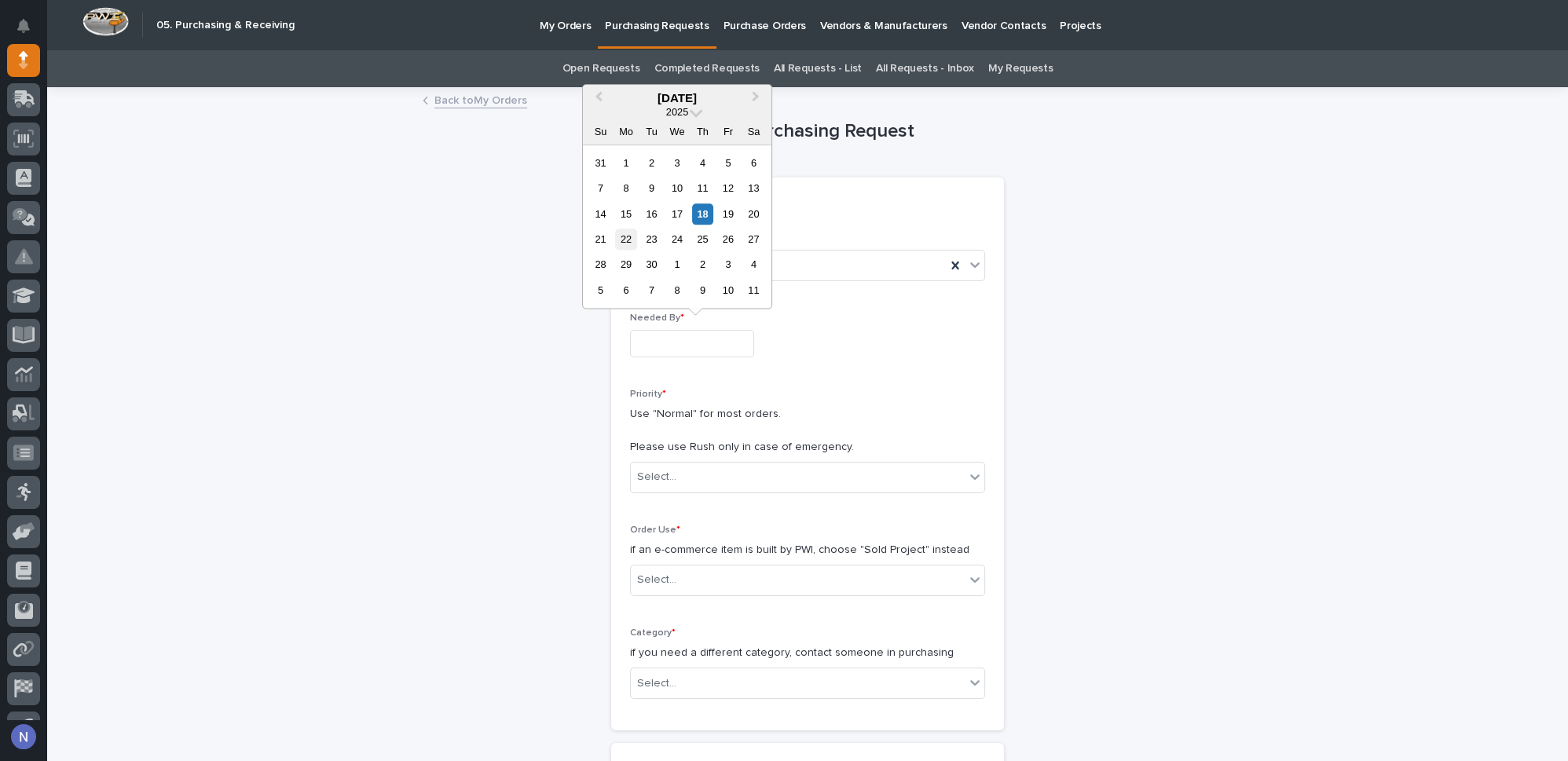
click at [627, 243] on div "22" at bounding box center [625, 240] width 21 height 21
type input "**********"
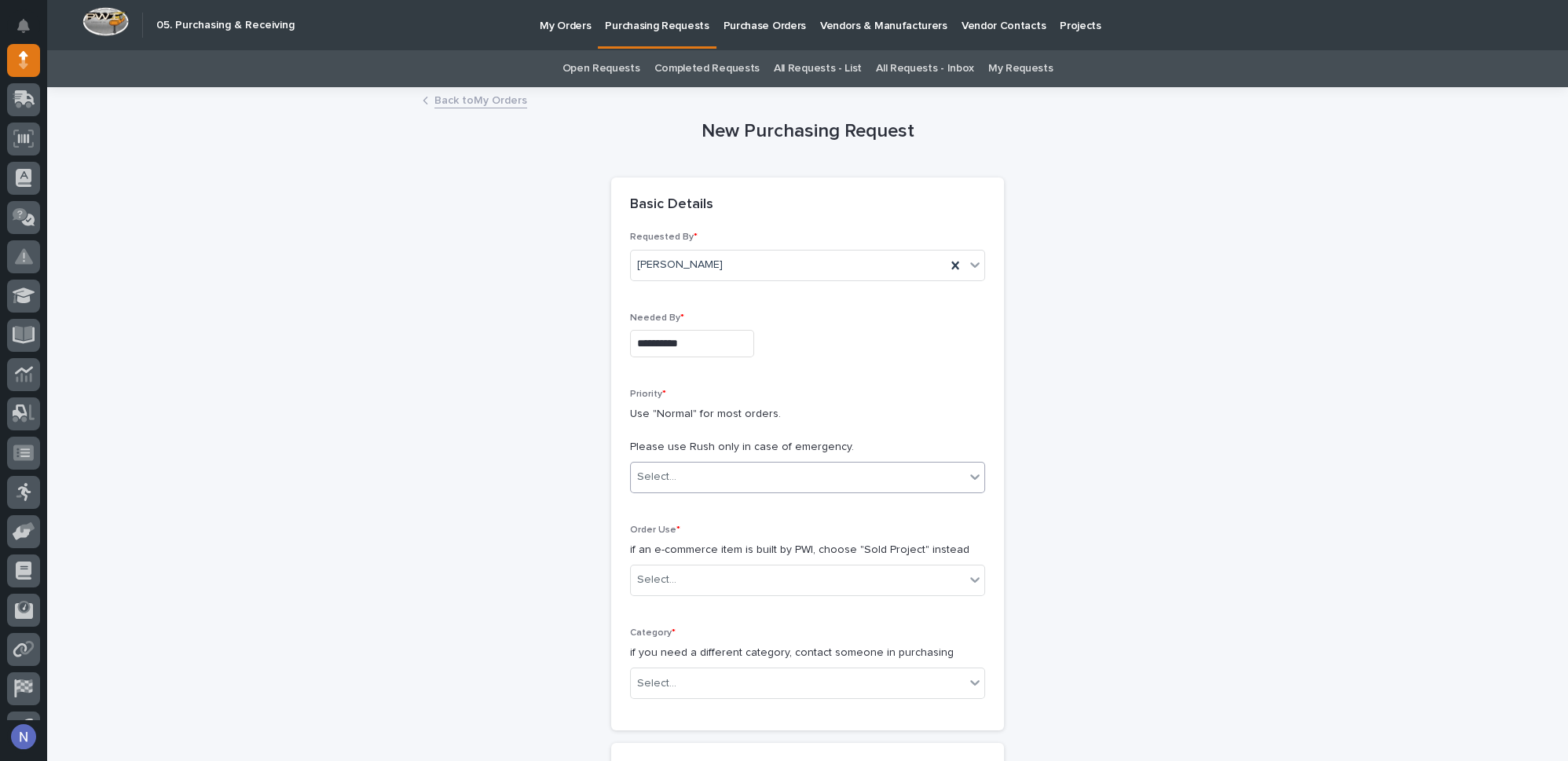
click at [691, 481] on div "Select..." at bounding box center [797, 477] width 334 height 26
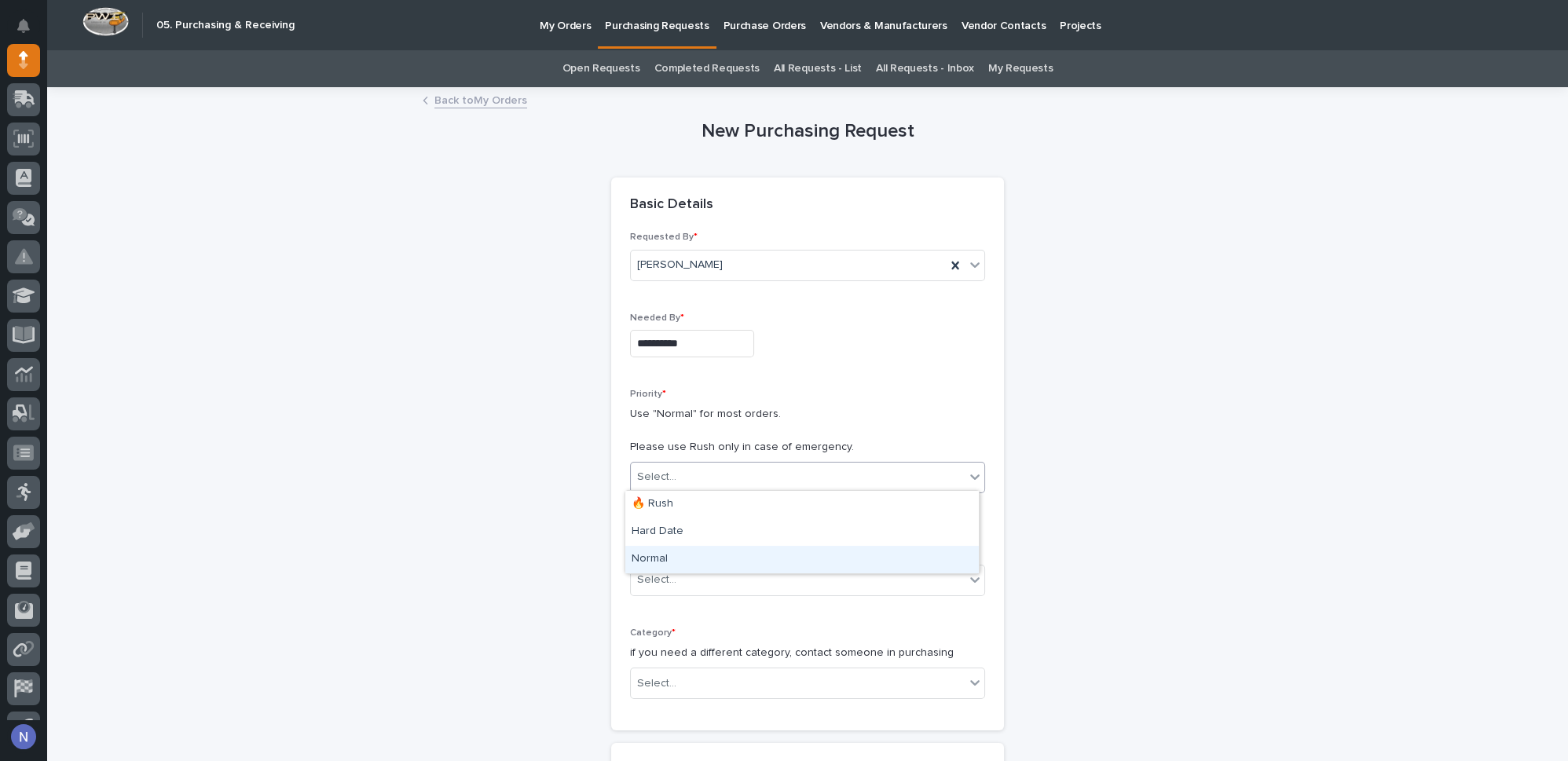
click at [678, 551] on div "Normal" at bounding box center [802, 560] width 354 height 28
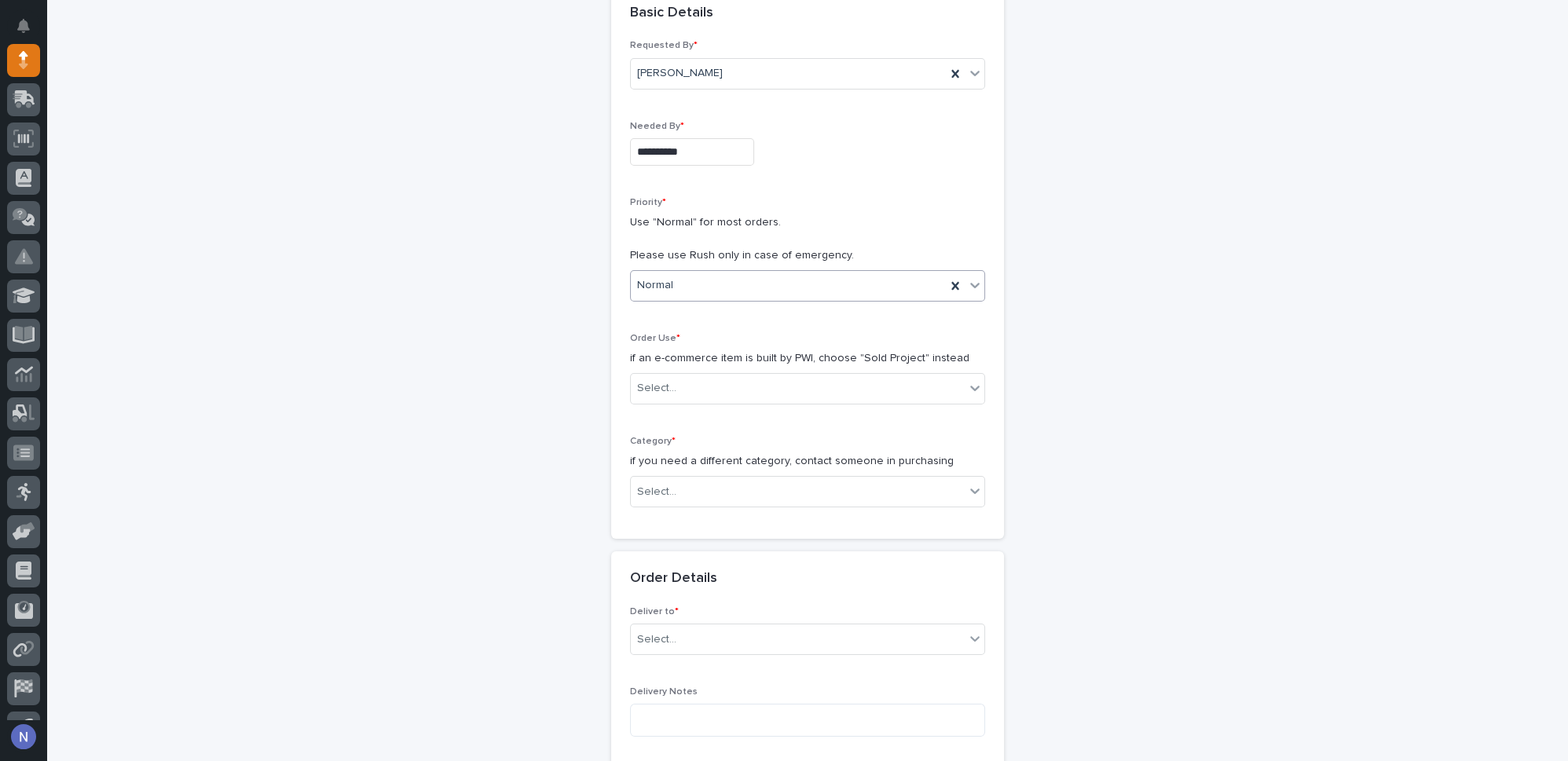
scroll to position [214, 0]
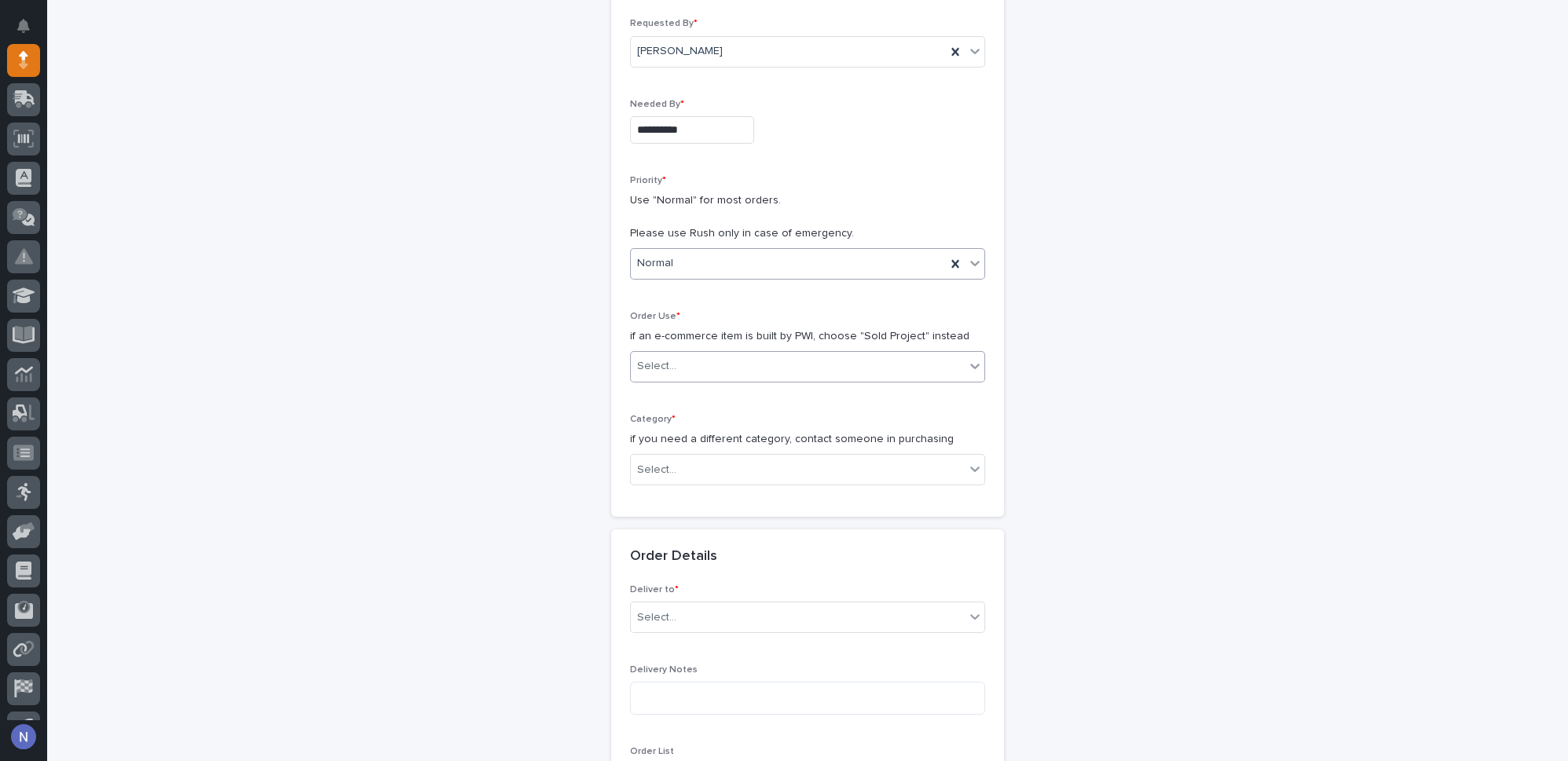
click at [749, 372] on div "Select..." at bounding box center [797, 366] width 334 height 26
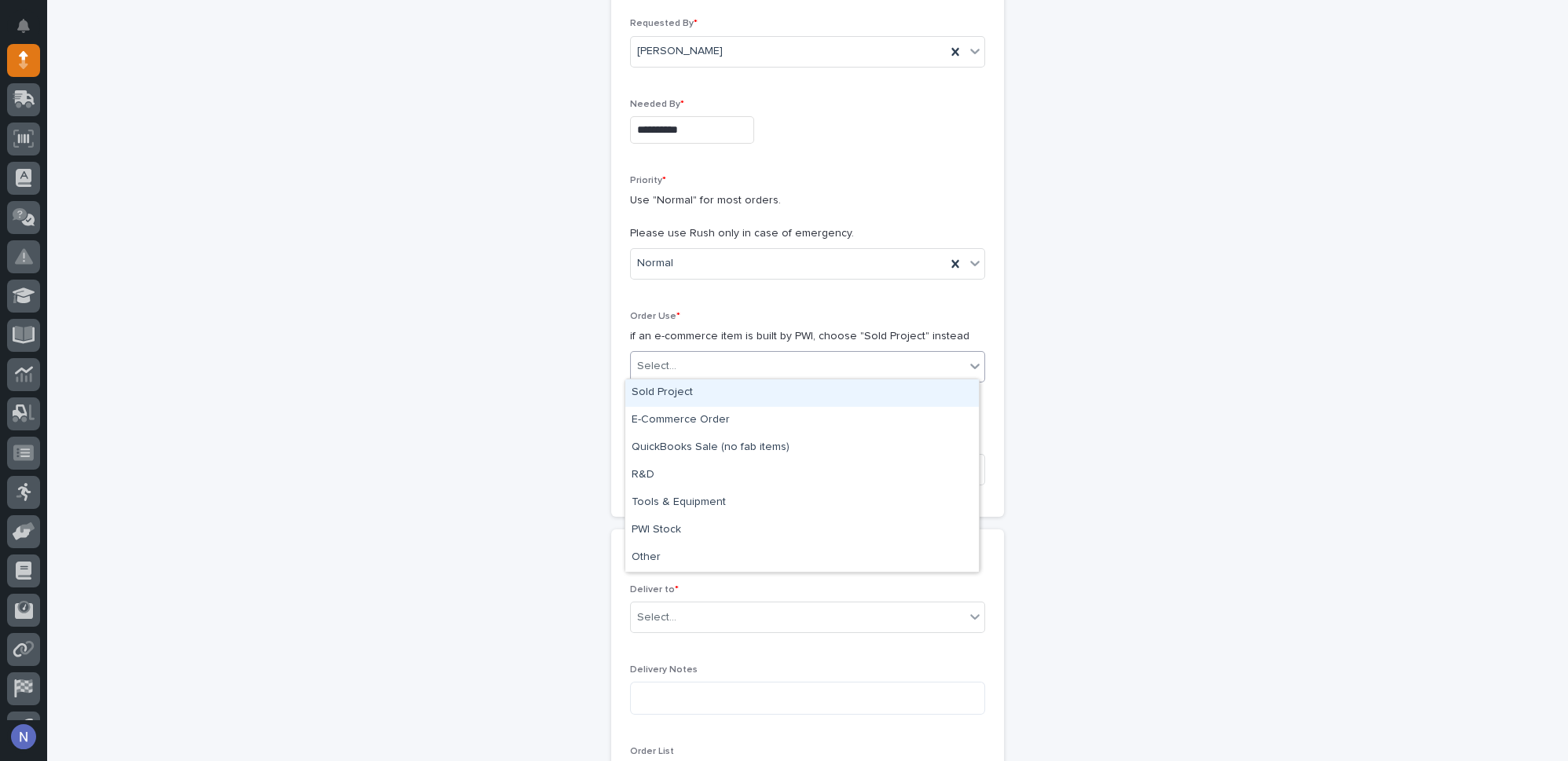
click at [749, 385] on div "Sold Project" at bounding box center [802, 393] width 354 height 28
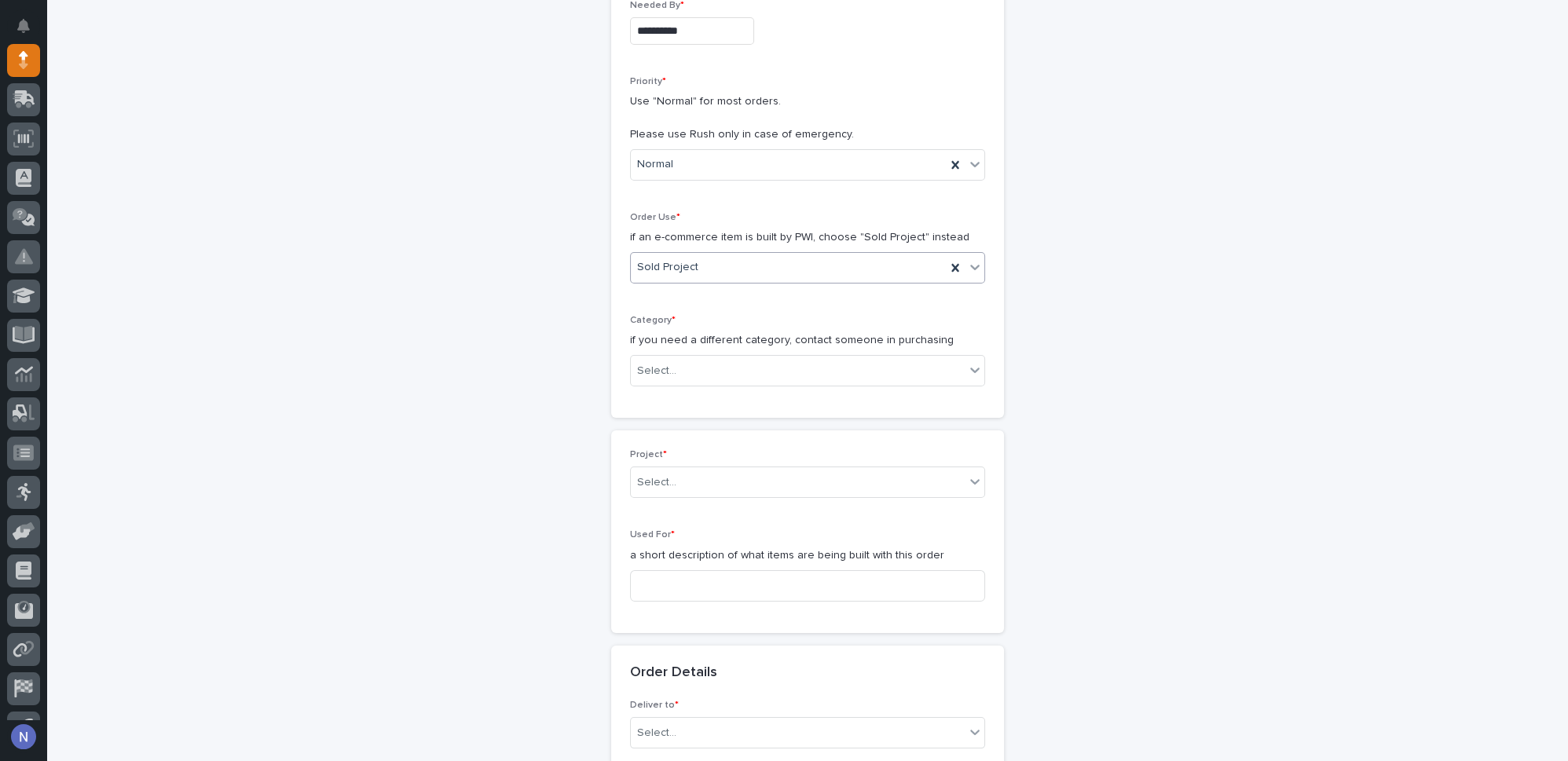
scroll to position [321, 0]
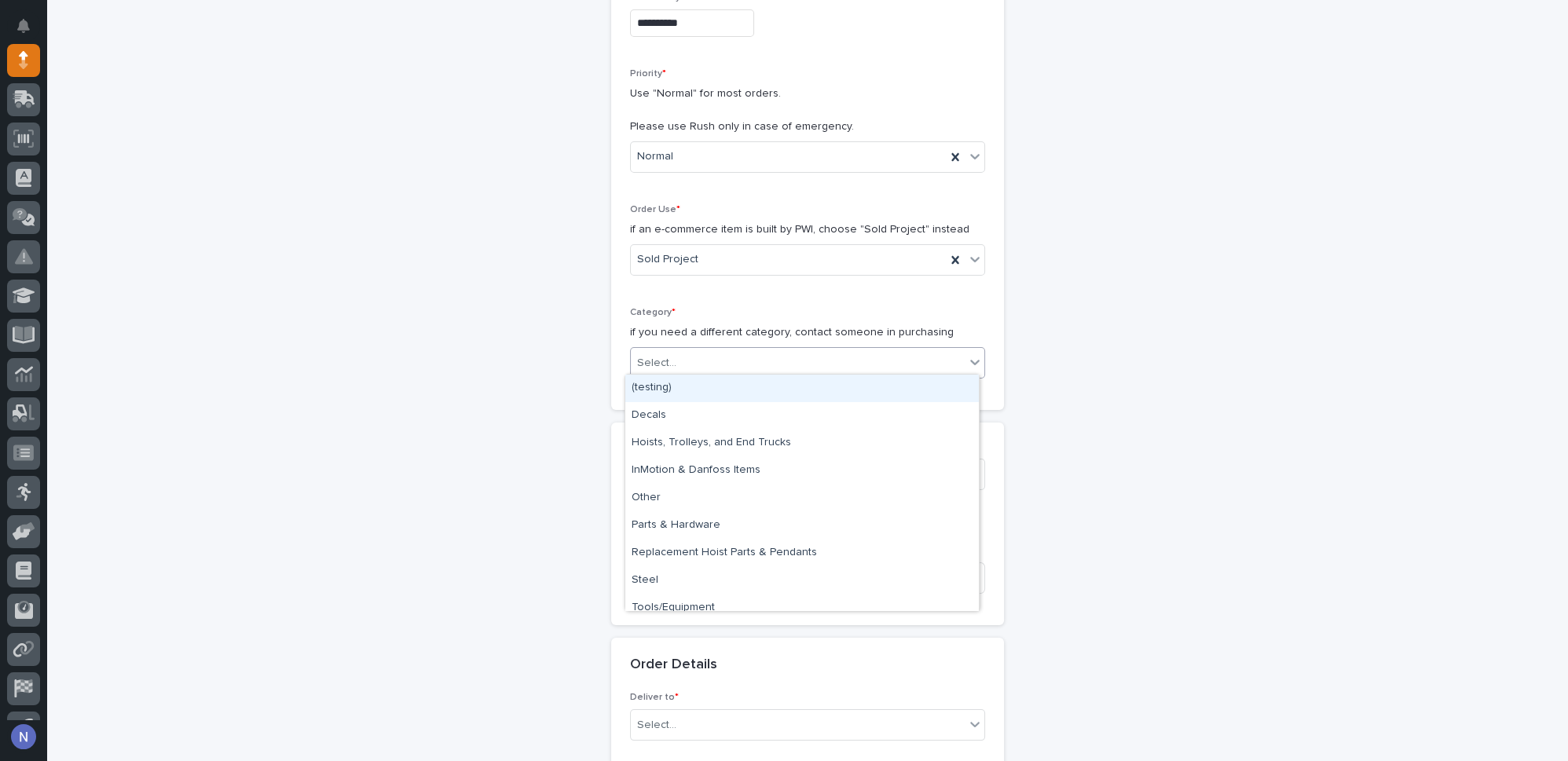
click at [738, 368] on div "Select..." at bounding box center [797, 363] width 334 height 26
click at [698, 525] on div "Parts & Hardware" at bounding box center [802, 526] width 354 height 28
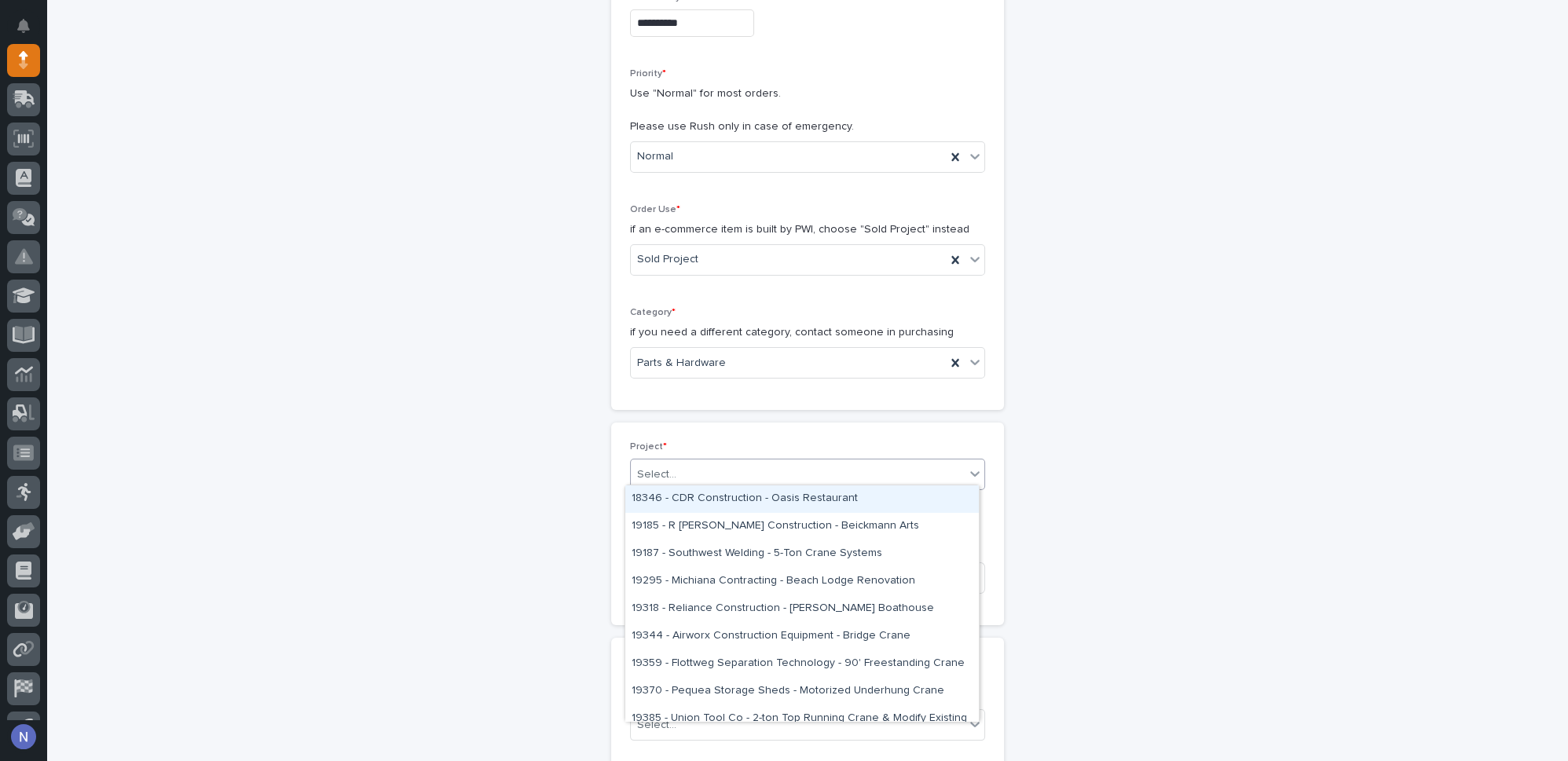
click at [698, 464] on div "Select..." at bounding box center [797, 474] width 334 height 26
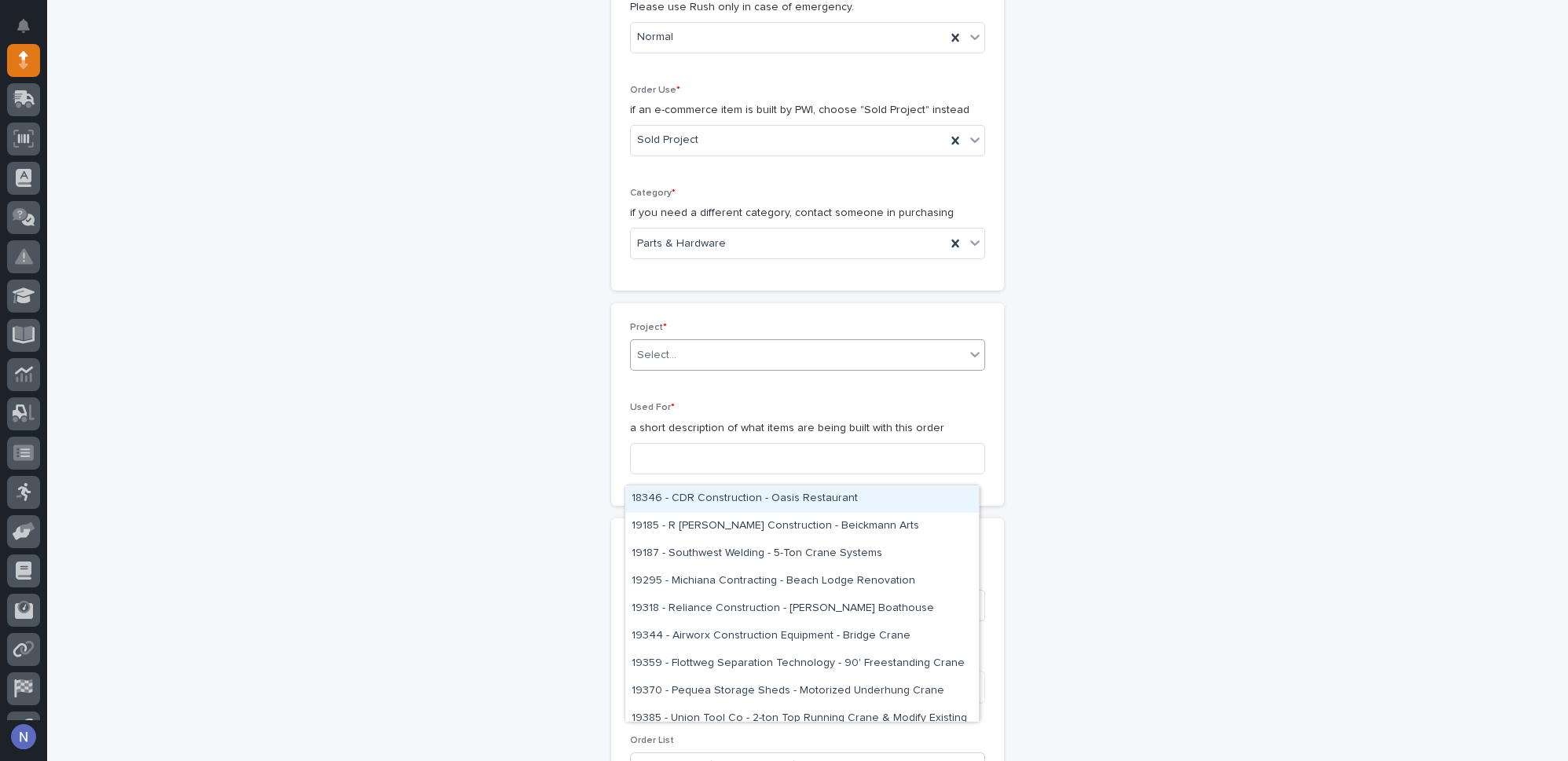
scroll to position [440, 0]
click at [723, 411] on div "Used For * a short description of what items are being built with this order" at bounding box center [807, 444] width 355 height 84
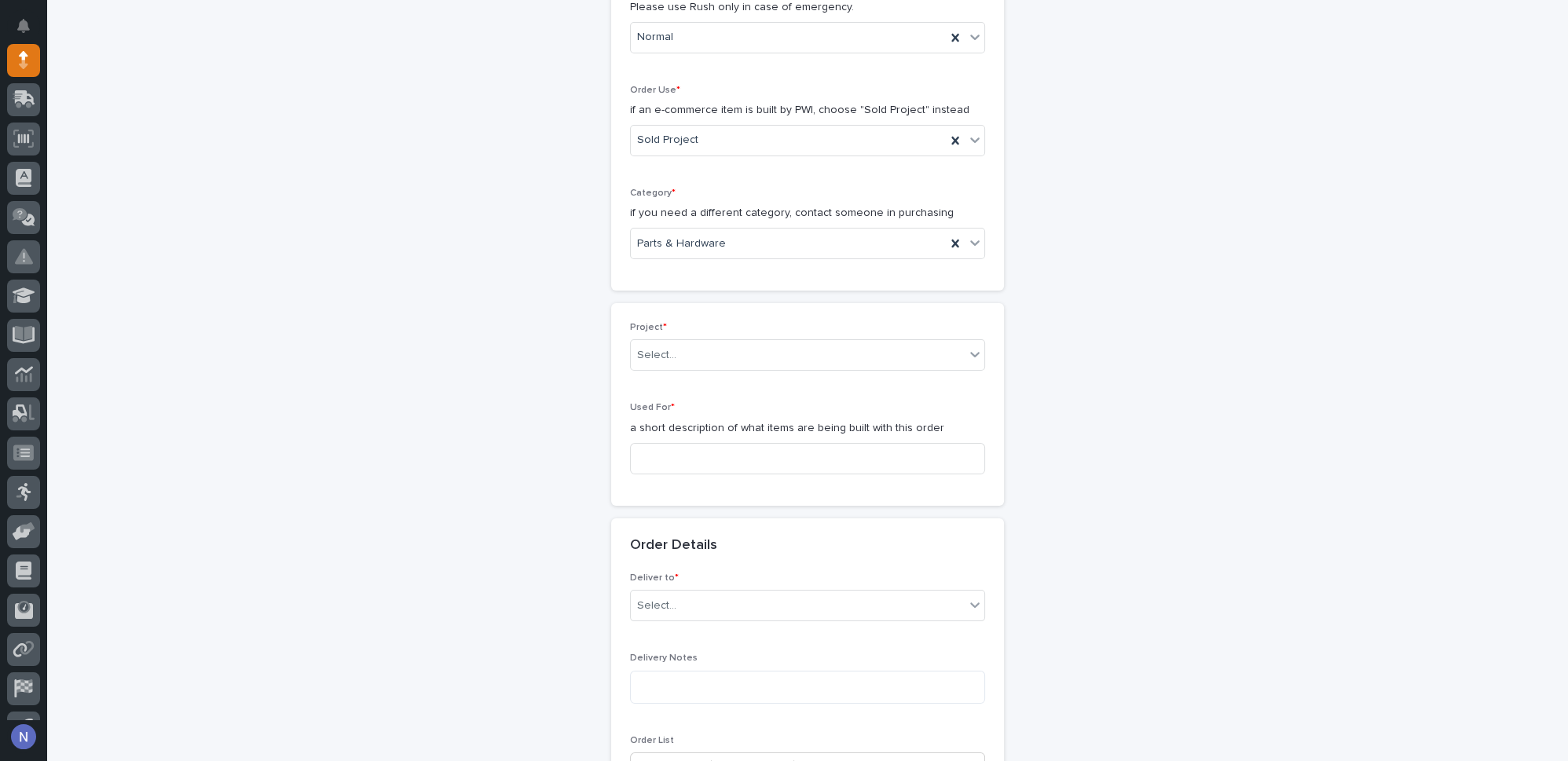
drag, startPoint x: 723, startPoint y: 412, endPoint x: 723, endPoint y: 367, distance: 45.0
click at [723, 411] on div "Used For * a short description of what items are being built with this order" at bounding box center [807, 444] width 355 height 84
click at [723, 362] on div "Select..." at bounding box center [797, 355] width 334 height 26
type input "*****"
click at [711, 378] on div "27144 - Cristone Countertops - Air Festoon Kit" at bounding box center [802, 380] width 354 height 28
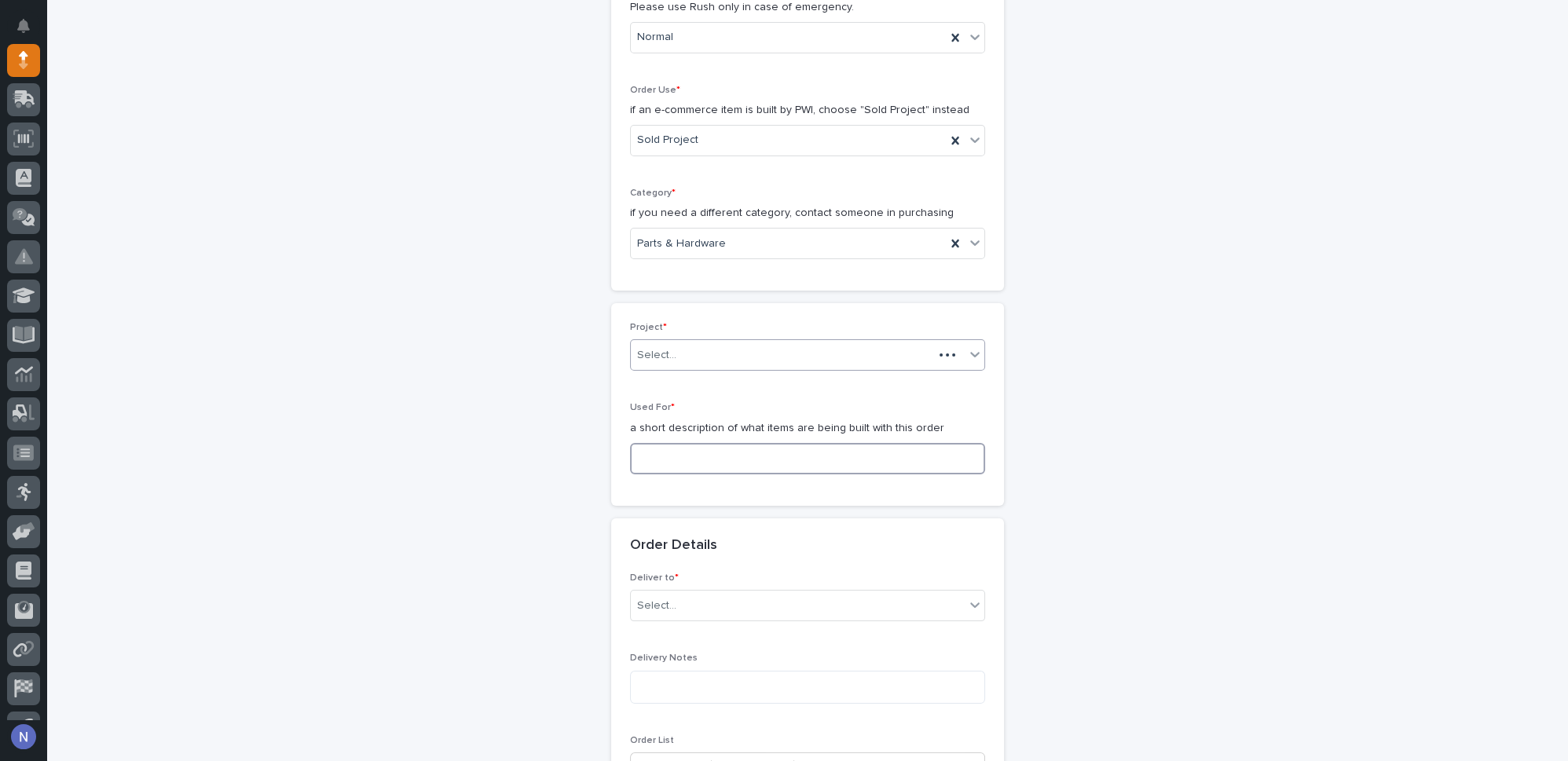
click at [694, 446] on input at bounding box center [807, 458] width 355 height 31
type input "air festoon"
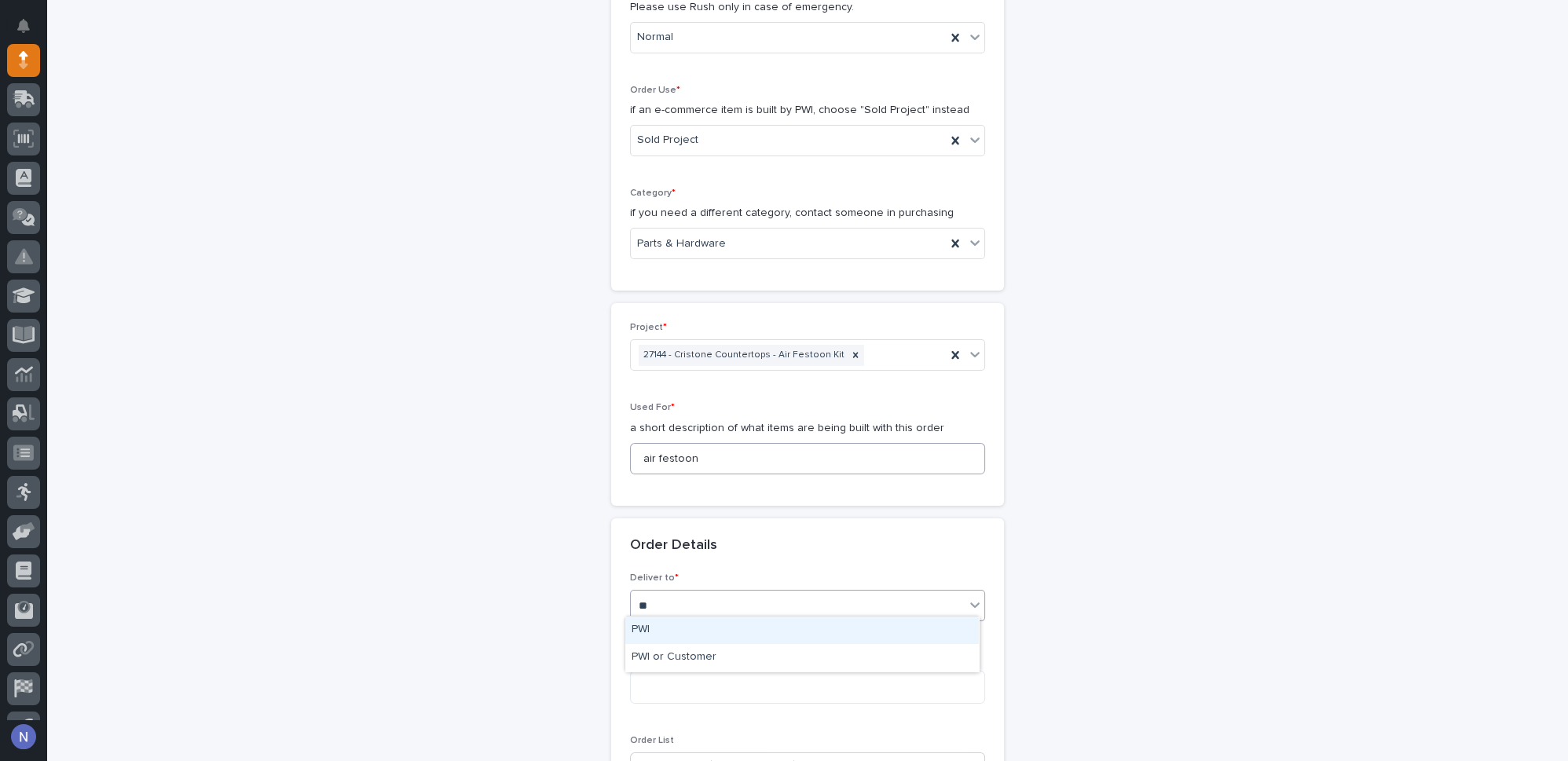
type input "***"
type textarea "*******"
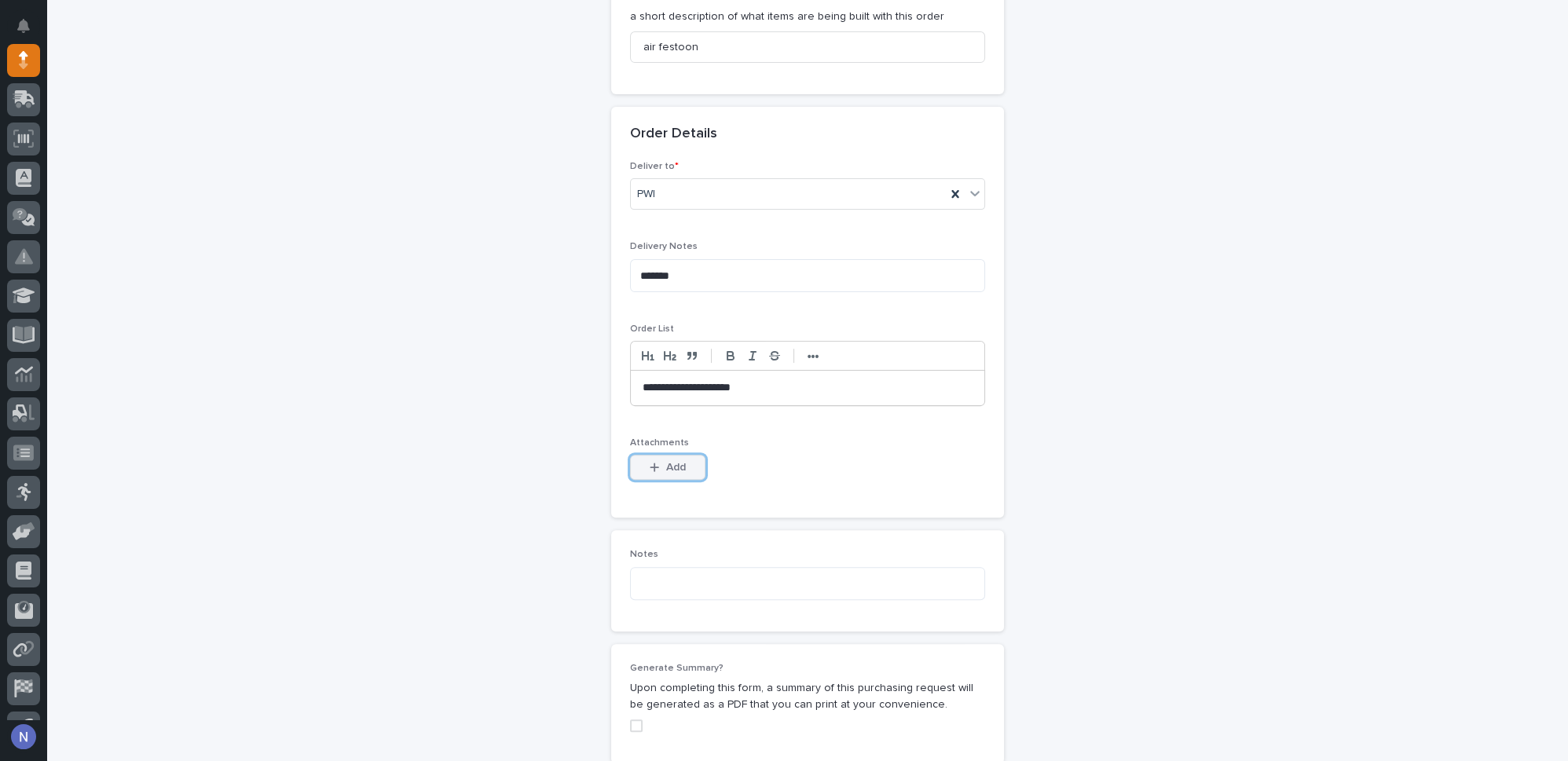
click at [686, 455] on button "Add" at bounding box center [667, 468] width 76 height 25
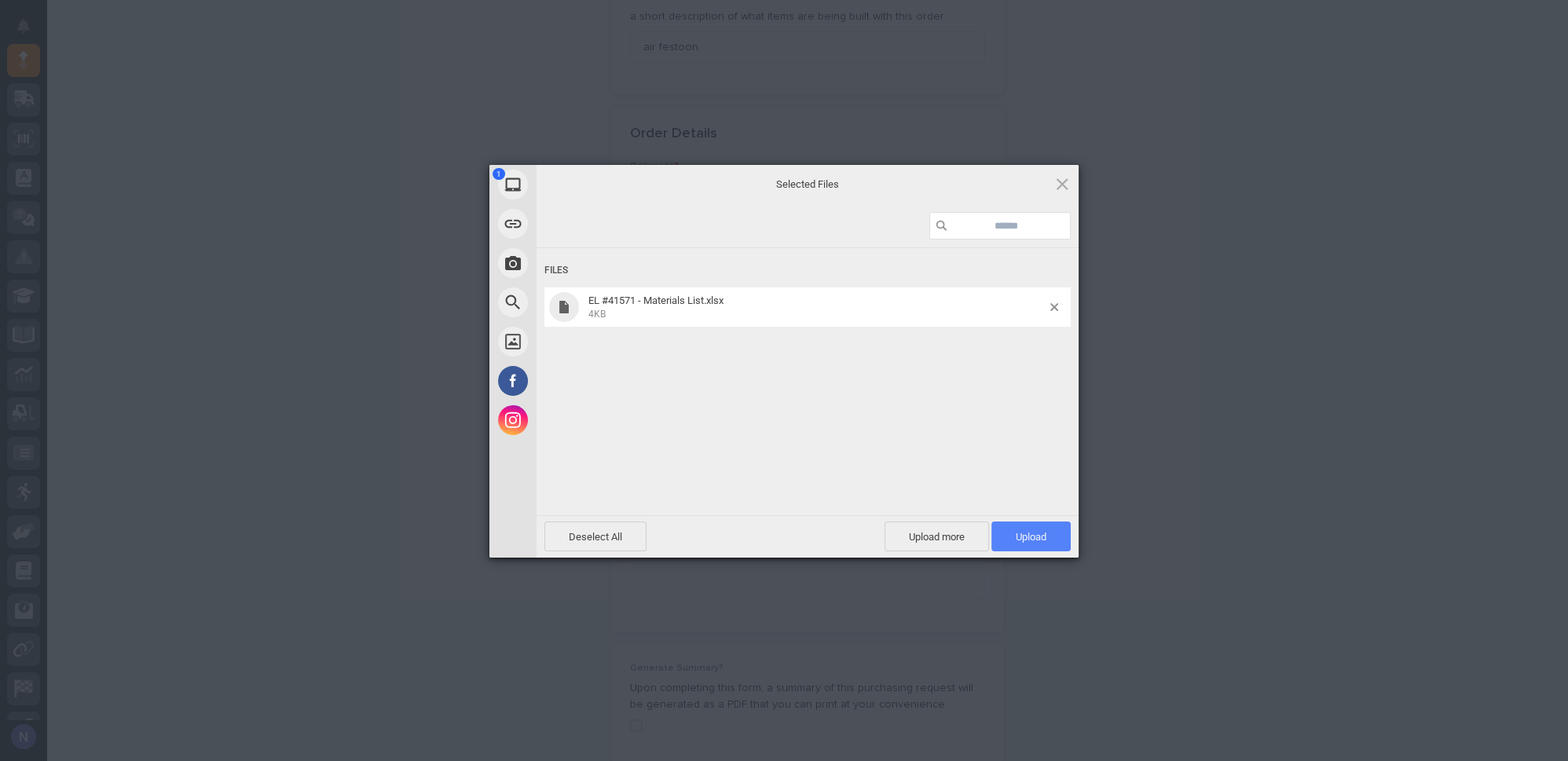
click at [1039, 546] on span "Upload 1" at bounding box center [1031, 536] width 79 height 30
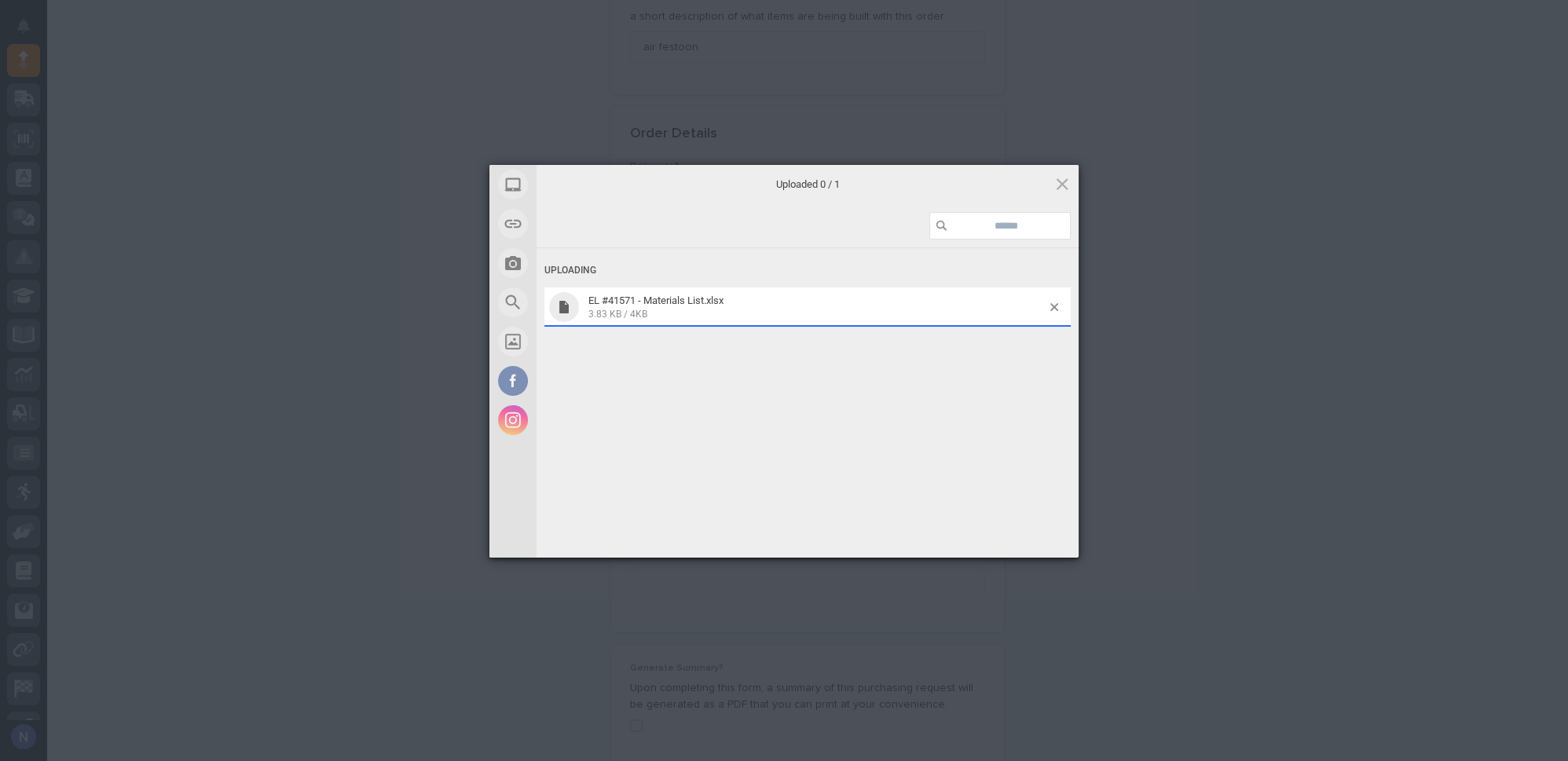
scroll to position [880, 0]
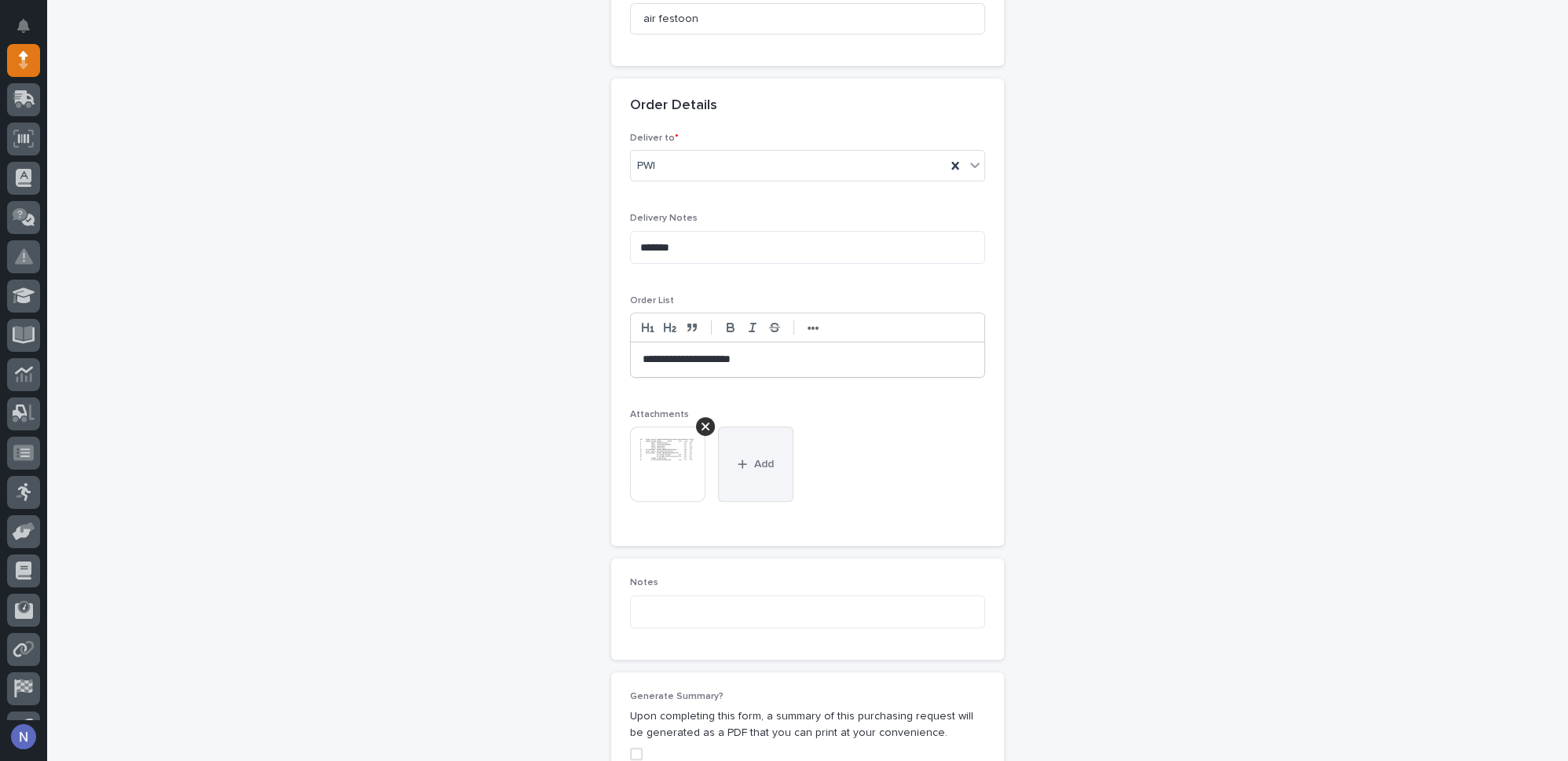
click at [725, 465] on button "Add" at bounding box center [755, 464] width 76 height 76
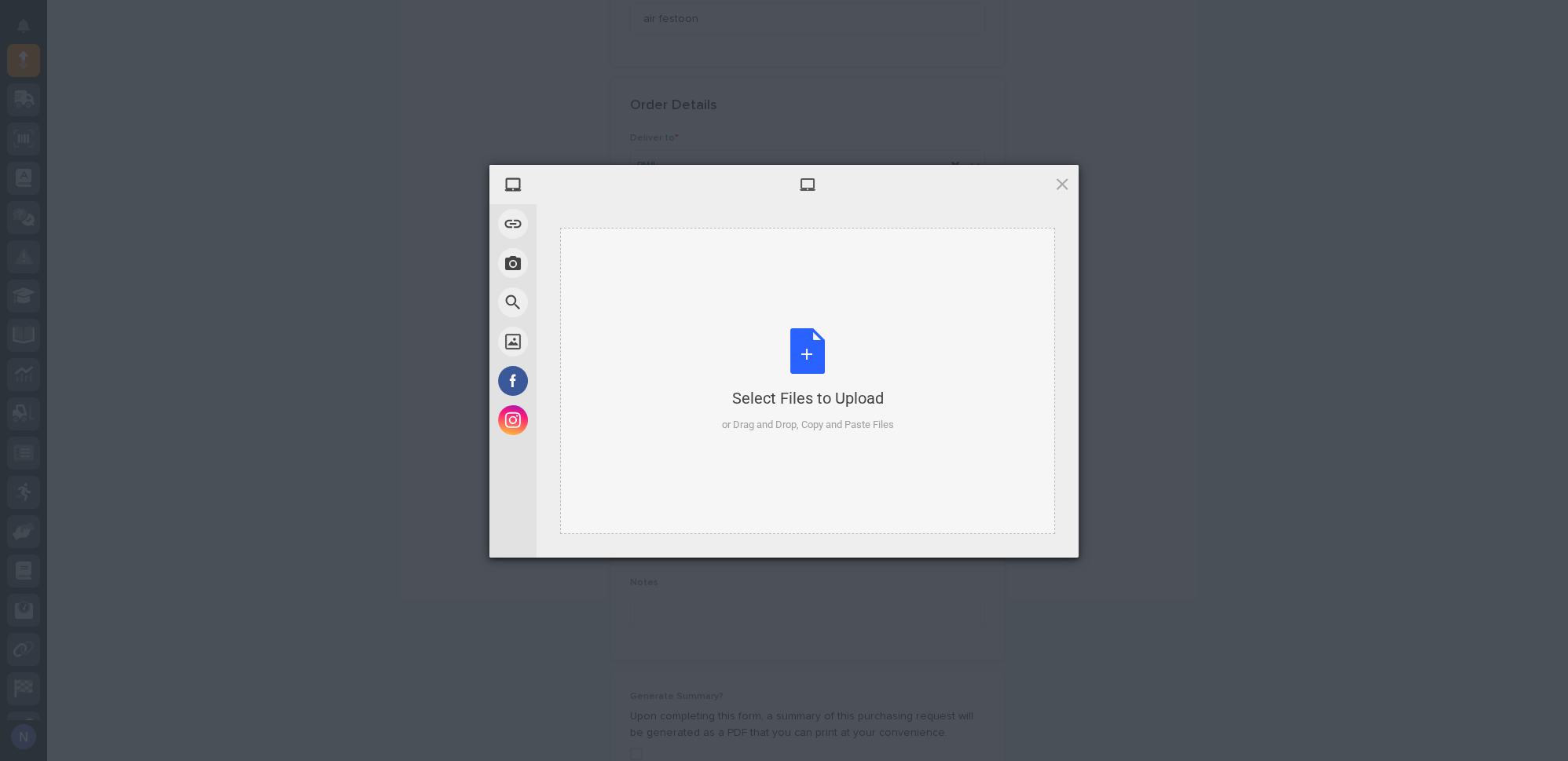
click at [780, 390] on div "Select Files to Upload" at bounding box center [807, 398] width 172 height 22
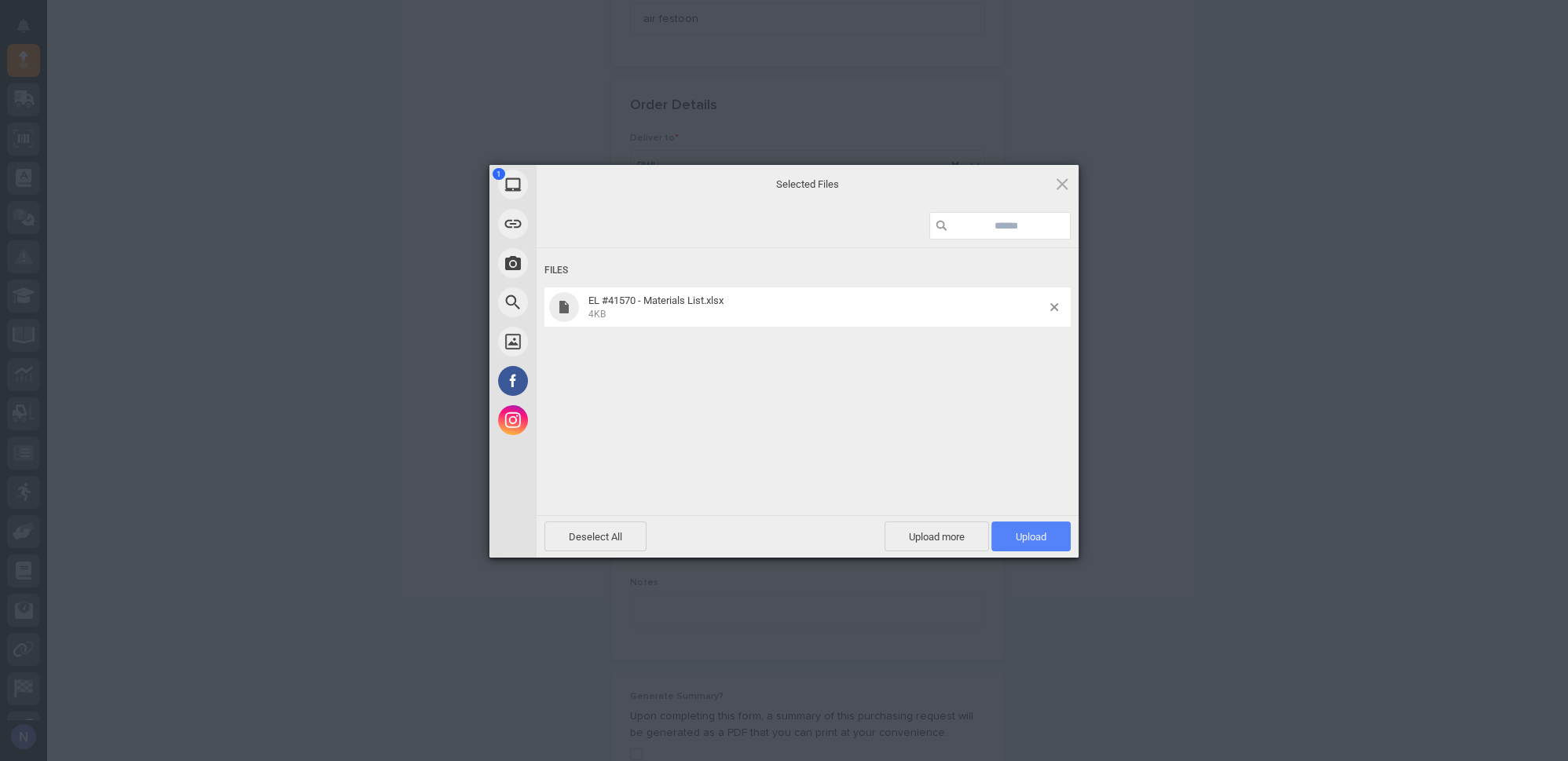
click at [1033, 539] on span "Upload 1" at bounding box center [1031, 536] width 30 height 12
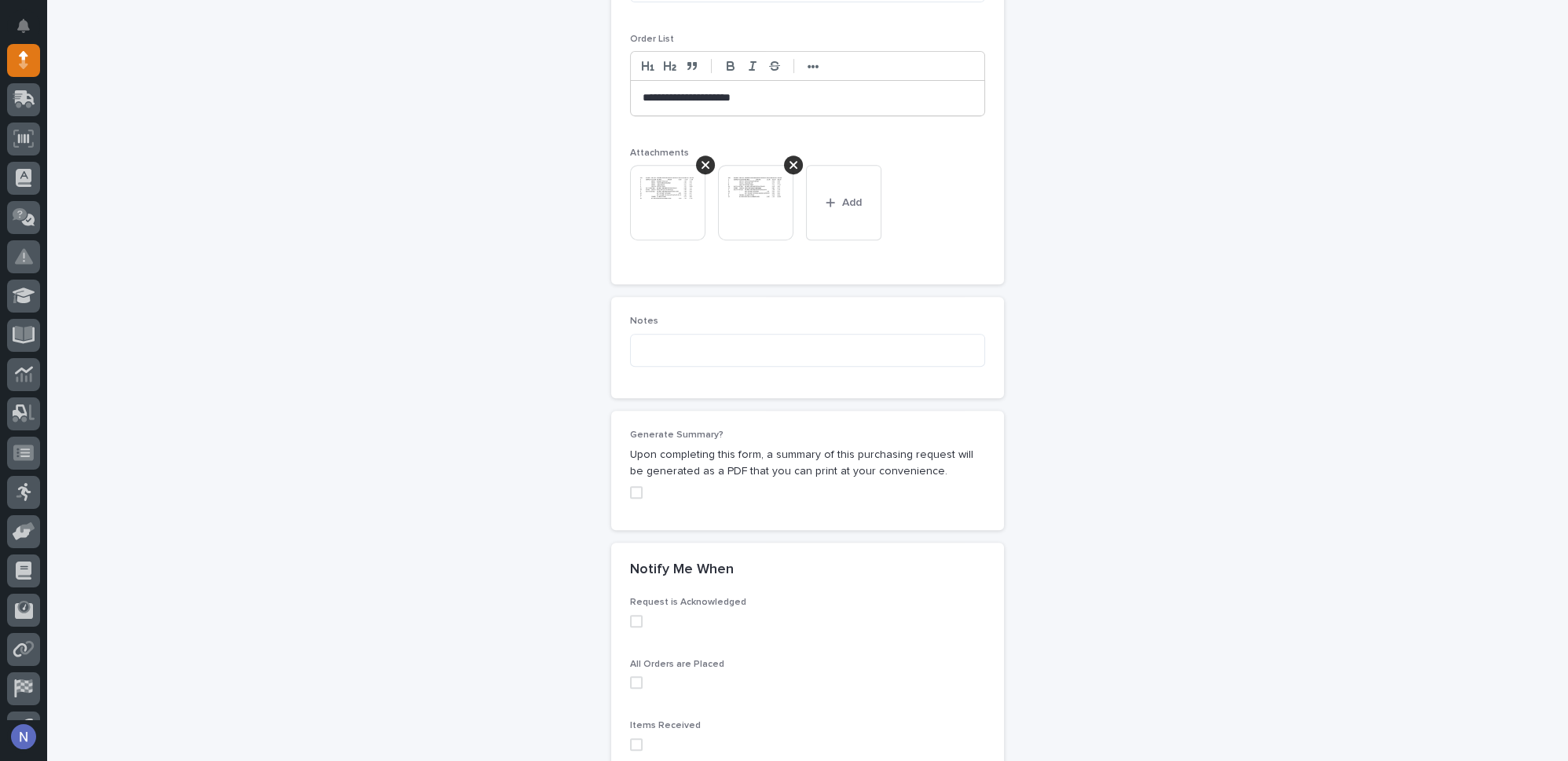
scroll to position [1316, 0]
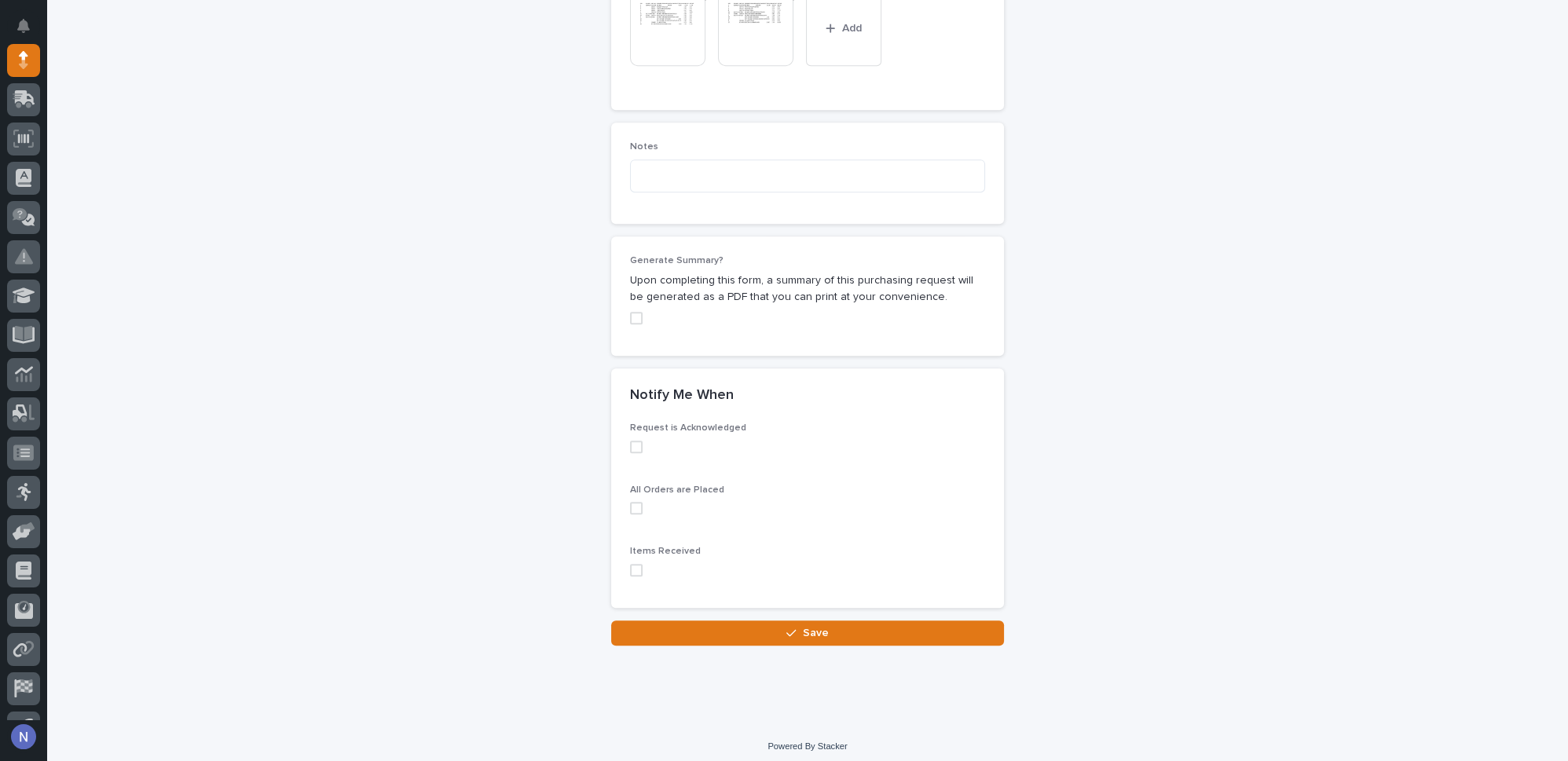
drag, startPoint x: 631, startPoint y: 498, endPoint x: 634, endPoint y: 488, distance: 10.4
click at [631, 502] on span at bounding box center [636, 508] width 12 height 12
click at [633, 446] on div "Request is Acknowledged" at bounding box center [807, 444] width 355 height 43
click at [654, 517] on div "All Orders are Placed" at bounding box center [807, 506] width 355 height 43
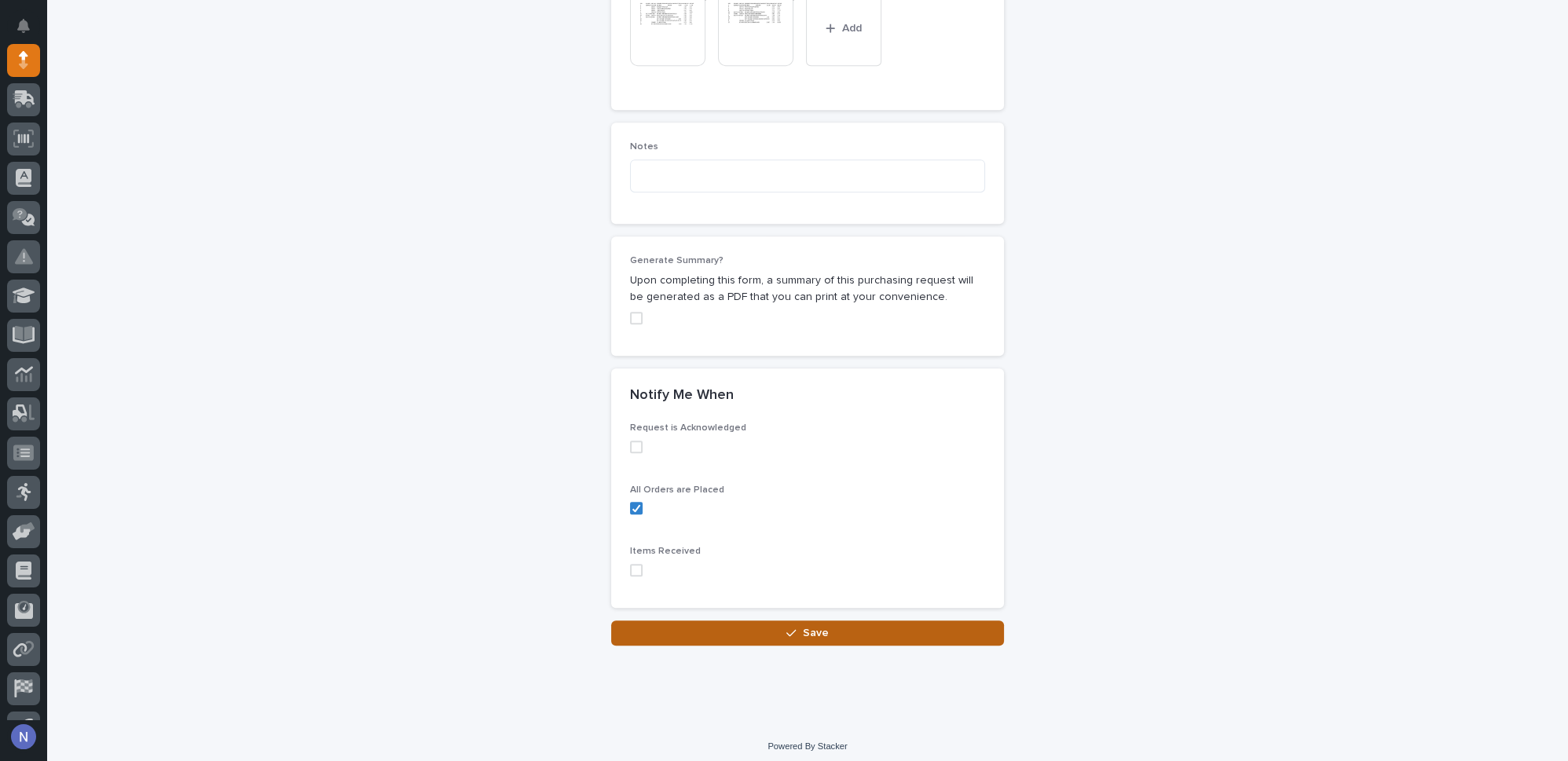
click at [787, 627] on icon "button" at bounding box center [791, 633] width 10 height 11
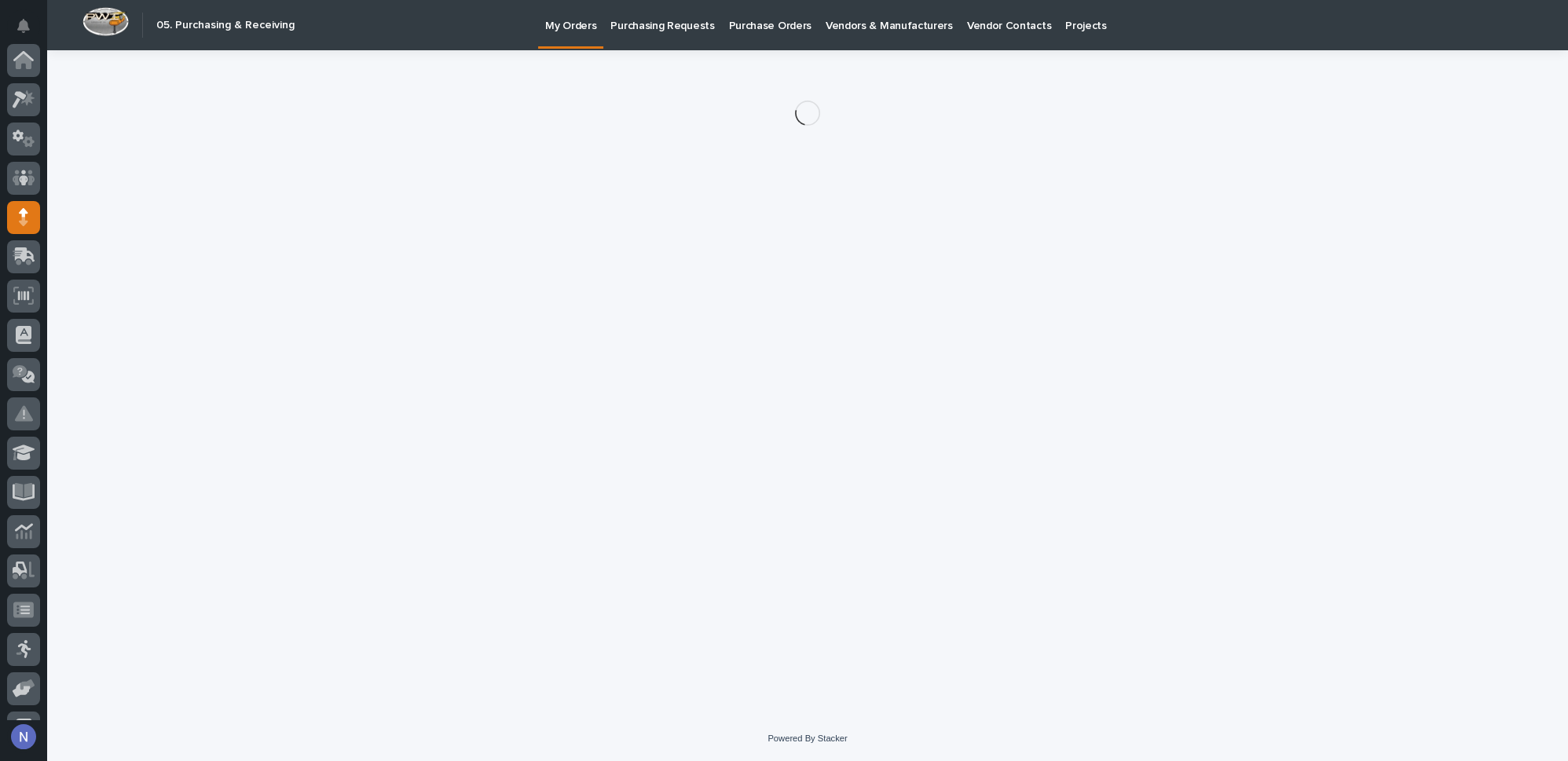
scroll to position [157, 0]
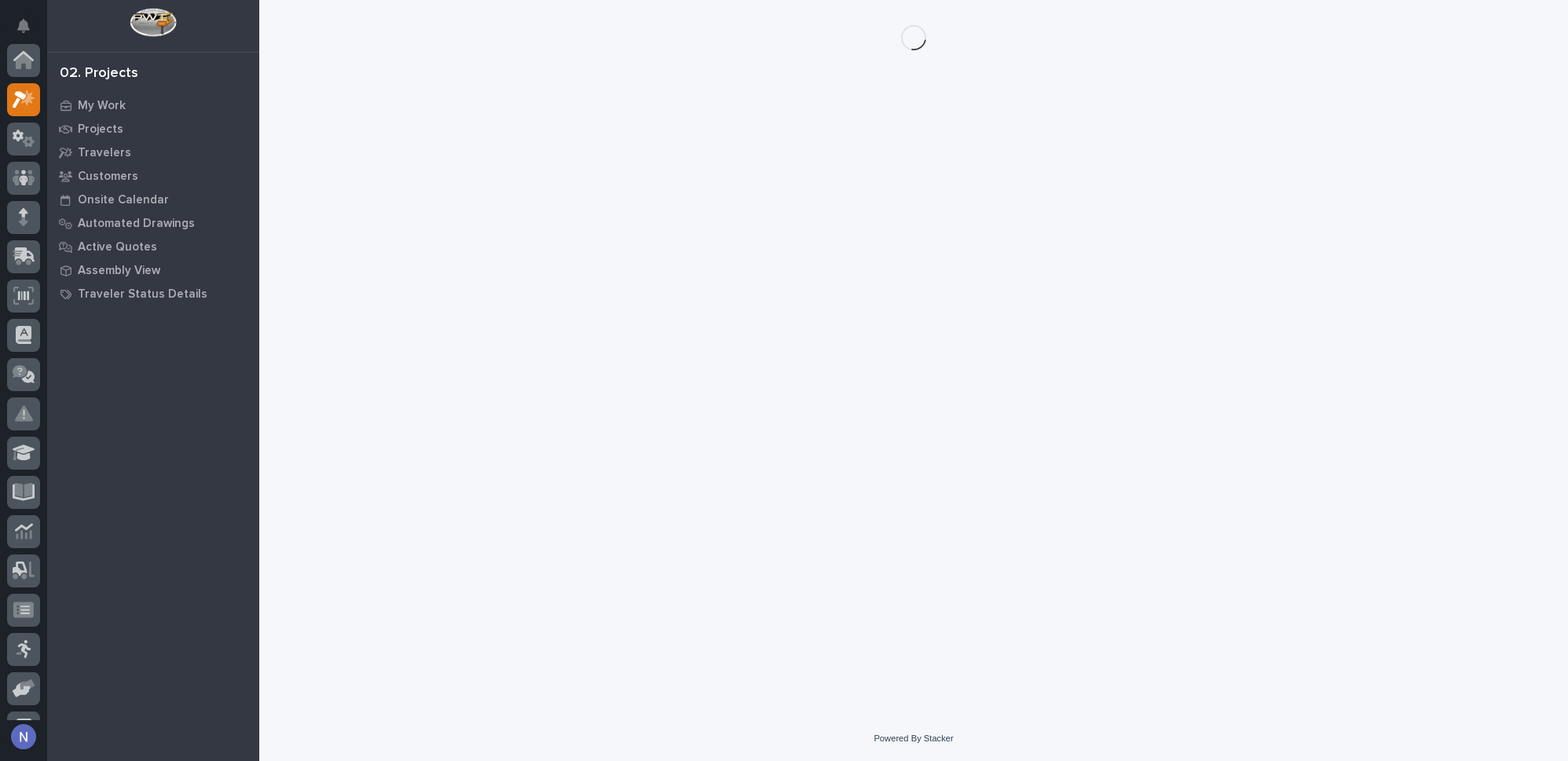
scroll to position [38, 0]
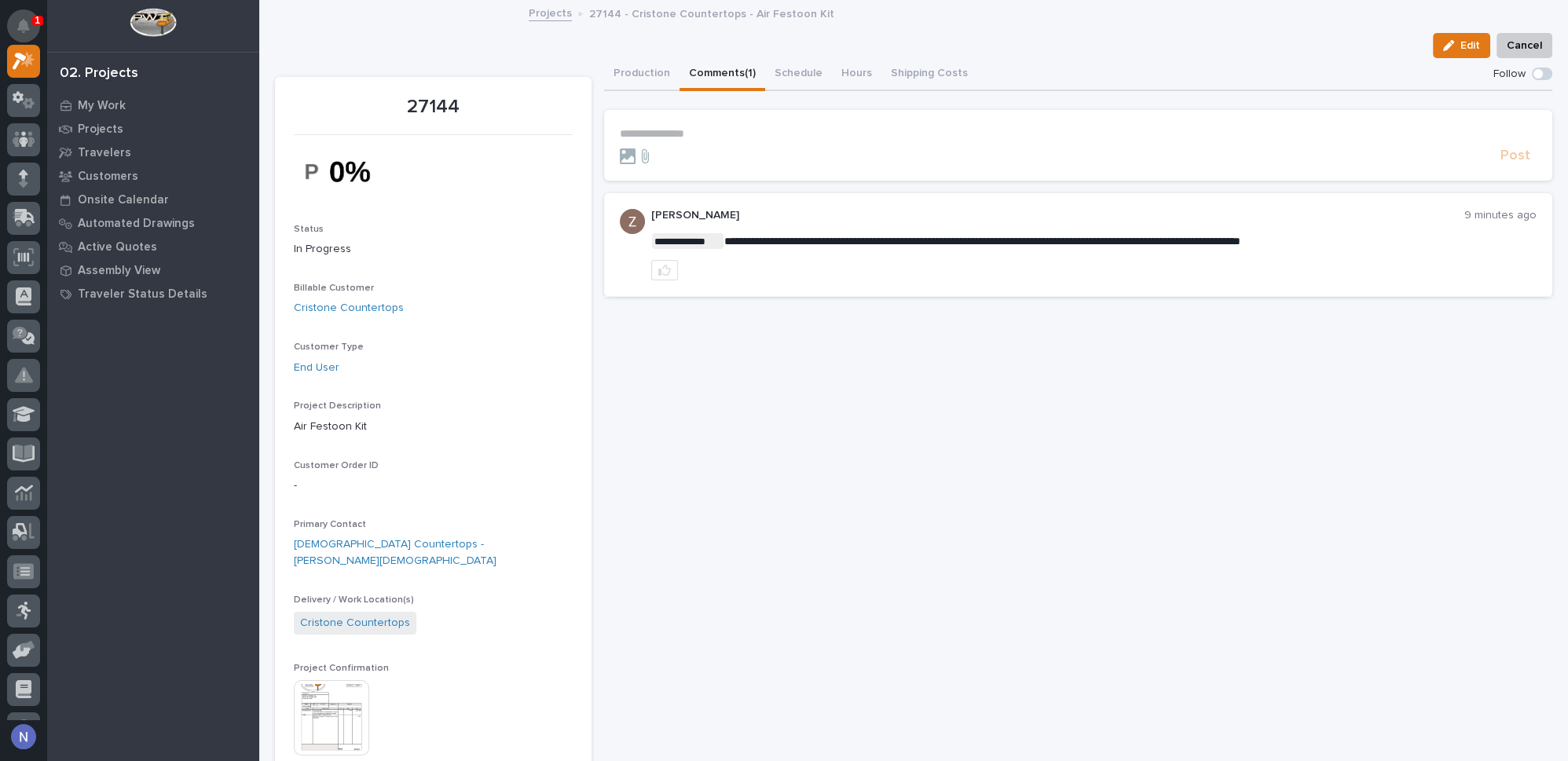
click at [17, 27] on icon "Notifications" at bounding box center [23, 26] width 12 height 14
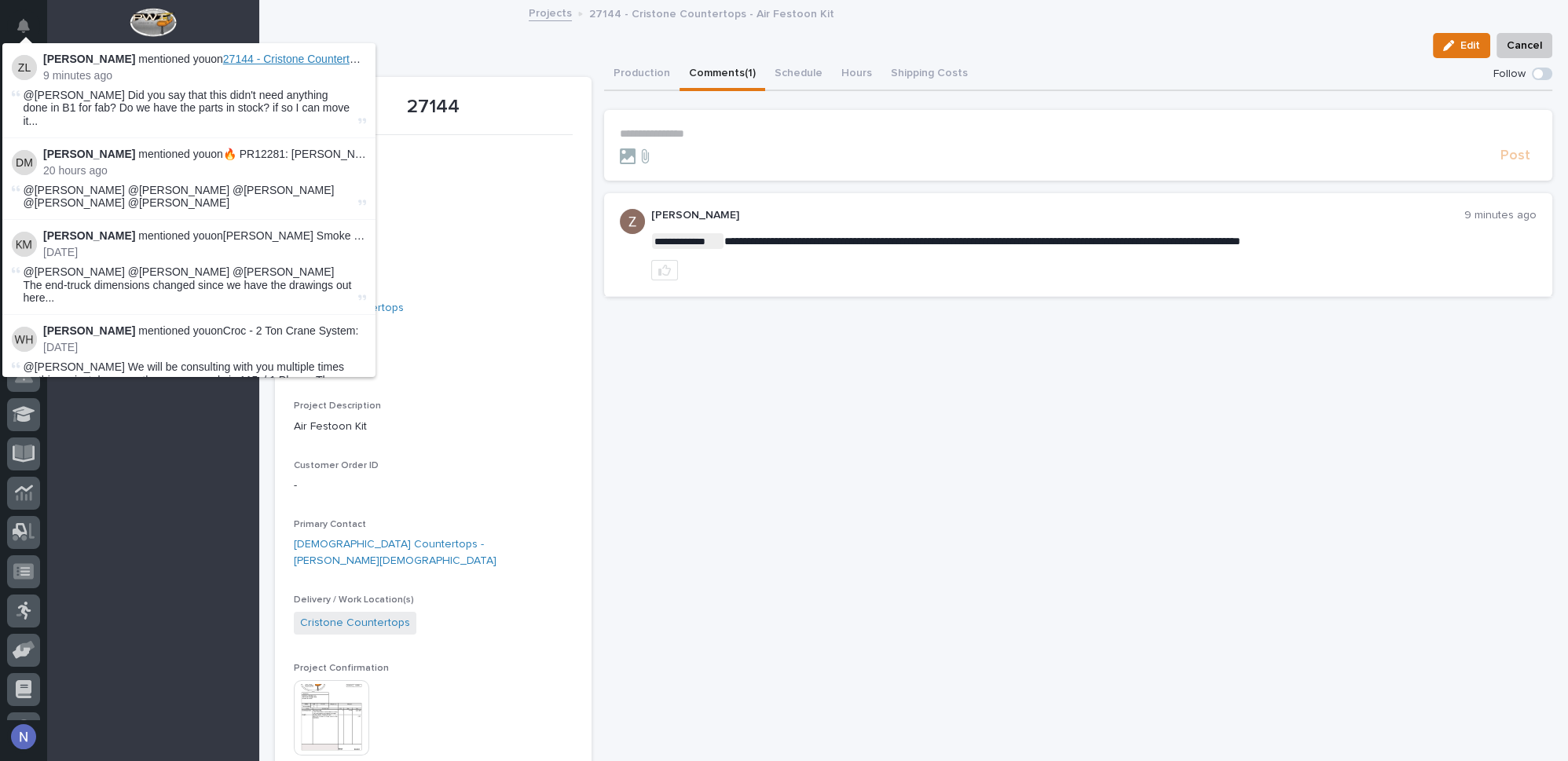
click at [304, 61] on span "27144 - Cristone Countertops - Air Festoon Kit" at bounding box center [335, 59] width 225 height 12
click at [671, 97] on div "**********" at bounding box center [1078, 193] width 949 height 206
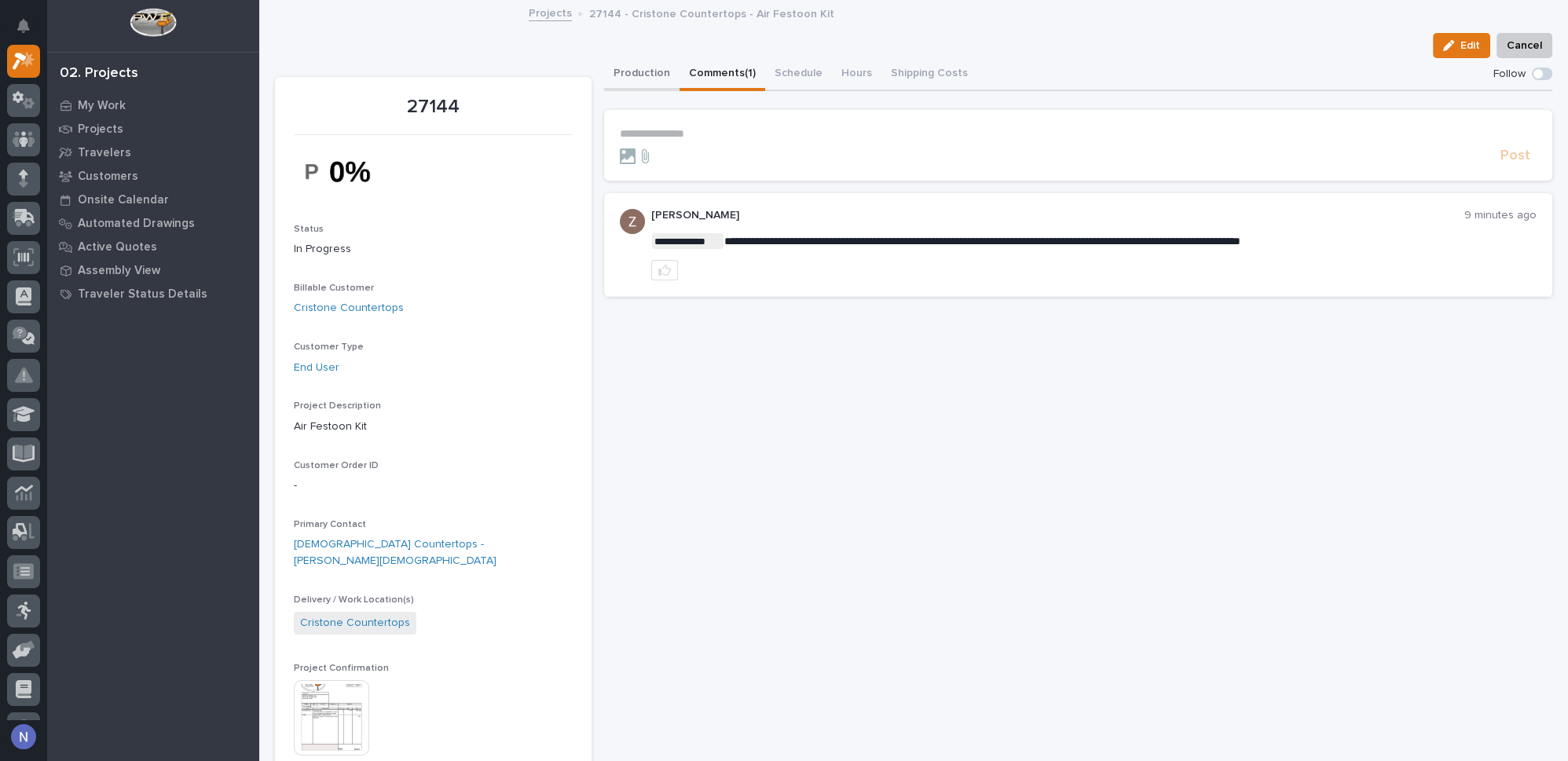
click at [633, 66] on button "Production" at bounding box center [641, 74] width 76 height 33
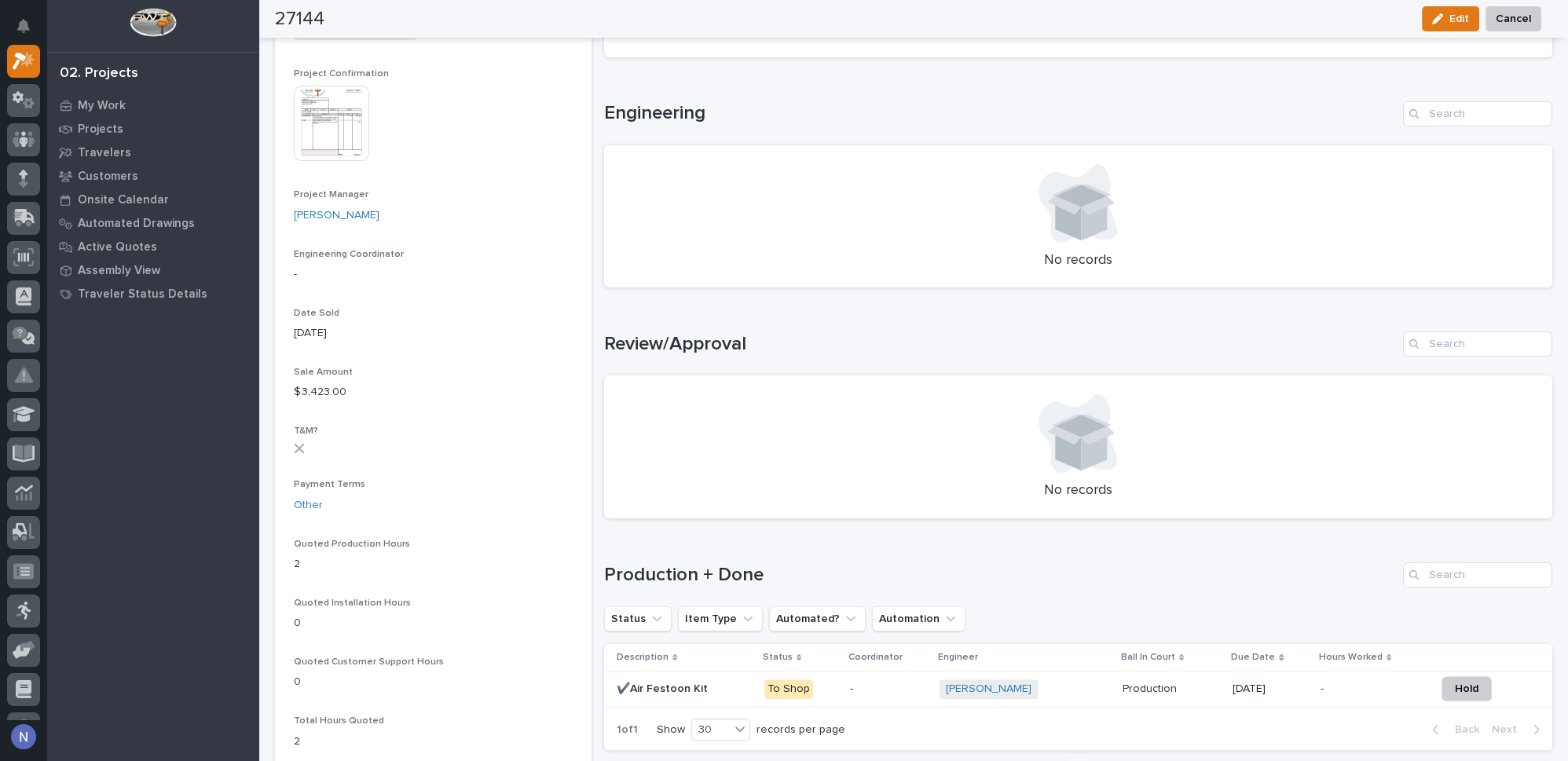
scroll to position [809, 0]
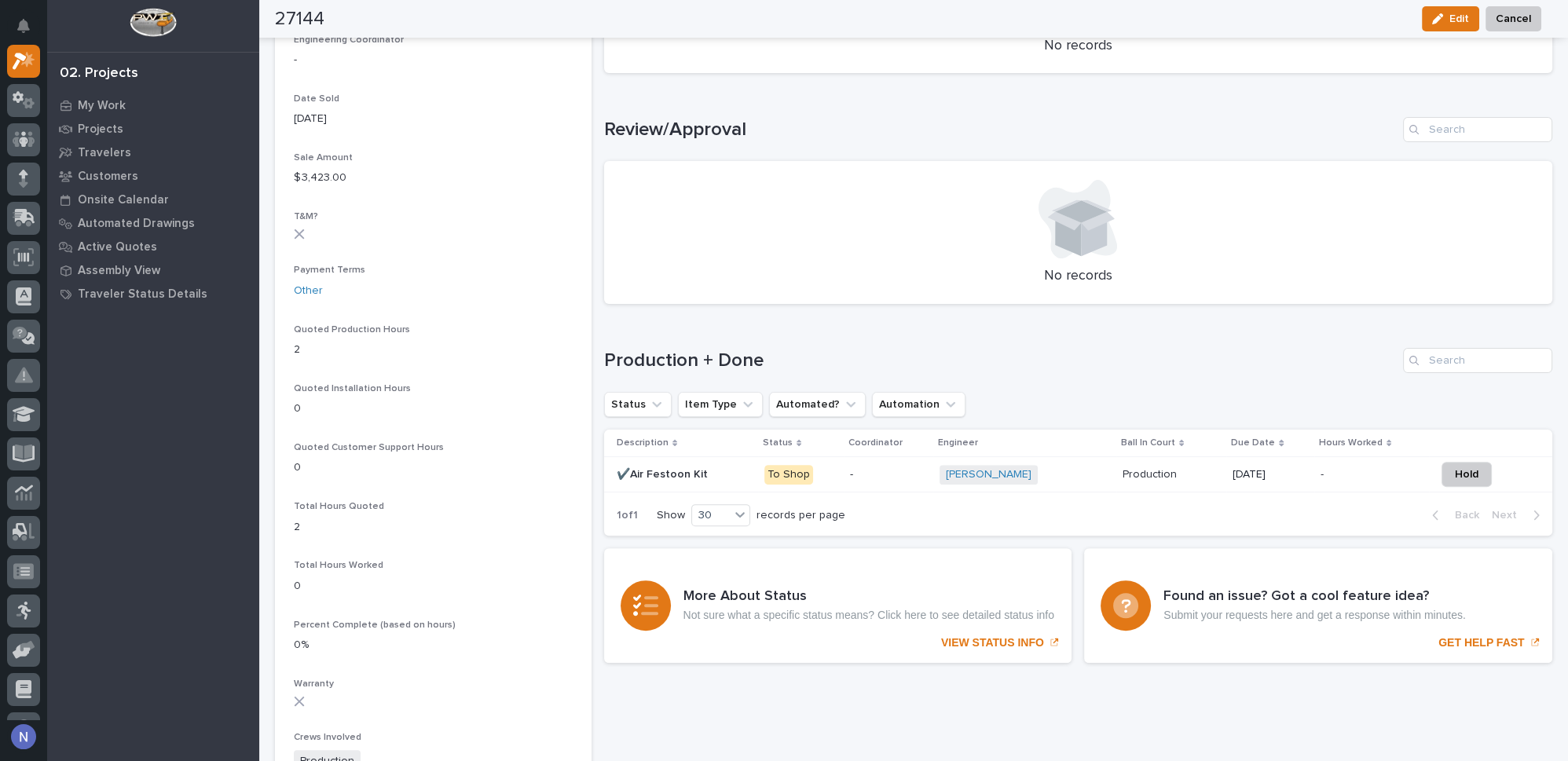
click at [743, 474] on p at bounding box center [684, 475] width 135 height 13
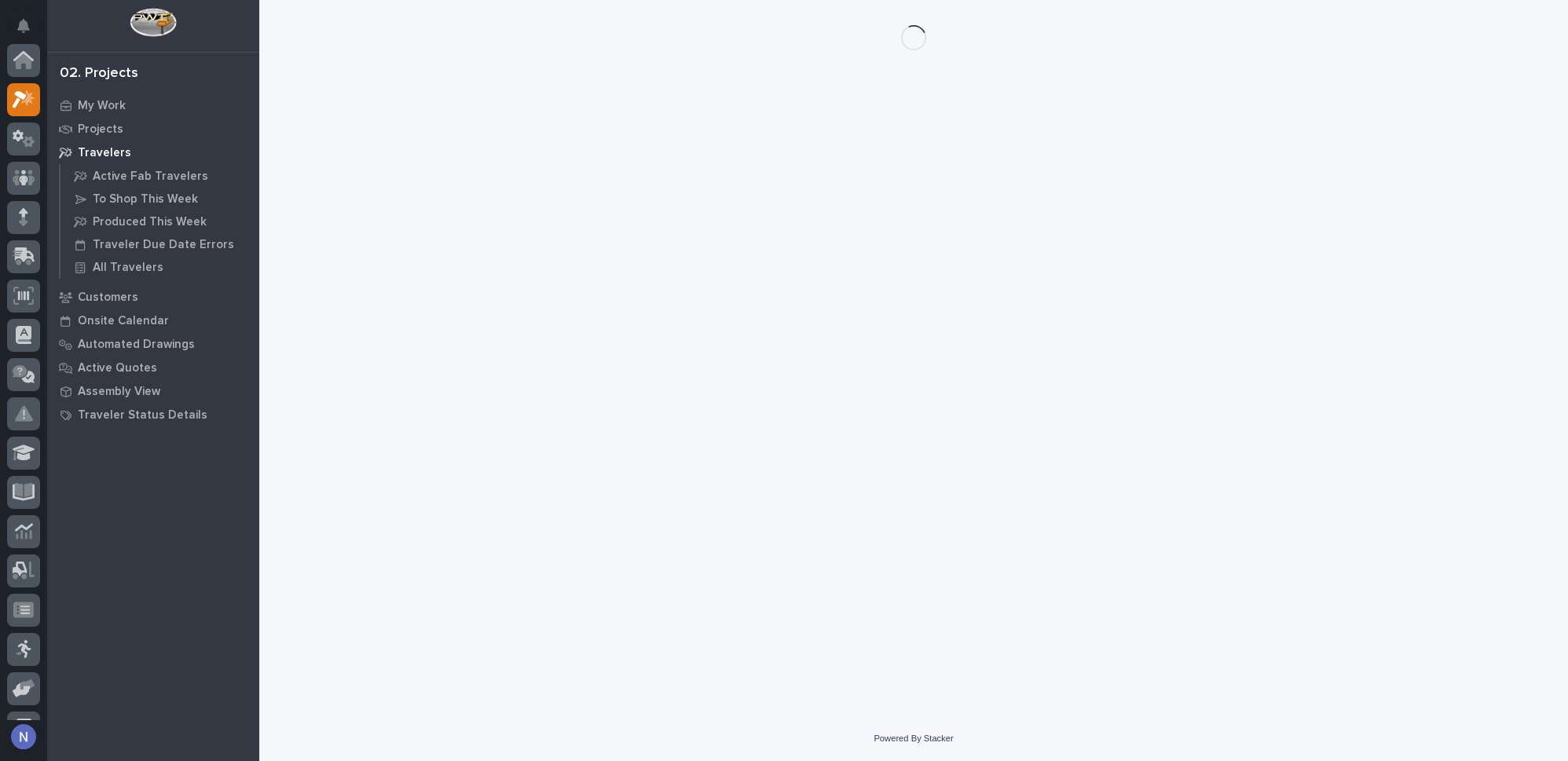
scroll to position [38, 0]
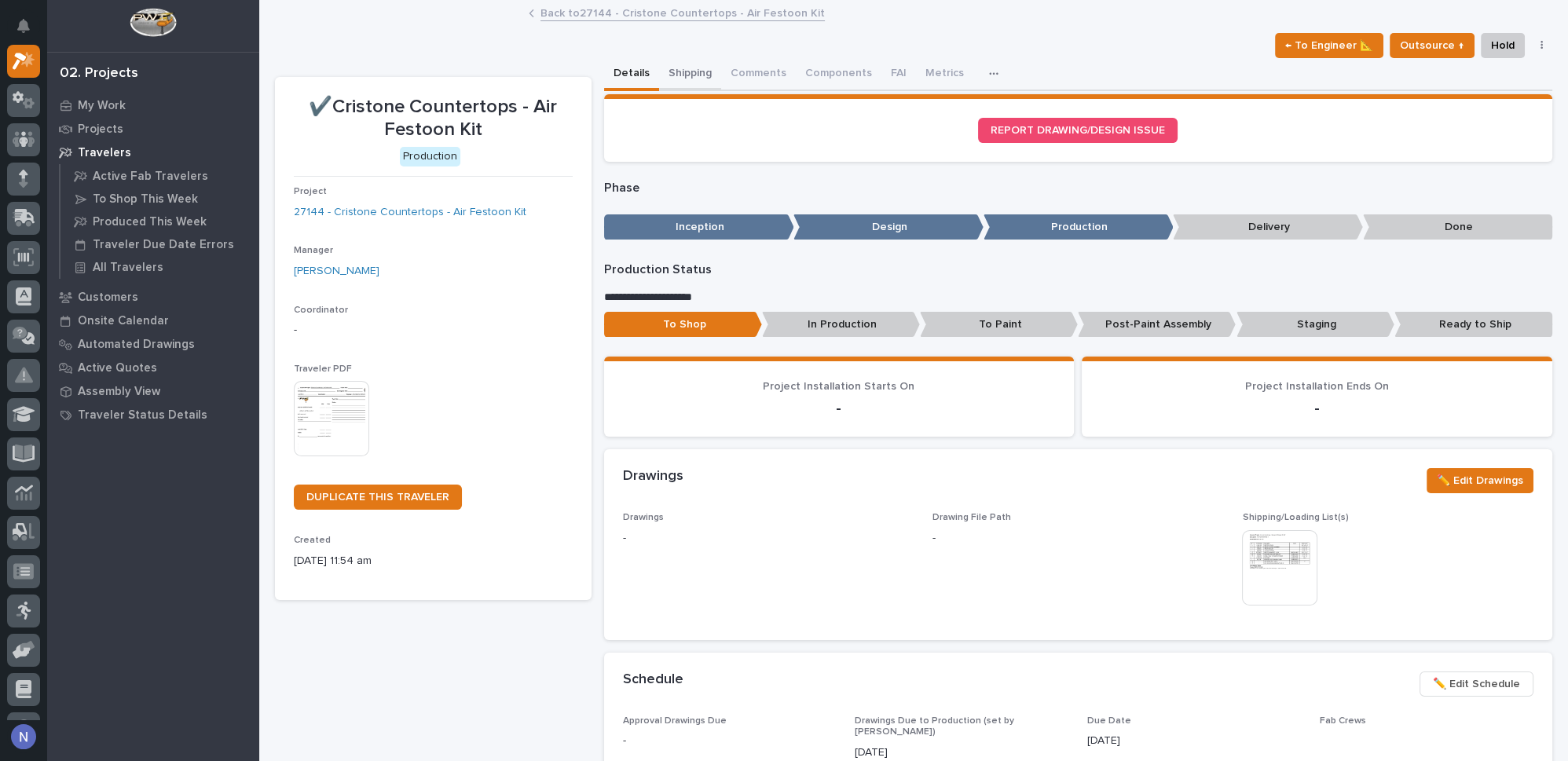
click at [682, 76] on button "Shipping" at bounding box center [690, 74] width 62 height 33
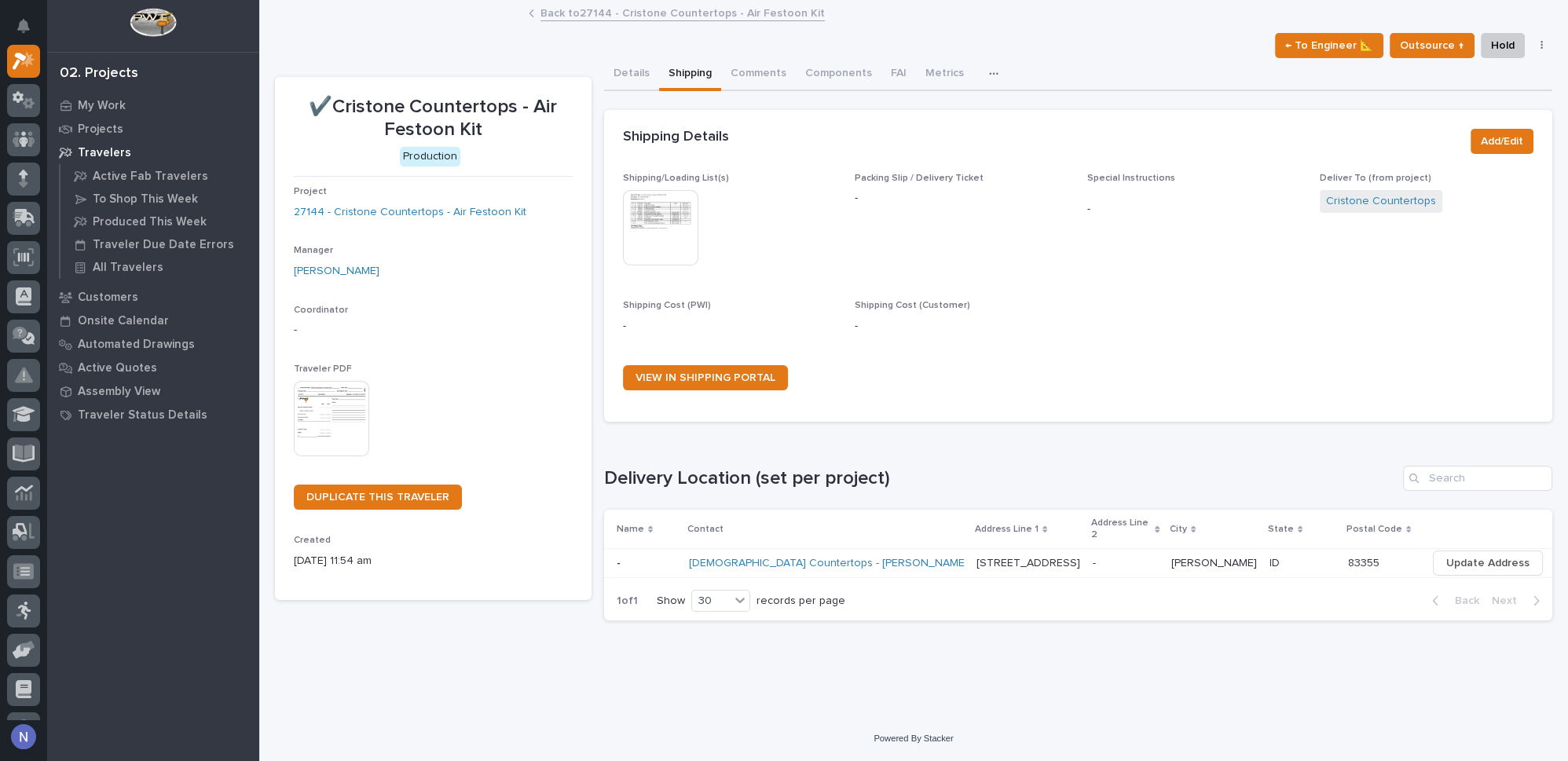
click at [681, 211] on img at bounding box center [660, 227] width 76 height 76
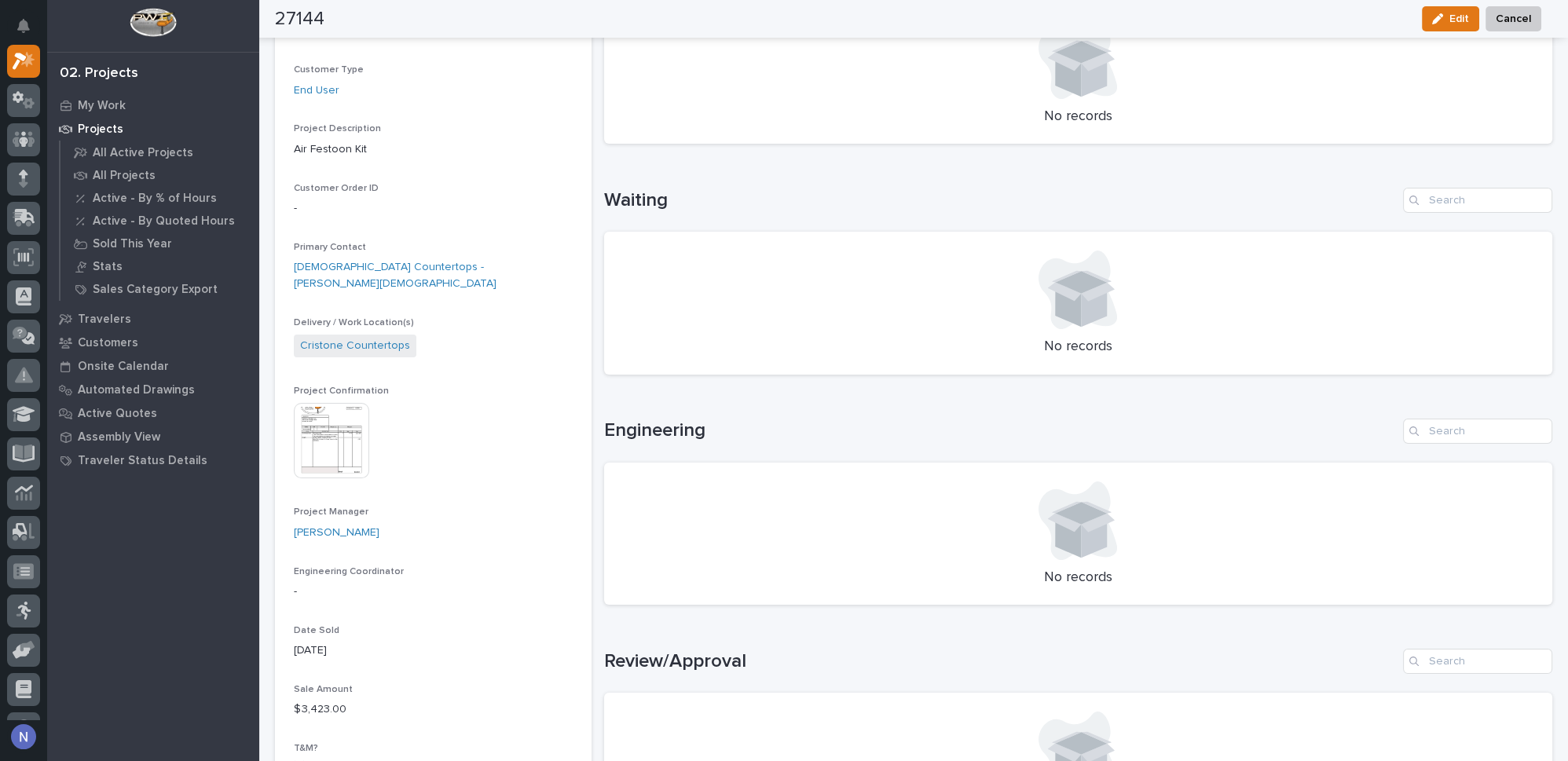
scroll to position [285, 0]
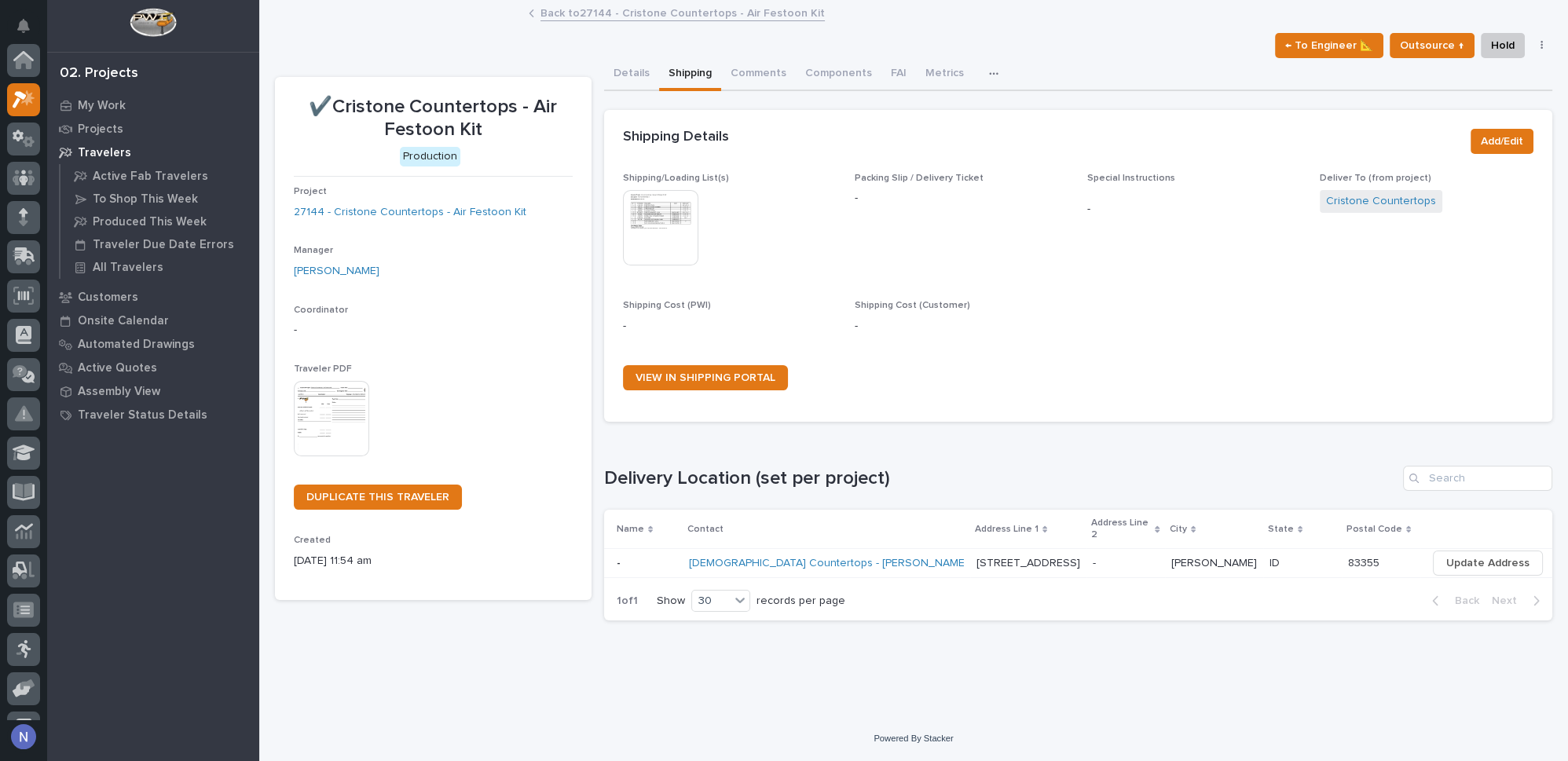
scroll to position [38, 0]
click at [679, 217] on img at bounding box center [660, 227] width 76 height 76
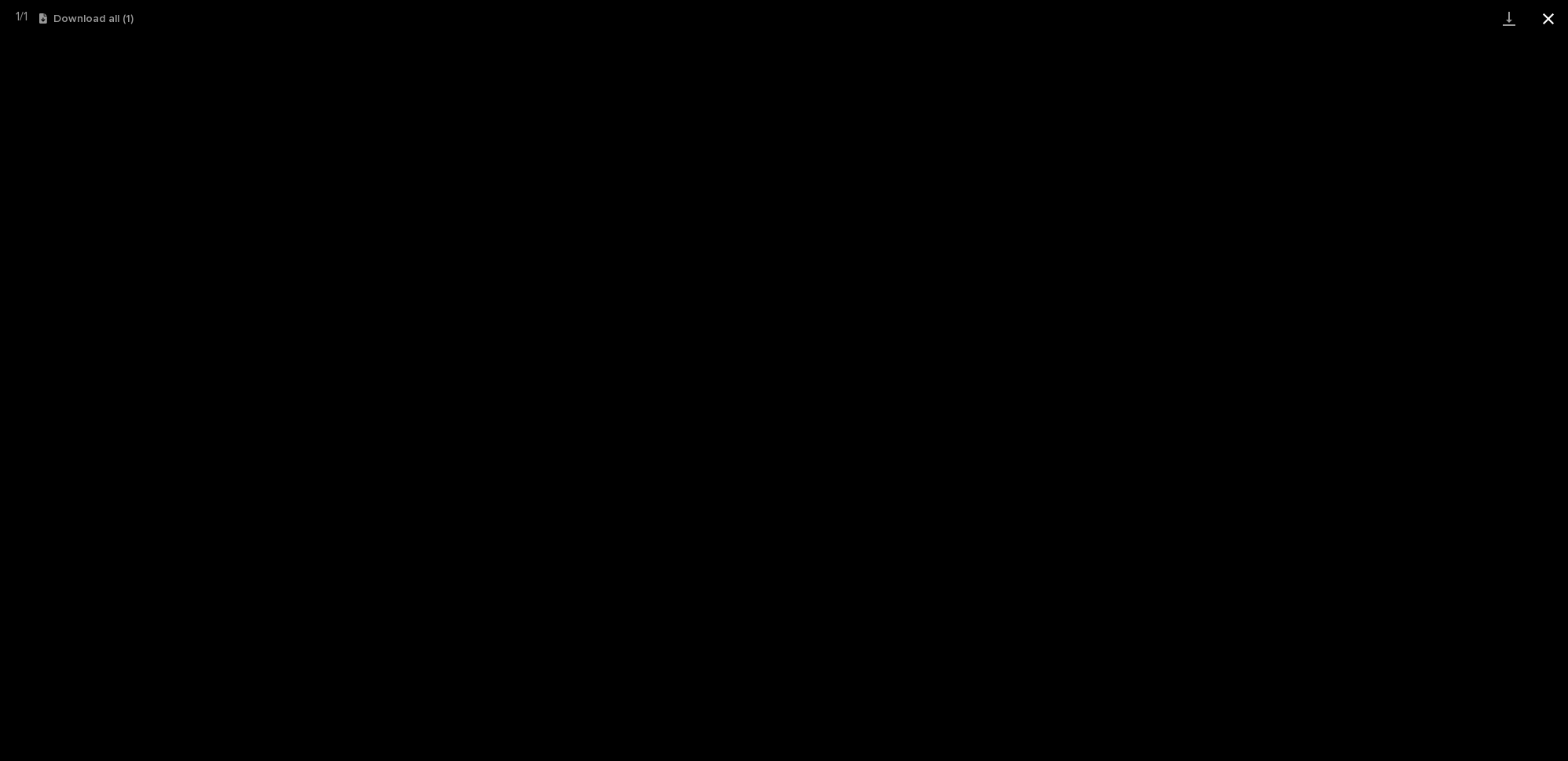
click at [1552, 20] on button "Close gallery" at bounding box center [1548, 18] width 39 height 37
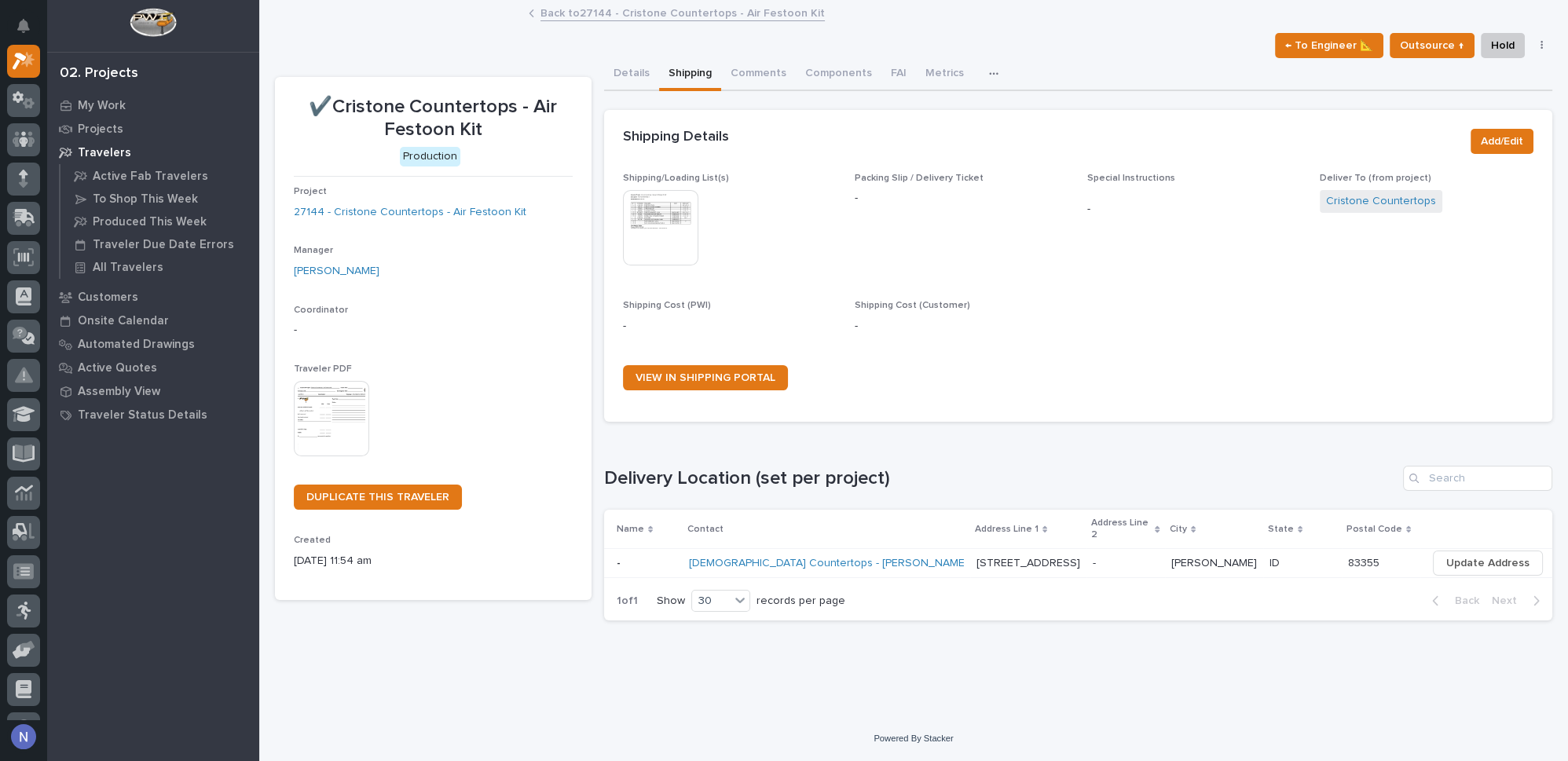
click at [629, 12] on link "Back to 27144 - Cristone Countertops - Air Festoon Kit" at bounding box center [682, 12] width 284 height 18
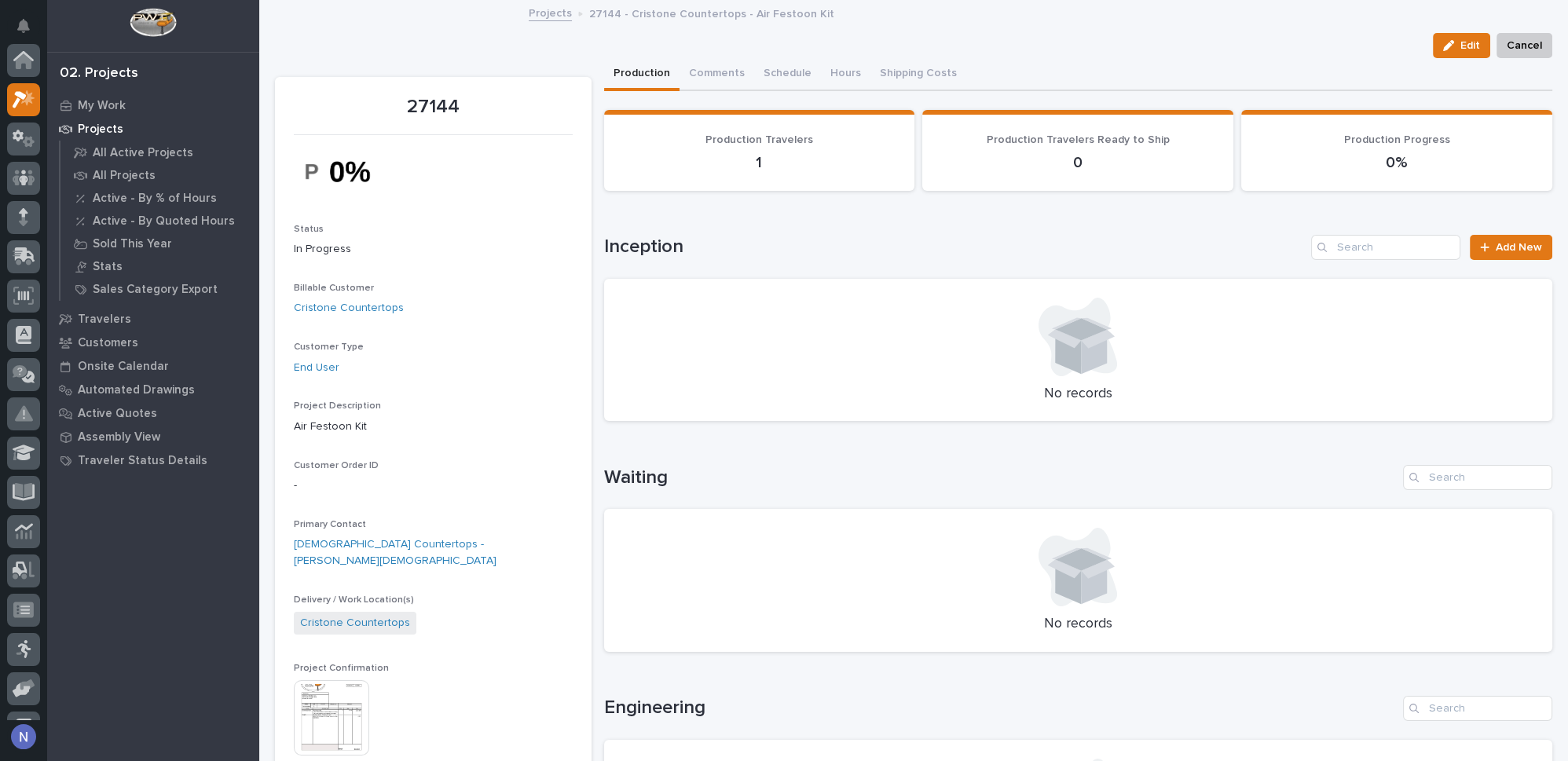
scroll to position [38, 0]
click at [706, 66] on button "Comments (1)" at bounding box center [723, 74] width 86 height 33
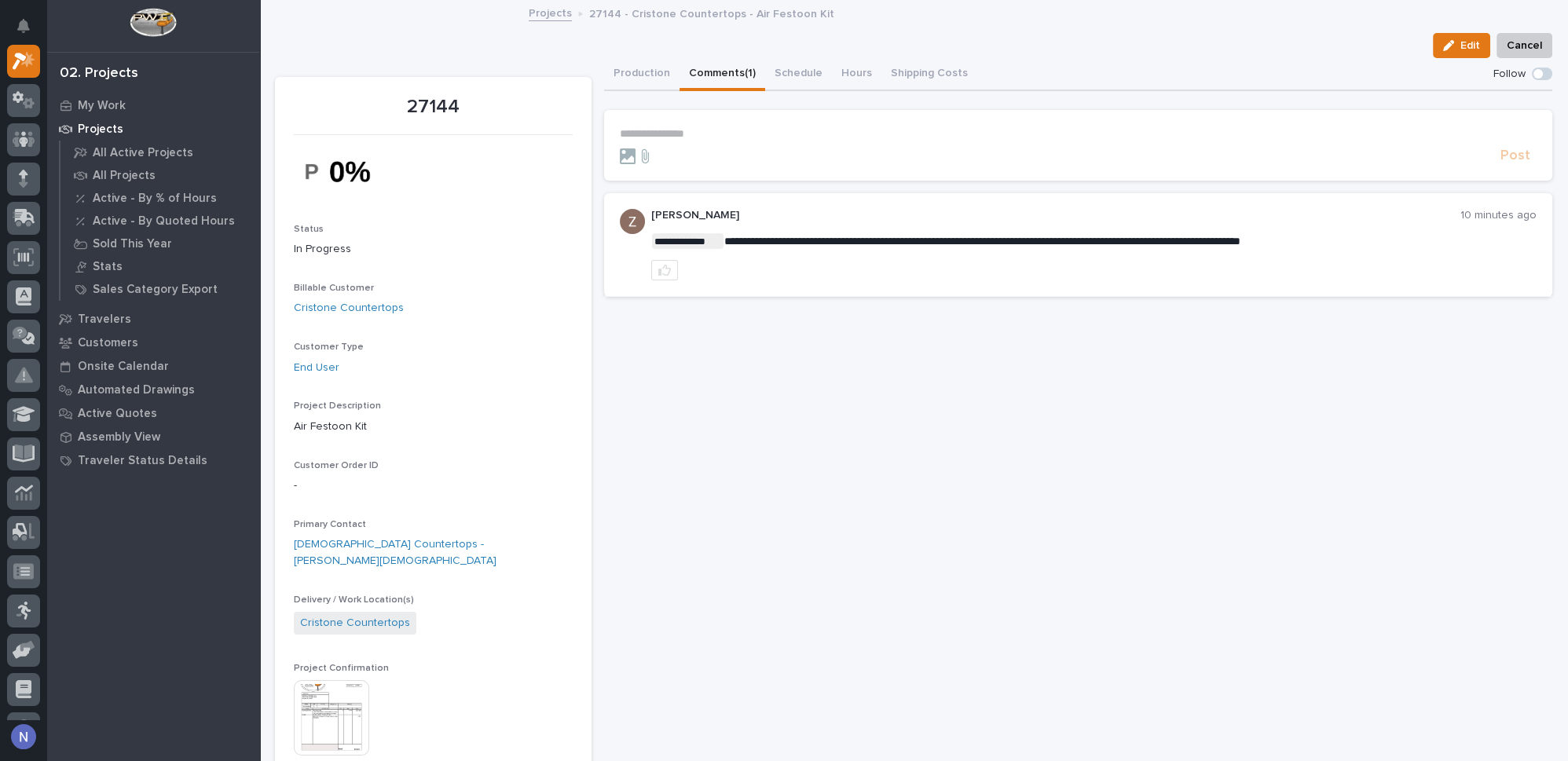
click at [687, 136] on p "**********" at bounding box center [1079, 134] width 918 height 13
click at [663, 128] on p "**********" at bounding box center [1079, 134] width 918 height 13
click at [626, 153] on icon at bounding box center [628, 157] width 16 height 16
click at [620, 149] on input "file" at bounding box center [620, 149] width 0 height 0
click at [692, 127] on p "**********" at bounding box center [1079, 134] width 918 height 13
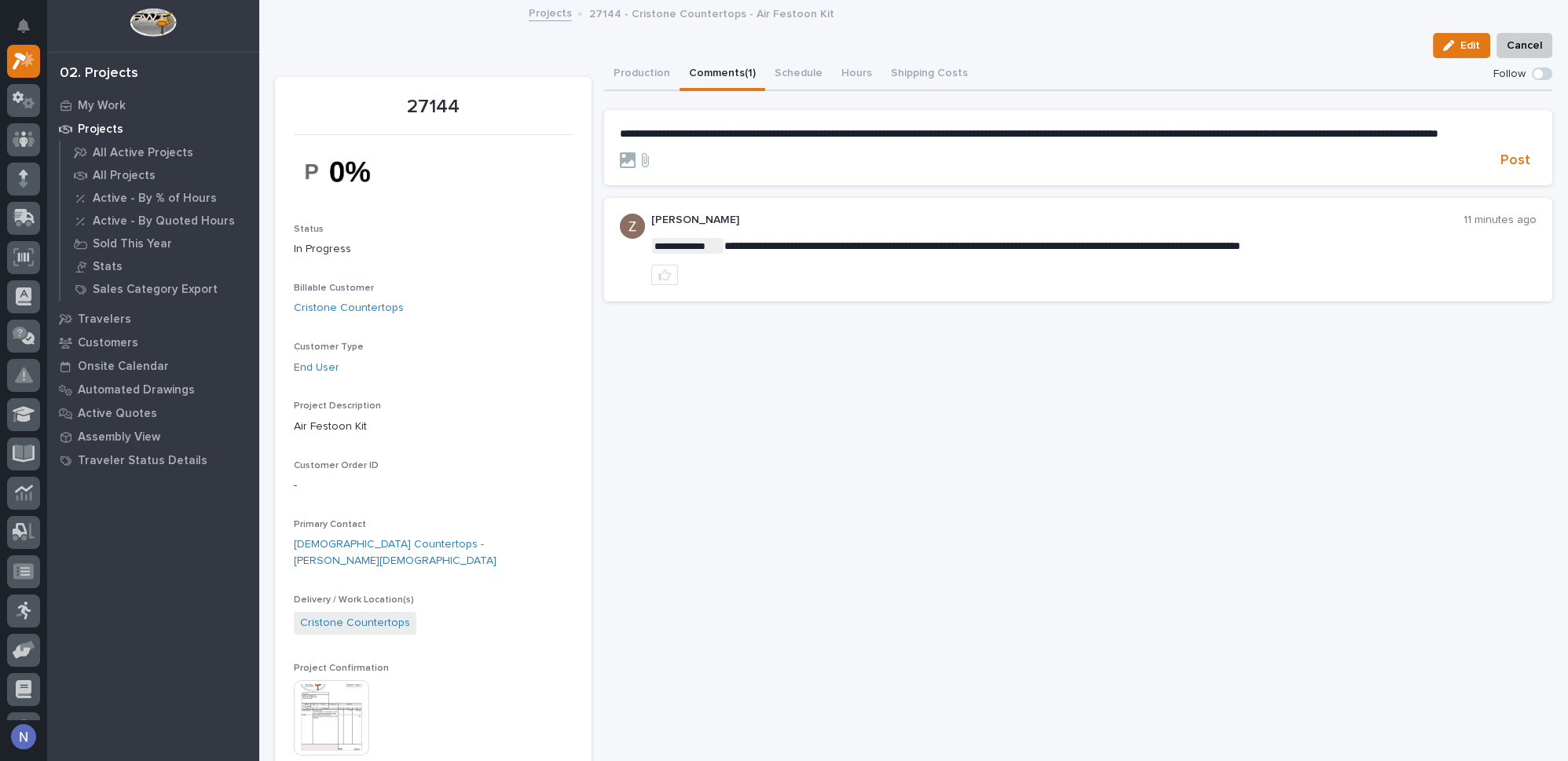
click at [721, 141] on p "**********" at bounding box center [1079, 134] width 918 height 13
click at [882, 129] on span "**********" at bounding box center [1031, 134] width 822 height 11
drag, startPoint x: 673, startPoint y: 145, endPoint x: 642, endPoint y: 149, distance: 31.3
click at [642, 139] on span "**********" at bounding box center [1024, 134] width 807 height 11
click at [651, 139] on span "**********" at bounding box center [1025, 134] width 811 height 11
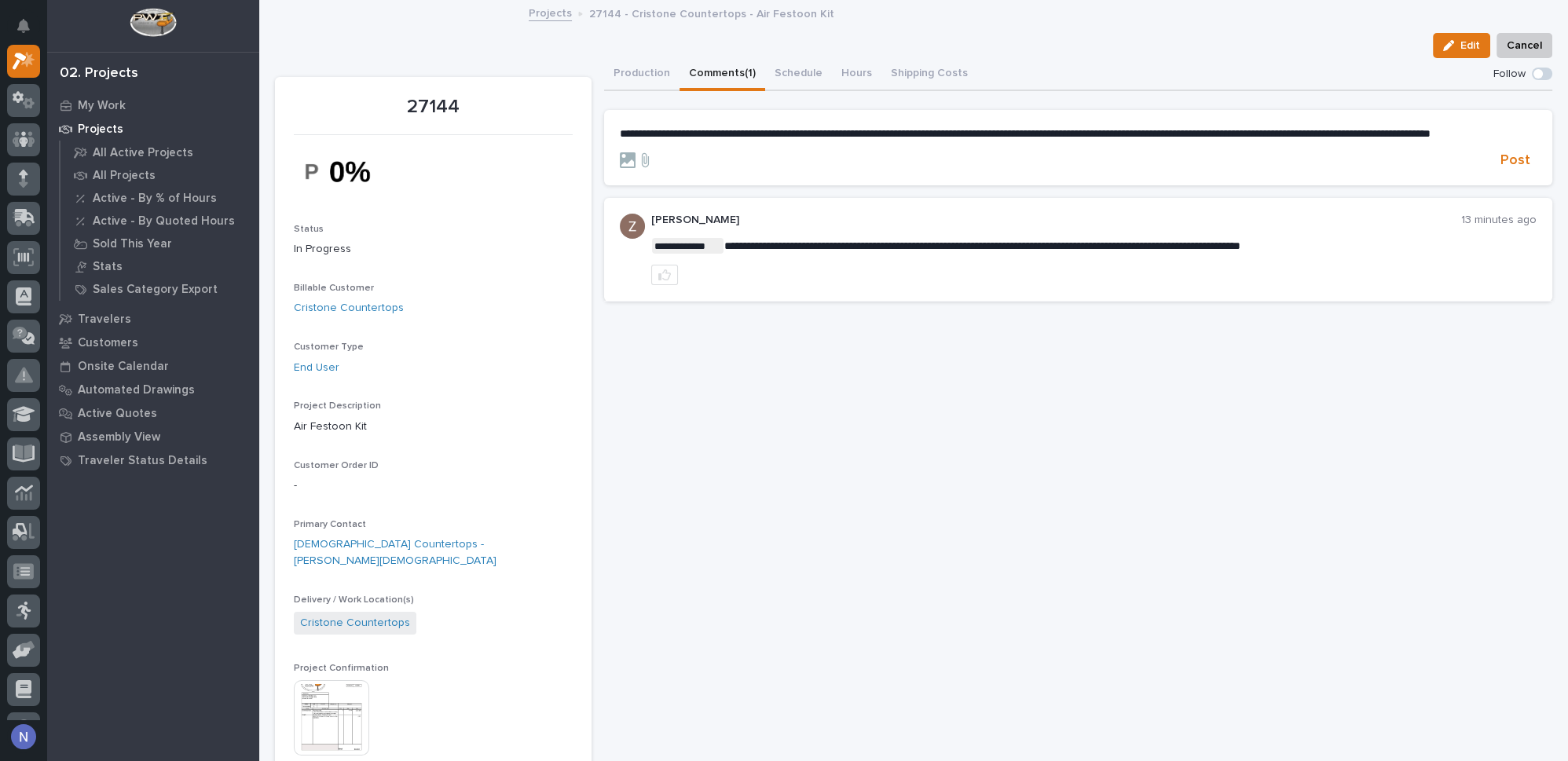
click at [747, 141] on p "**********" at bounding box center [1079, 134] width 918 height 13
click at [912, 130] on span "**********" at bounding box center [1025, 134] width 811 height 11
click at [960, 141] on p "**********" at bounding box center [1079, 134] width 918 height 13
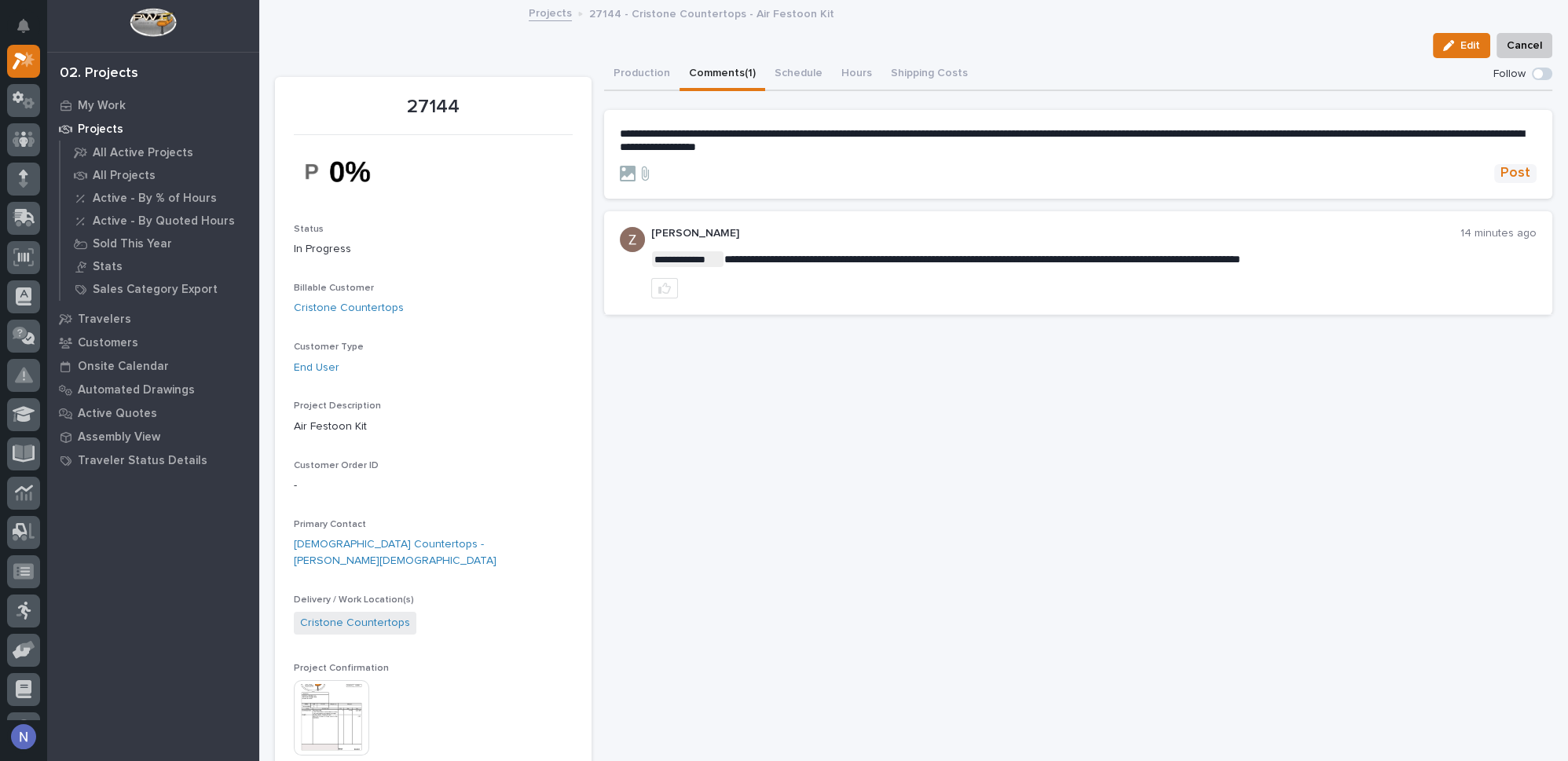
click at [1500, 171] on span "Post" at bounding box center [1515, 173] width 30 height 18
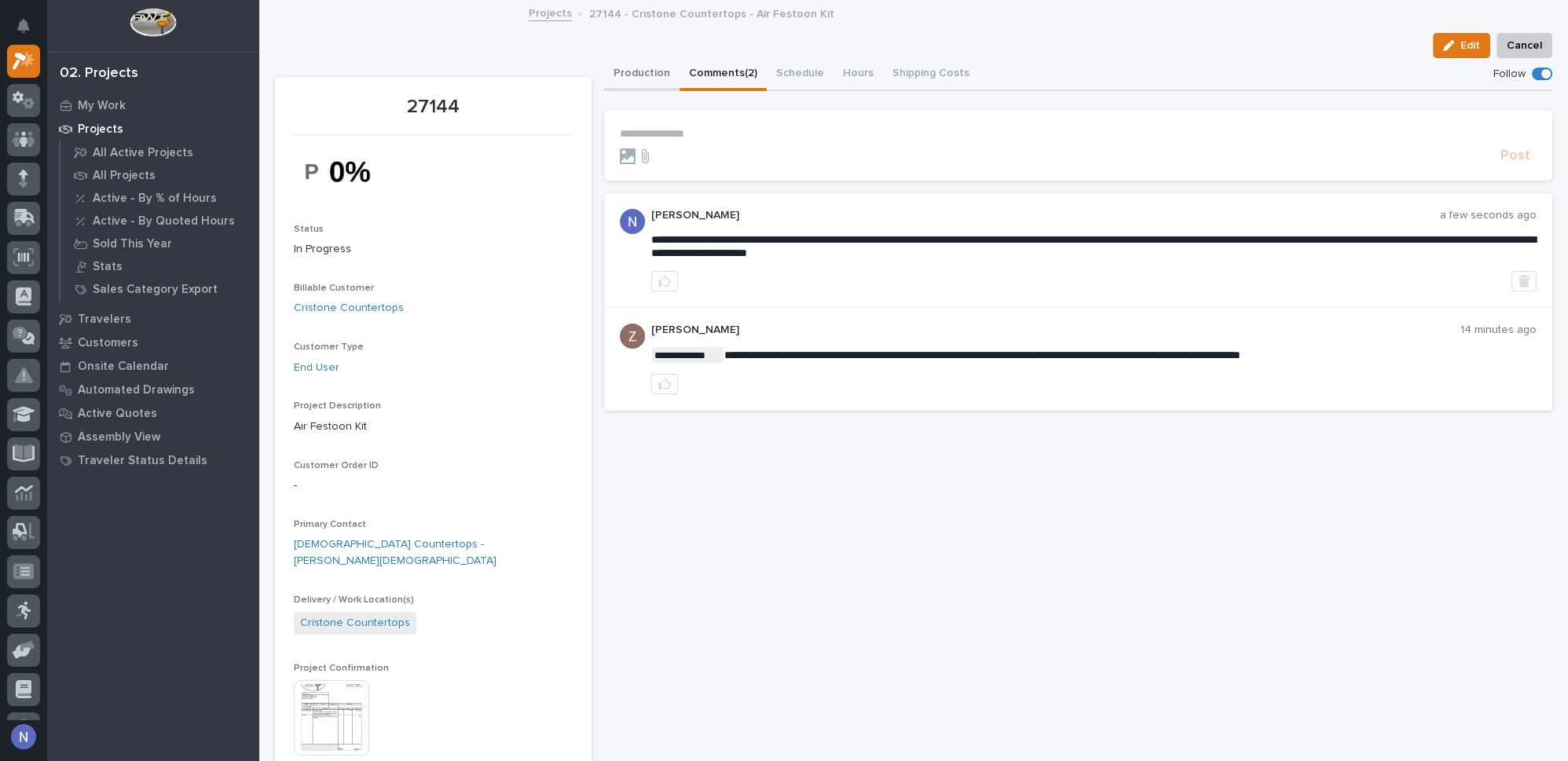
click at [637, 74] on button "Production" at bounding box center [641, 74] width 76 height 33
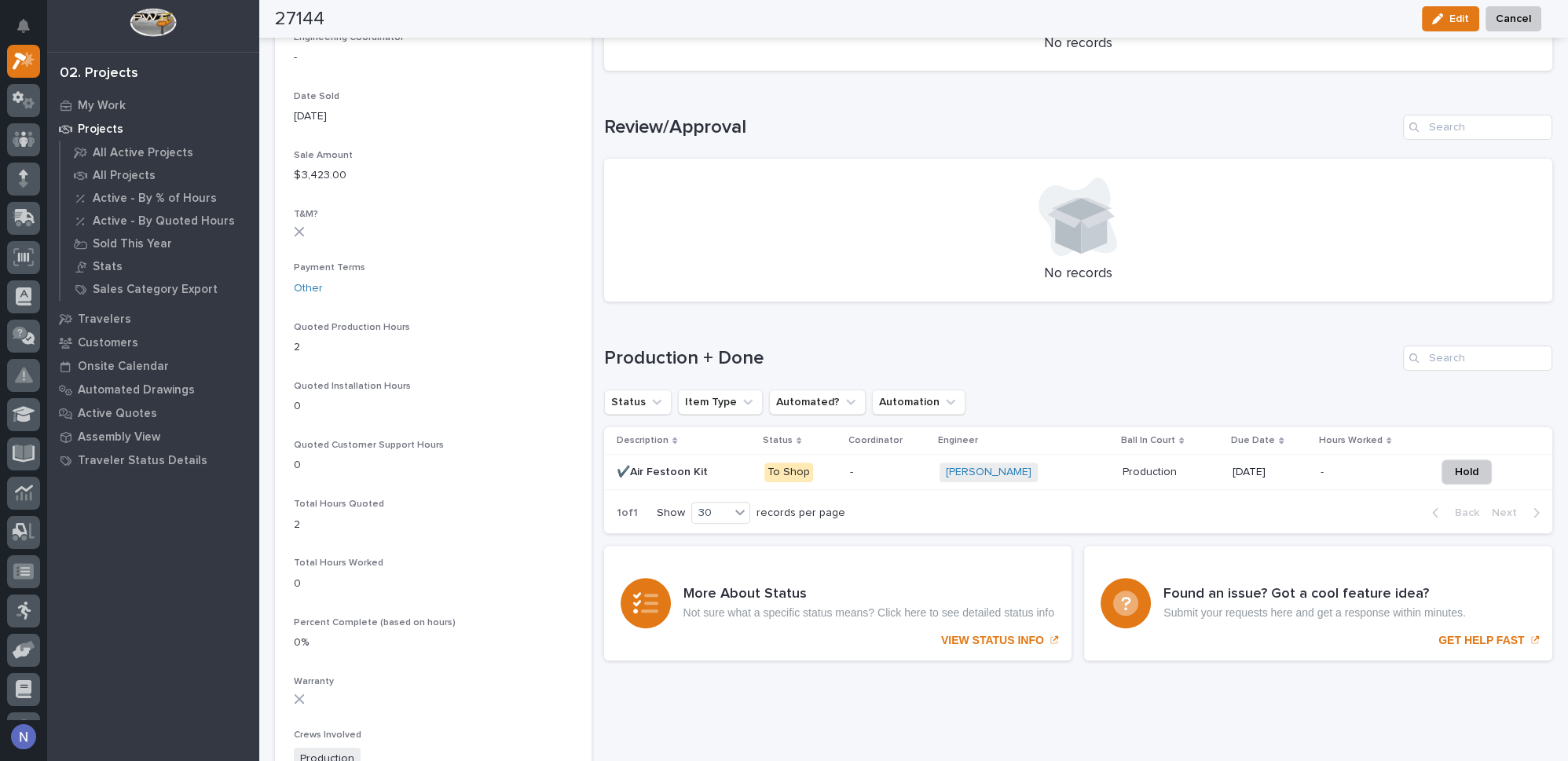
scroll to position [904, 0]
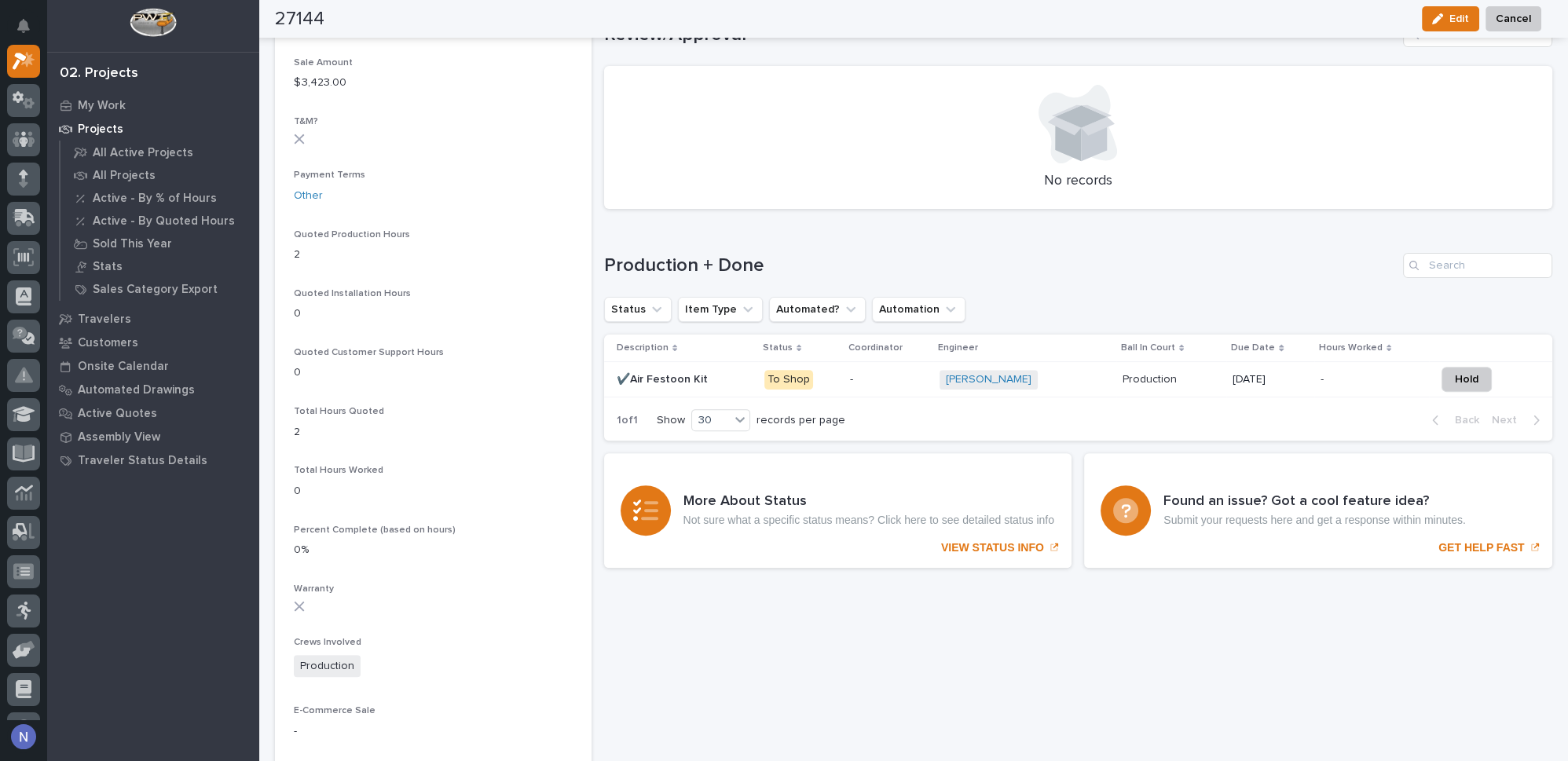
click at [723, 373] on p at bounding box center [684, 380] width 135 height 13
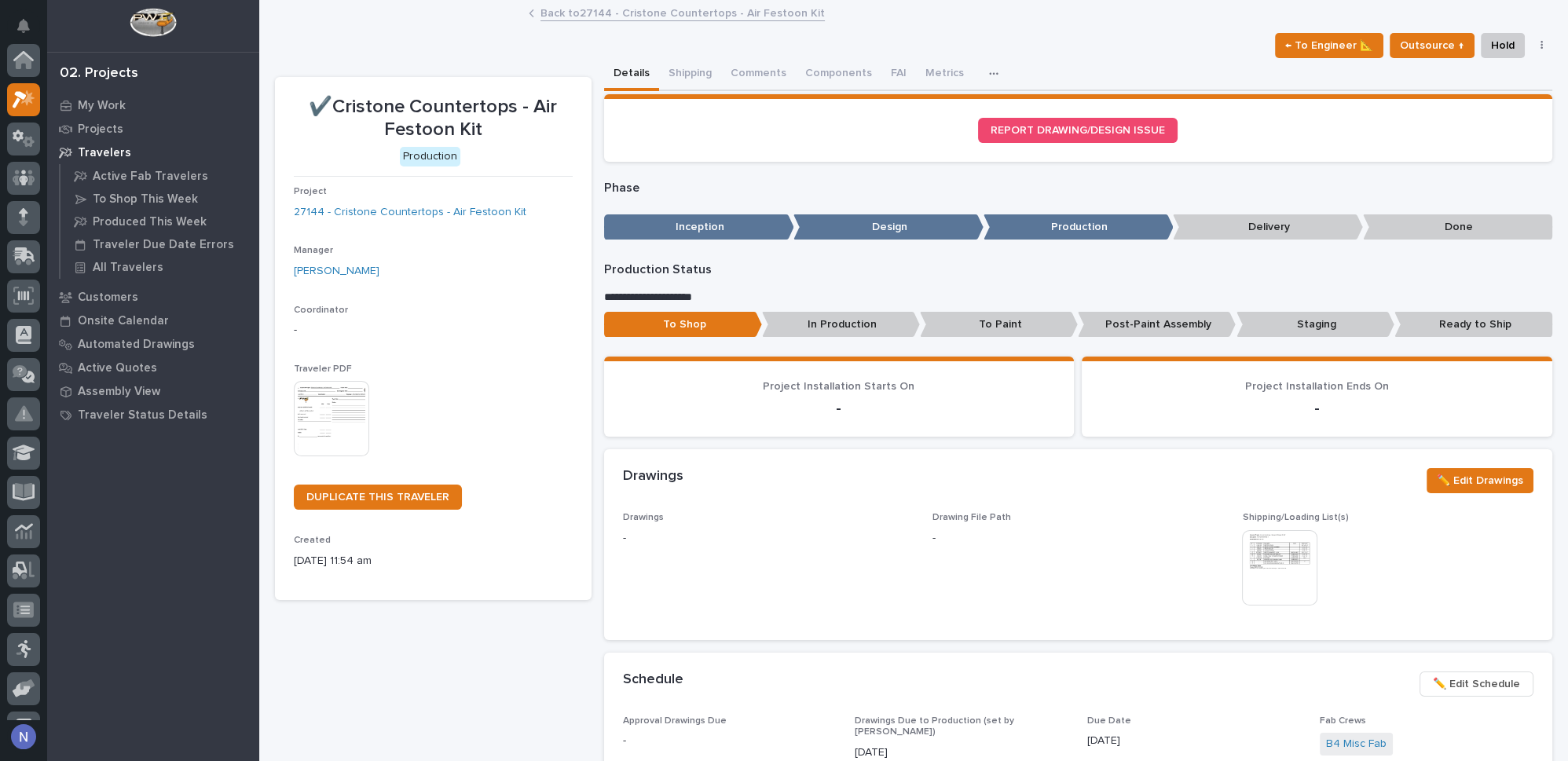
scroll to position [38, 0]
click at [669, 60] on button "Shipping" at bounding box center [690, 74] width 62 height 33
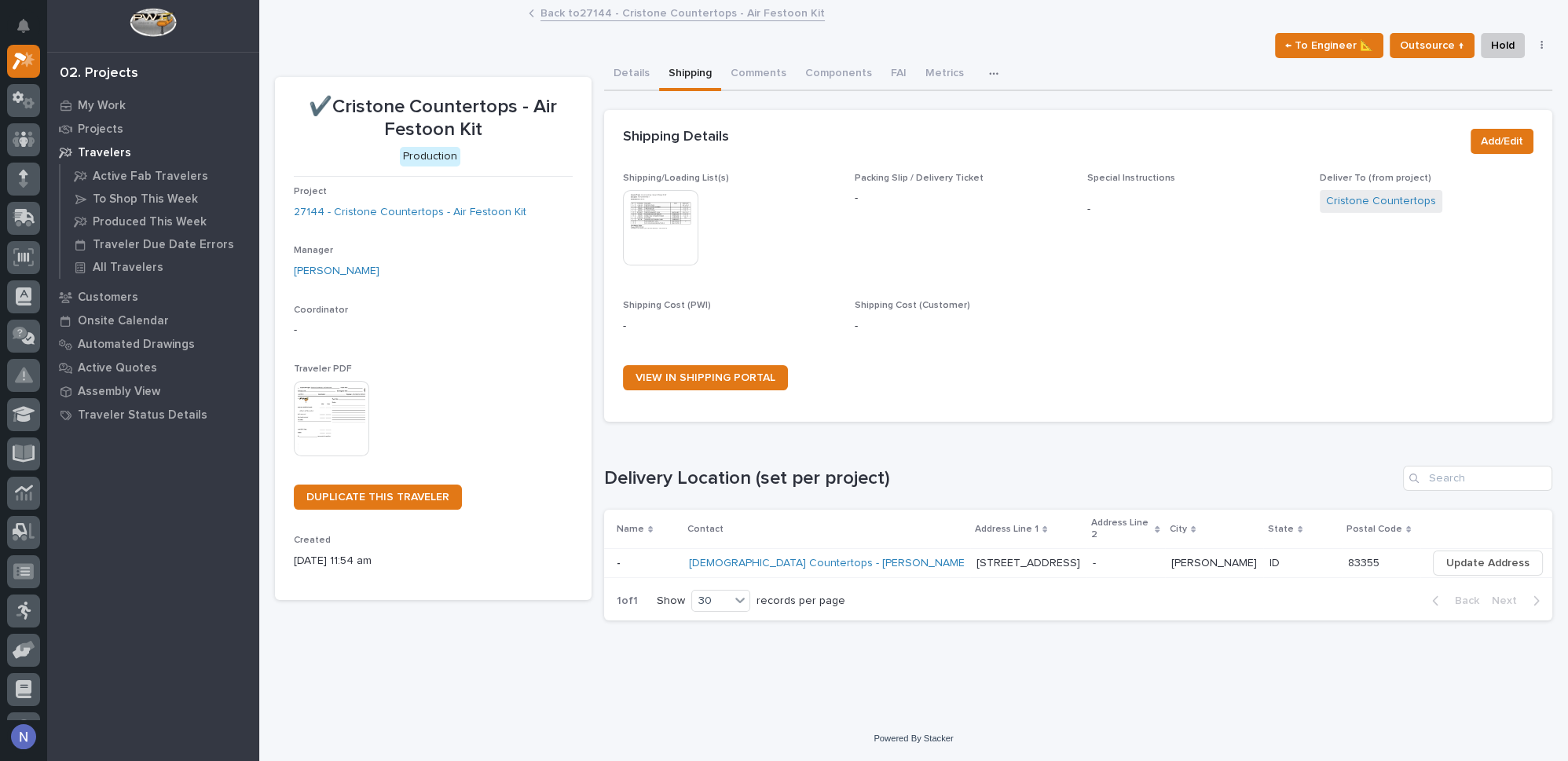
click at [682, 224] on img at bounding box center [660, 227] width 76 height 76
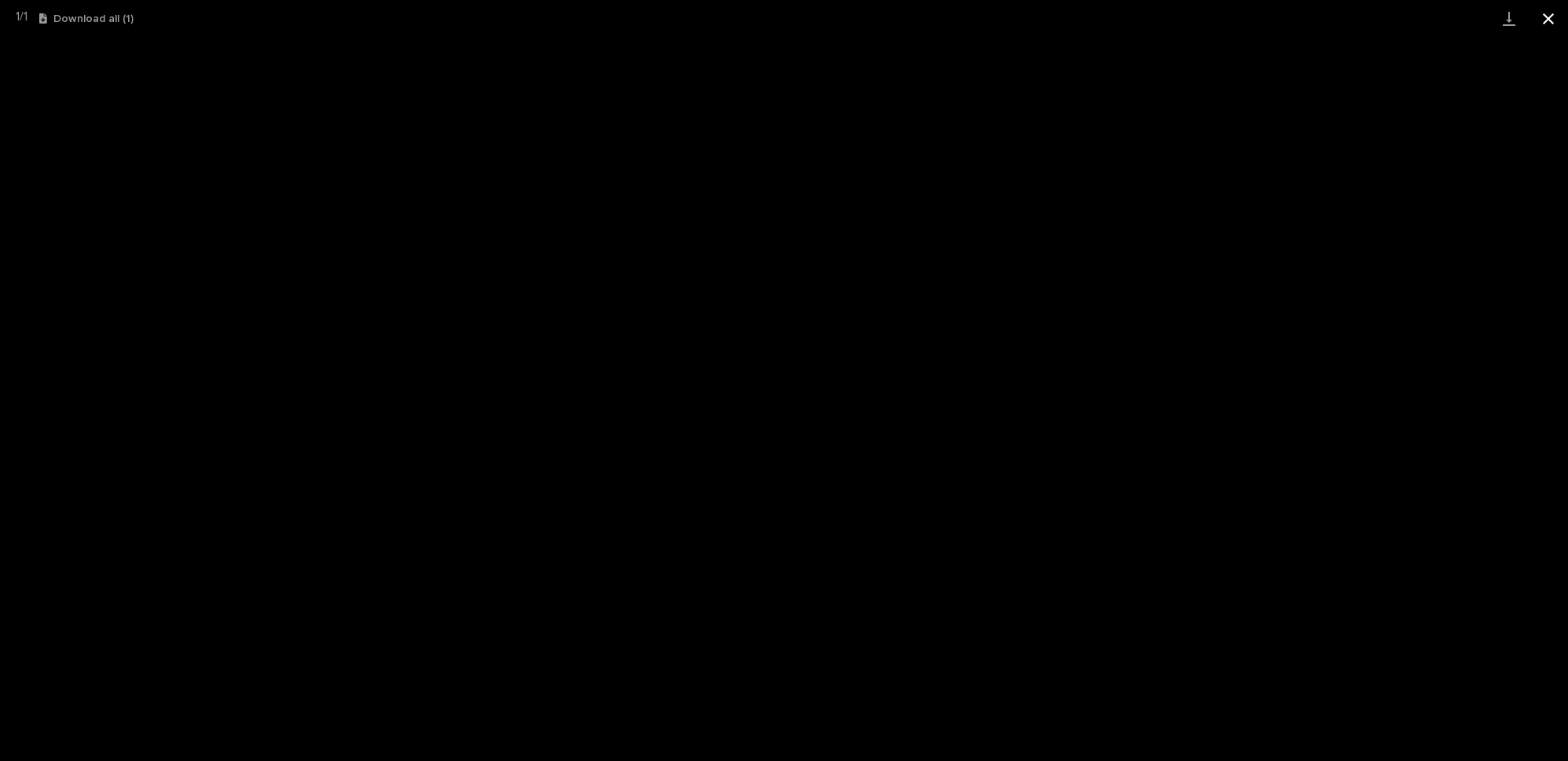
click at [1546, 20] on button "Close gallery" at bounding box center [1548, 18] width 39 height 37
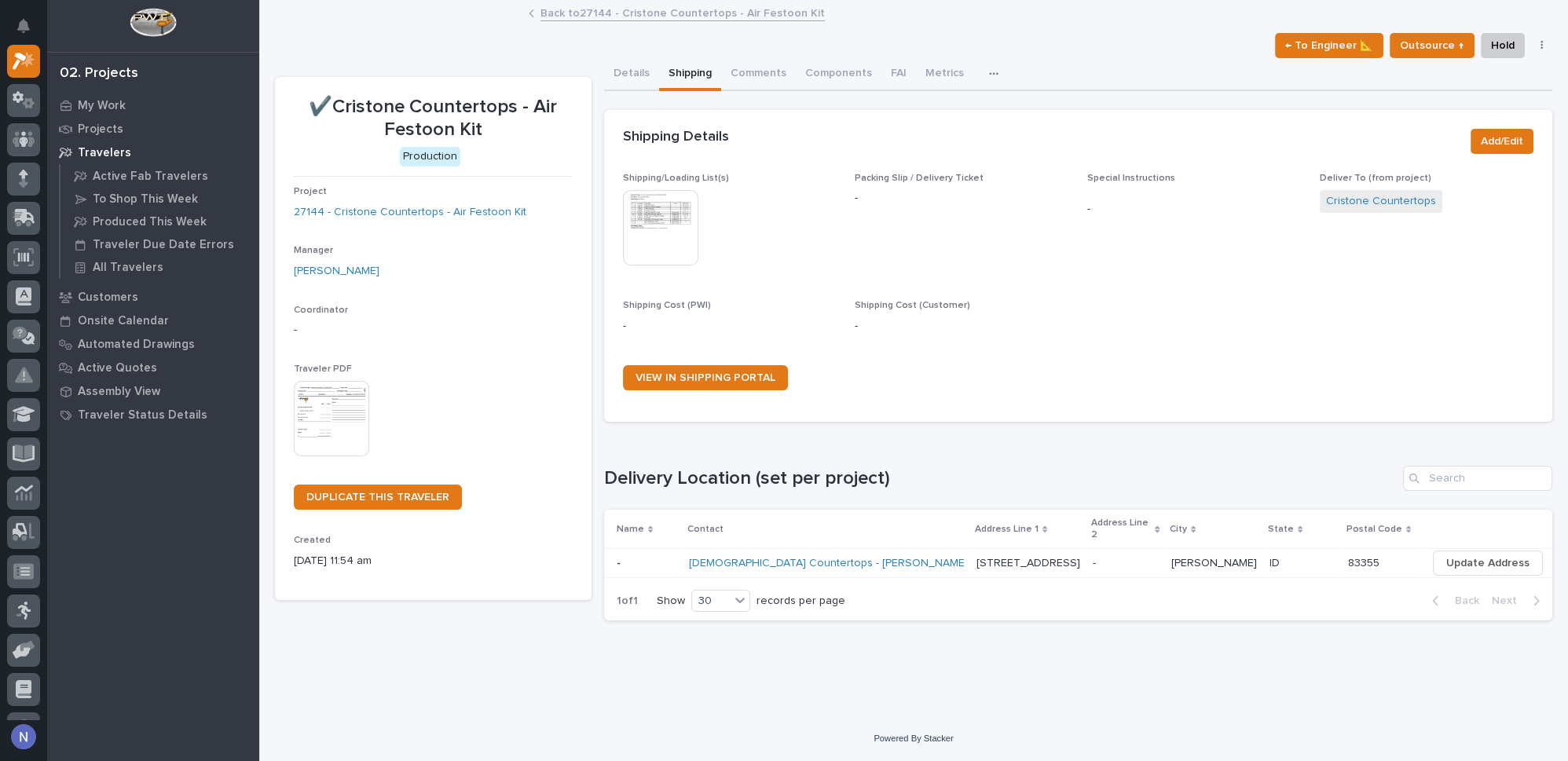
click at [633, 20] on link "Back to 27144 - Cristone Countertops - Air Festoon Kit" at bounding box center [682, 12] width 284 height 18
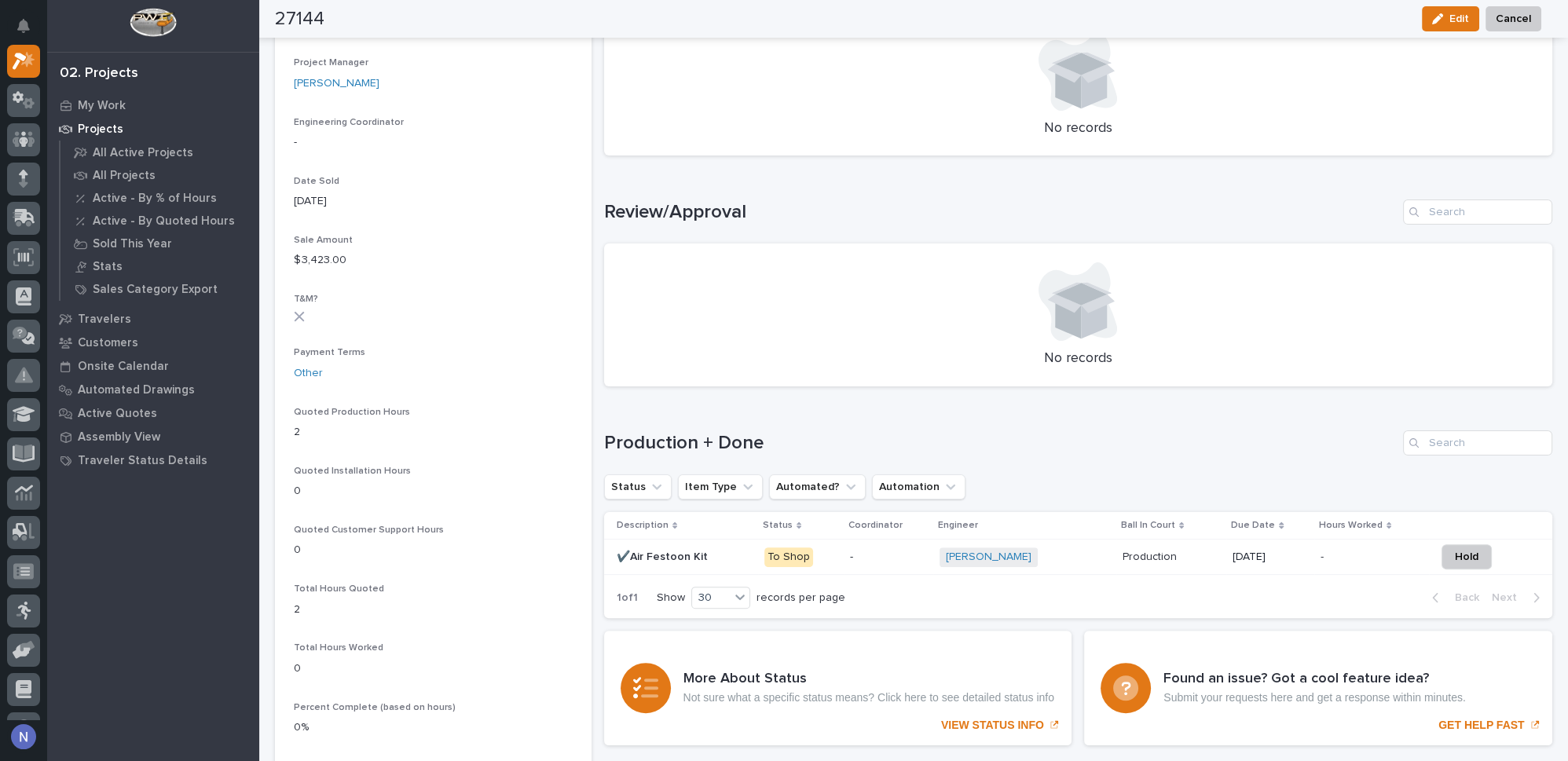
scroll to position [714, 0]
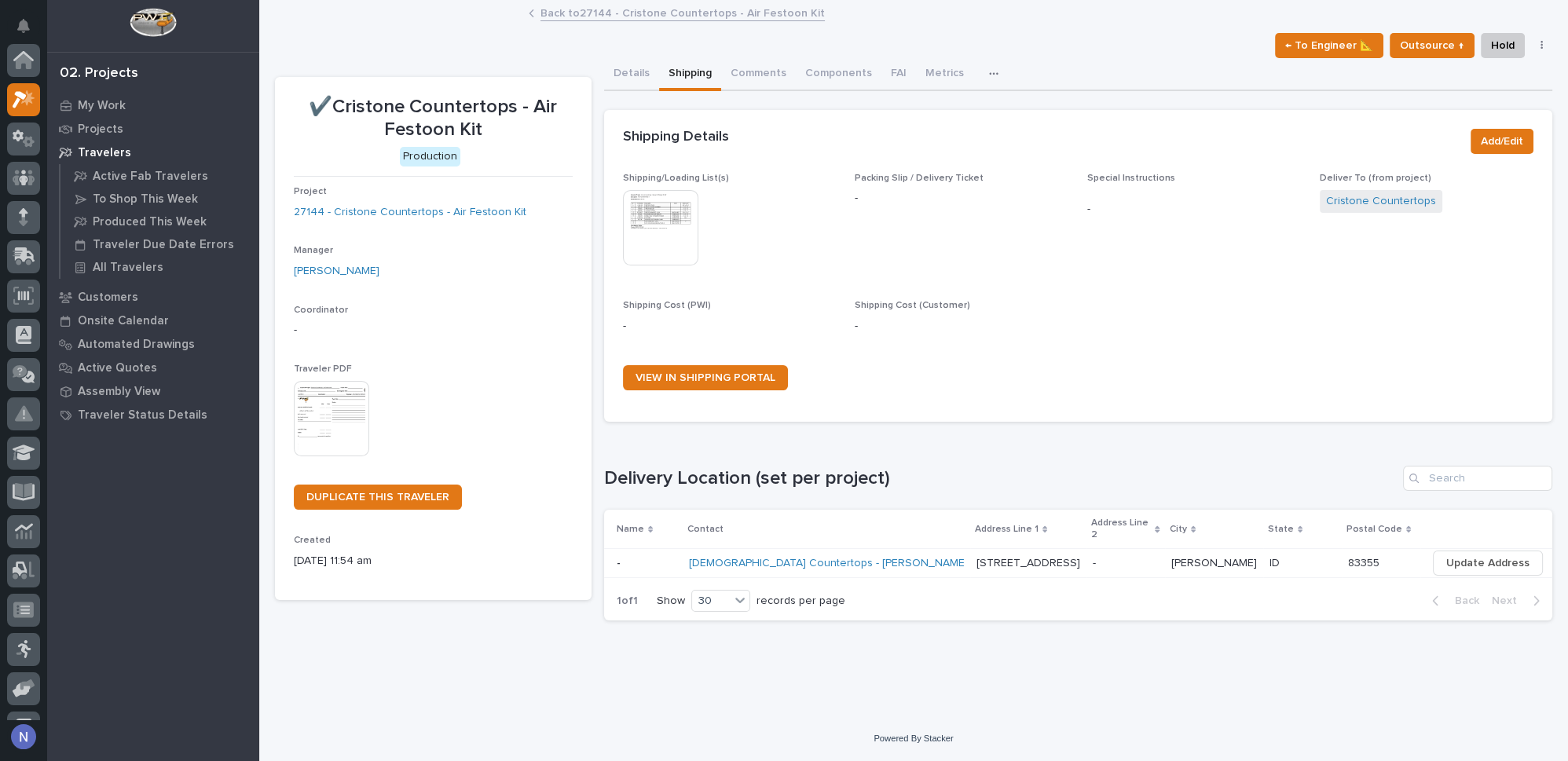
scroll to position [38, 0]
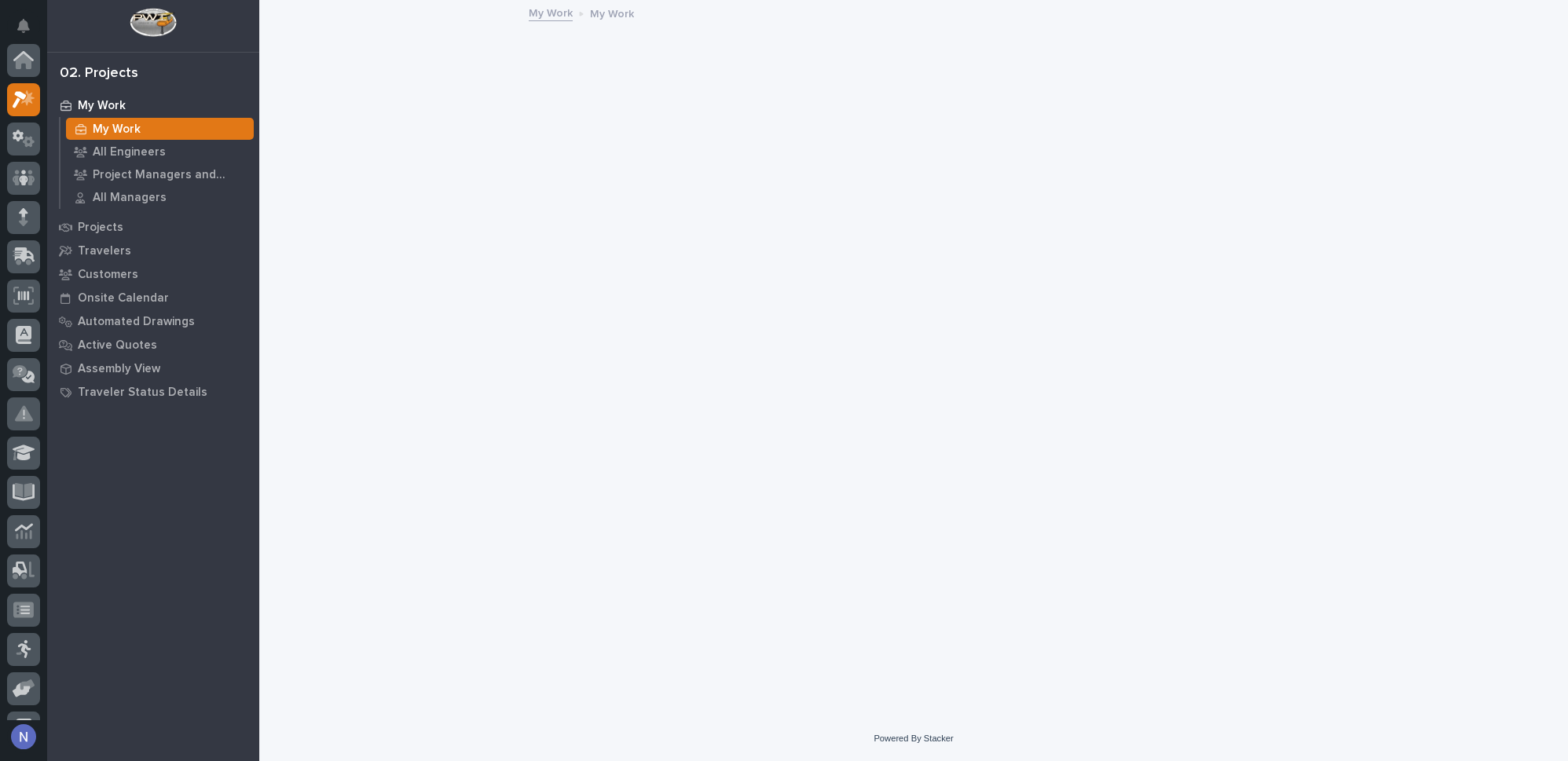
scroll to position [38, 0]
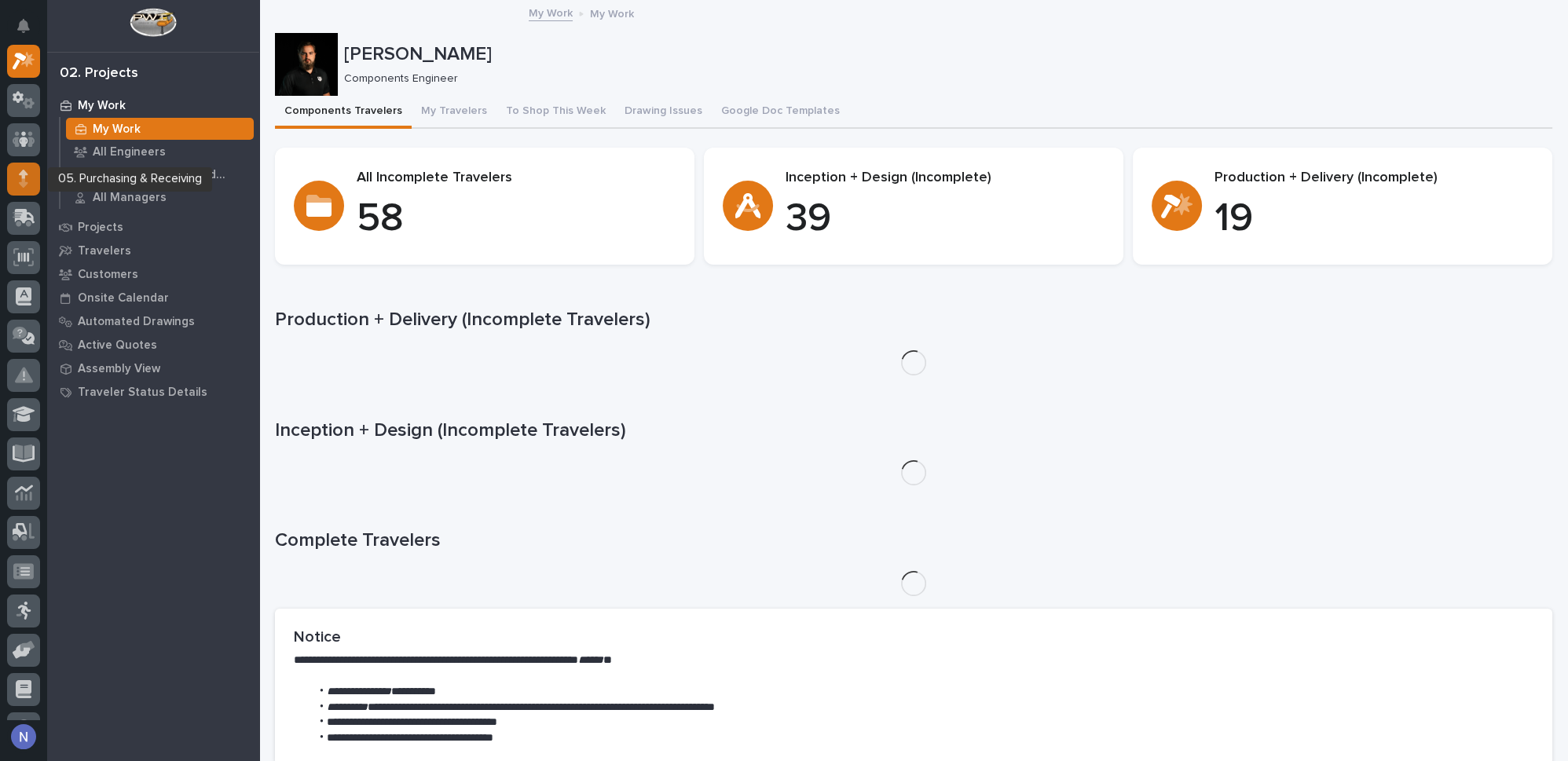
click at [24, 180] on icon at bounding box center [23, 183] width 9 height 9
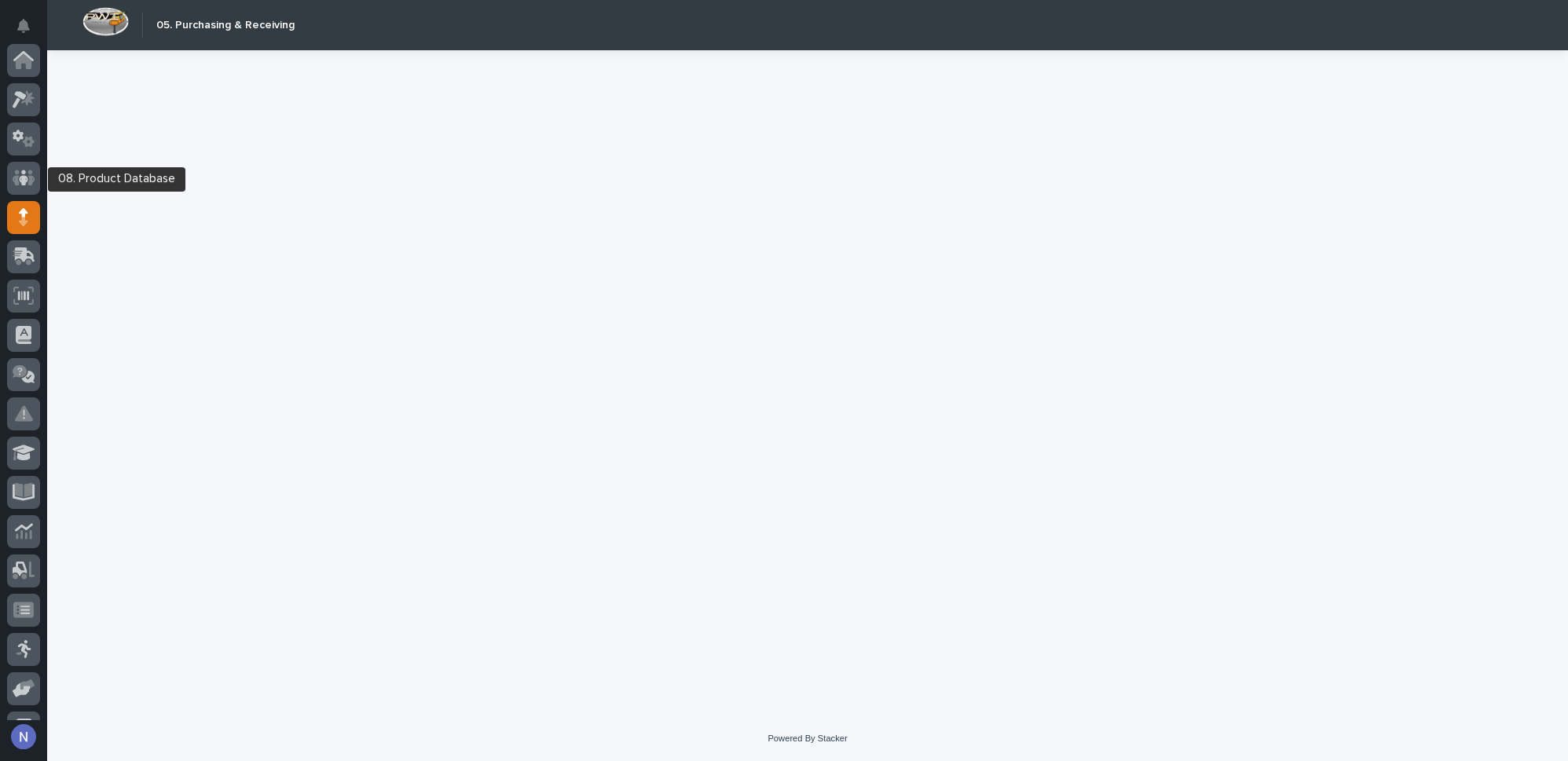
scroll to position [157, 0]
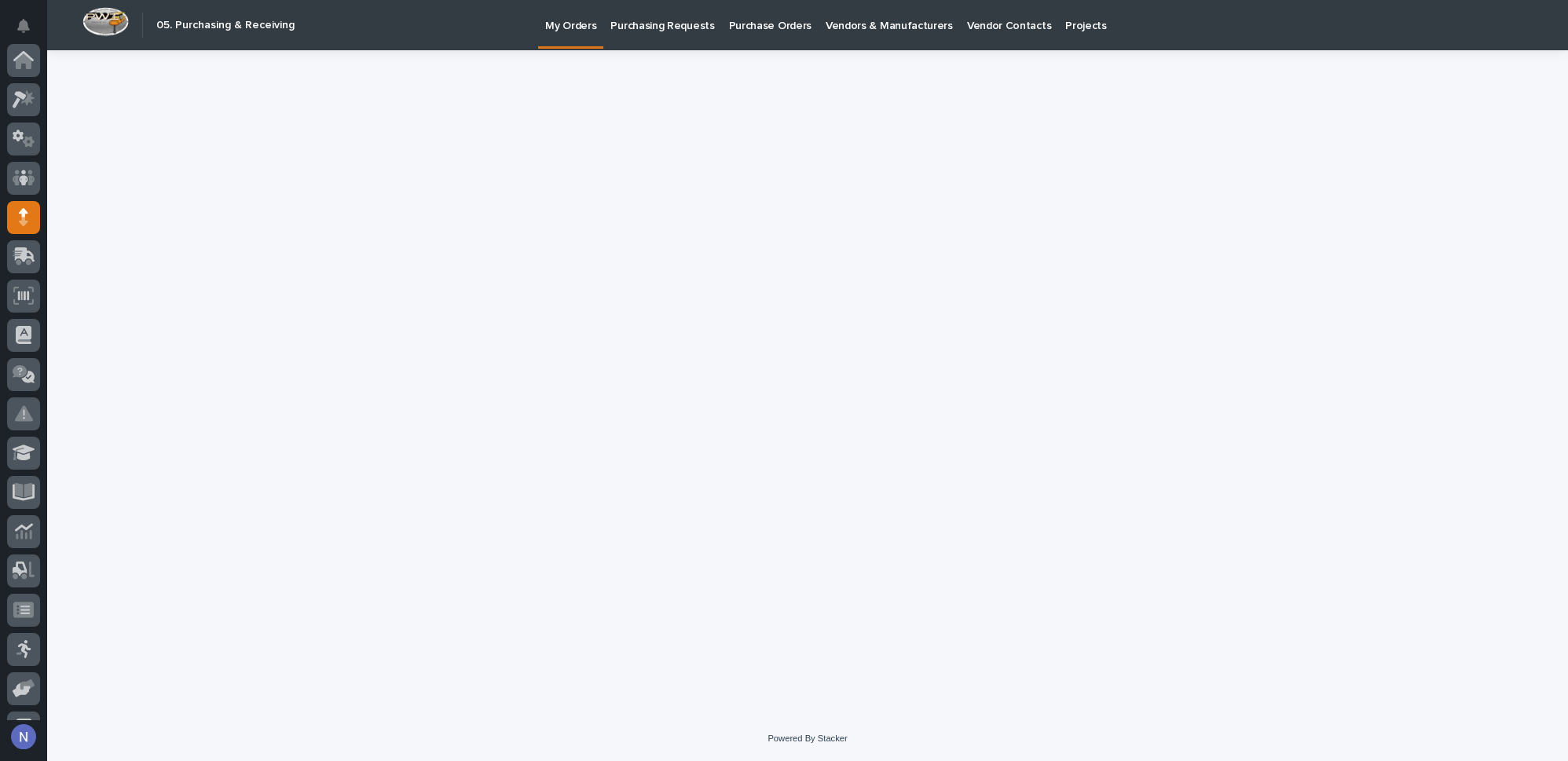
scroll to position [157, 0]
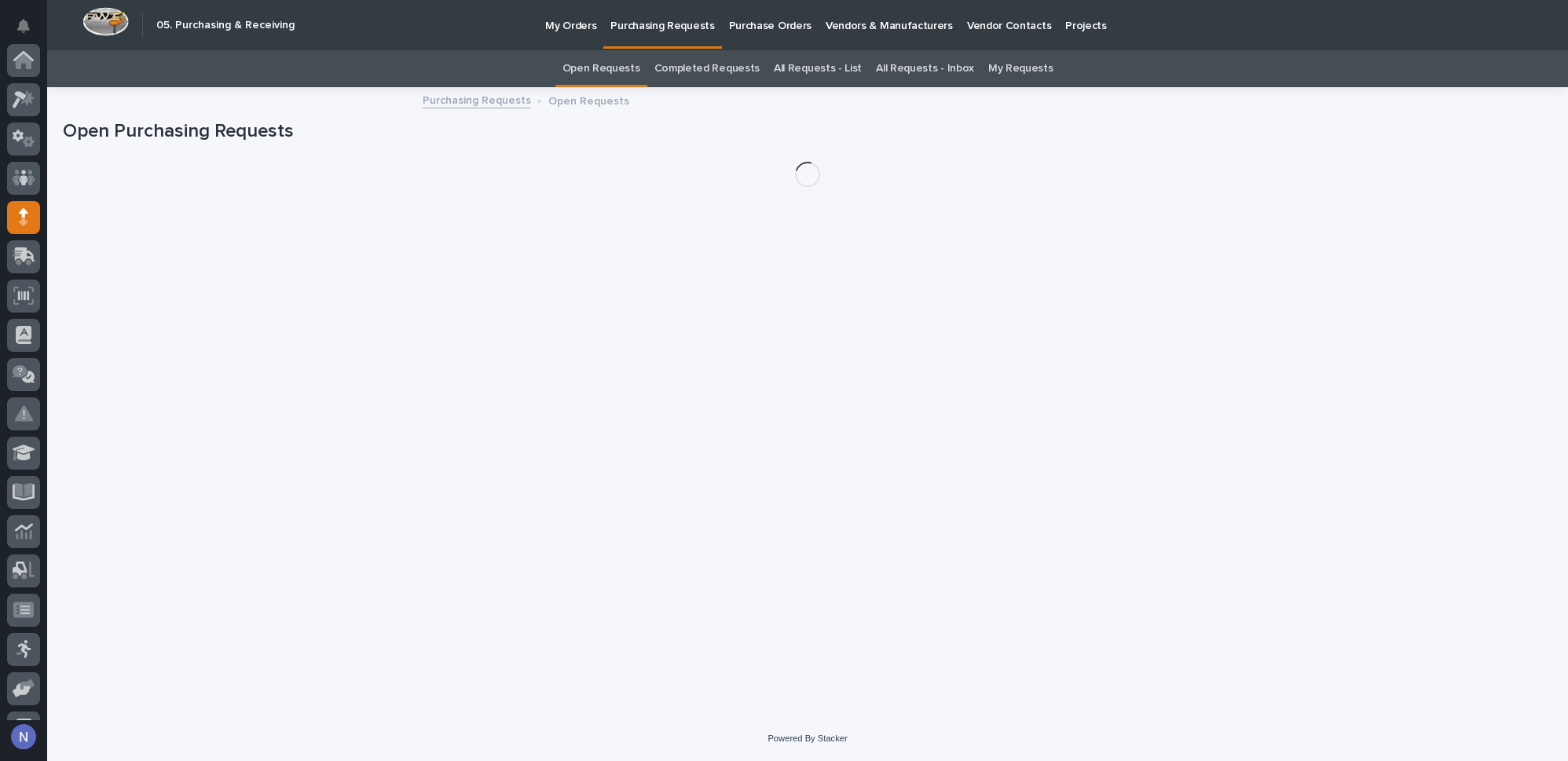
scroll to position [157, 0]
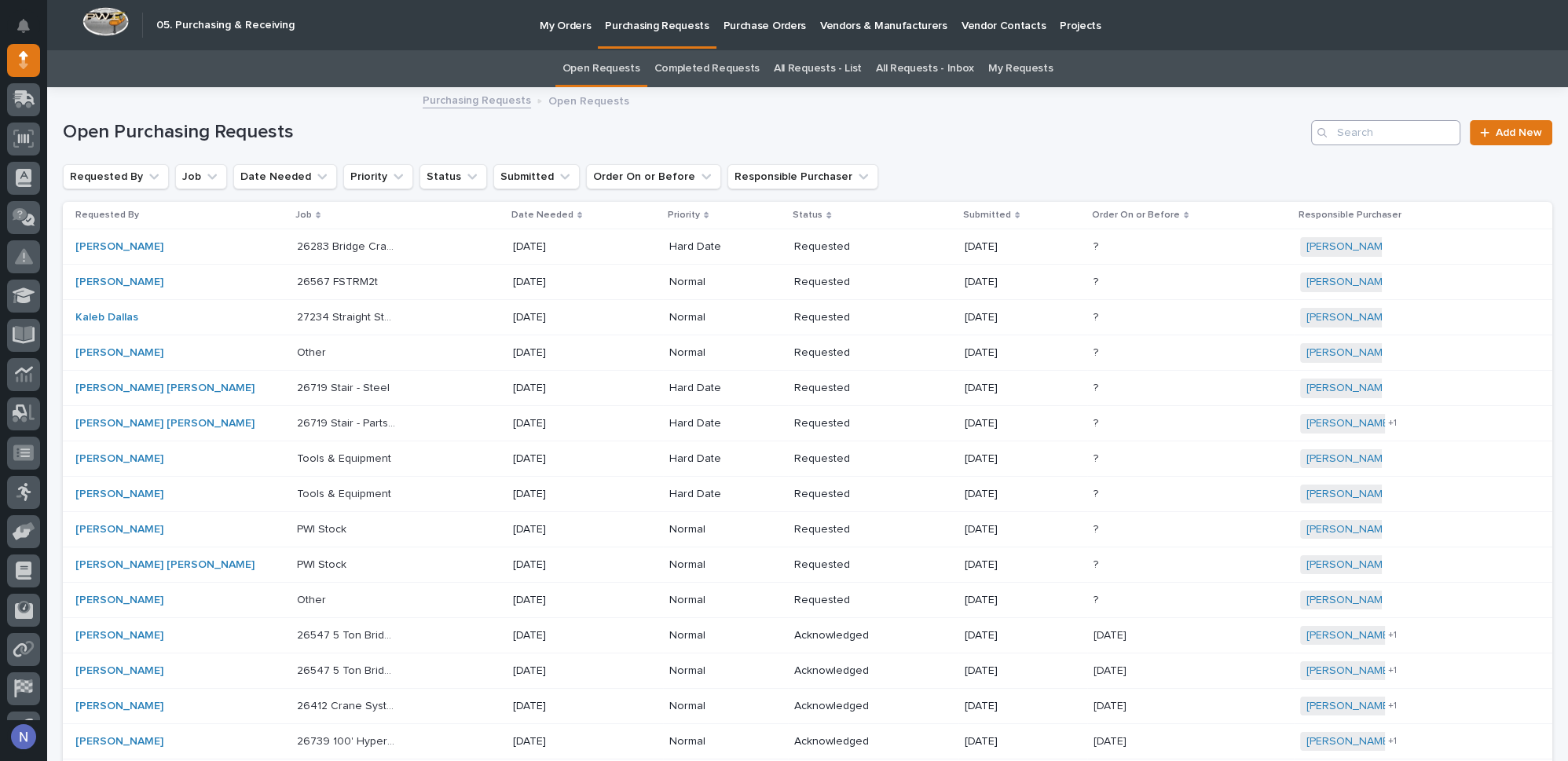
drag, startPoint x: 1318, startPoint y: 135, endPoint x: 1327, endPoint y: 131, distance: 9.8
click at [1318, 135] on div "Search" at bounding box center [1324, 133] width 25 height 25
click at [1335, 128] on input "Search" at bounding box center [1386, 133] width 150 height 25
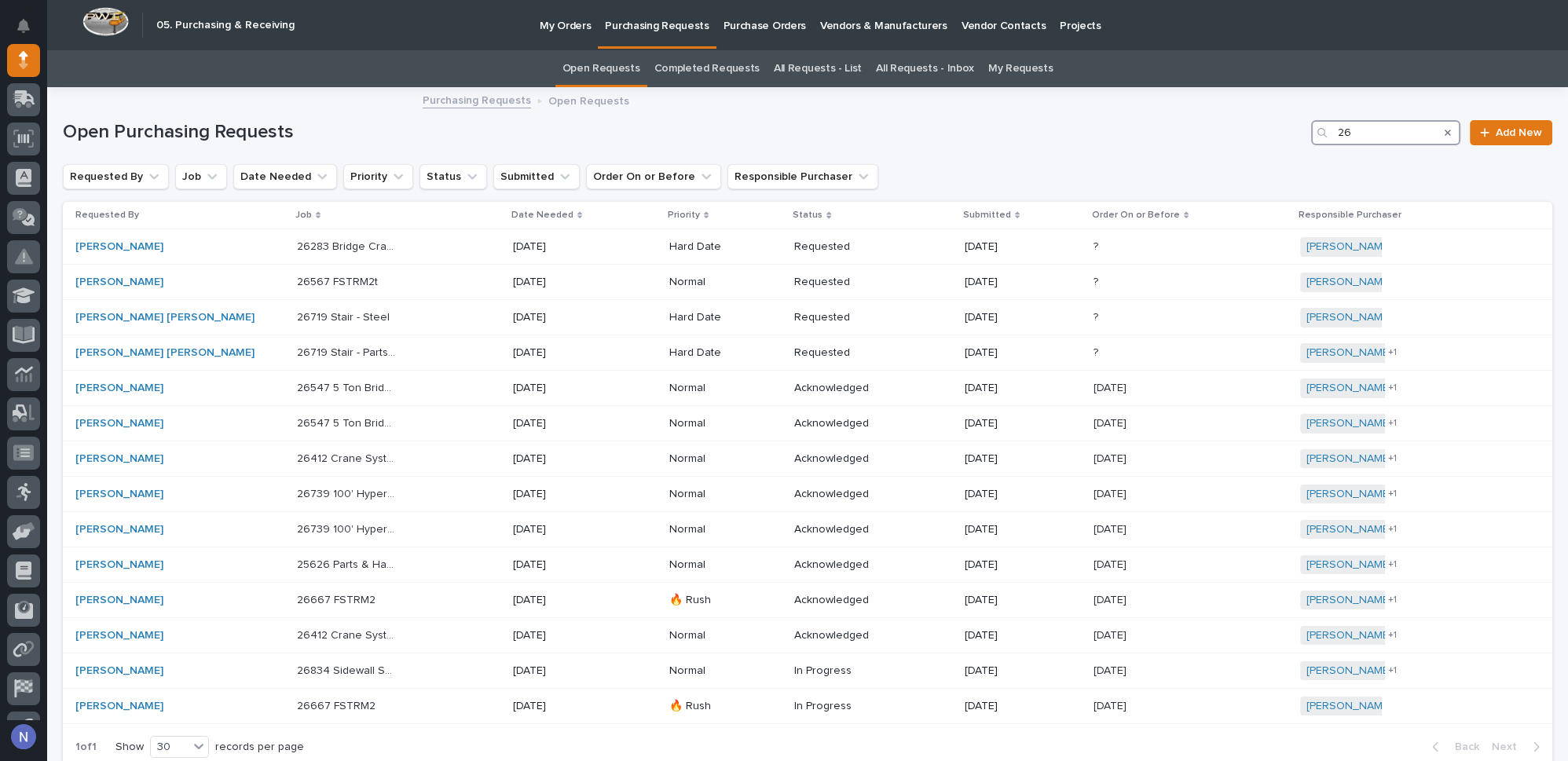
click at [1369, 122] on input "26" at bounding box center [1386, 133] width 150 height 25
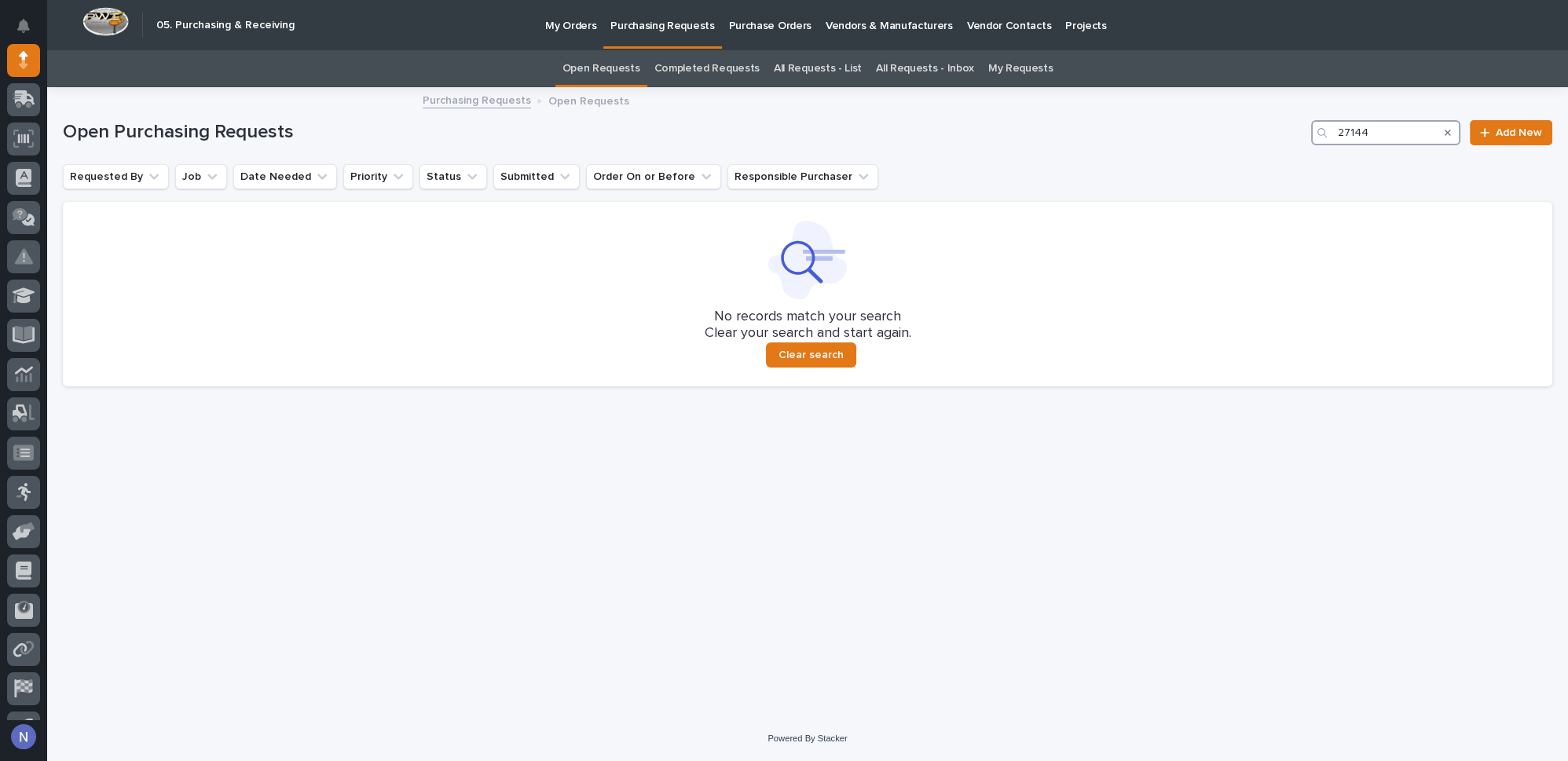
type input "27144"
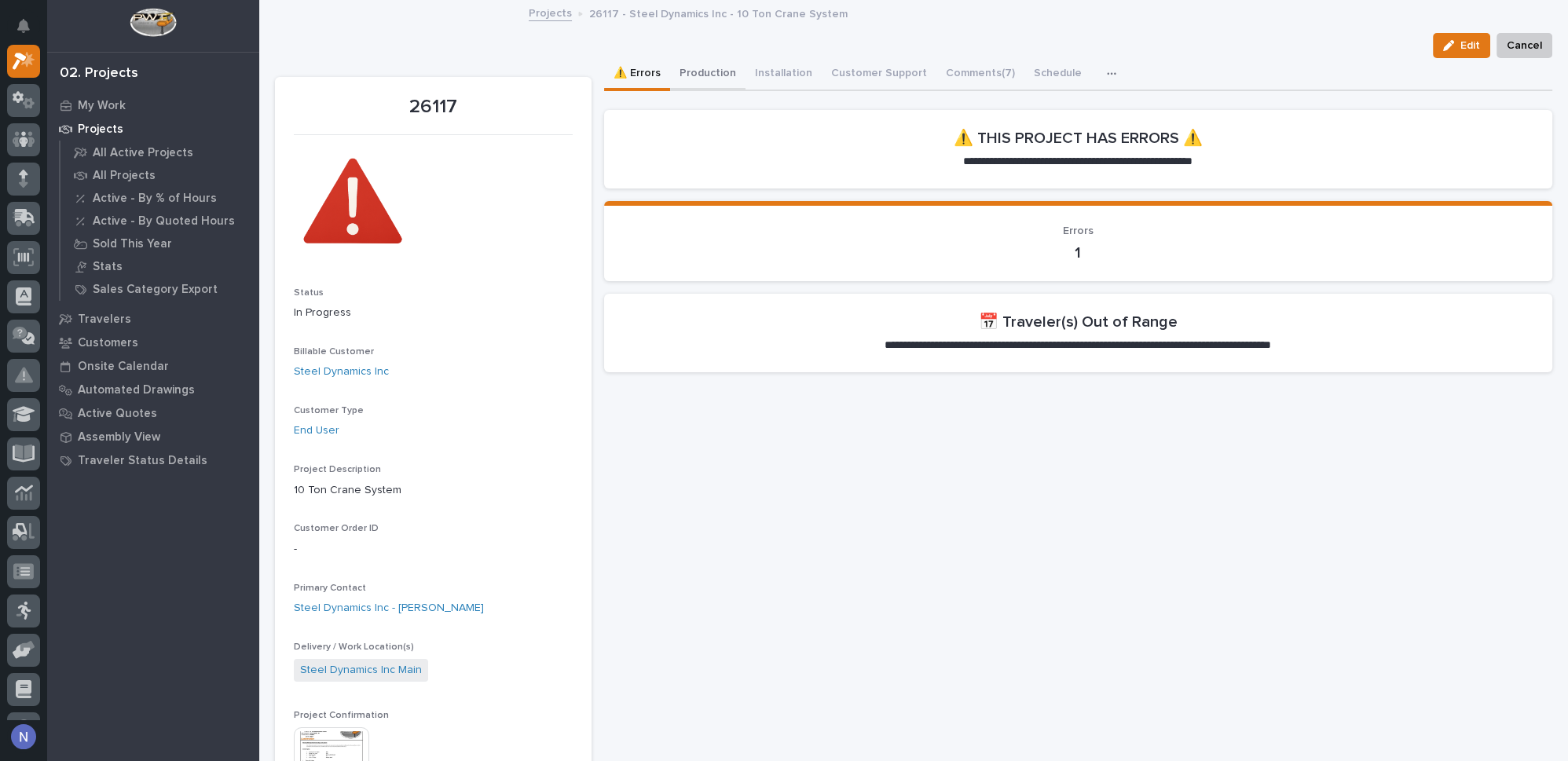
click at [727, 83] on button "Production" at bounding box center [707, 74] width 76 height 33
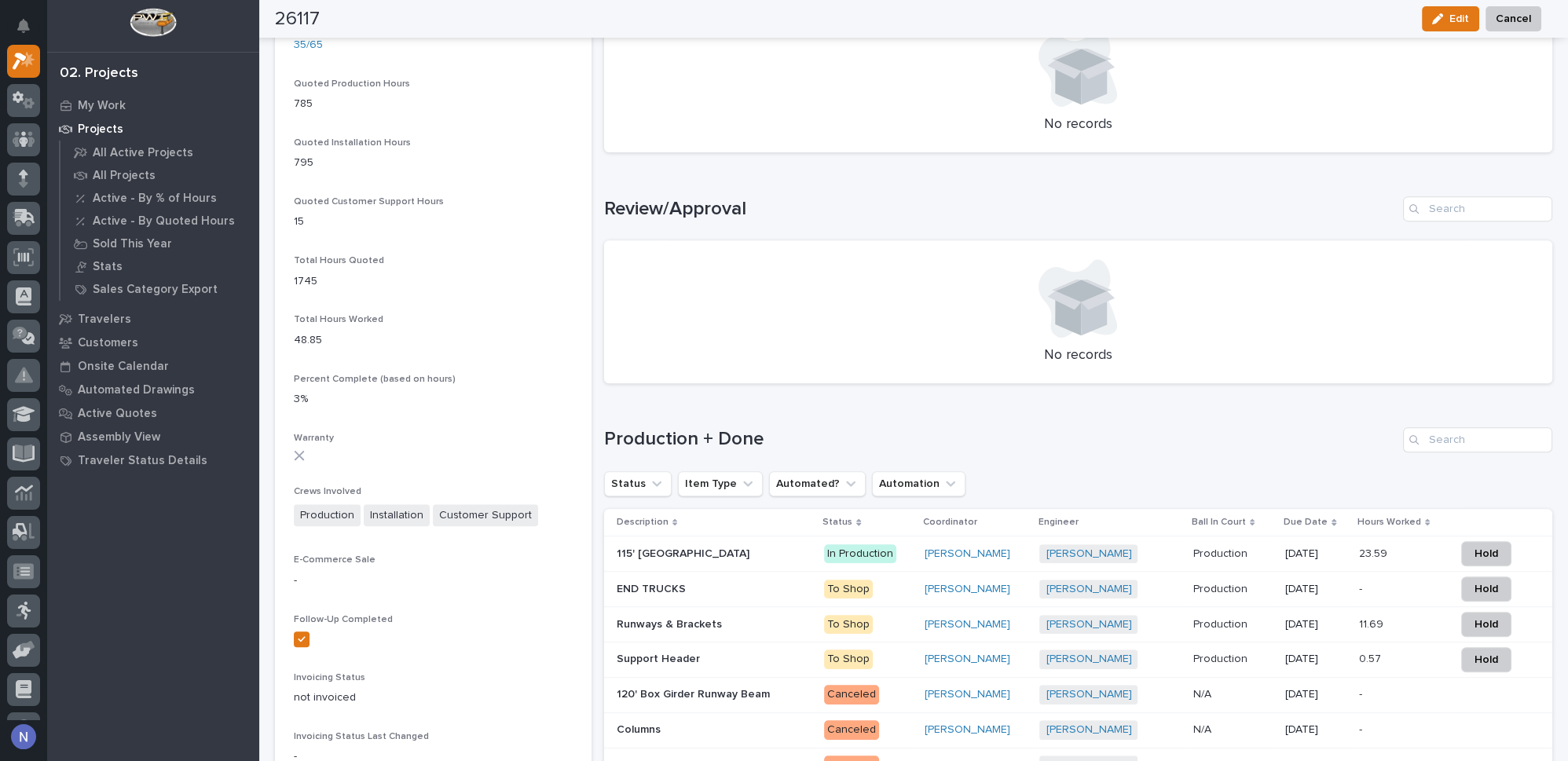
scroll to position [1380, 0]
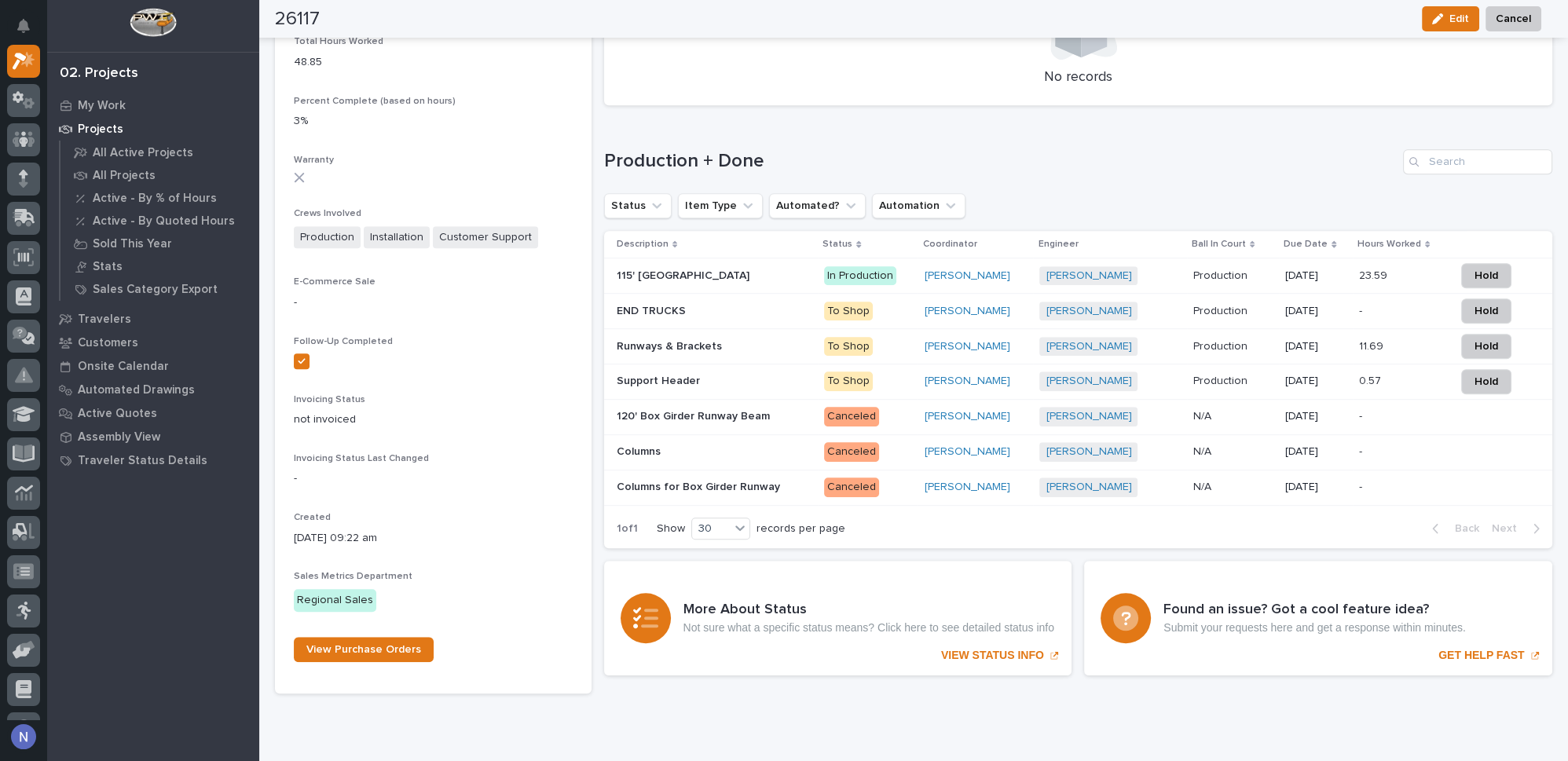
click at [712, 344] on p "Runways & Brackets" at bounding box center [671, 345] width 109 height 17
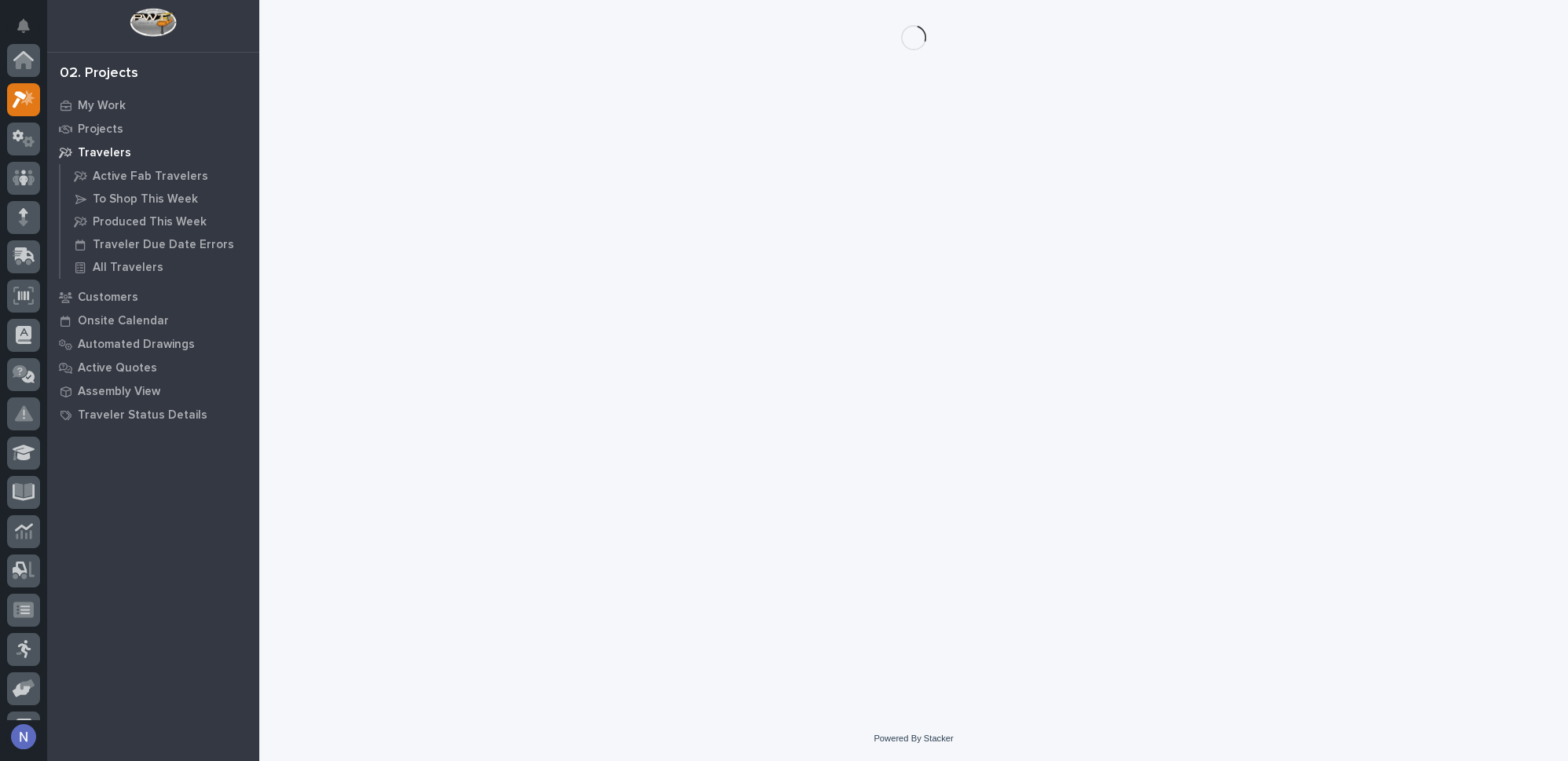
scroll to position [38, 0]
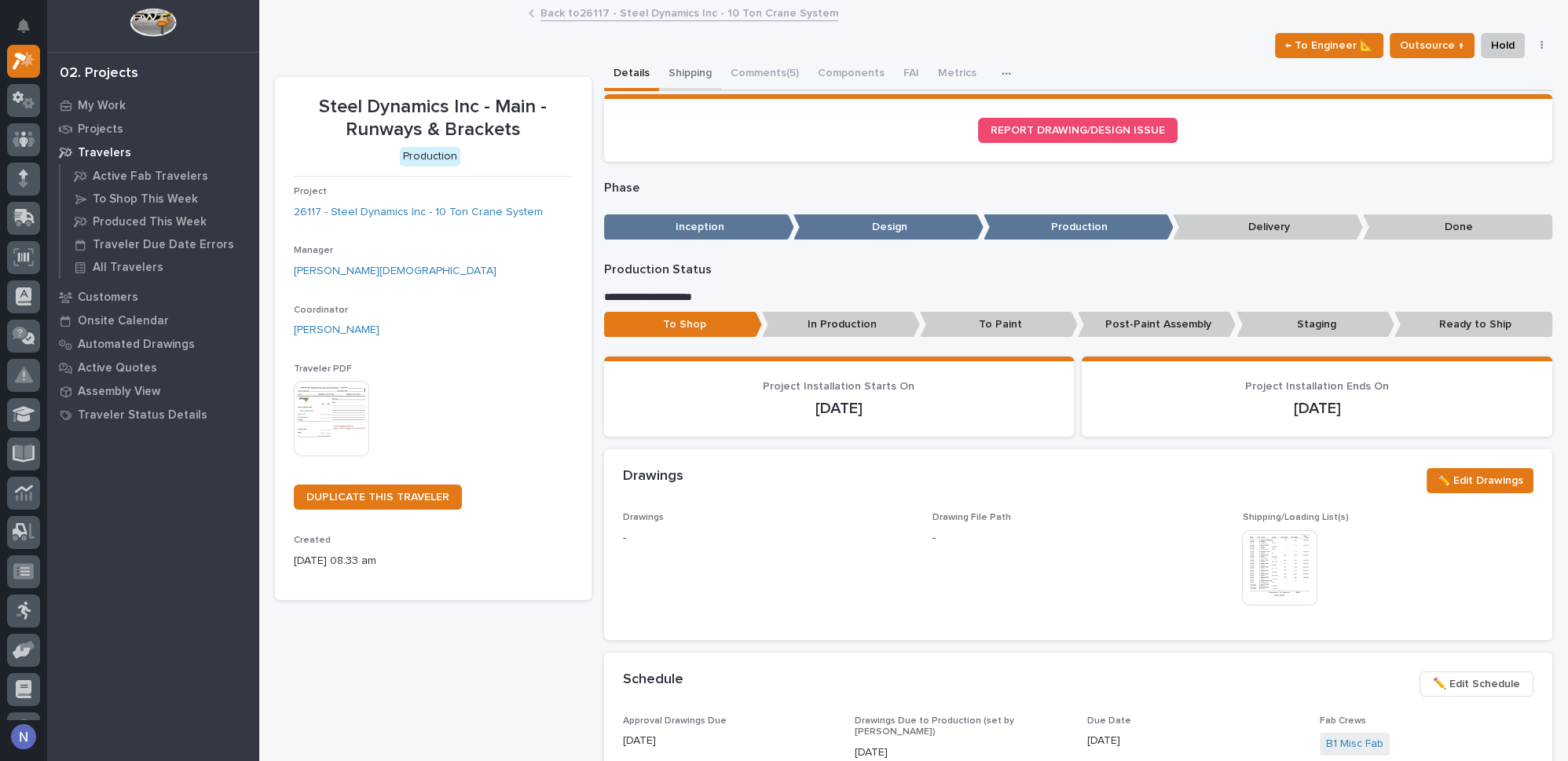
click at [687, 68] on button "Shipping" at bounding box center [690, 74] width 62 height 33
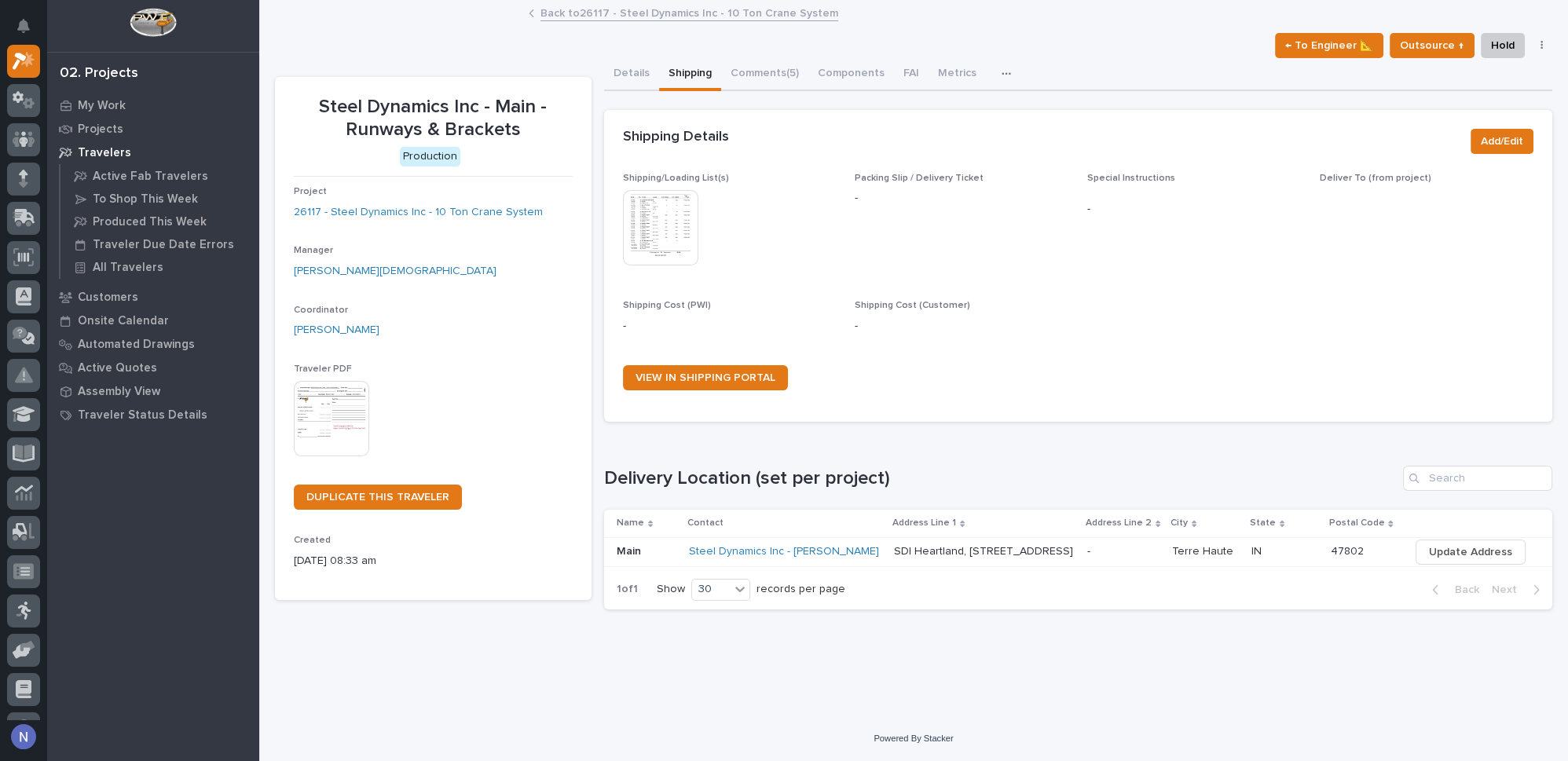
click at [661, 222] on img at bounding box center [660, 227] width 76 height 76
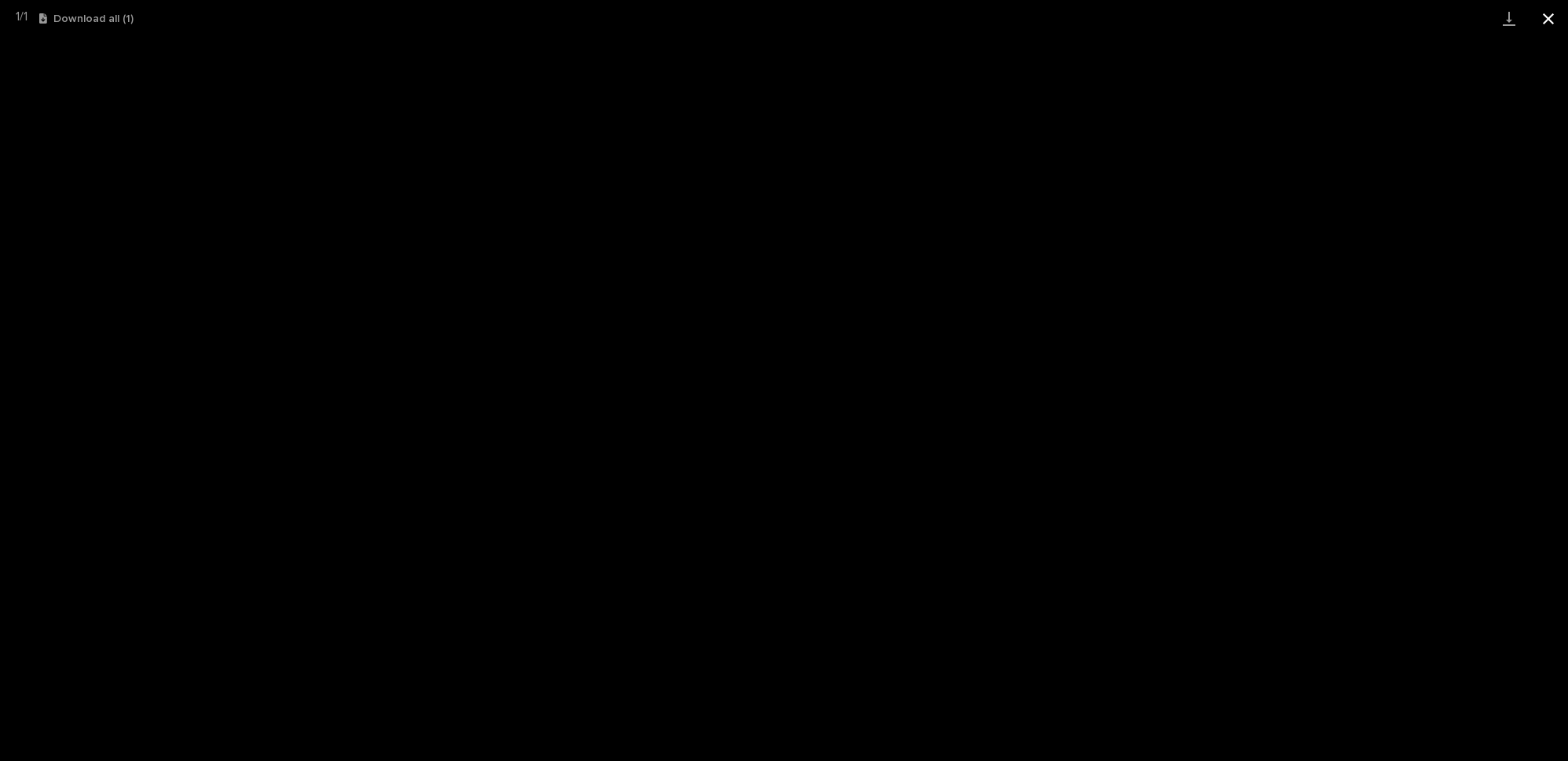
drag, startPoint x: 1548, startPoint y: 5, endPoint x: 1513, endPoint y: 34, distance: 45.5
click at [1547, 5] on button "Close gallery" at bounding box center [1548, 18] width 39 height 37
